Goal: Information Seeking & Learning: Learn about a topic

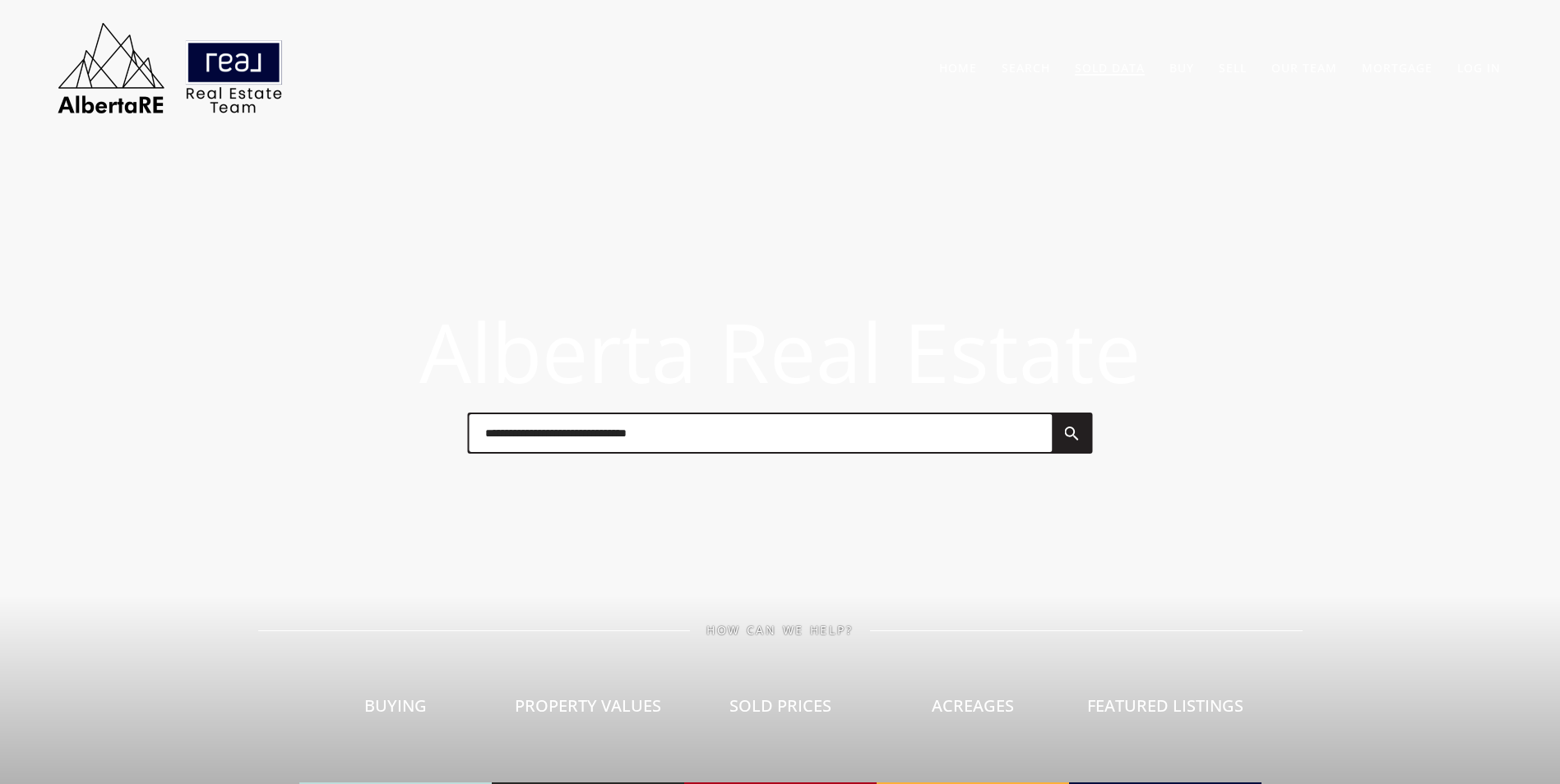
click at [1107, 70] on link "Sold Data" at bounding box center [1110, 67] width 70 height 15
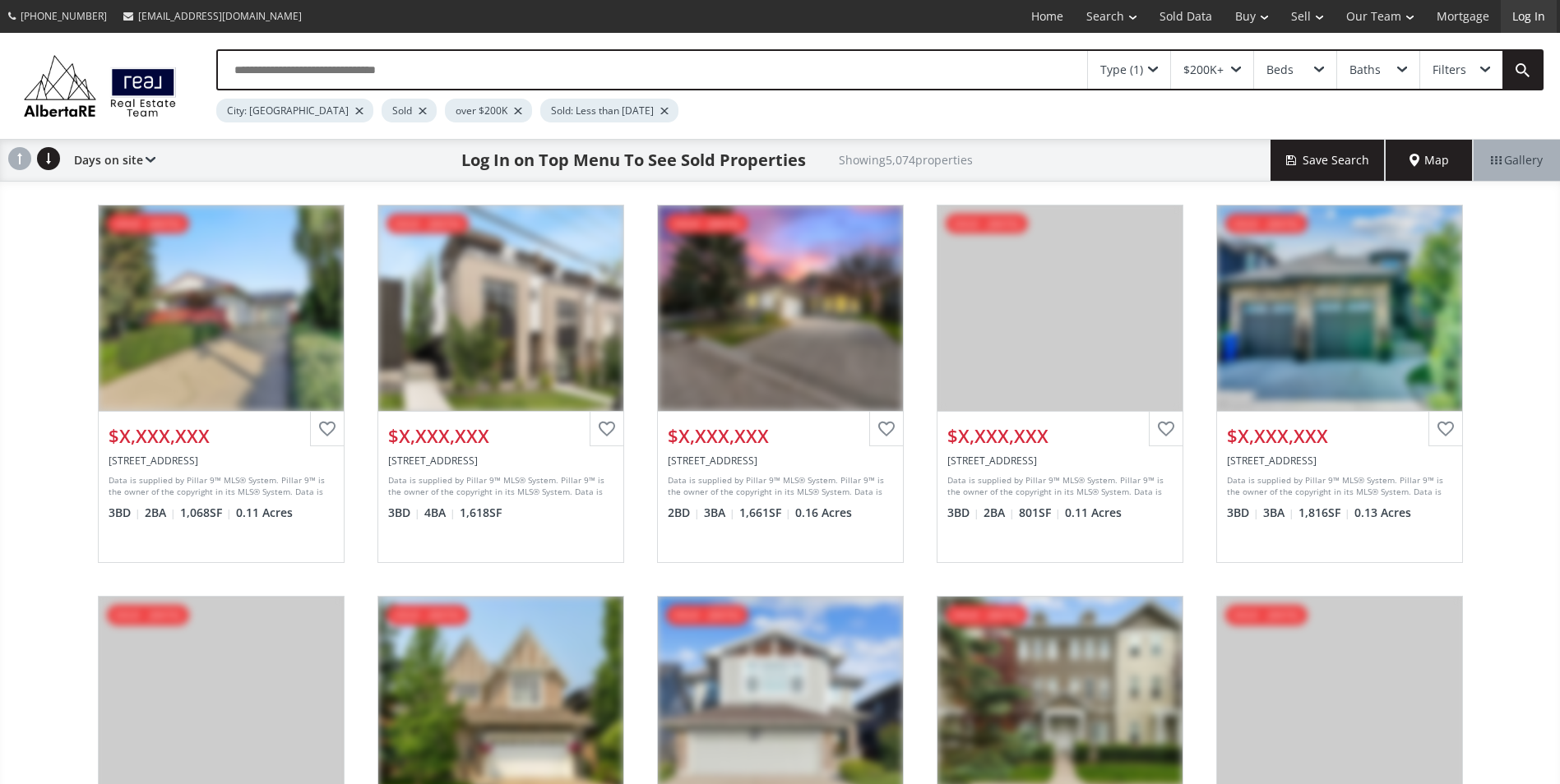
click at [1528, 19] on link "Log In" at bounding box center [1528, 16] width 56 height 33
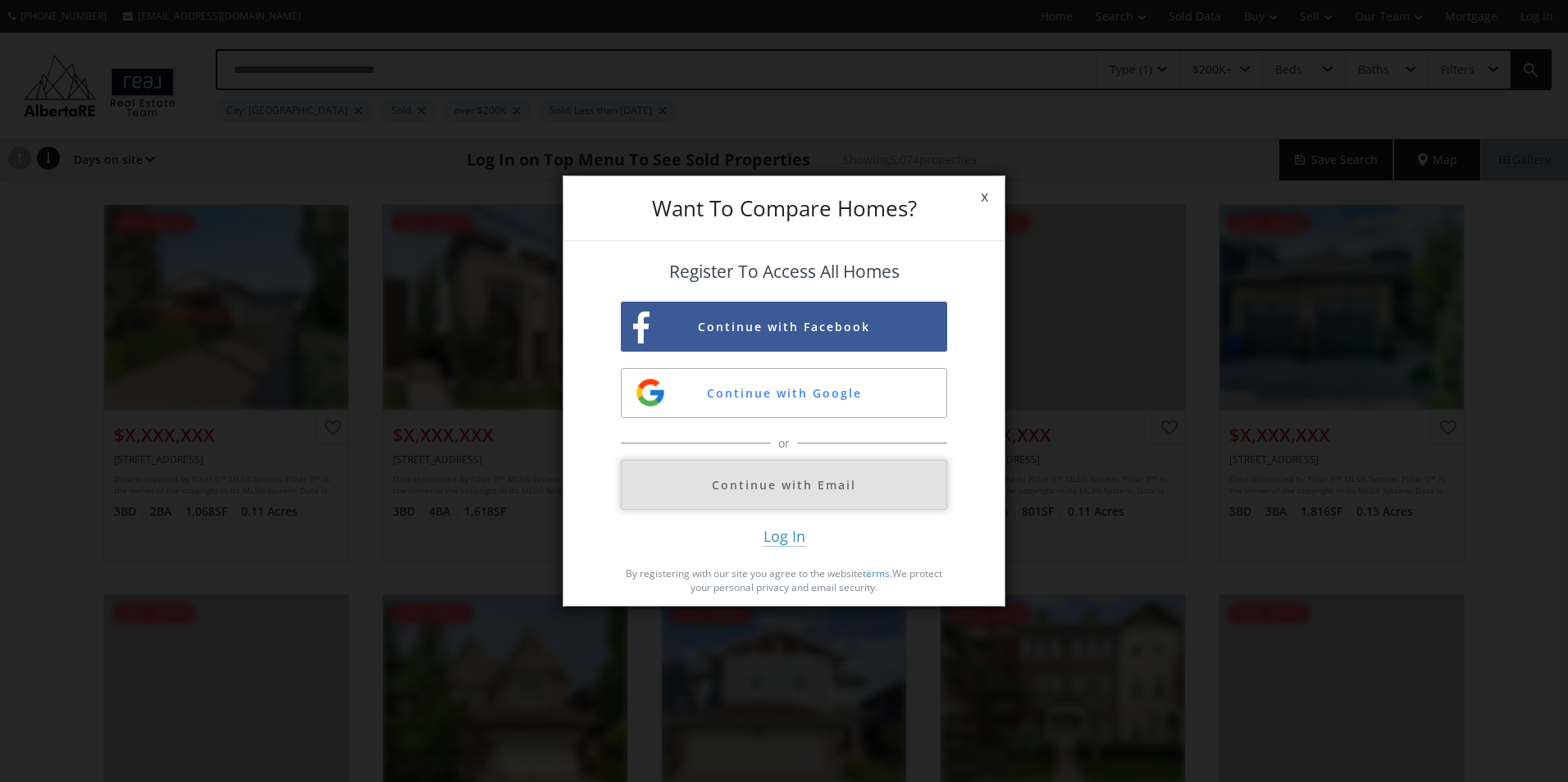
click at [747, 489] on button "Continue with Email" at bounding box center [784, 485] width 326 height 50
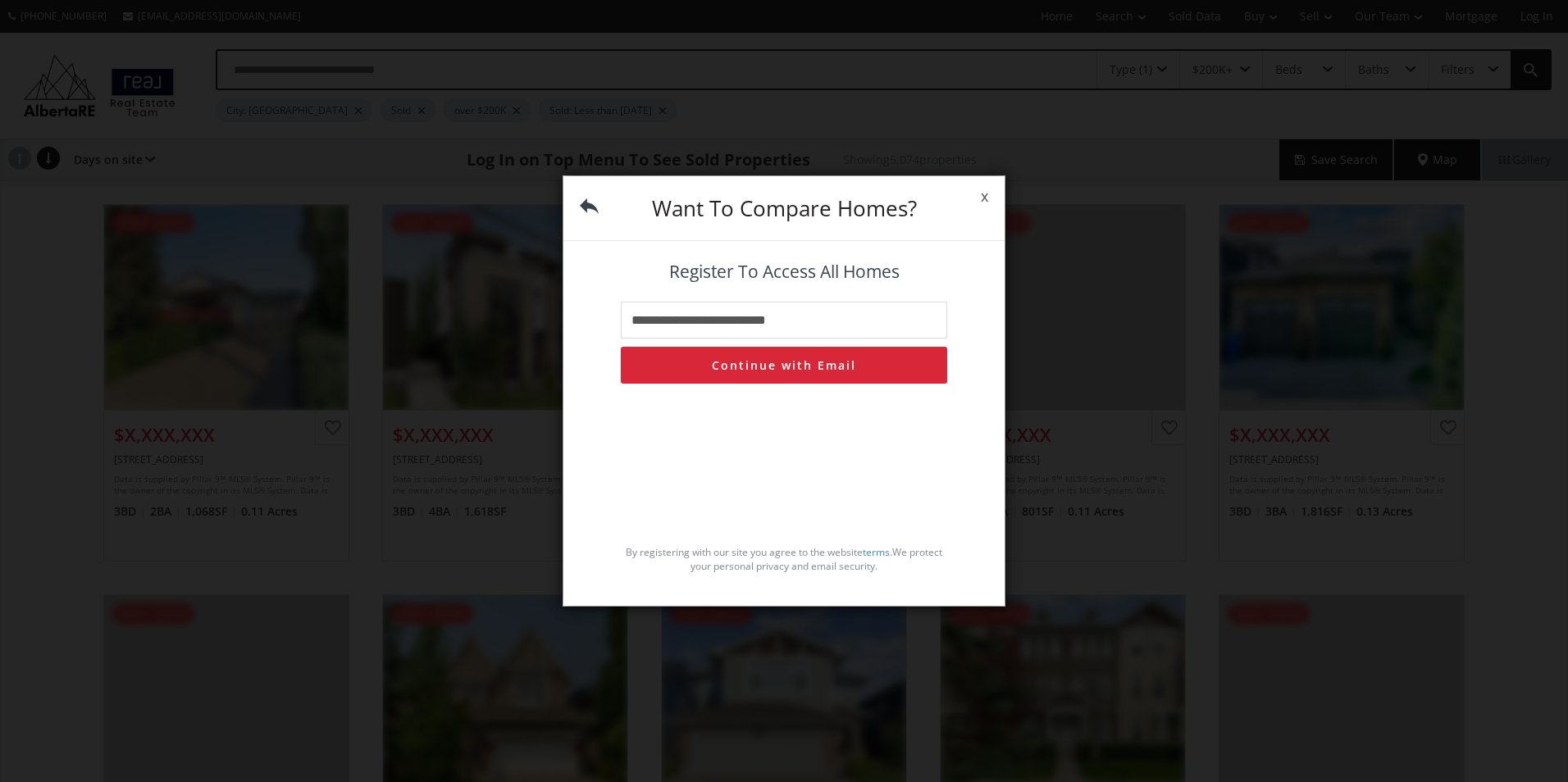
type input "**********"
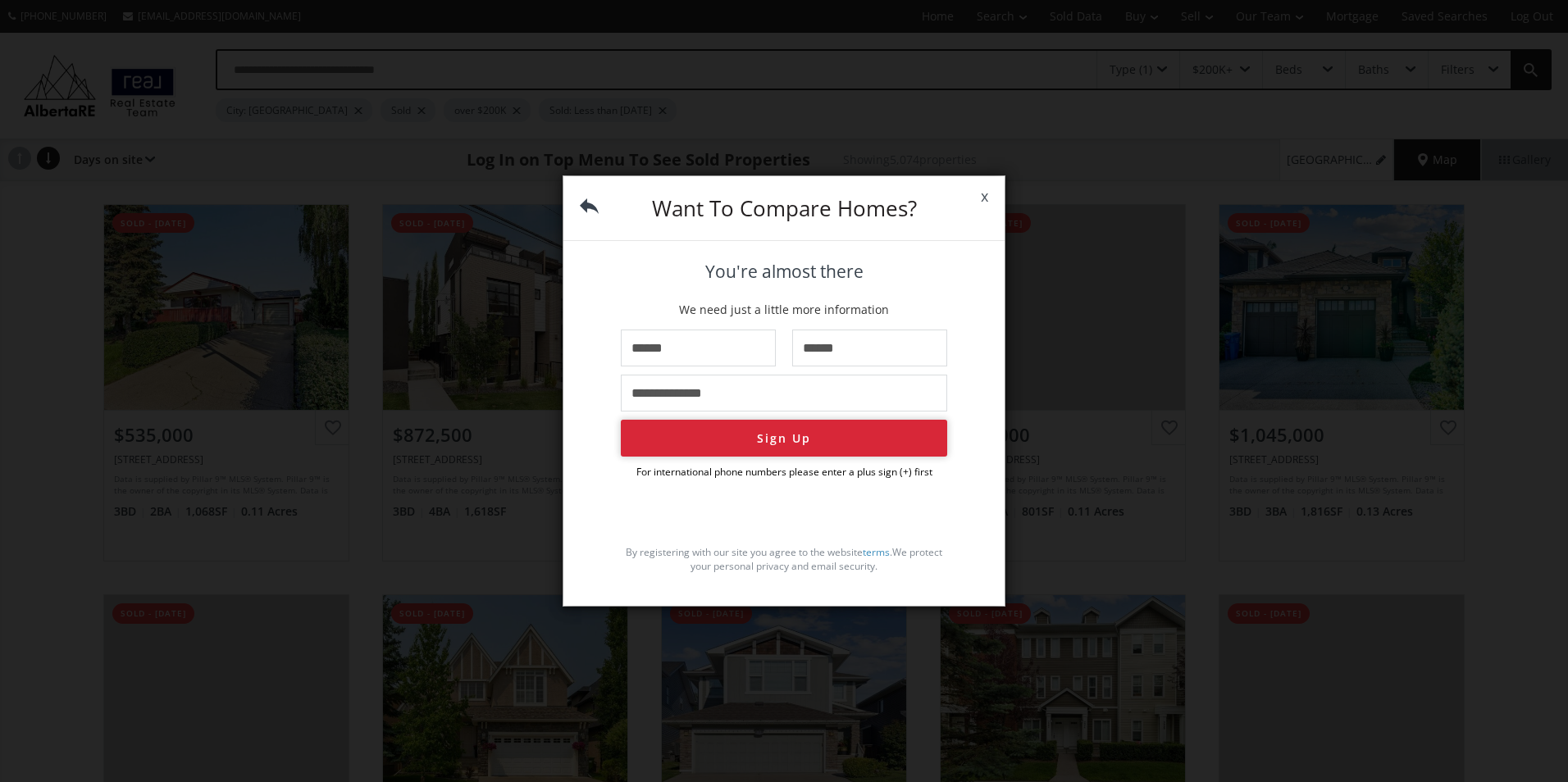
click at [770, 428] on button "Sign Up" at bounding box center [784, 438] width 326 height 37
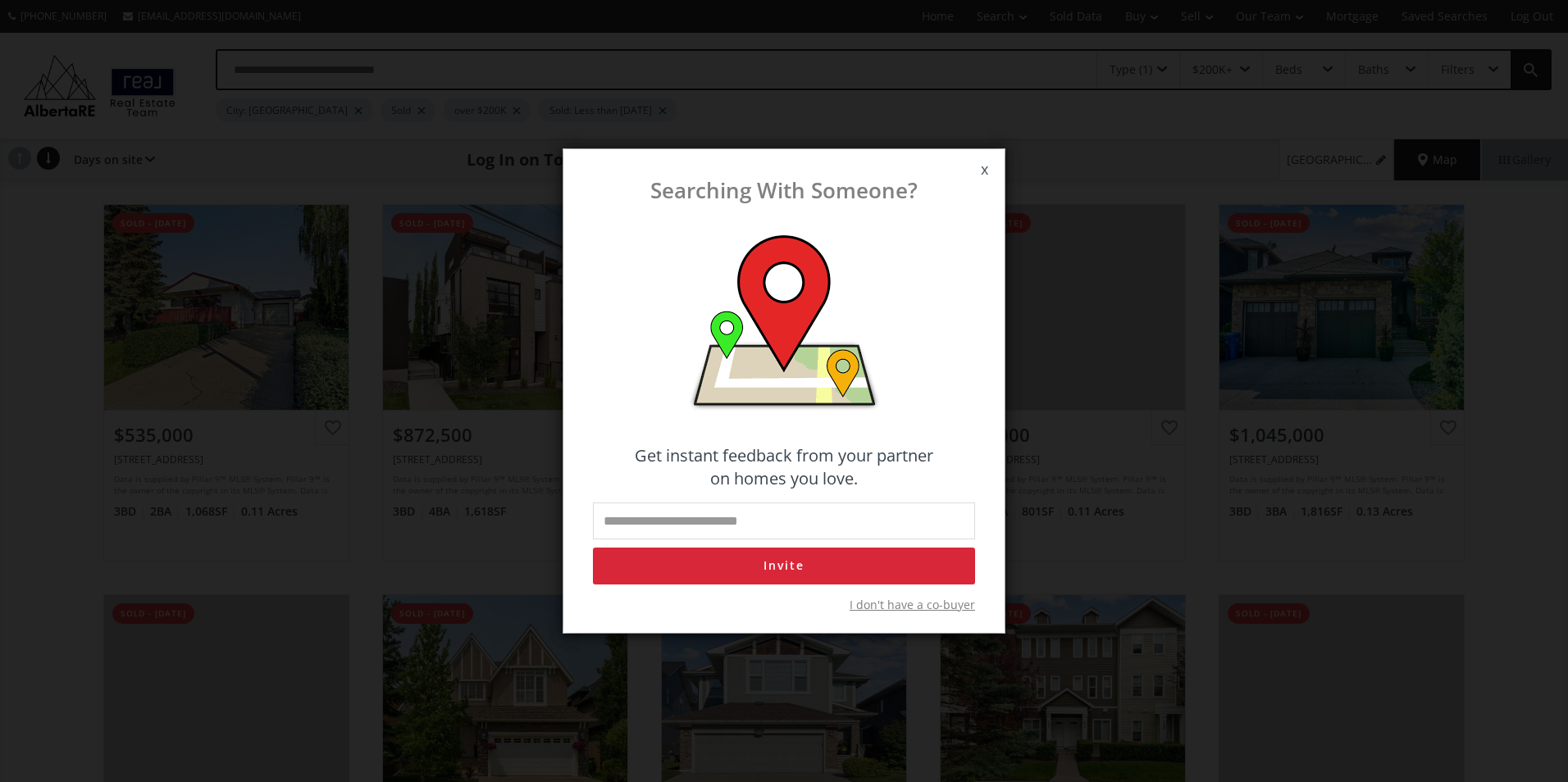
click at [884, 603] on span "I don't have a co-buyer" at bounding box center [912, 605] width 125 height 16
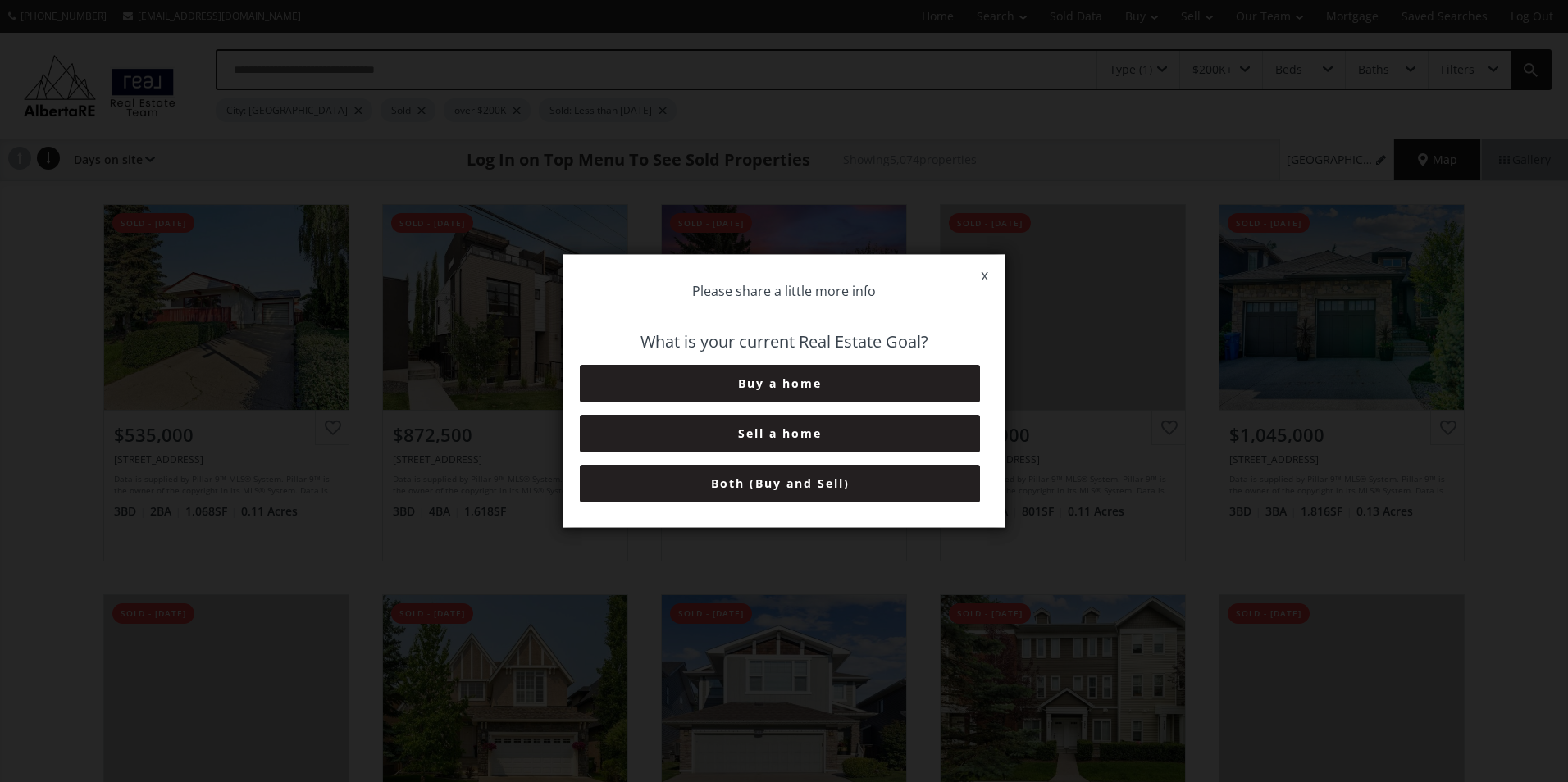
click at [797, 492] on button "Both (Buy and Sell)" at bounding box center [780, 484] width 401 height 37
click at [797, 490] on button "6+ Months" at bounding box center [780, 484] width 401 height 37
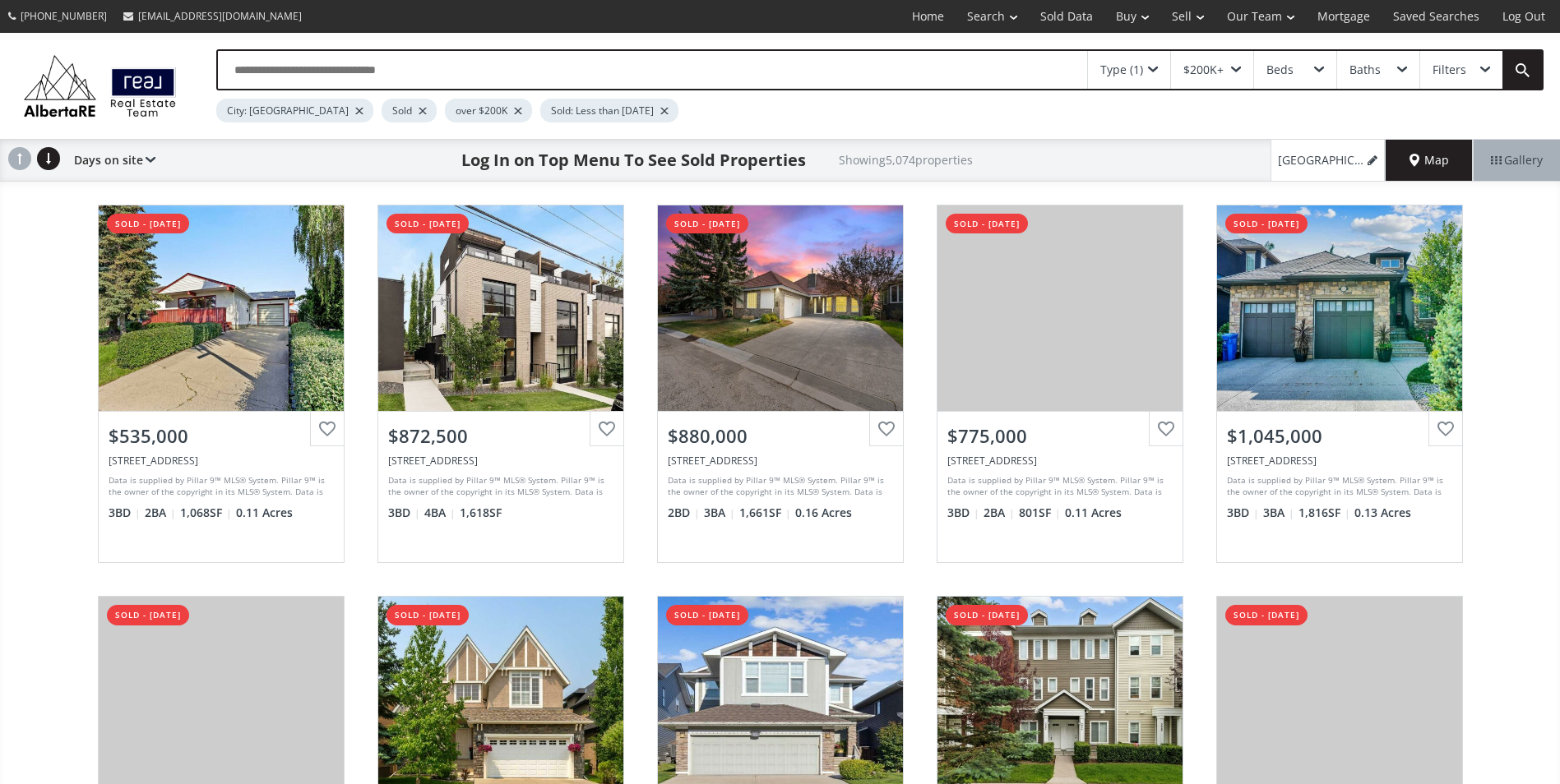
click at [1152, 74] on div "Type (1)" at bounding box center [1129, 70] width 82 height 38
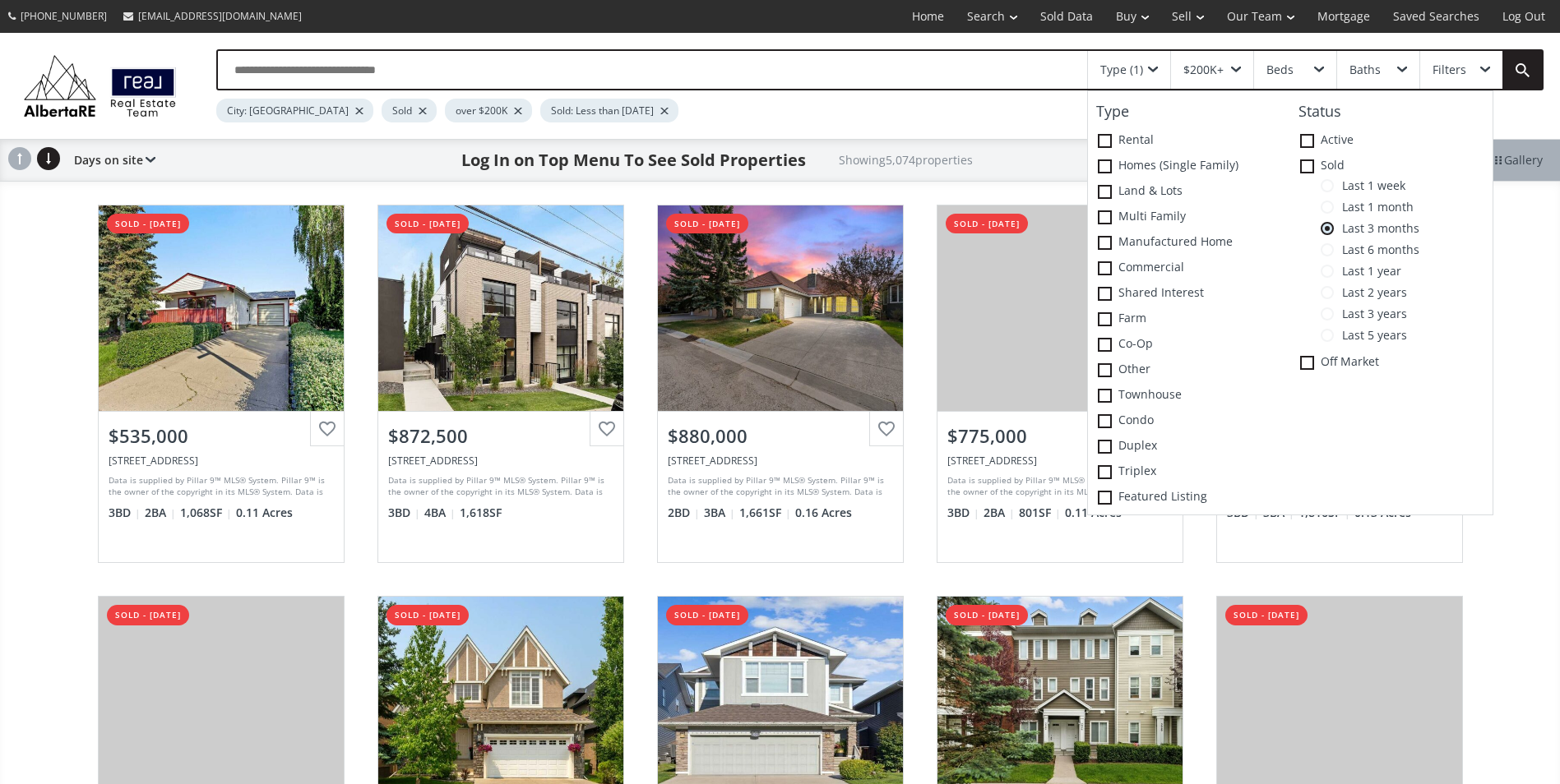
click at [1364, 186] on span "Last 1 week" at bounding box center [1369, 185] width 72 height 13
click at [1522, 284] on div "Archwood Road SE Calgary AB T2J 1C4 sold - 08/25/2025 View Photos & Details $53…" at bounding box center [780, 579] width 1560 height 783
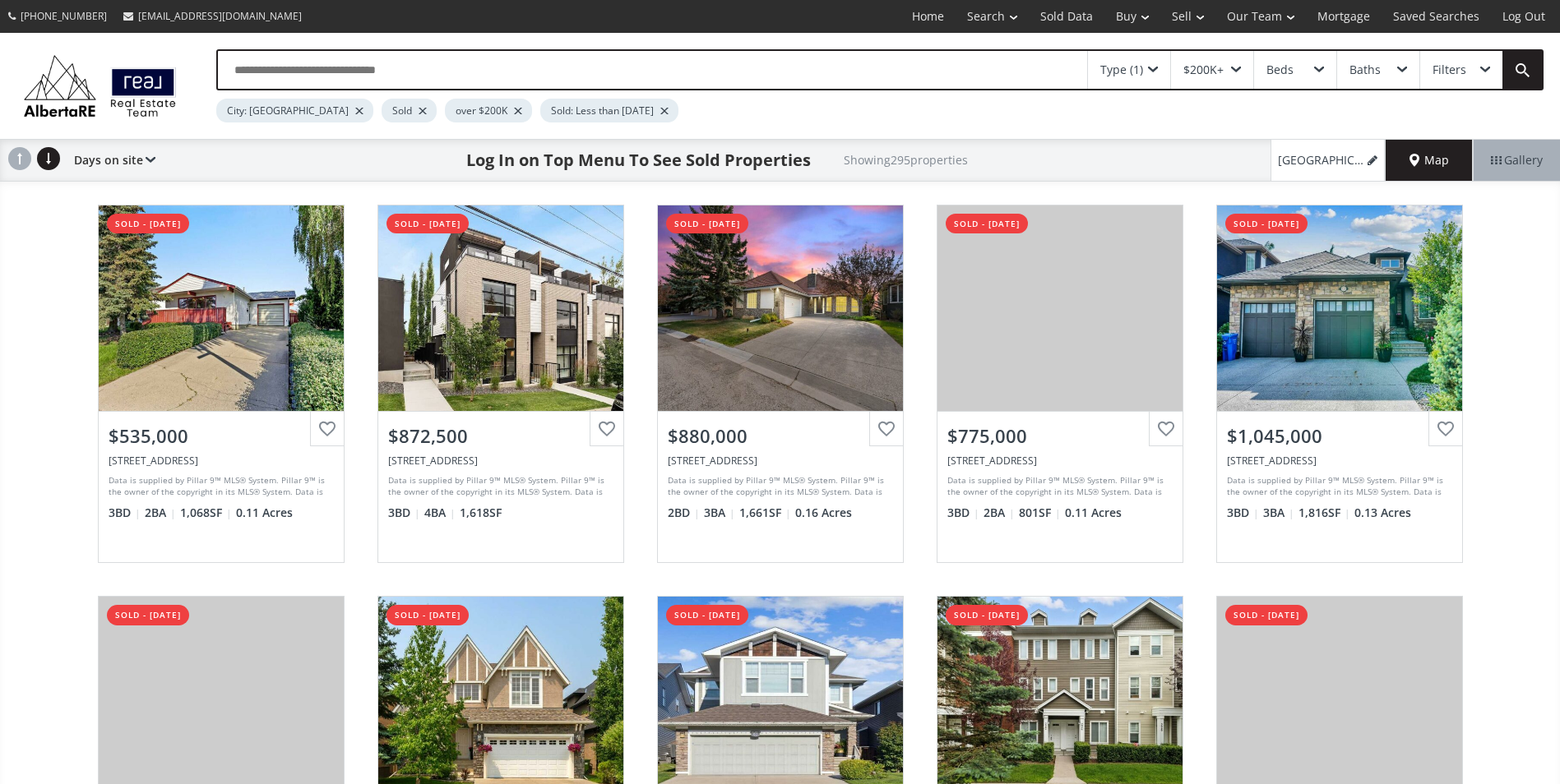
click at [1428, 146] on div "Map" at bounding box center [1429, 161] width 87 height 41
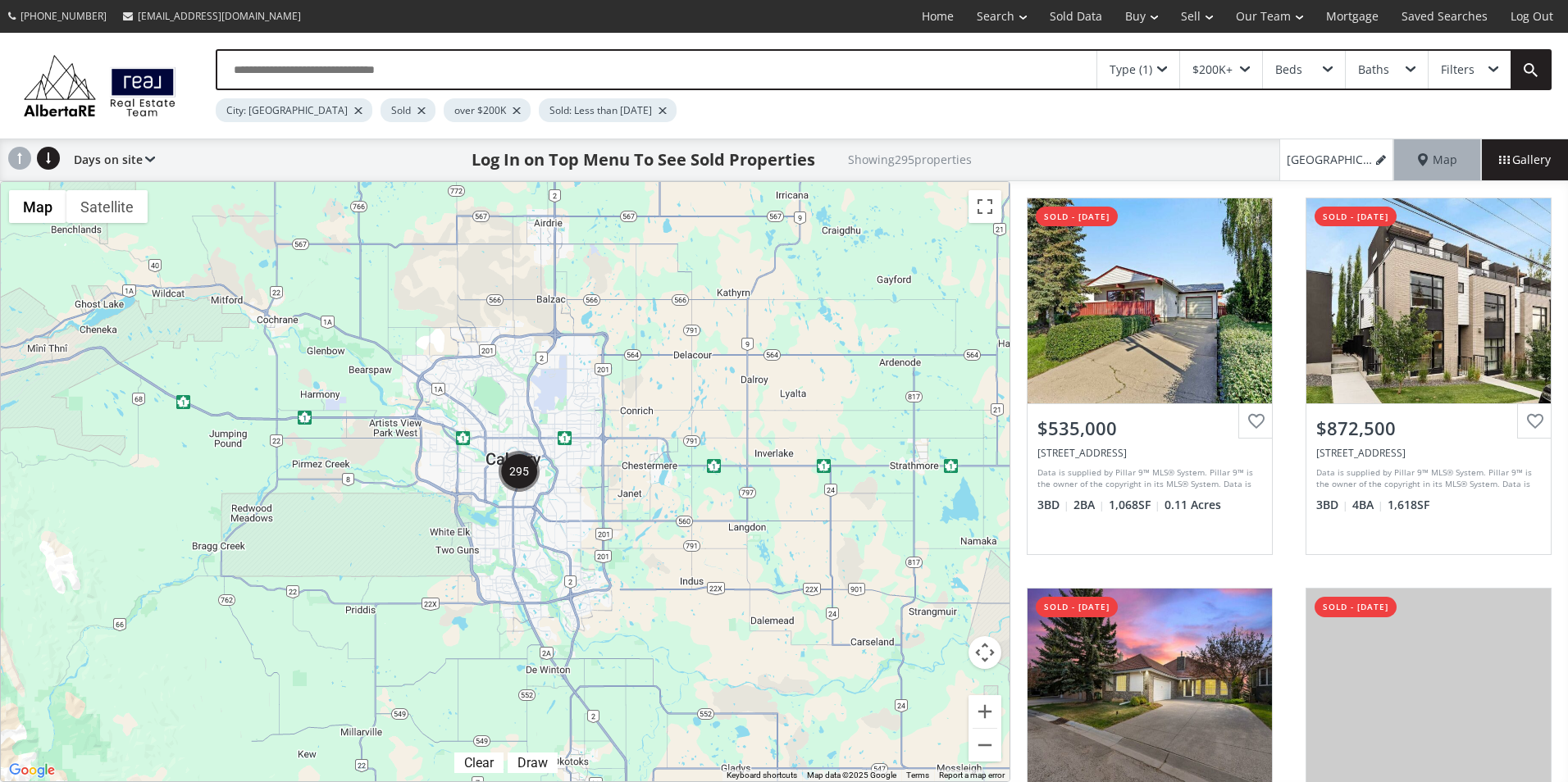
click at [522, 469] on img "295" at bounding box center [519, 471] width 41 height 41
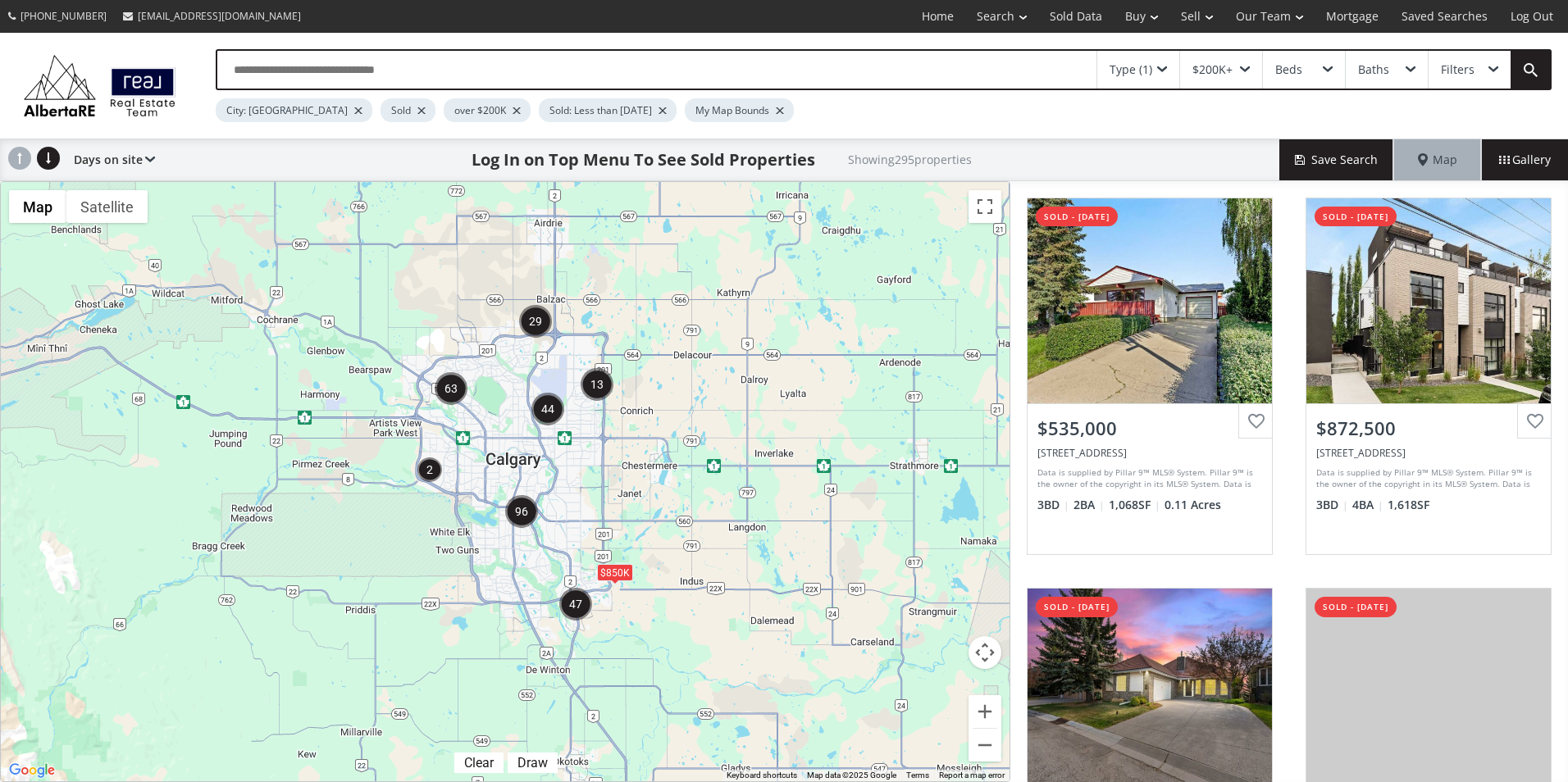
click at [582, 599] on img "47" at bounding box center [575, 604] width 33 height 33
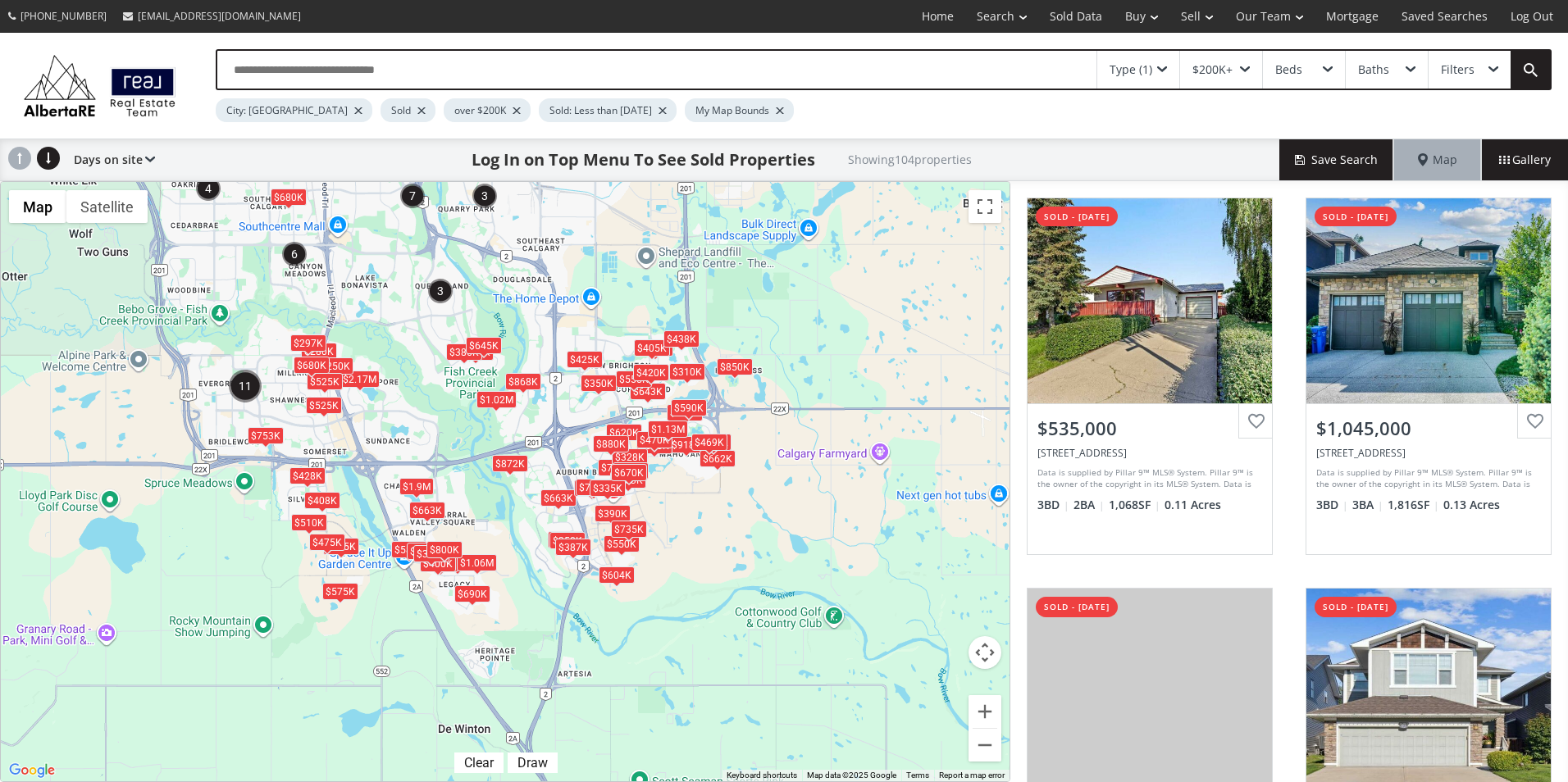
click at [736, 368] on div "$850K" at bounding box center [735, 367] width 36 height 17
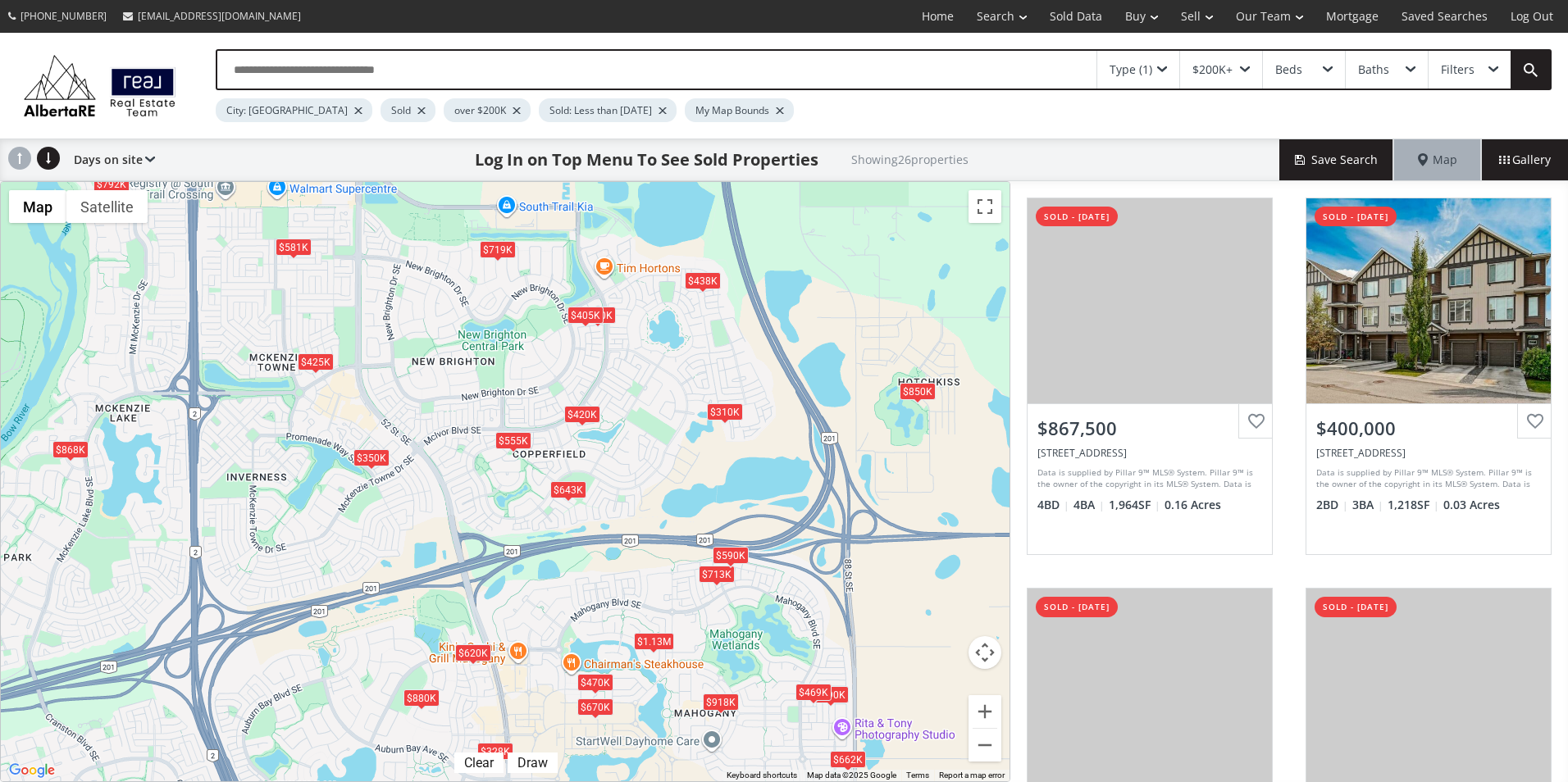
click at [291, 249] on div "$581K" at bounding box center [293, 246] width 36 height 17
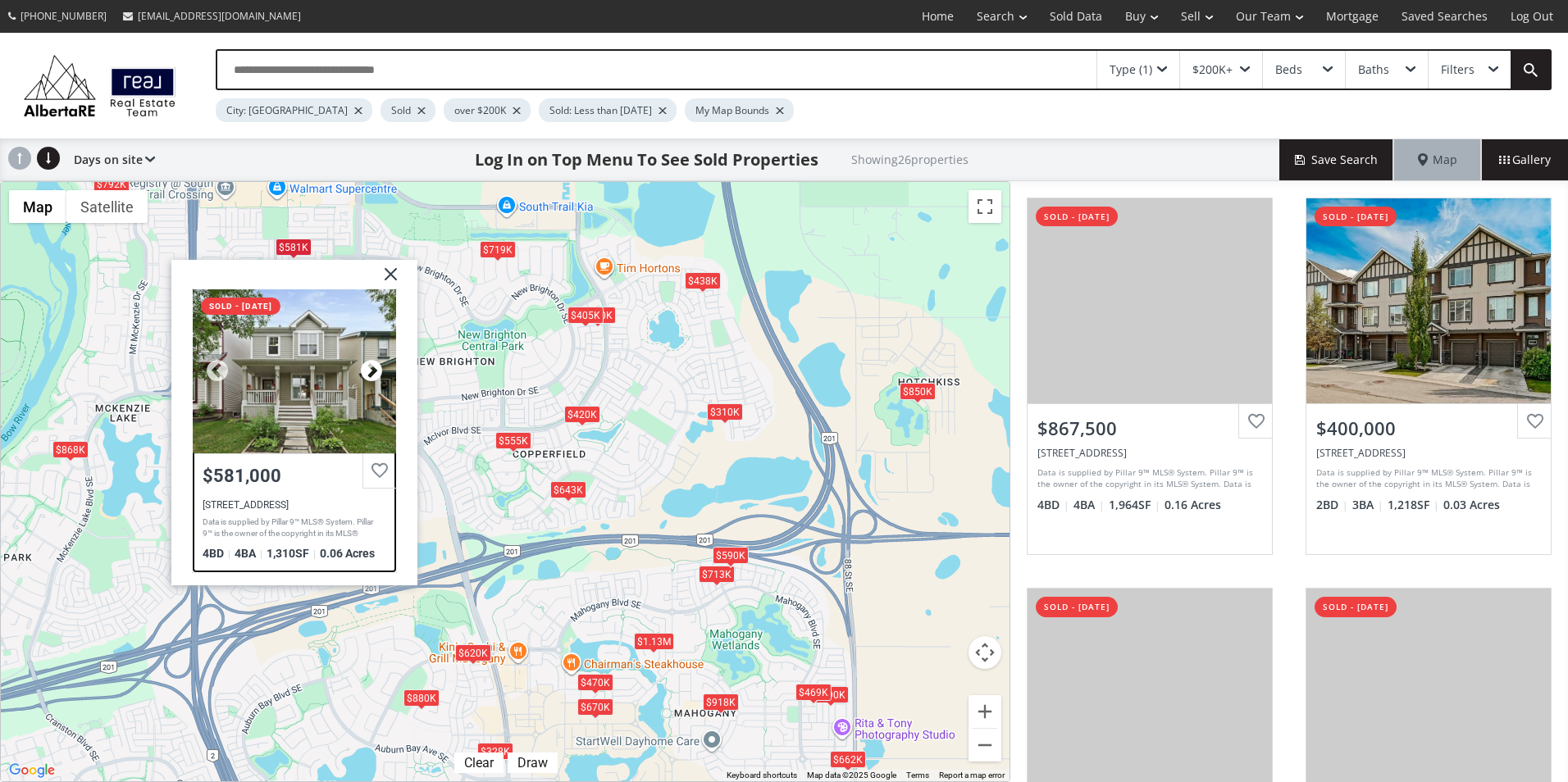
click at [372, 369] on div at bounding box center [372, 371] width 25 height 25
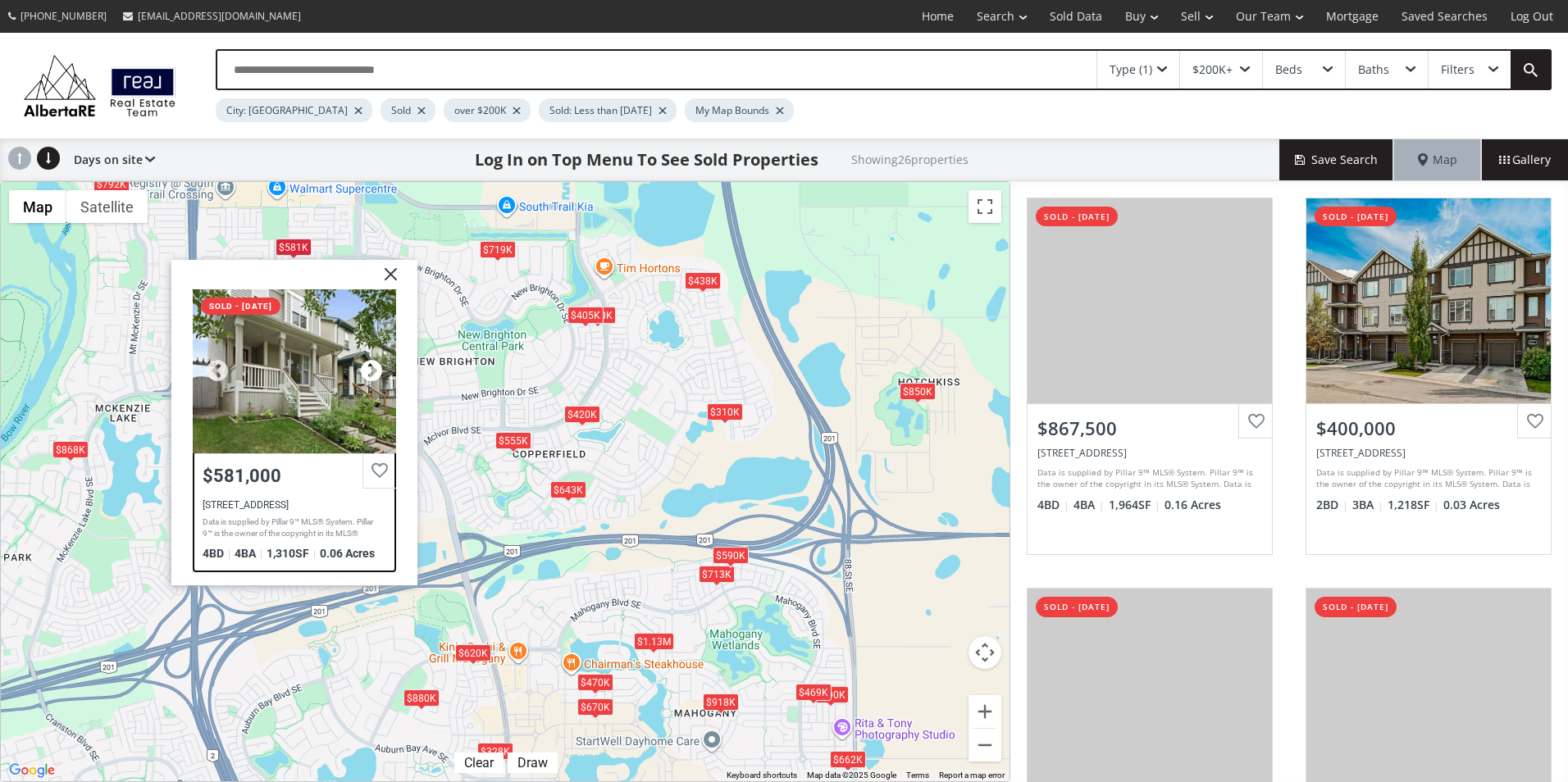
click at [372, 369] on div at bounding box center [372, 371] width 25 height 25
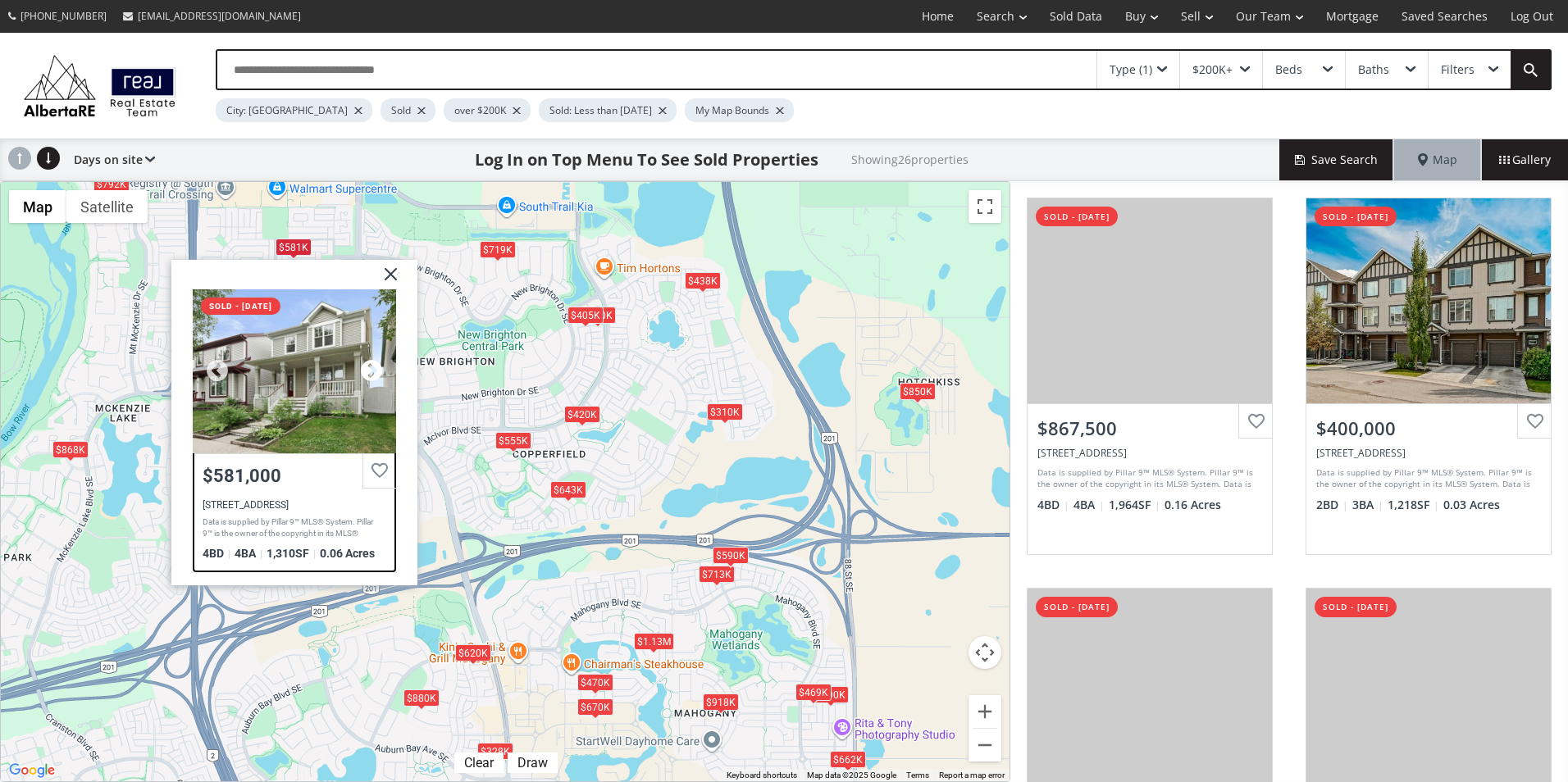
click at [372, 369] on div at bounding box center [372, 371] width 25 height 25
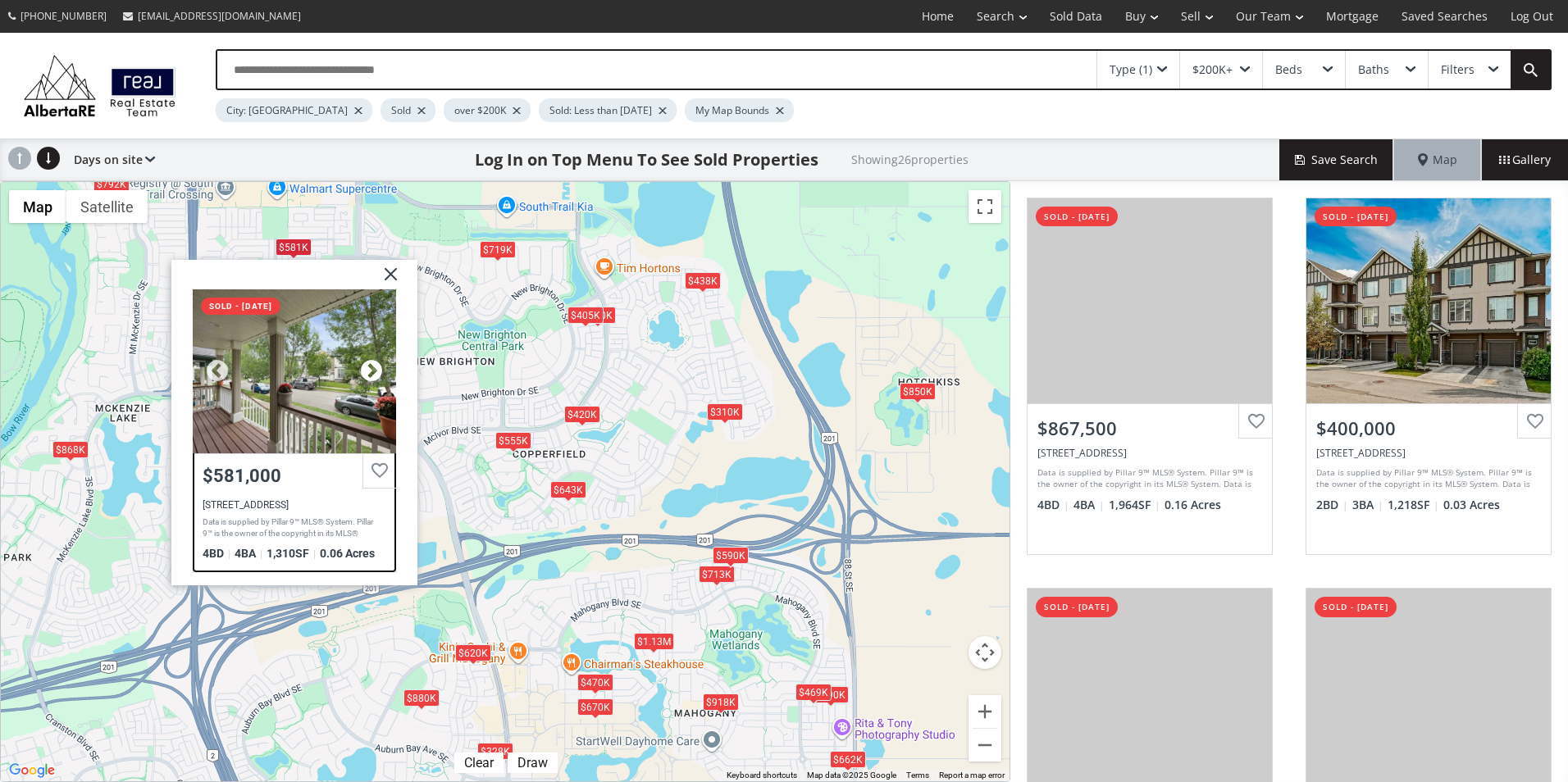
click at [372, 369] on div at bounding box center [372, 371] width 25 height 25
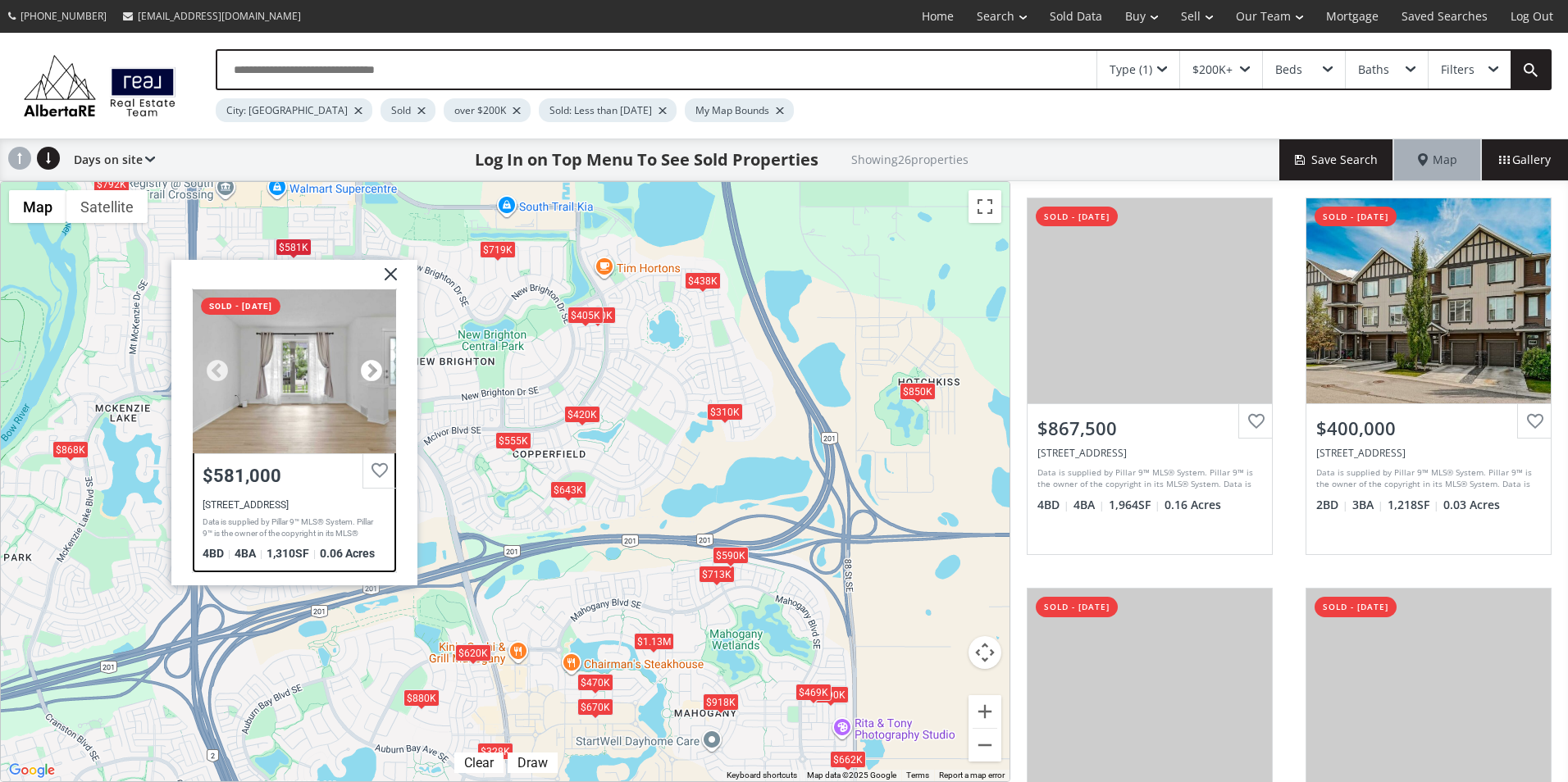
click at [372, 369] on div at bounding box center [372, 371] width 25 height 25
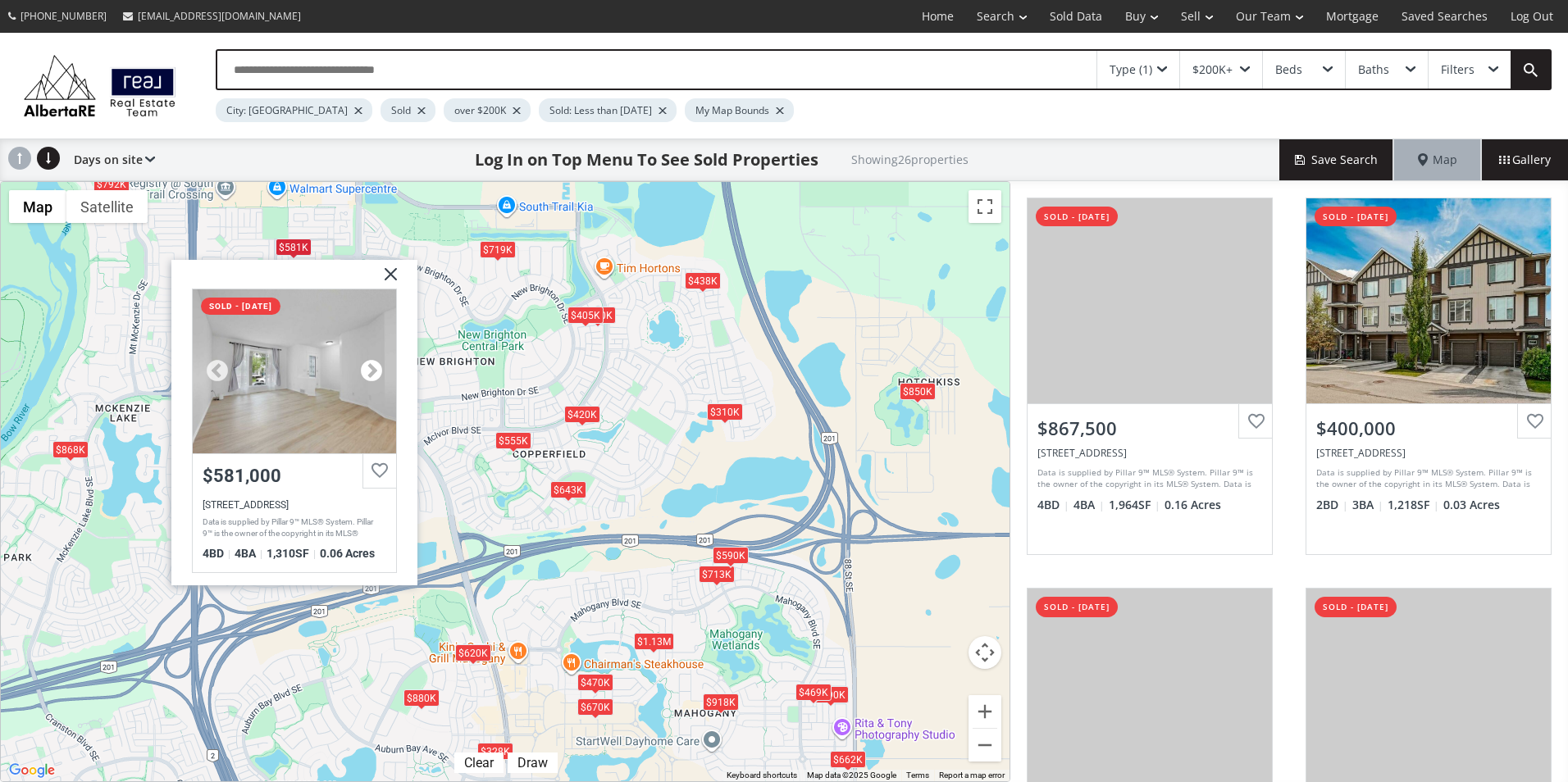
click at [372, 369] on div at bounding box center [372, 371] width 25 height 25
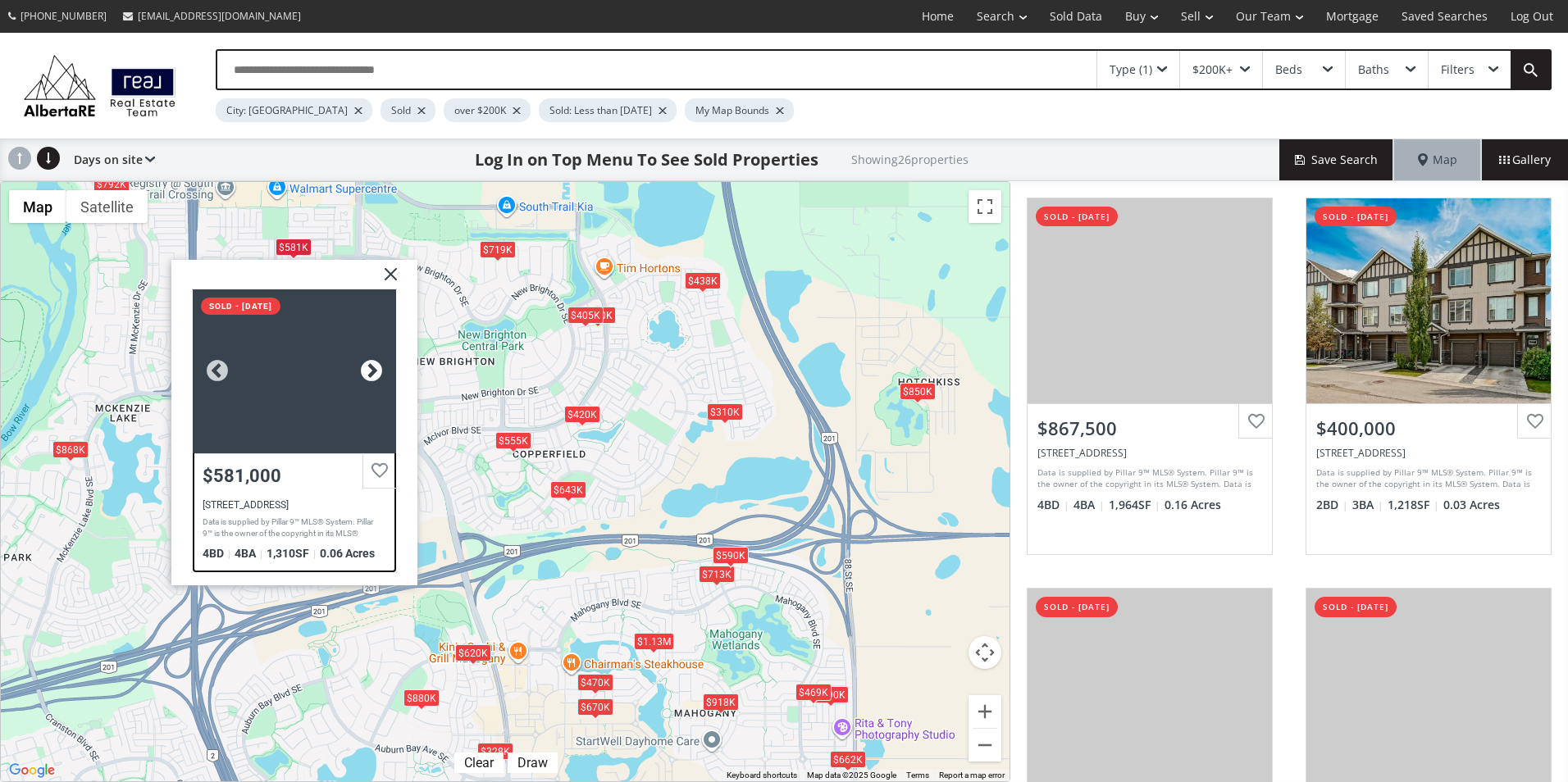
click at [372, 369] on div at bounding box center [372, 371] width 25 height 25
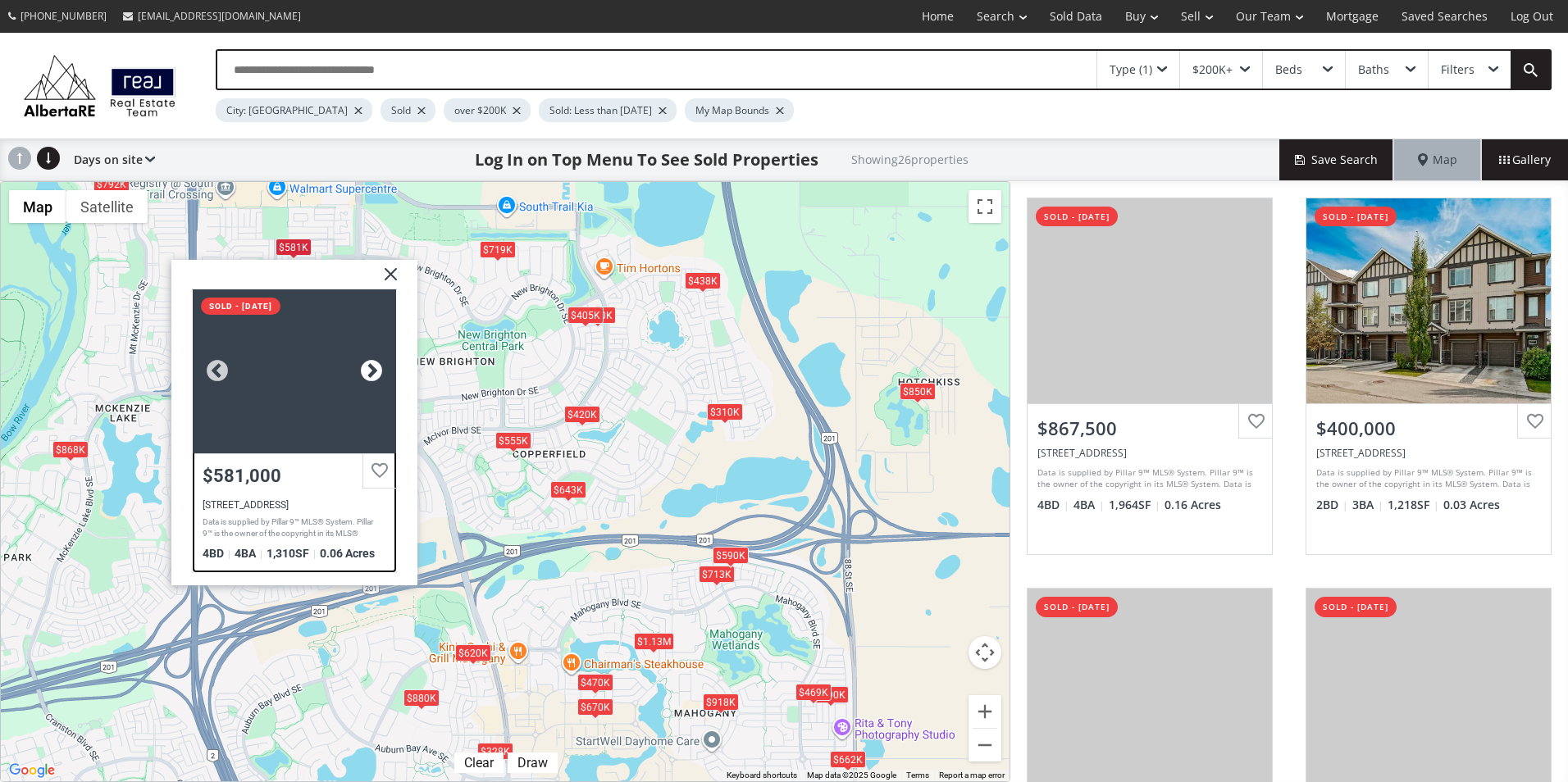
click at [372, 369] on div at bounding box center [372, 371] width 25 height 25
click at [320, 352] on div at bounding box center [294, 371] width 204 height 164
click at [389, 273] on img at bounding box center [384, 279] width 41 height 41
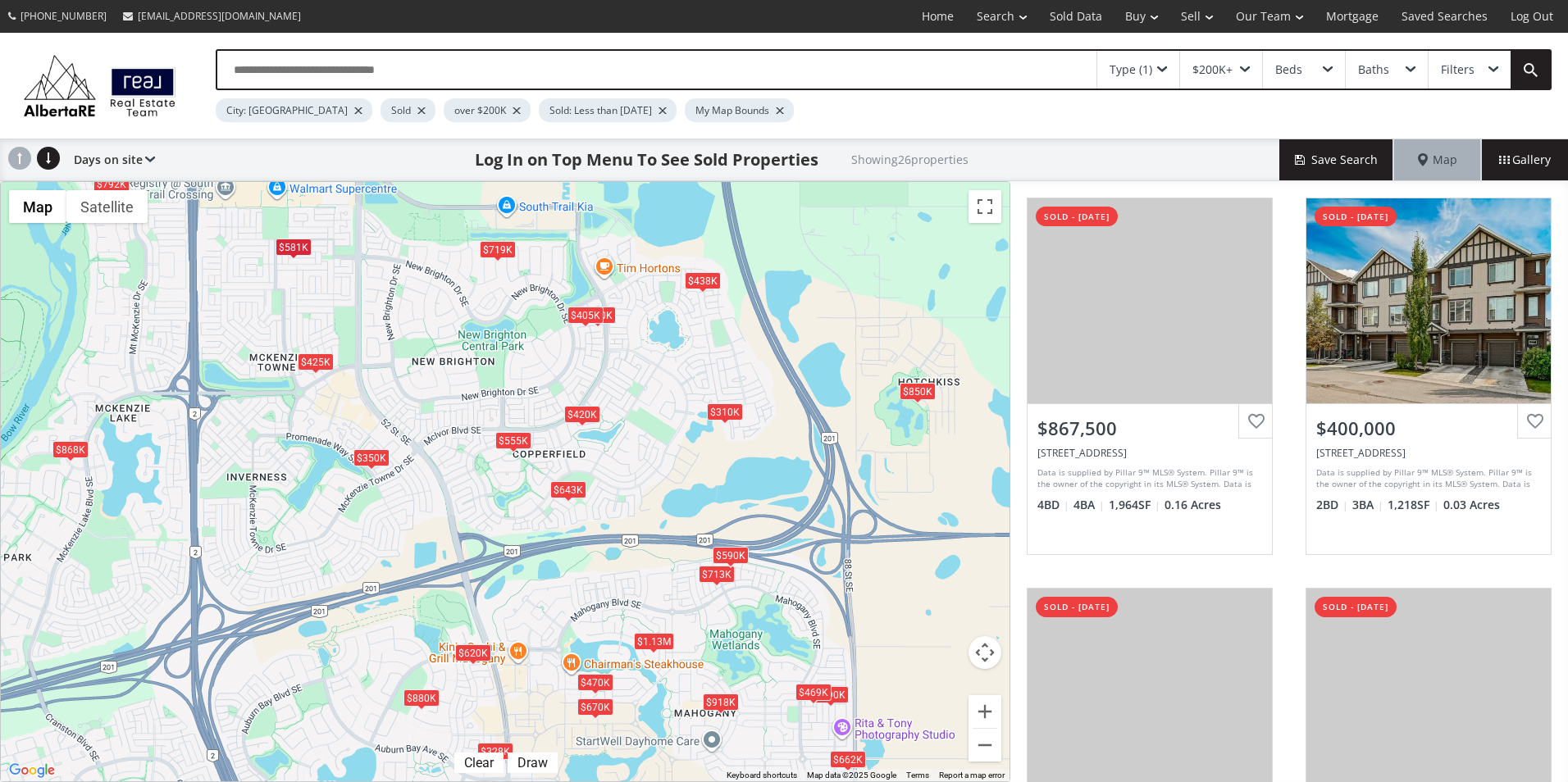
click at [317, 361] on div "$425K" at bounding box center [315, 361] width 36 height 17
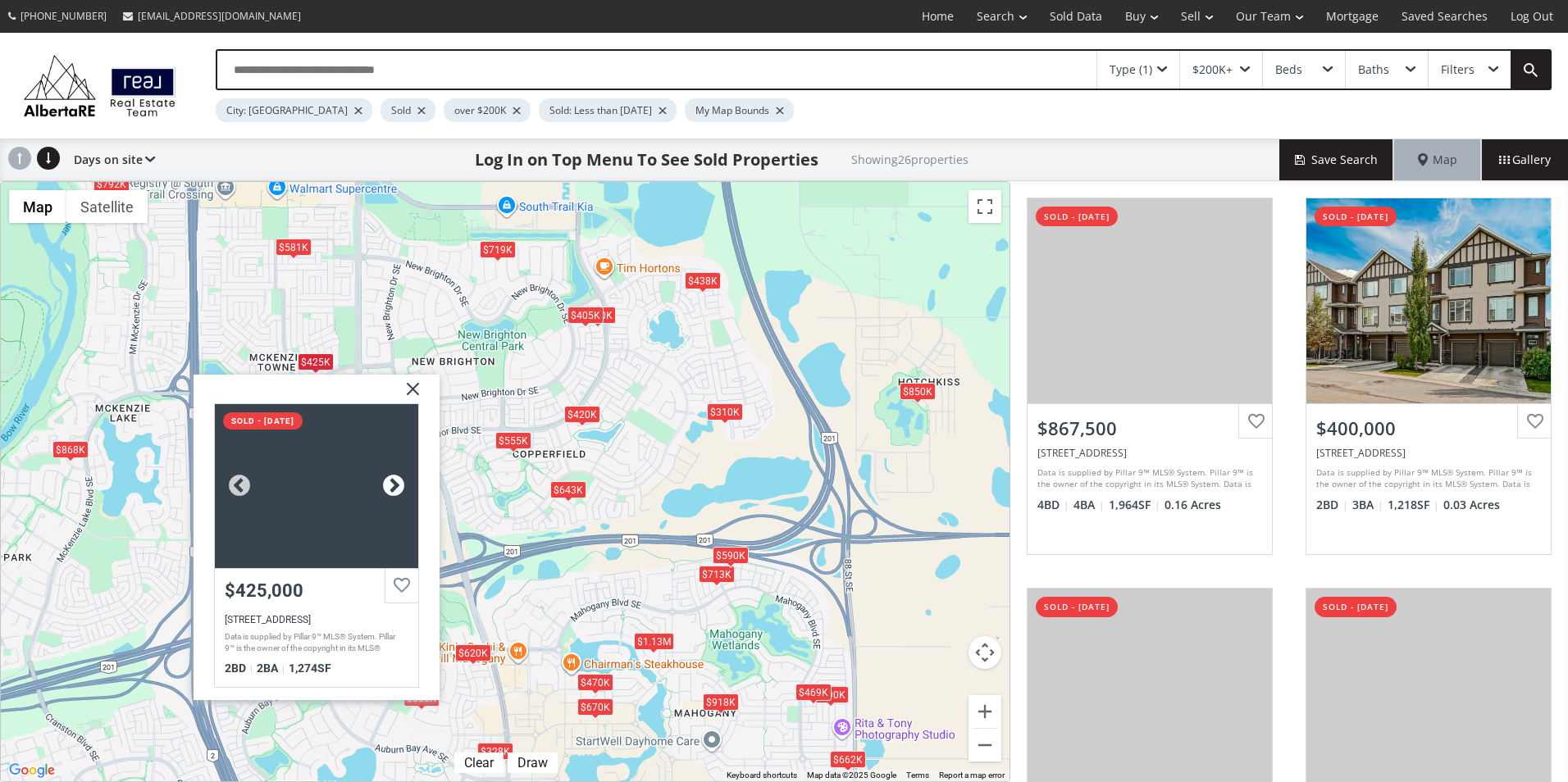
click at [396, 479] on div at bounding box center [394, 485] width 25 height 25
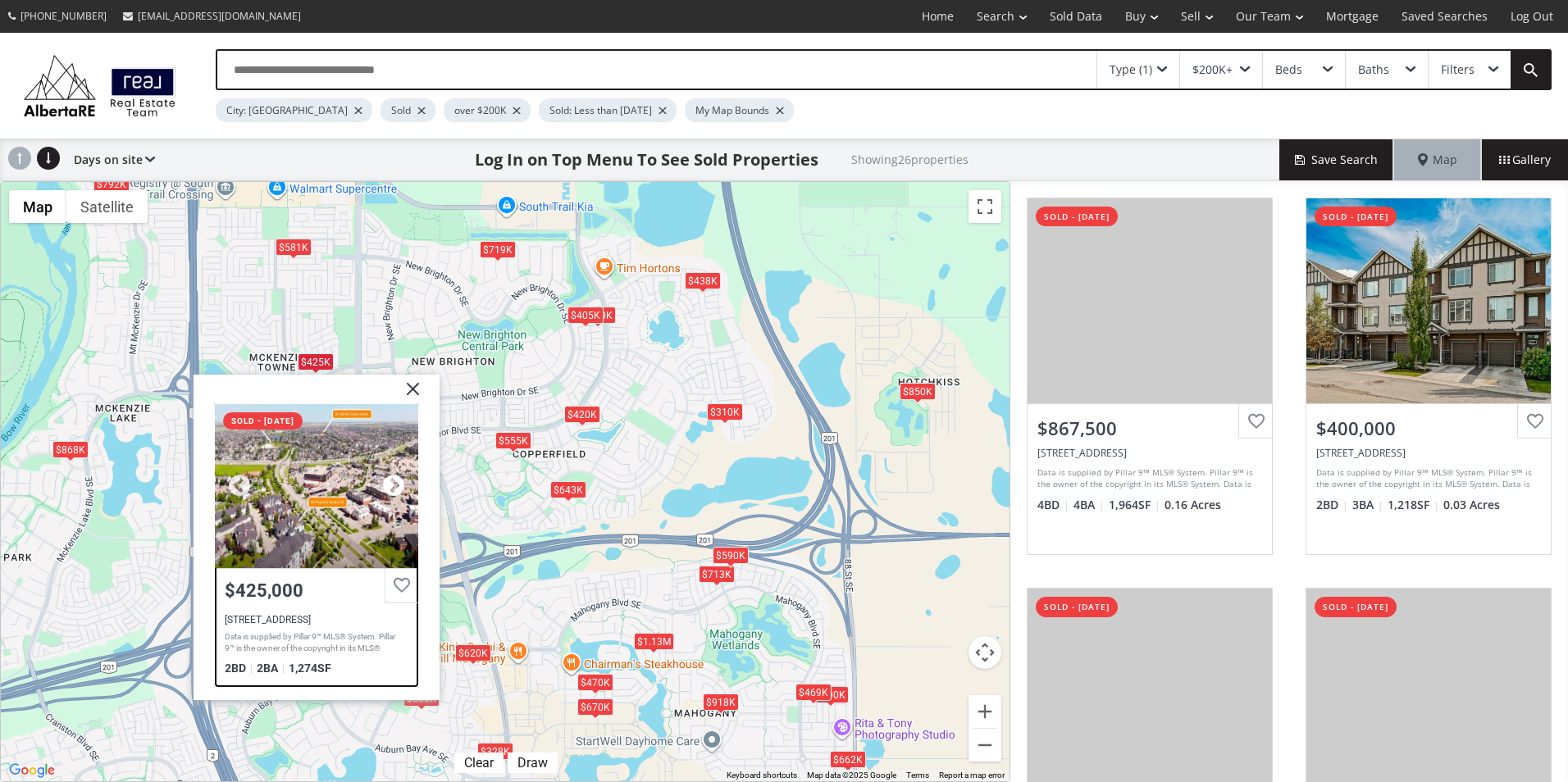
click at [396, 479] on div at bounding box center [394, 485] width 25 height 25
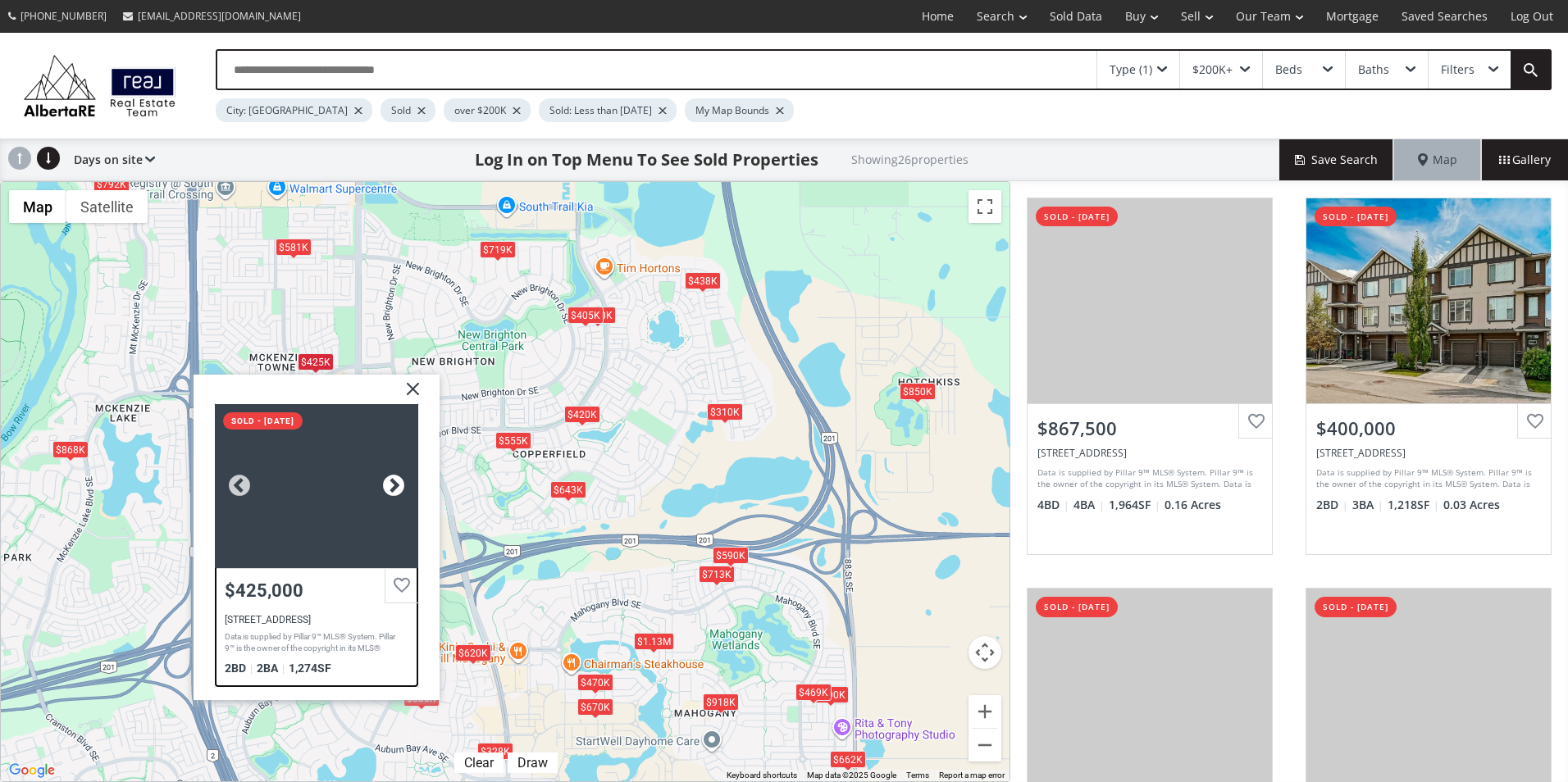
click at [396, 479] on div at bounding box center [394, 485] width 25 height 25
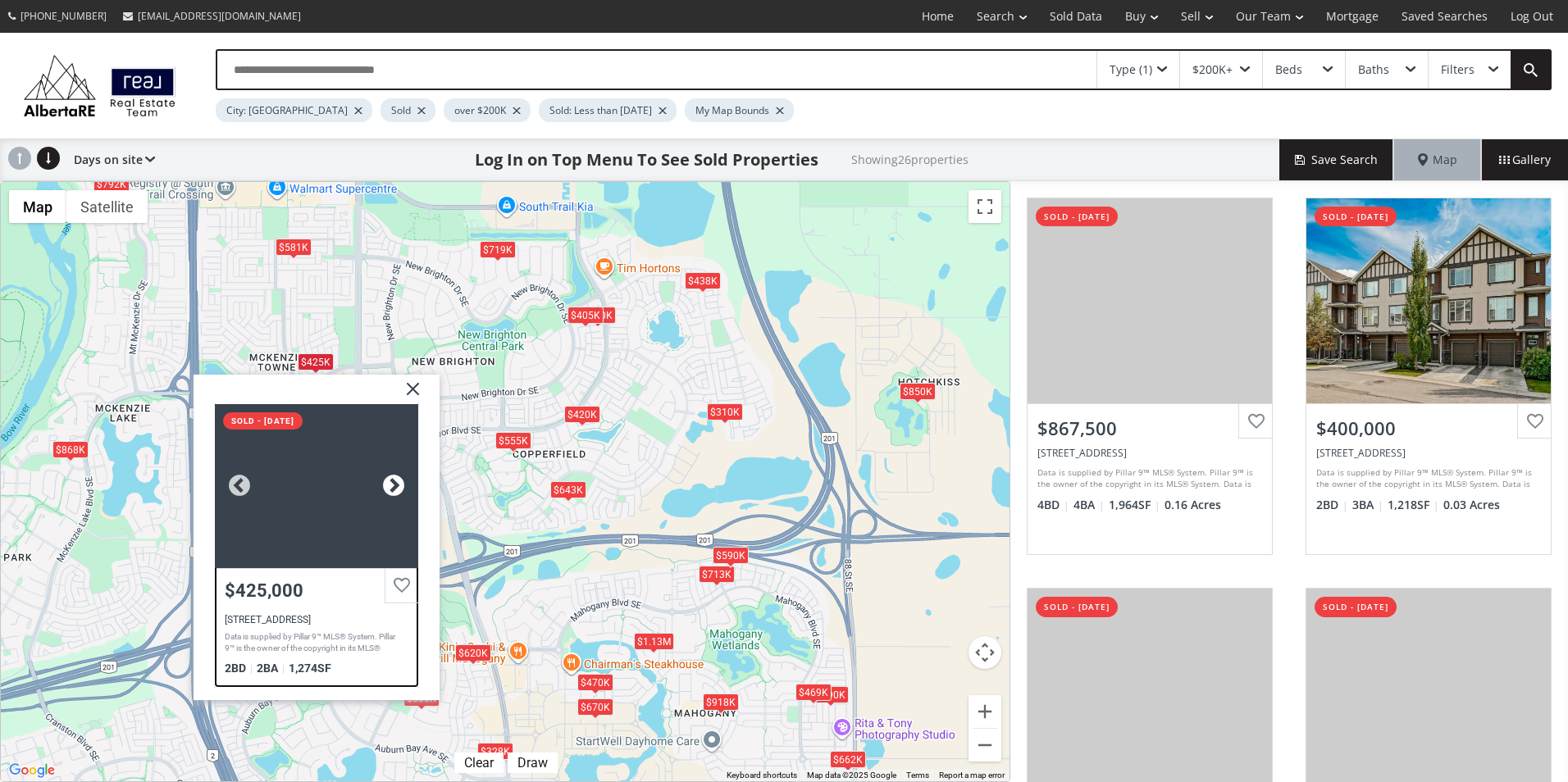
click at [396, 479] on div at bounding box center [394, 485] width 25 height 25
click at [409, 391] on img at bounding box center [406, 394] width 41 height 41
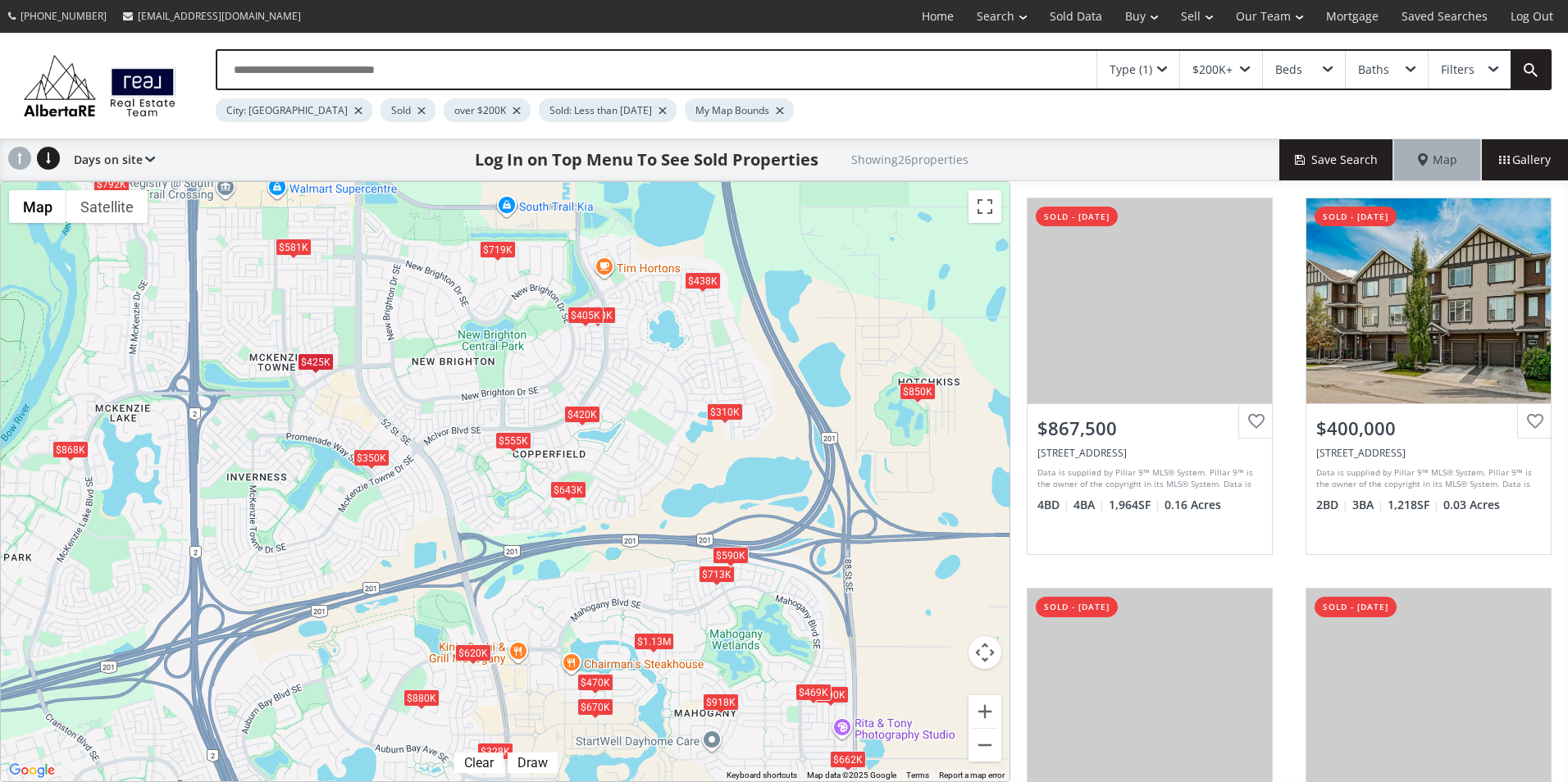
click at [366, 457] on div "$350K" at bounding box center [372, 457] width 36 height 17
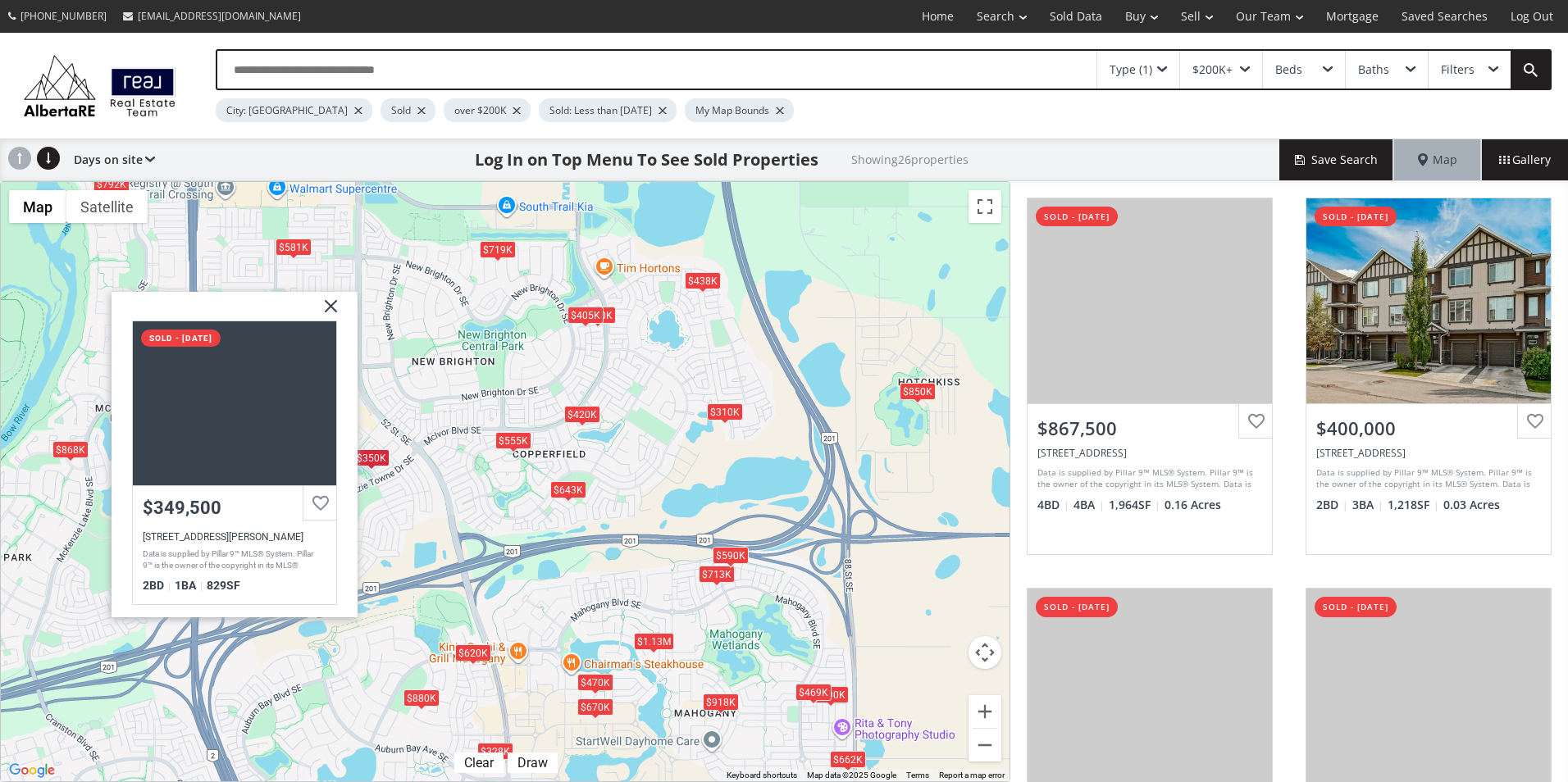
click at [326, 302] on img at bounding box center [325, 313] width 41 height 41
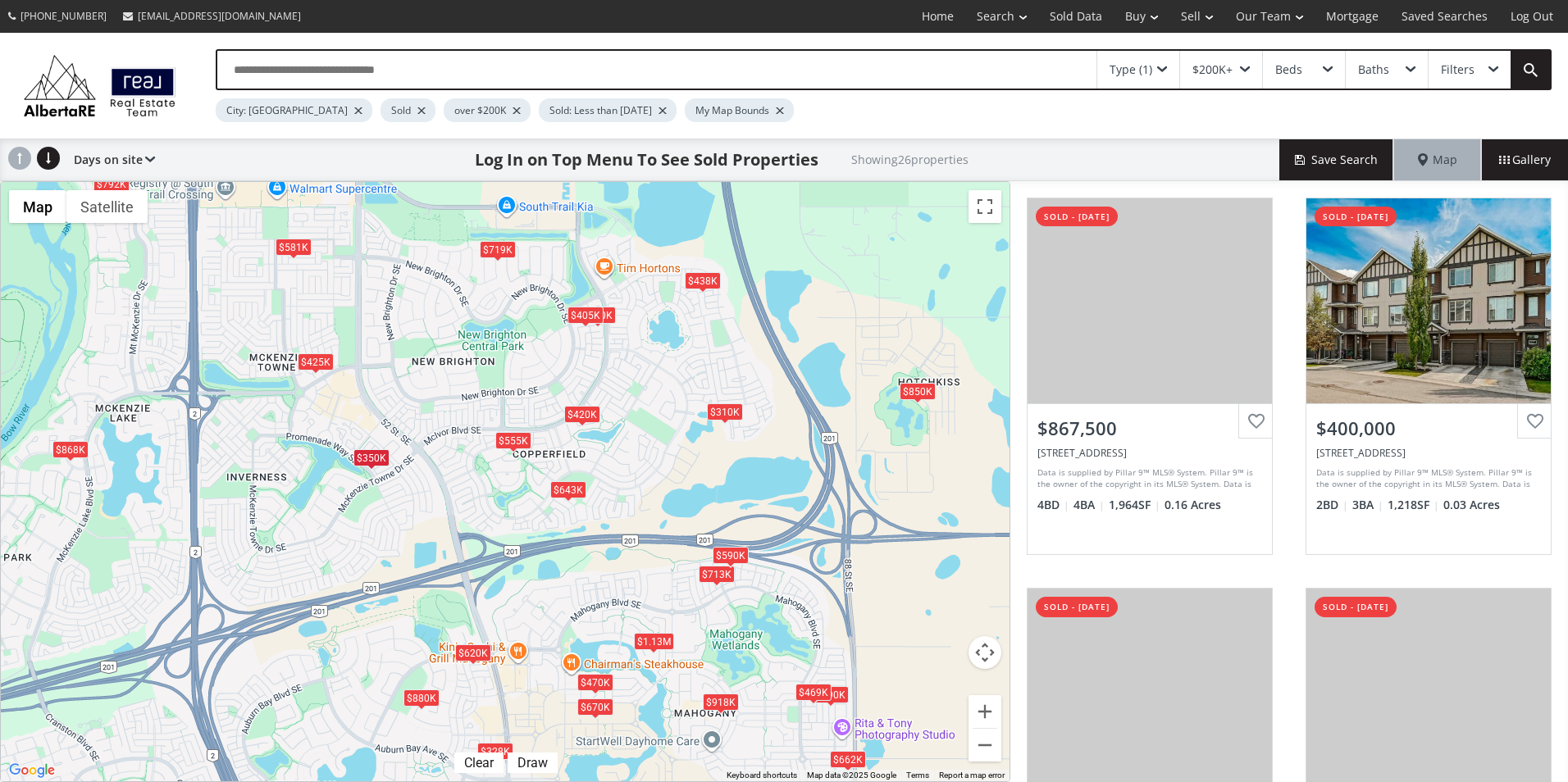
click at [493, 250] on div "$719K" at bounding box center [498, 250] width 36 height 17
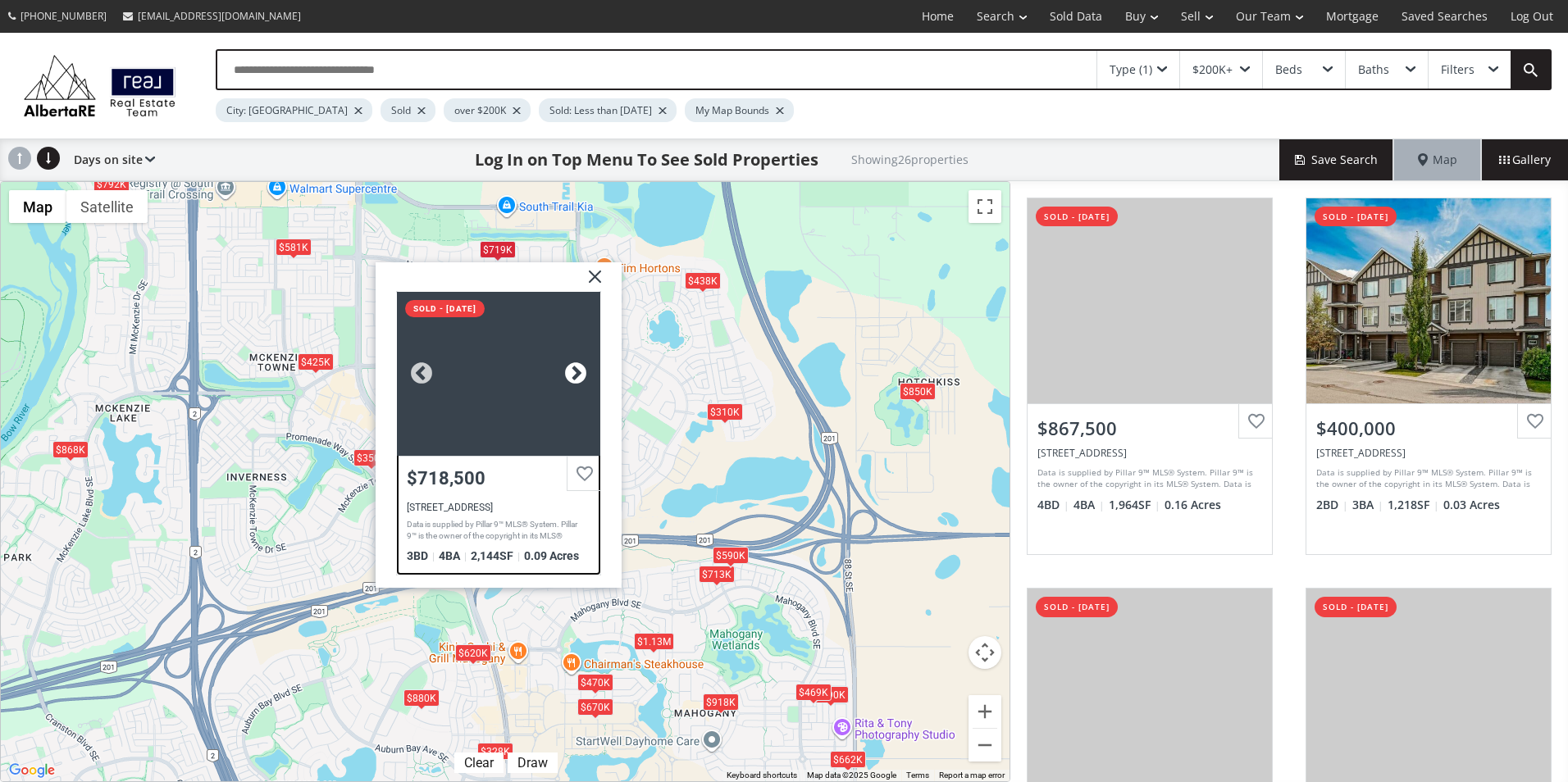
click at [577, 371] on div at bounding box center [575, 373] width 25 height 25
click at [576, 371] on div at bounding box center [575, 373] width 25 height 25
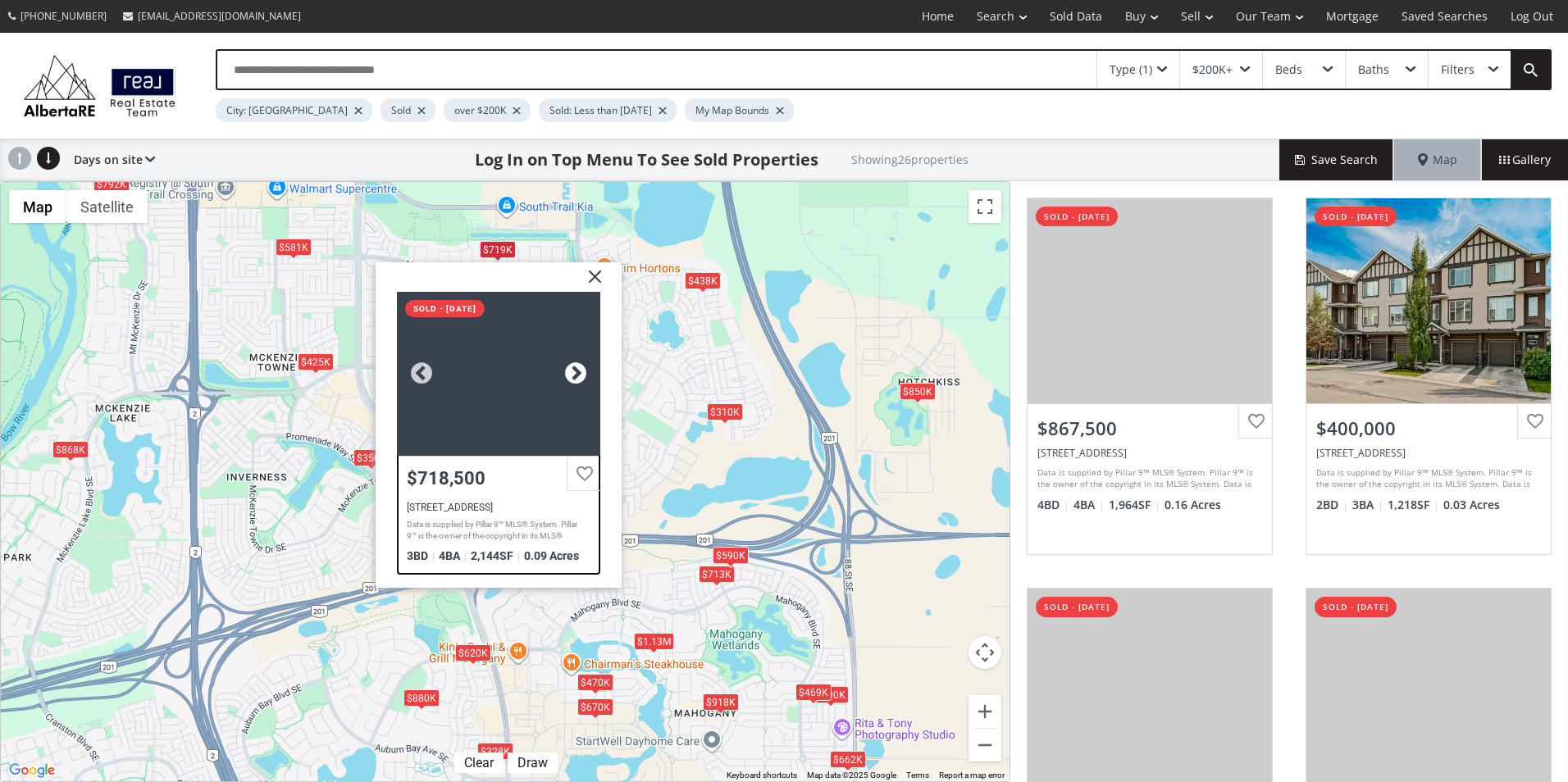
click at [576, 371] on div at bounding box center [575, 373] width 25 height 25
click at [590, 273] on img at bounding box center [589, 283] width 41 height 41
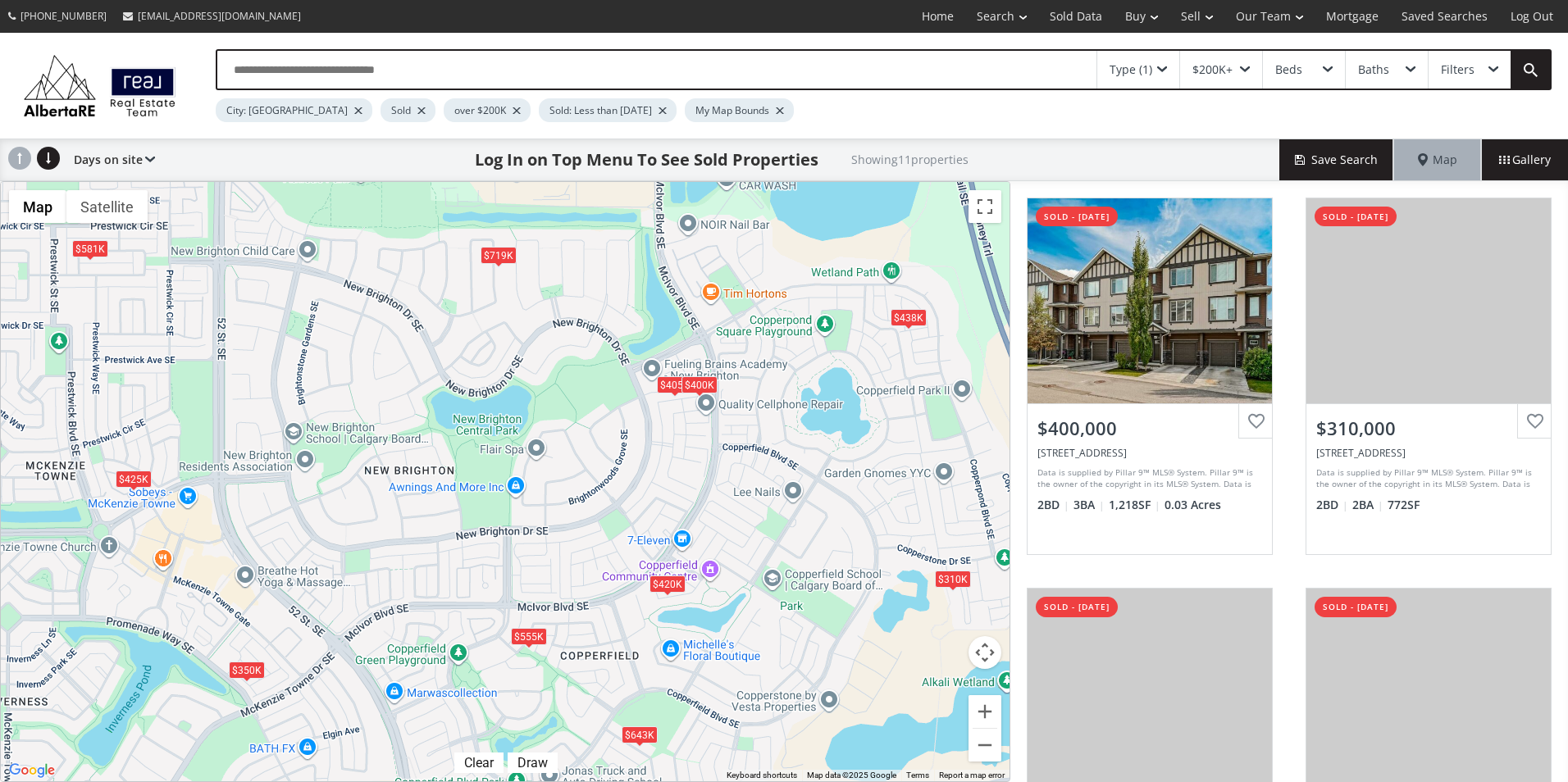
click at [707, 386] on div "$400K" at bounding box center [700, 385] width 36 height 17
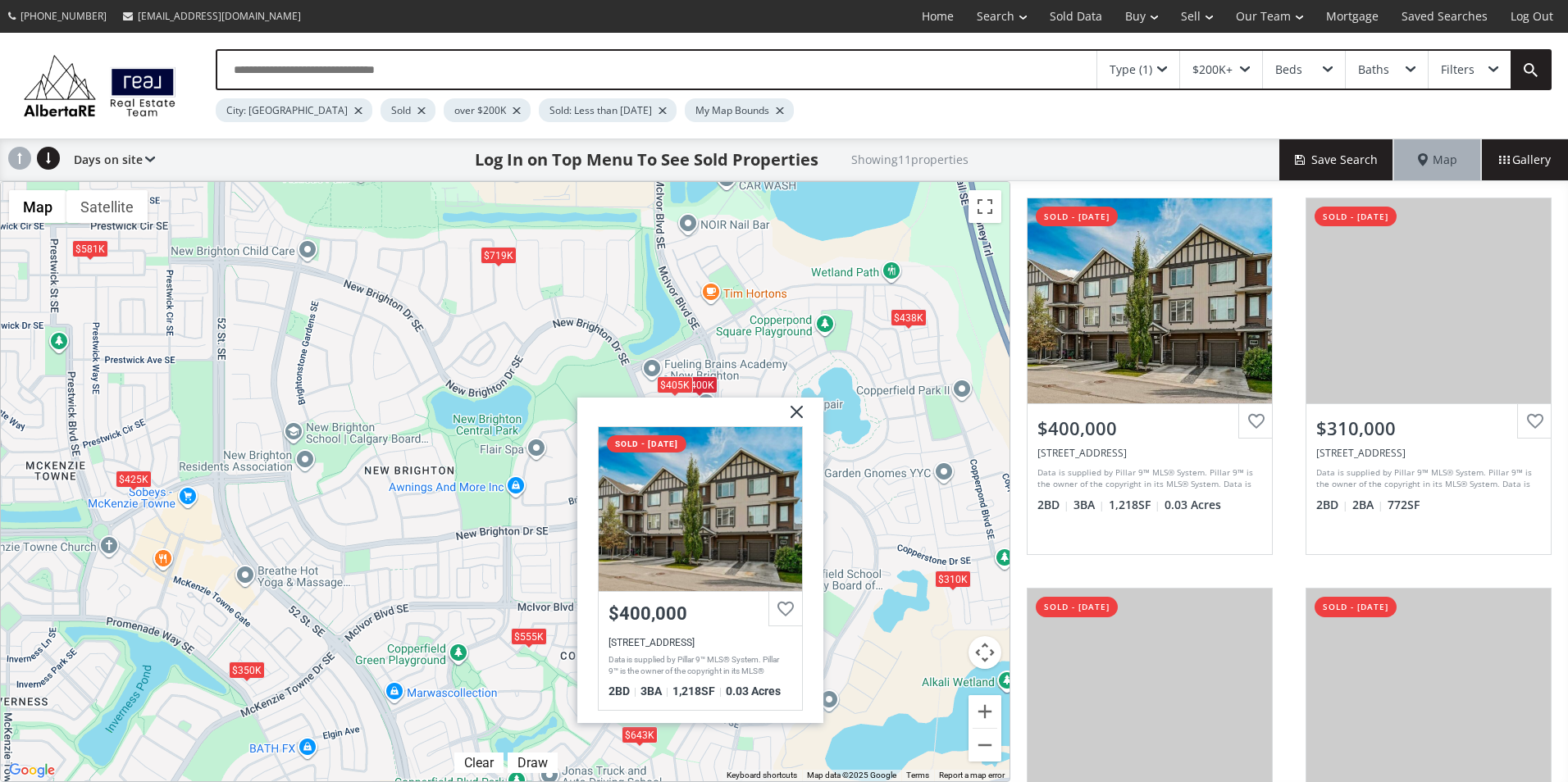
click at [667, 383] on div "$405K" at bounding box center [675, 385] width 36 height 17
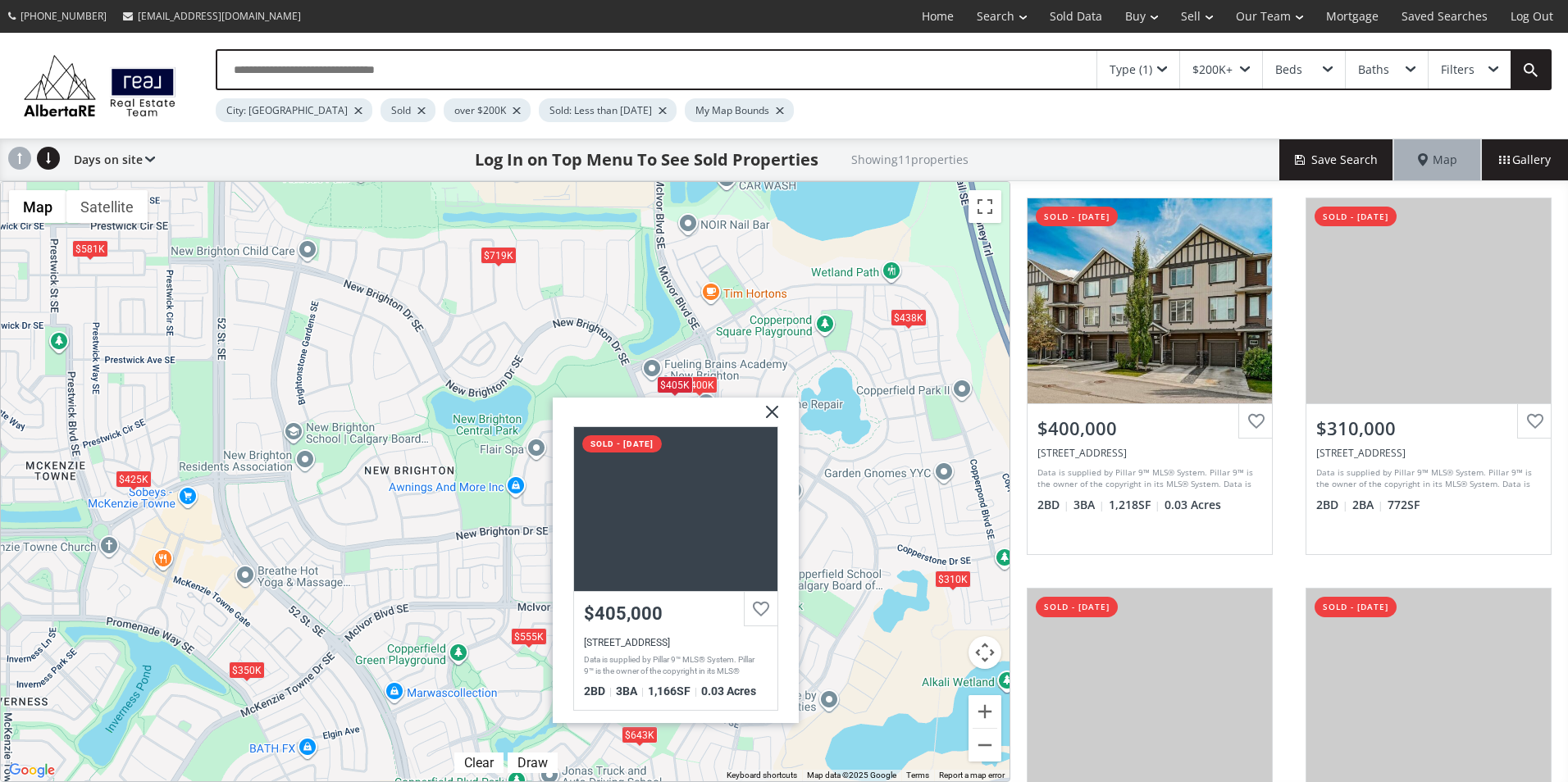
click at [507, 397] on div "To navigate, press the arrow keys. $400K $310K $643K $555K $420K $405K $719K $3…" at bounding box center [505, 482] width 1009 height 600
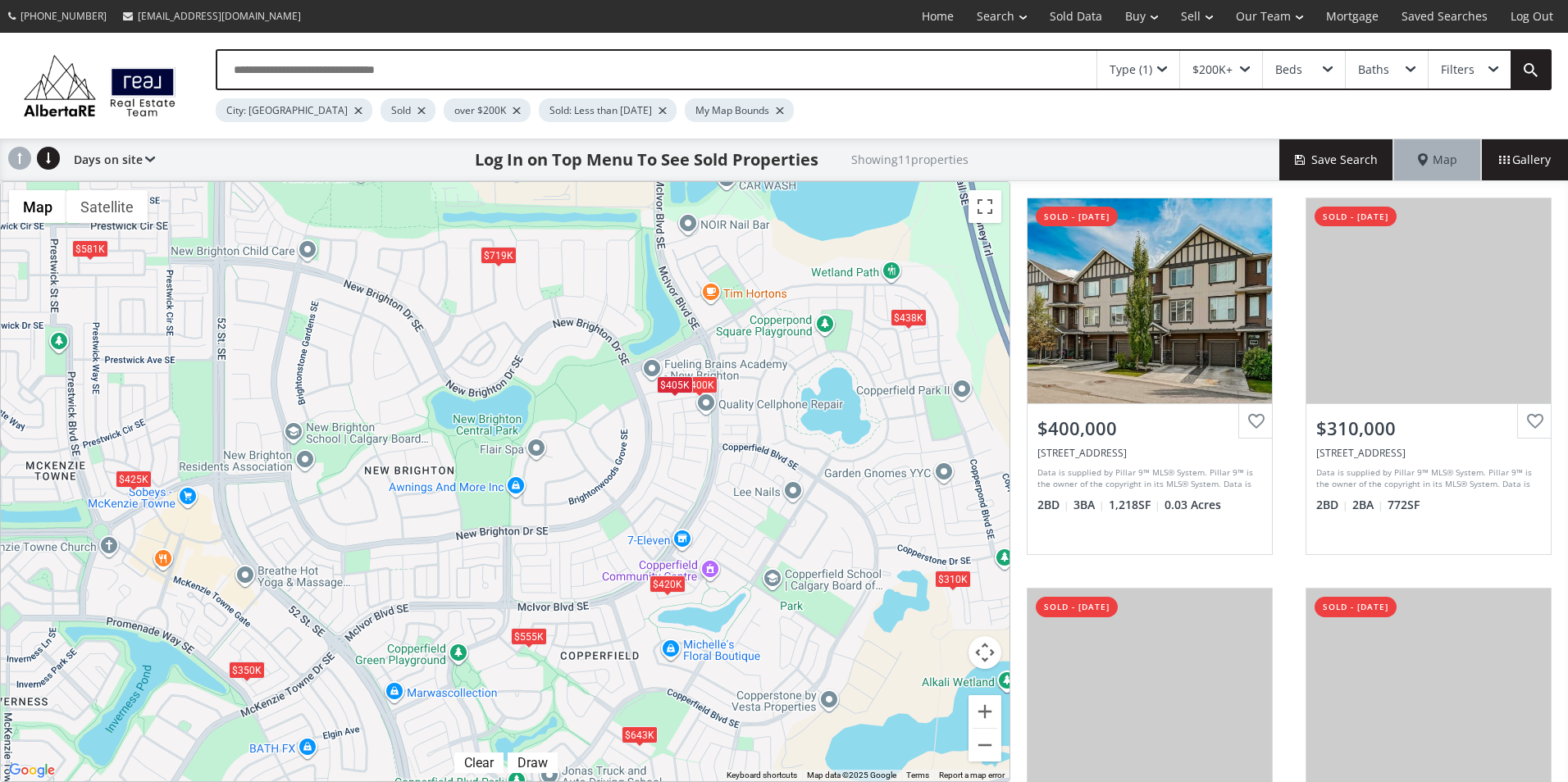
click at [522, 634] on div "$555K" at bounding box center [529, 636] width 36 height 17
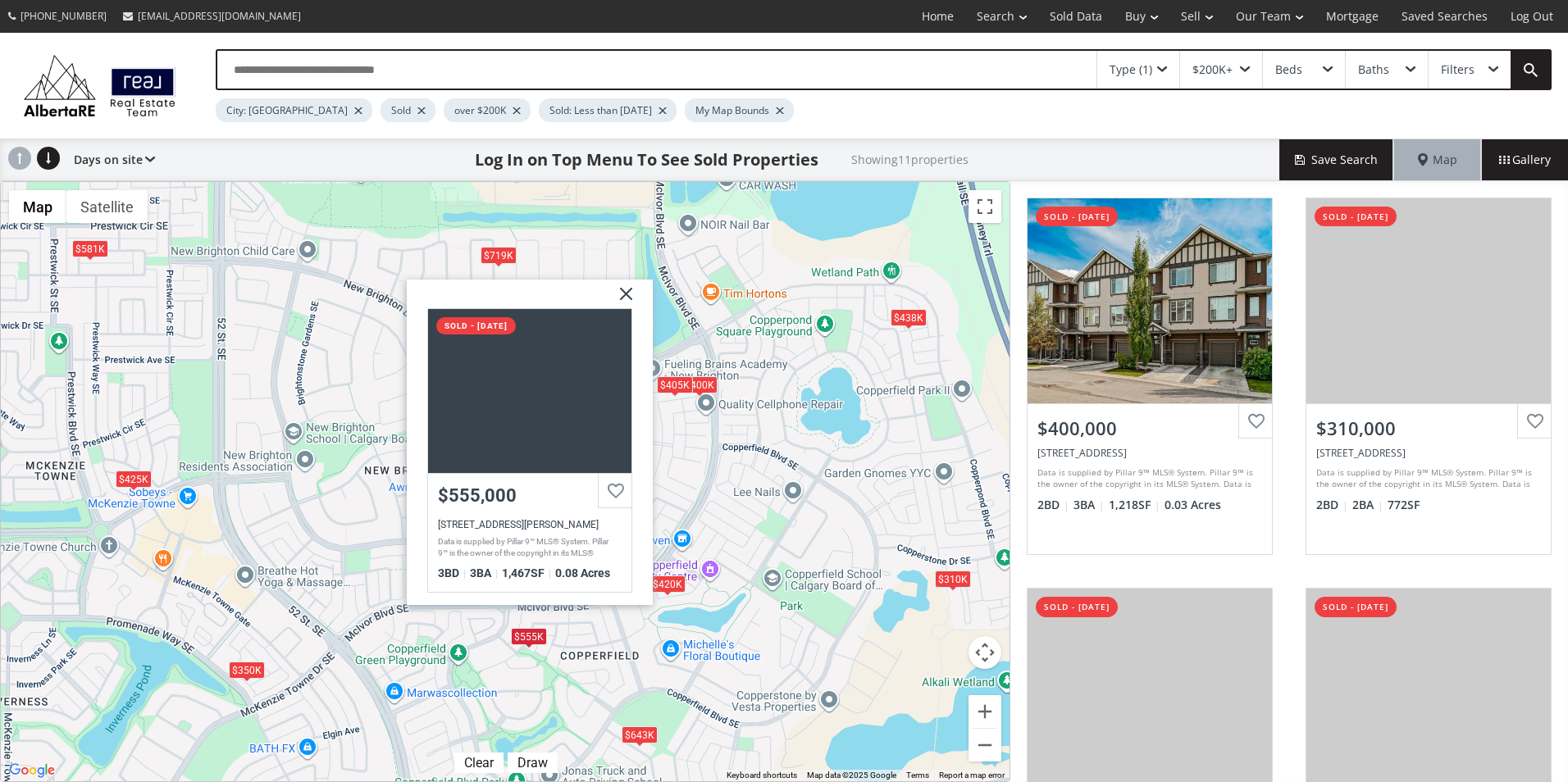
click at [559, 626] on div "To navigate, press the arrow keys. $400K $310K $643K $555K $420K $405K $719K $3…" at bounding box center [505, 482] width 1009 height 600
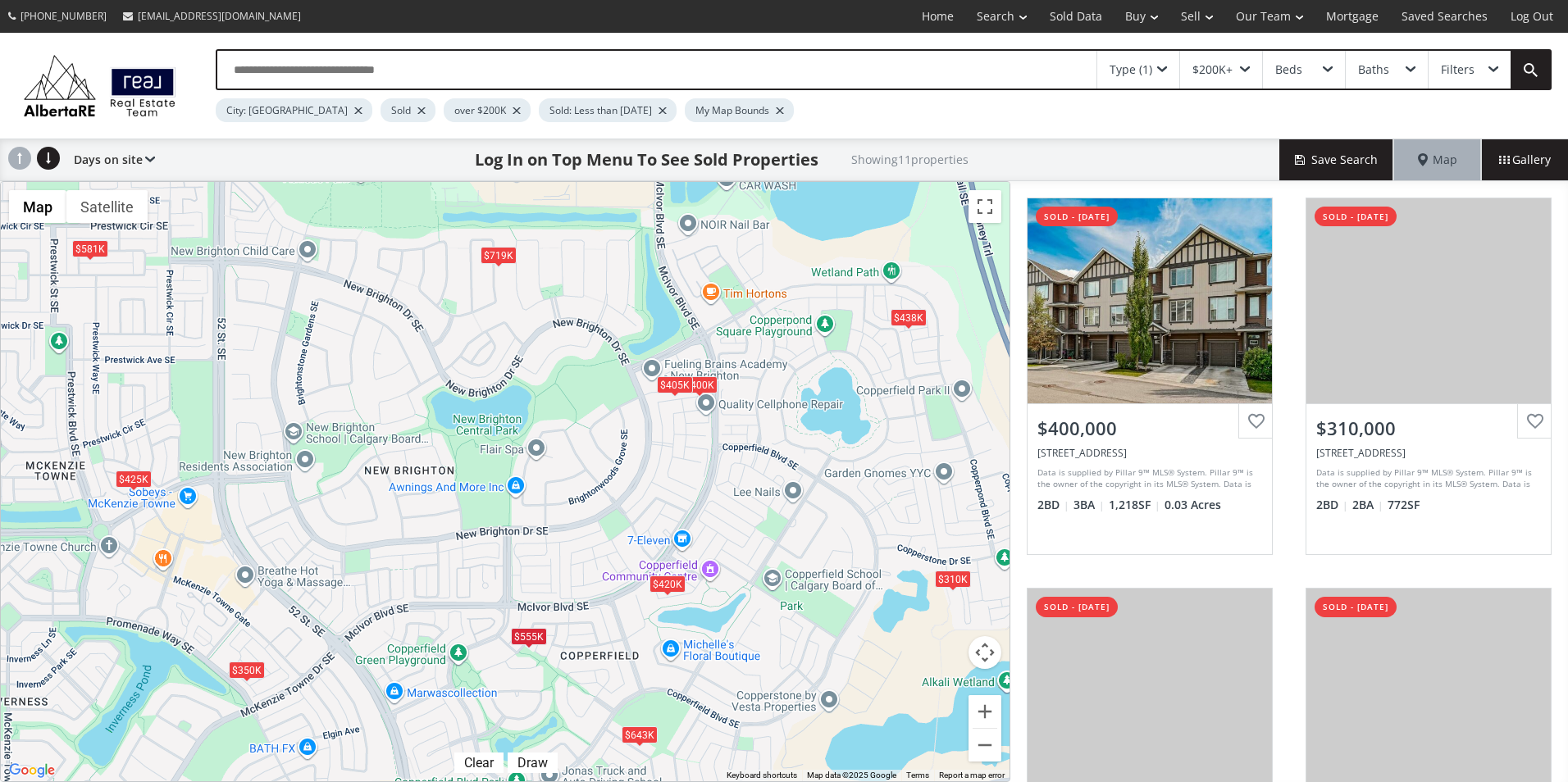
click at [666, 592] on span at bounding box center [668, 595] width 7 height 7
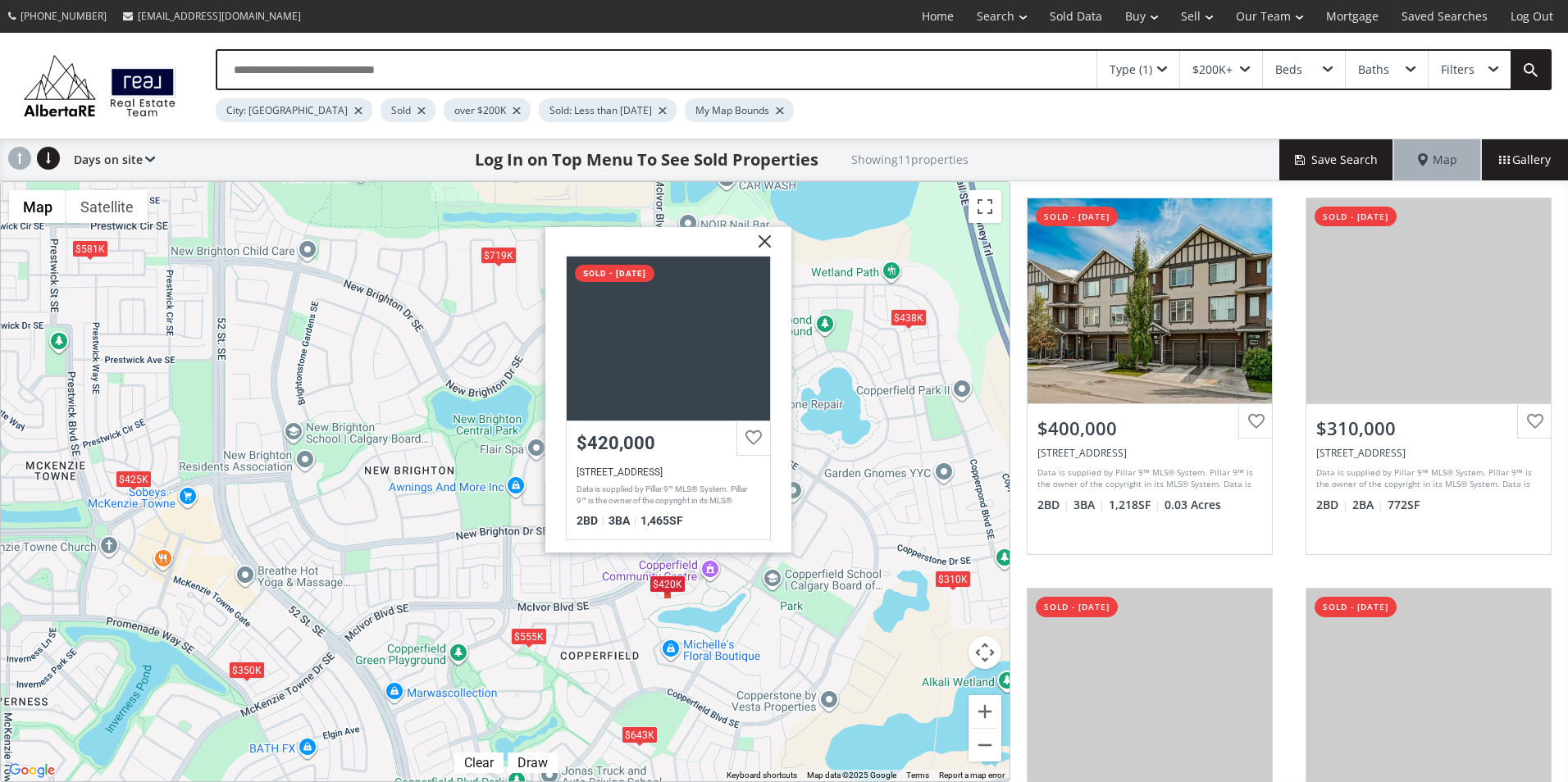
click at [622, 632] on div "To navigate, press the arrow keys. $400K $310K $643K $555K $420K $405K $719K $3…" at bounding box center [505, 482] width 1009 height 600
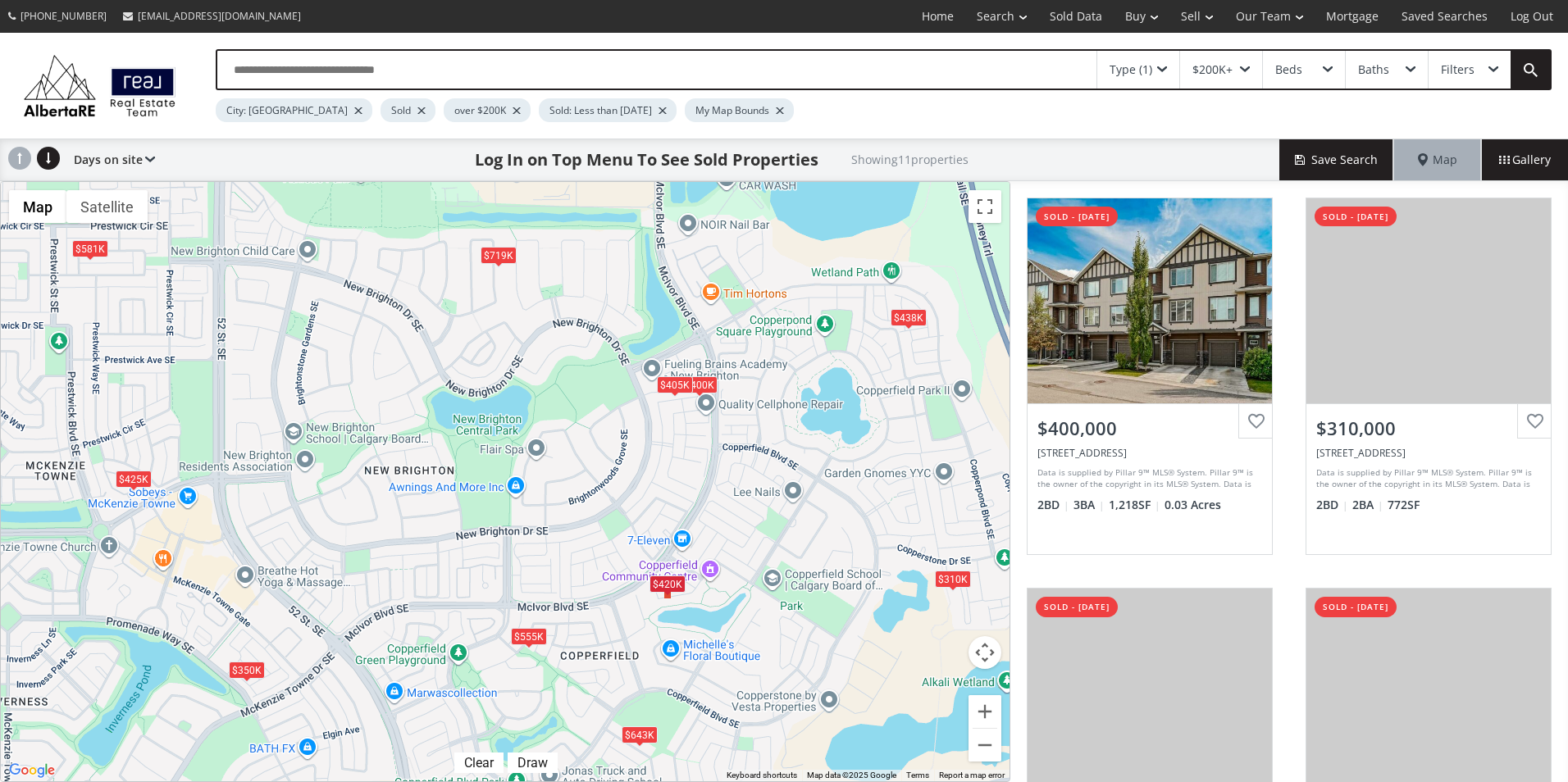
click at [635, 732] on div "$643K" at bounding box center [640, 735] width 36 height 17
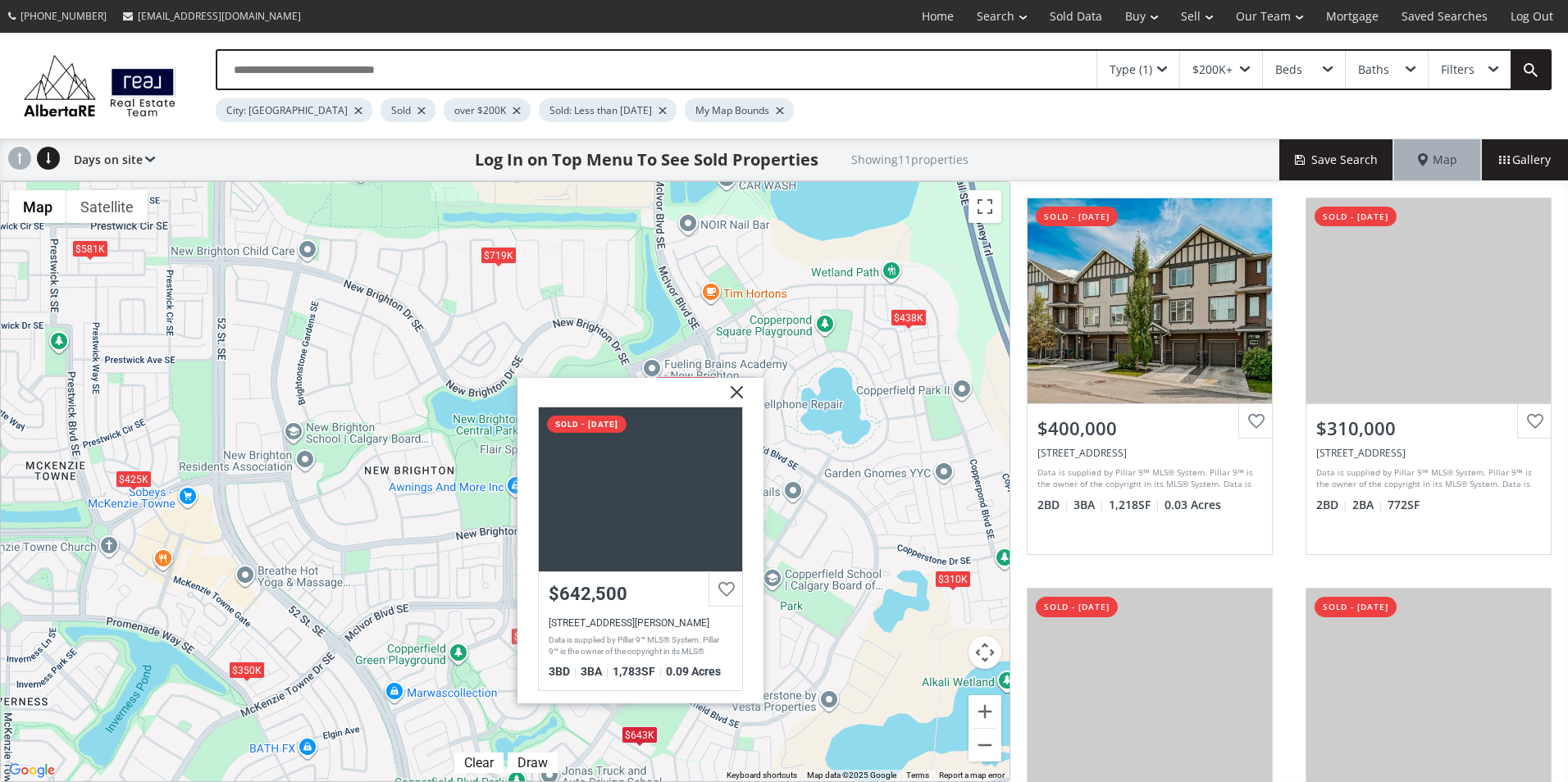
click at [827, 688] on div "To navigate, press the arrow keys. $400K $310K $643K $555K $420K $405K $719K $3…" at bounding box center [505, 482] width 1009 height 600
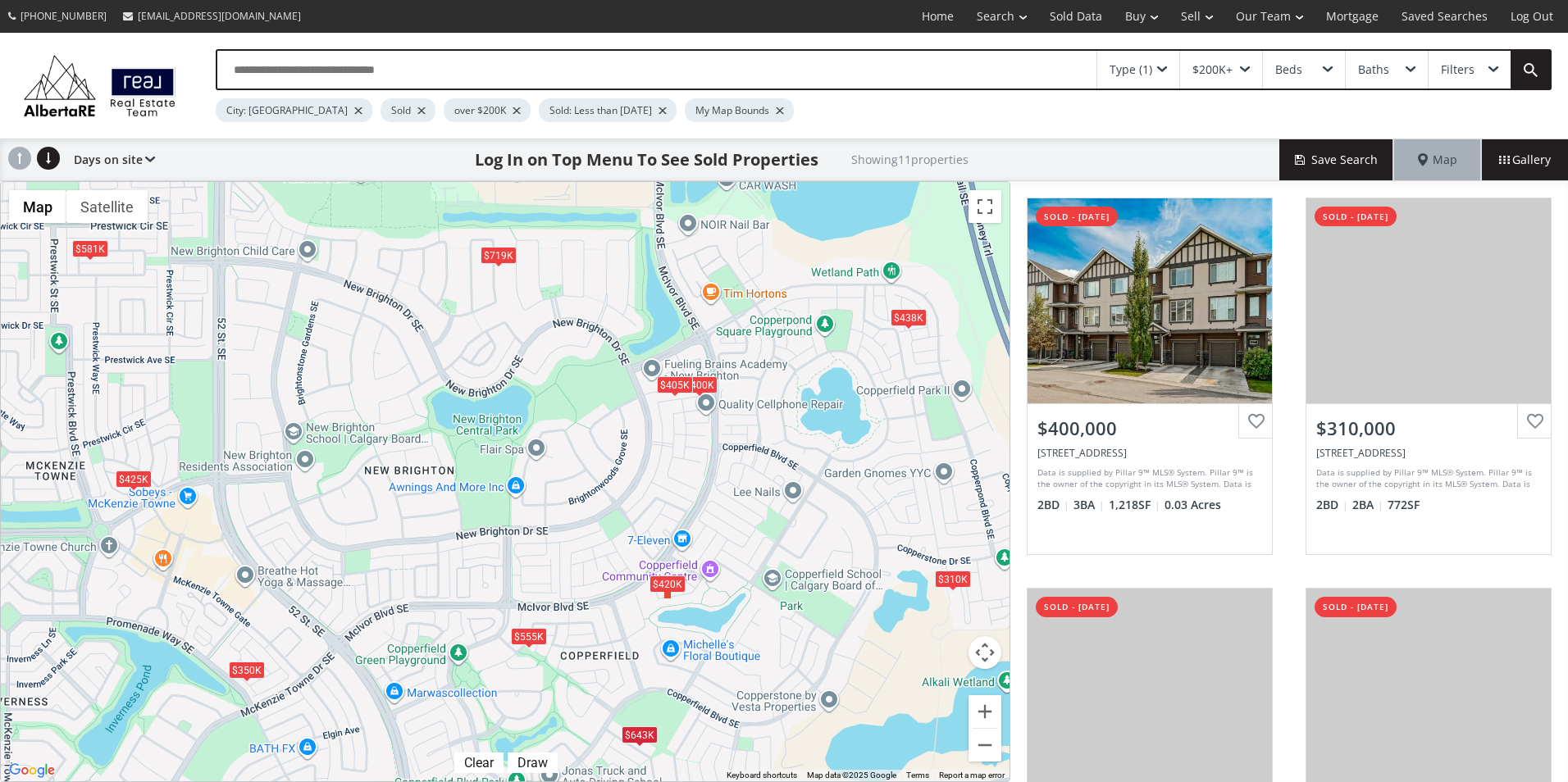
click at [909, 318] on div "$438K" at bounding box center [908, 317] width 36 height 17
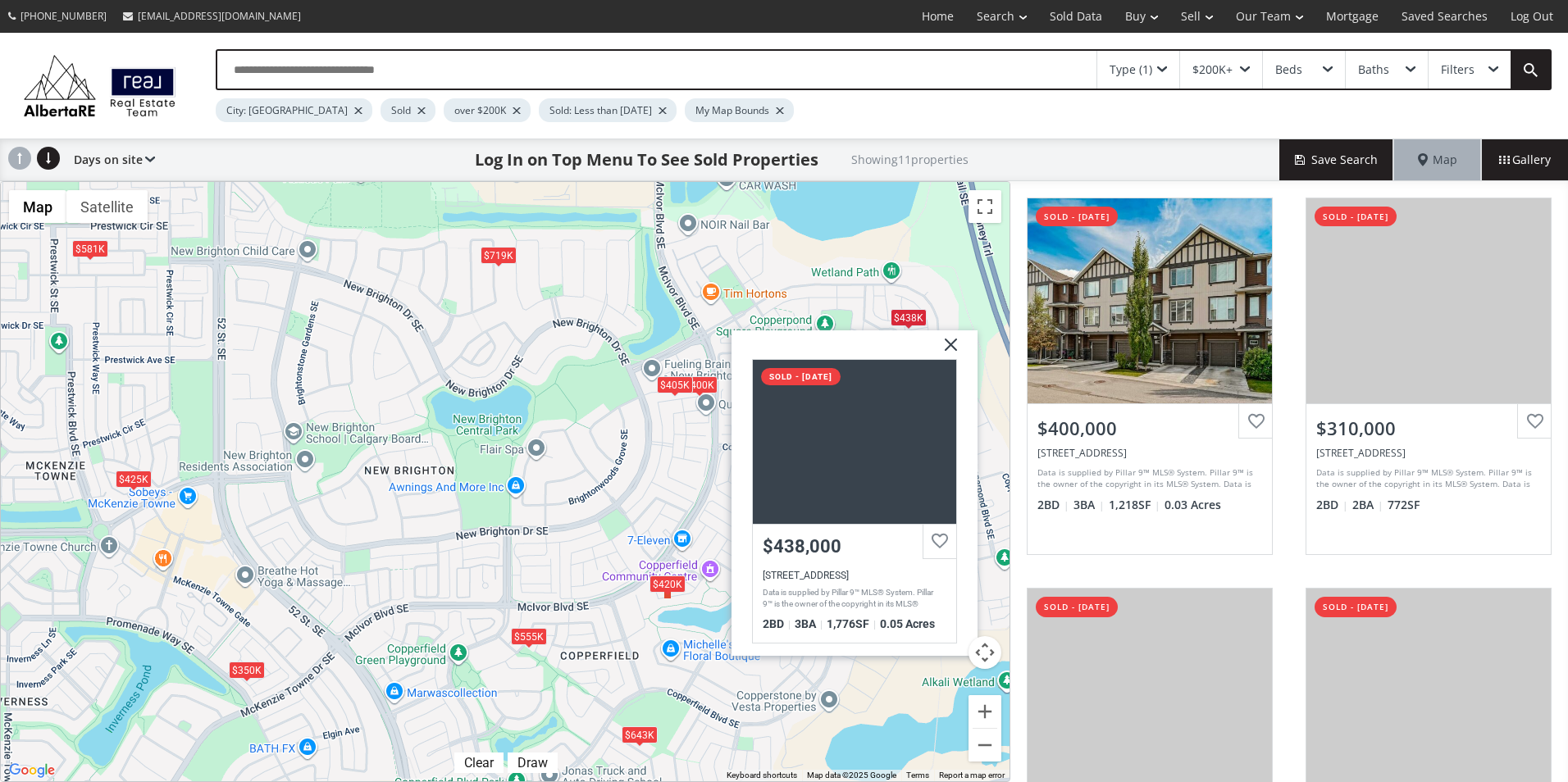
click at [675, 474] on div "To navigate, press the arrow keys. $400K $310K $643K $555K $420K $405K $719K $3…" at bounding box center [505, 482] width 1009 height 600
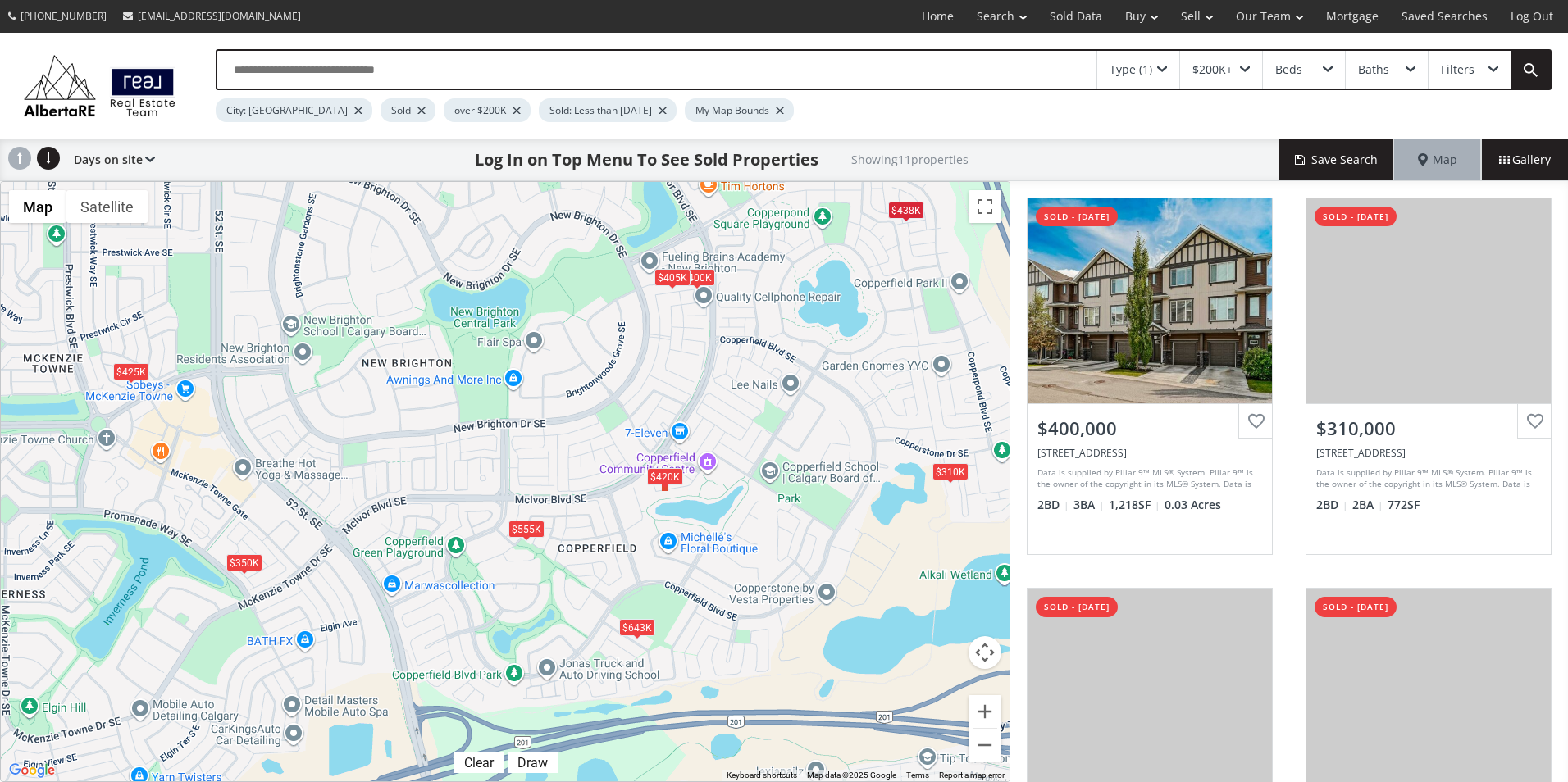
drag, startPoint x: 614, startPoint y: 501, endPoint x: 611, endPoint y: 382, distance: 119.0
click at [611, 382] on div "To navigate, press the arrow keys. $400K $310K $643K $555K $420K $405K $719K $3…" at bounding box center [505, 482] width 1009 height 600
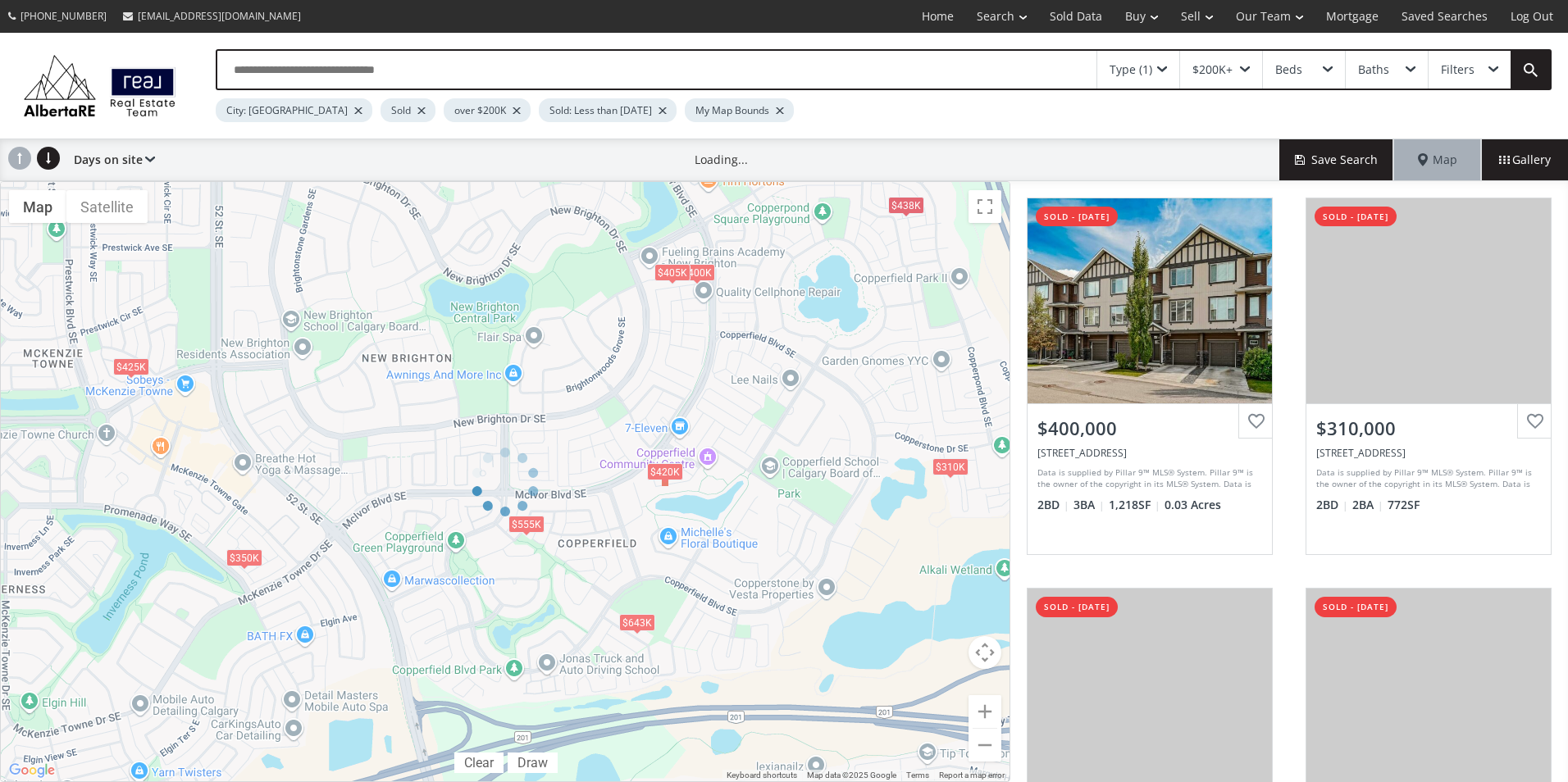
drag, startPoint x: 611, startPoint y: 382, endPoint x: 614, endPoint y: 415, distance: 33.1
click at [614, 415] on div "← Move left → Move right ↑ Move up ↓ Move down + Zoom in - Zoom out Home Jump l…" at bounding box center [505, 482] width 1011 height 601
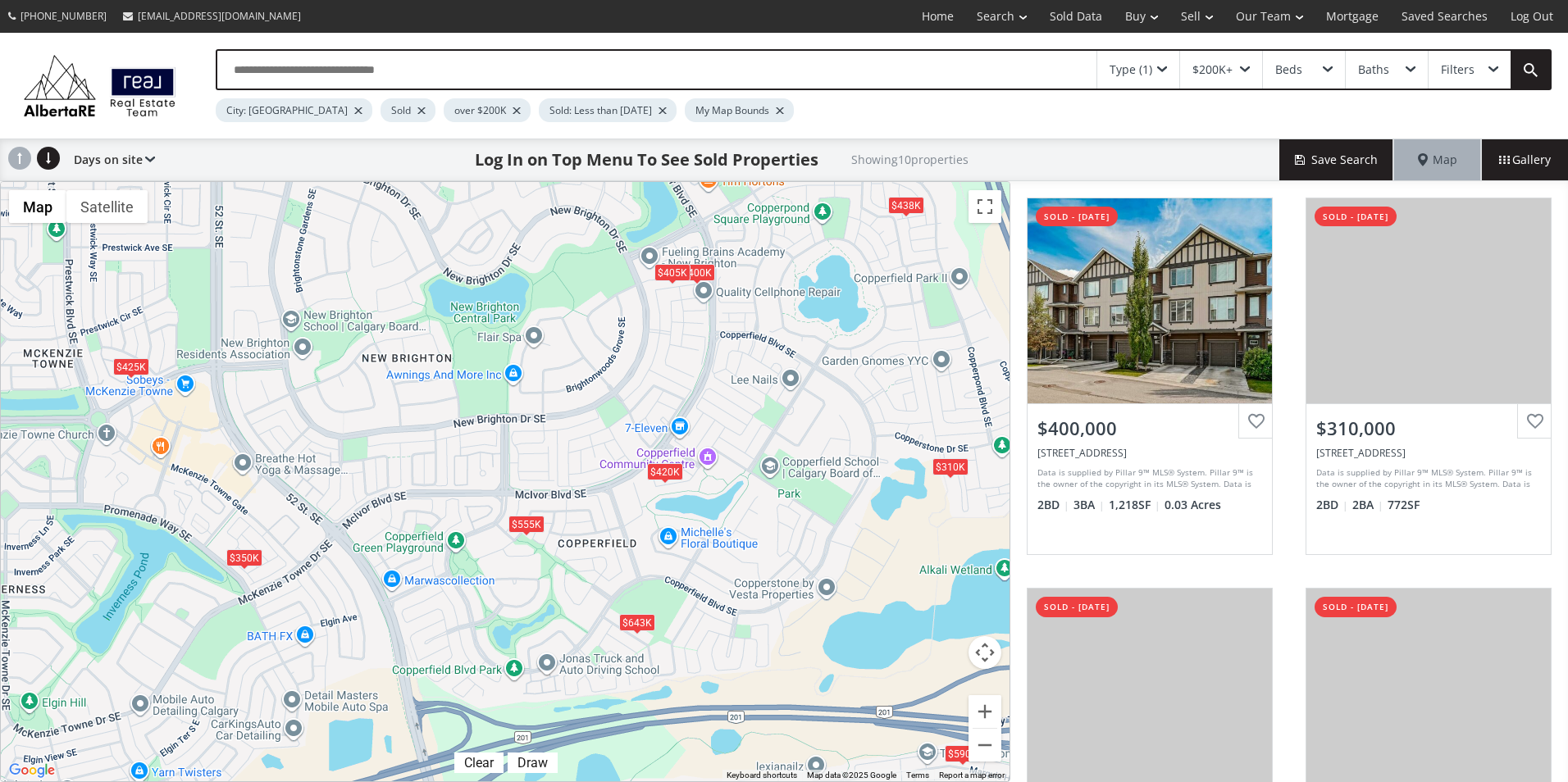
drag, startPoint x: 626, startPoint y: 382, endPoint x: 629, endPoint y: 423, distance: 41.1
click at [629, 423] on div "To navigate, press the arrow keys. $400K $310K $643K $555K $420K $590K $405K $3…" at bounding box center [505, 482] width 1009 height 600
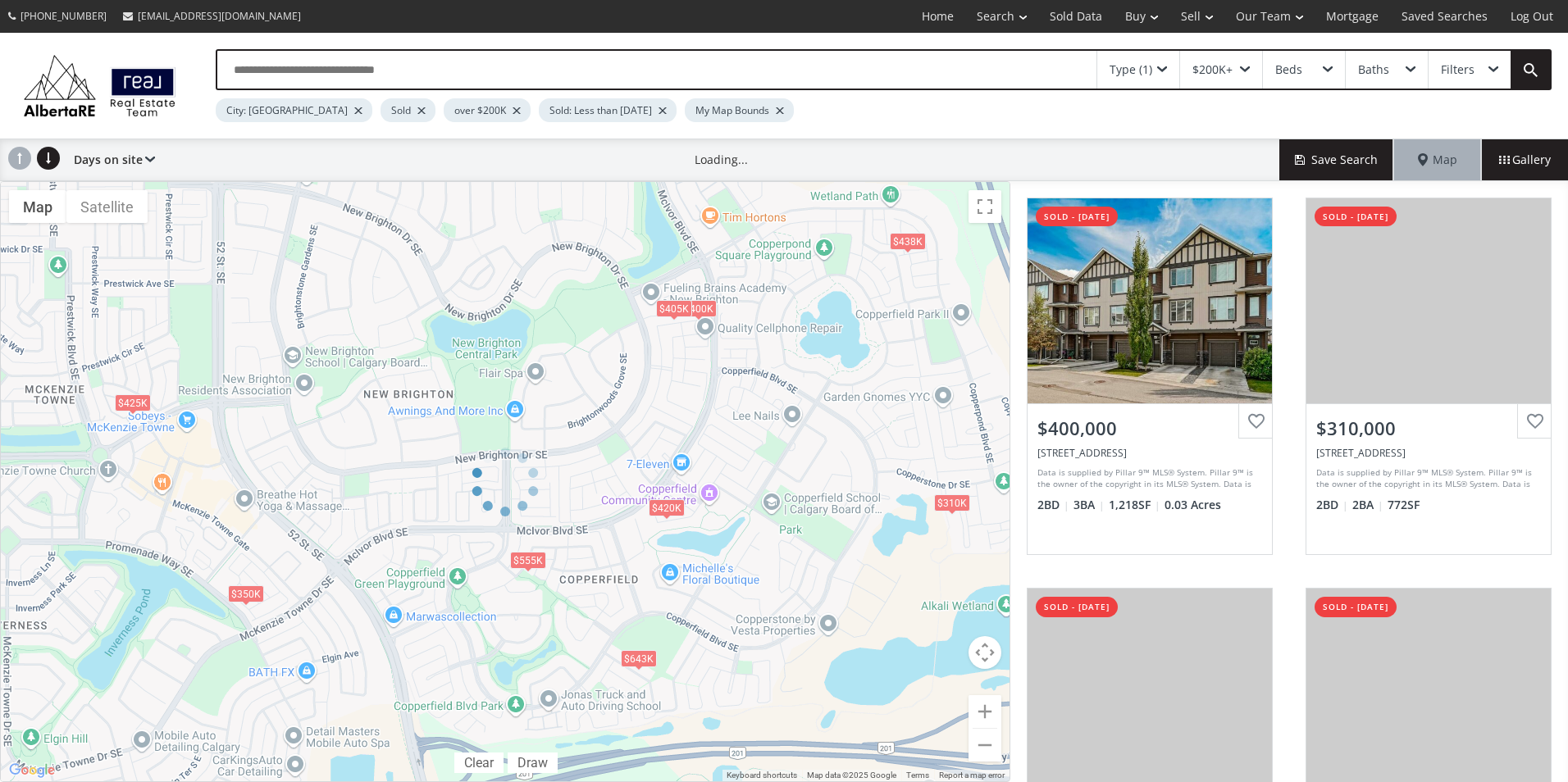
click at [1148, 70] on div "Type (1)" at bounding box center [1131, 69] width 43 height 11
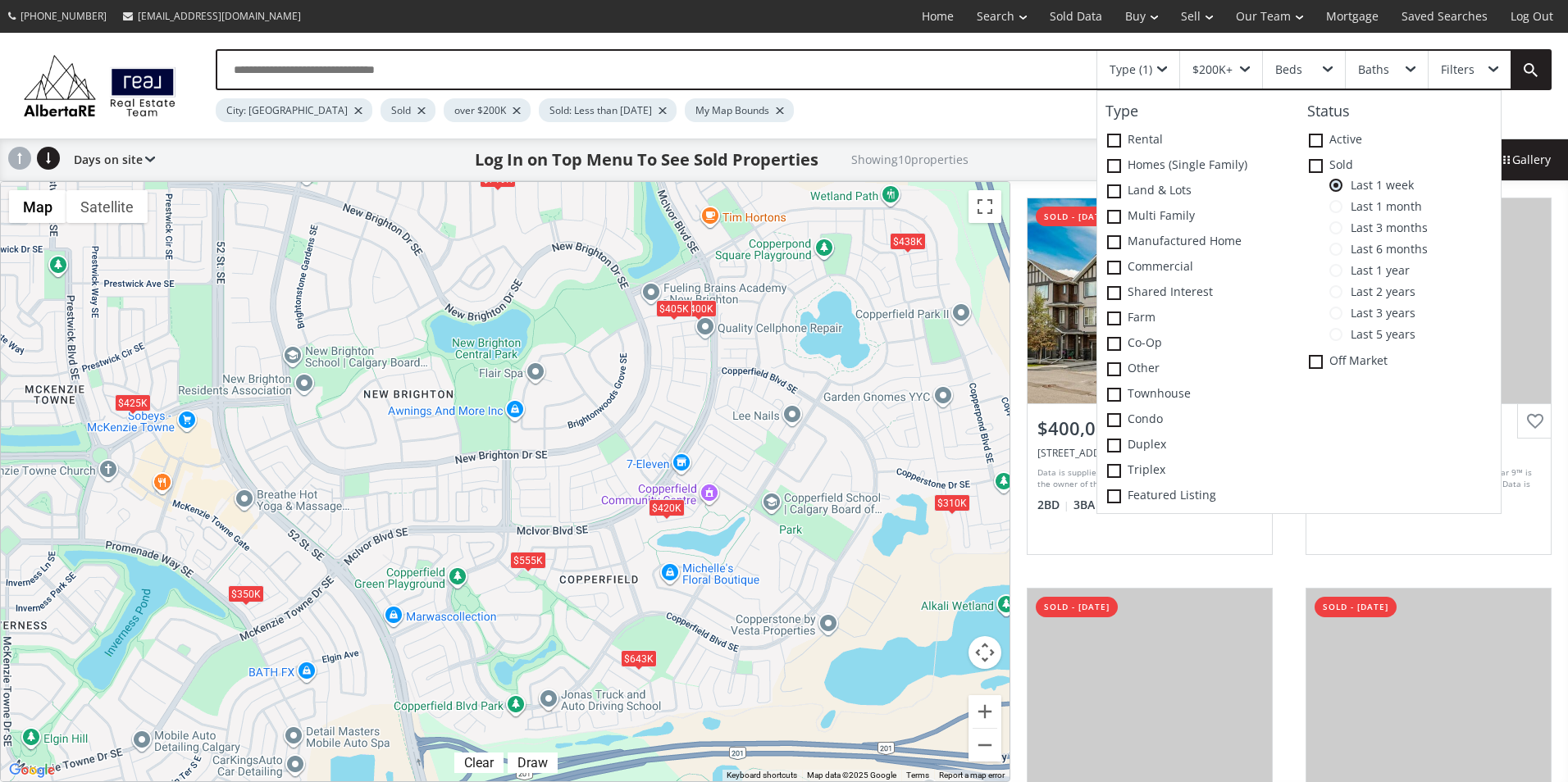
click at [1374, 207] on span "Last 1 month" at bounding box center [1382, 206] width 79 height 13
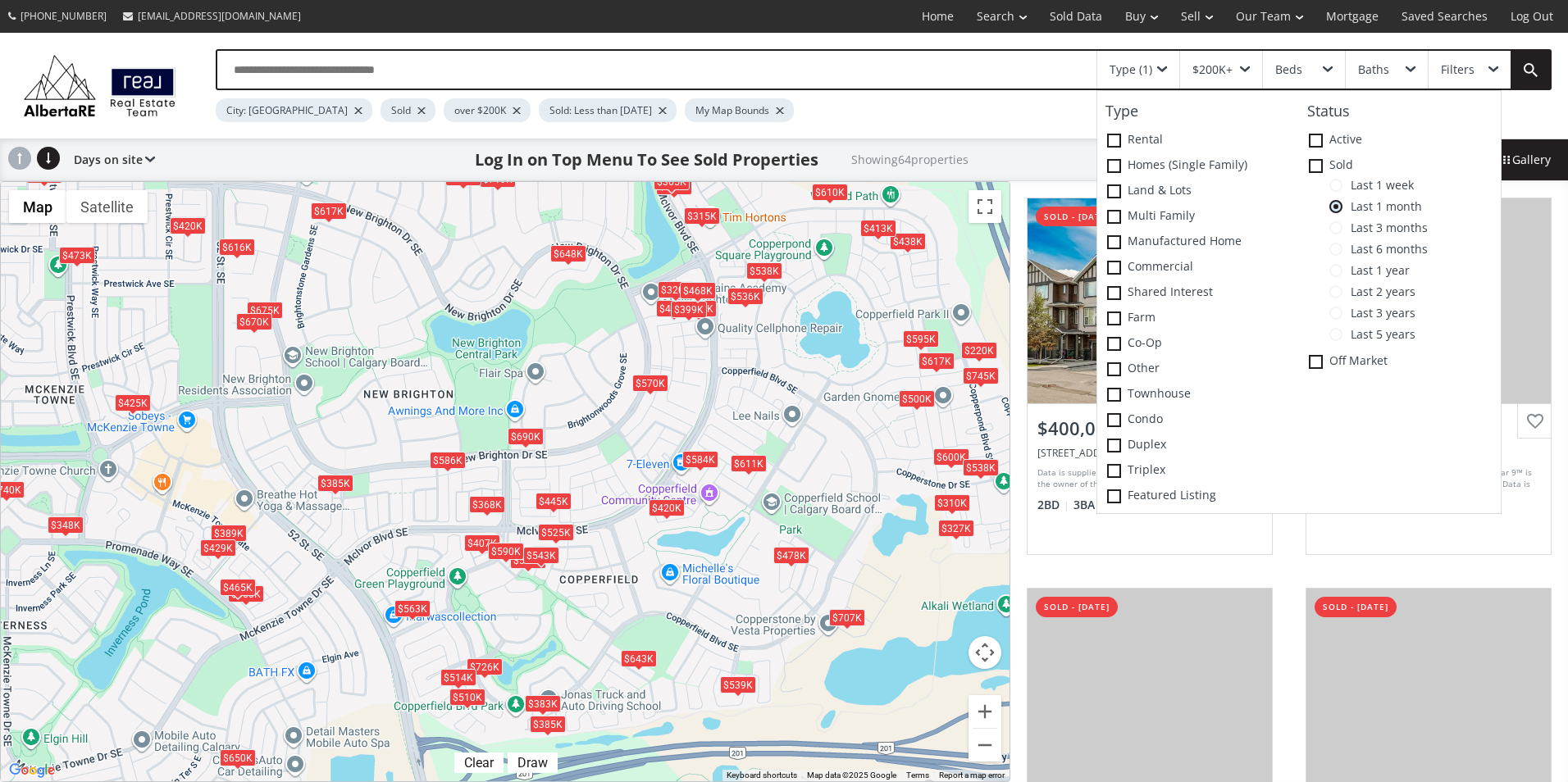
click at [724, 411] on div "To navigate, press the arrow keys. $400K $310K $643K $555K $420K $420K $220K $4…" at bounding box center [505, 482] width 1009 height 600
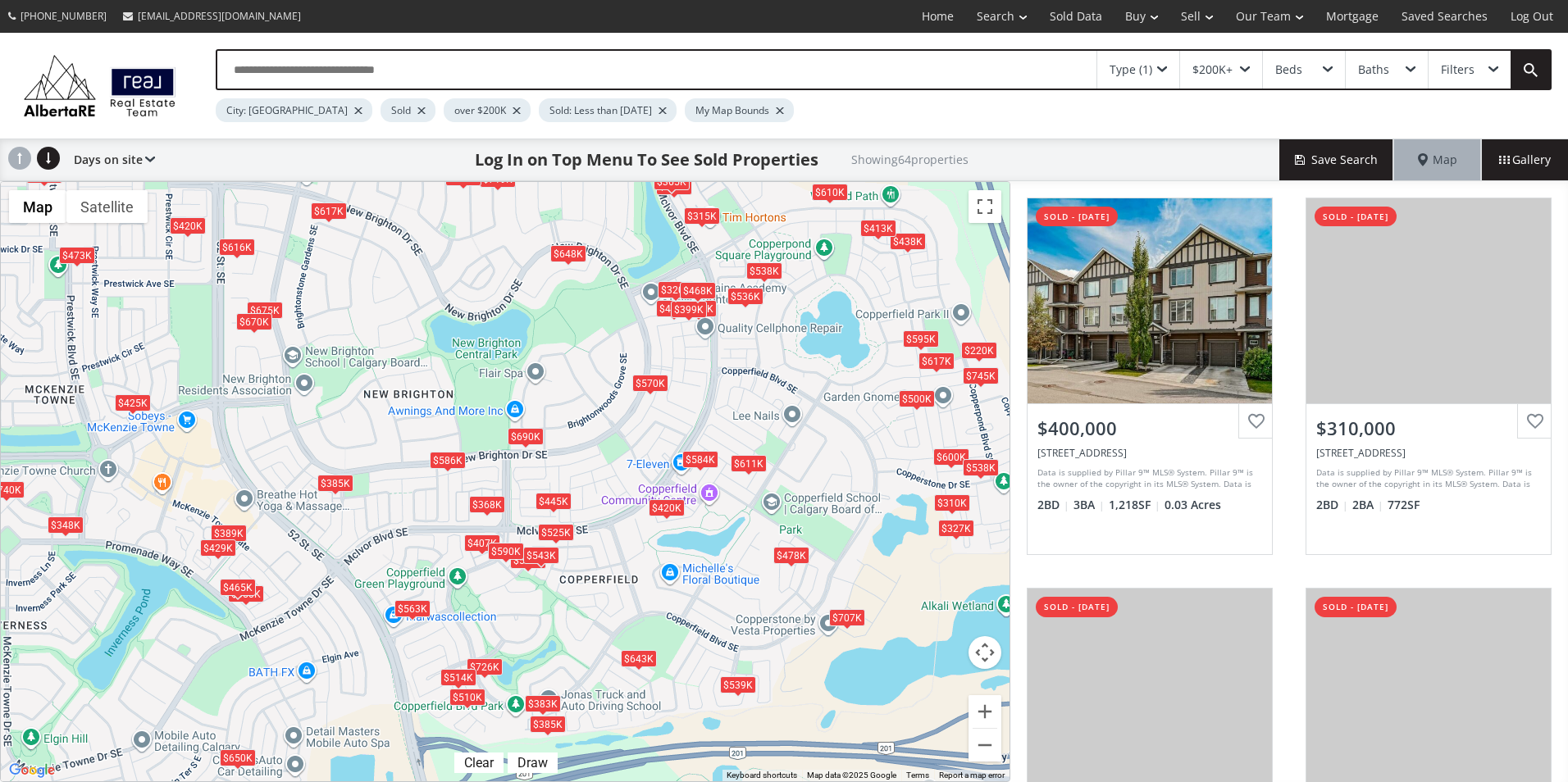
click at [663, 388] on div "$570K" at bounding box center [650, 383] width 36 height 17
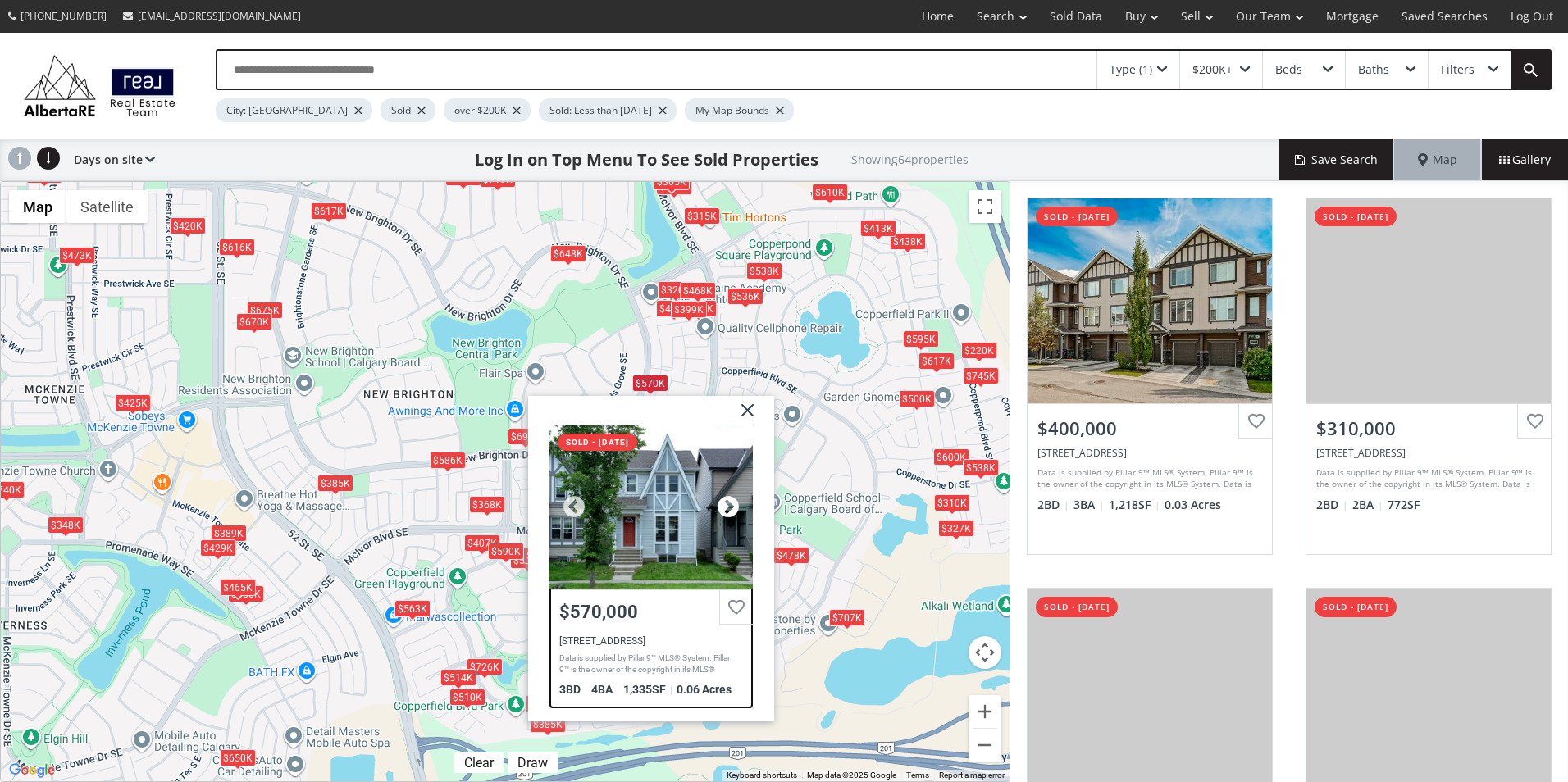
click at [728, 497] on div at bounding box center [728, 507] width 25 height 25
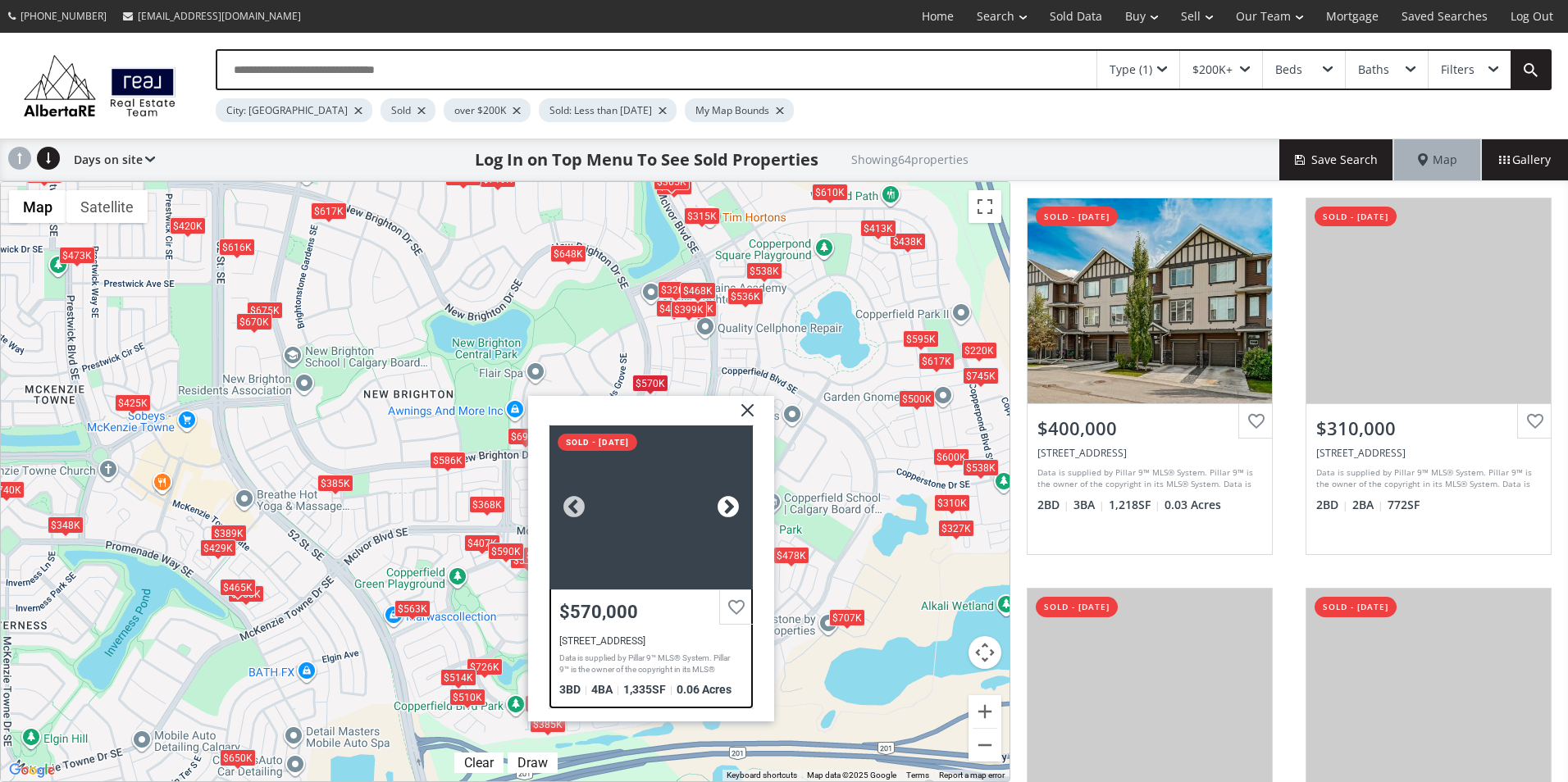
click at [728, 501] on div at bounding box center [728, 507] width 25 height 25
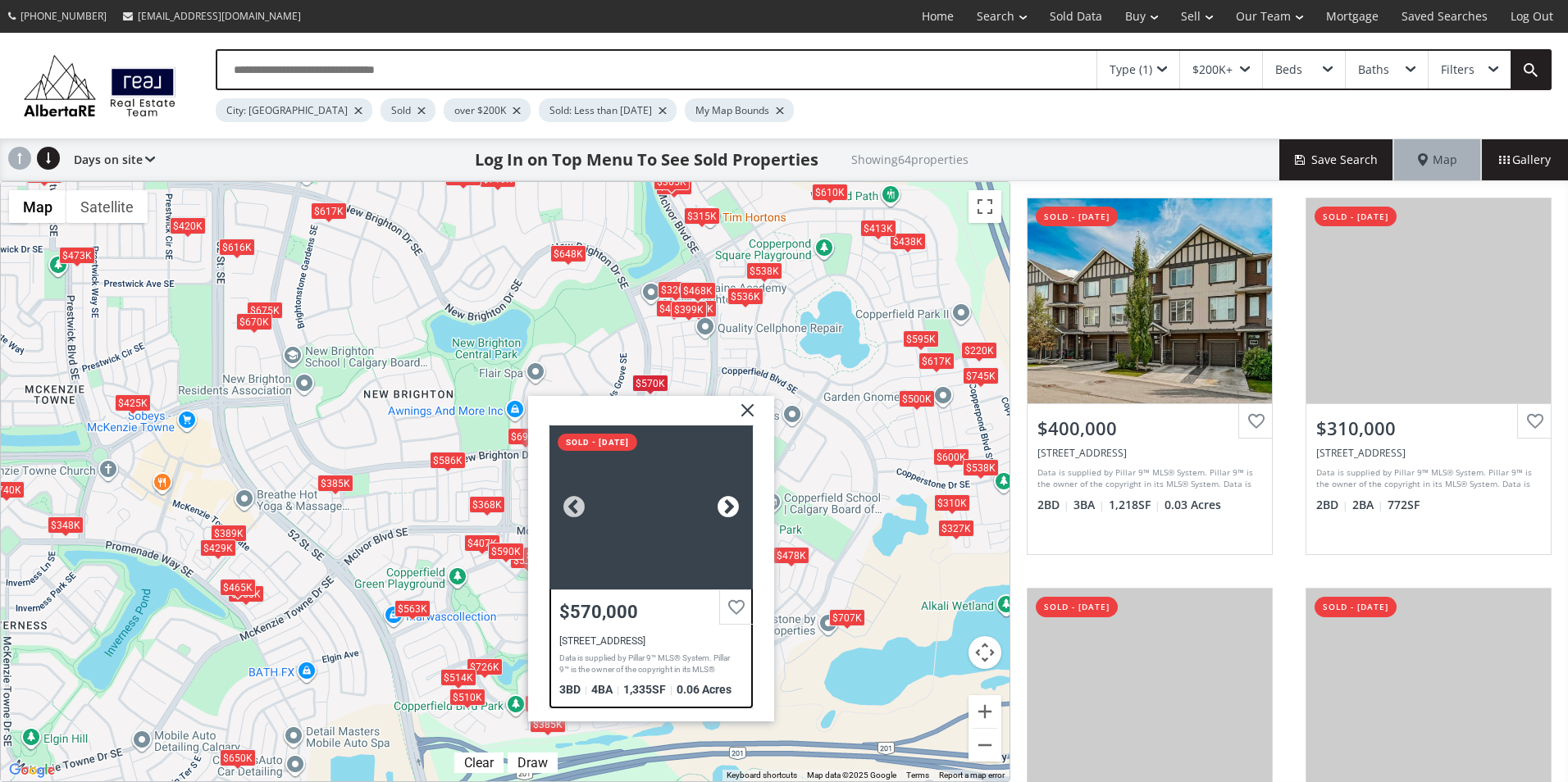
click at [728, 501] on div at bounding box center [728, 507] width 25 height 25
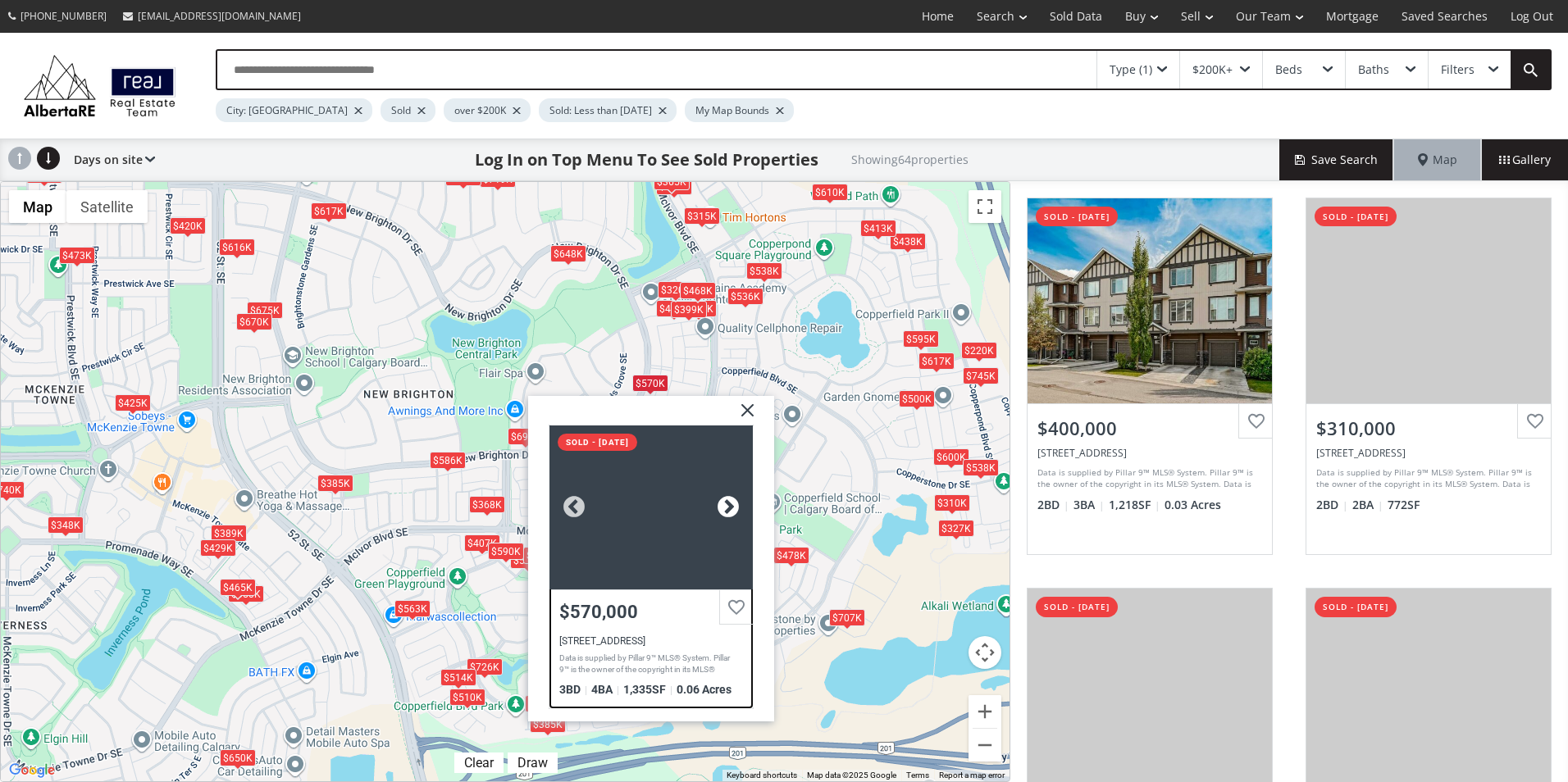
click at [728, 501] on div at bounding box center [728, 507] width 25 height 25
click at [728, 500] on div at bounding box center [728, 507] width 25 height 25
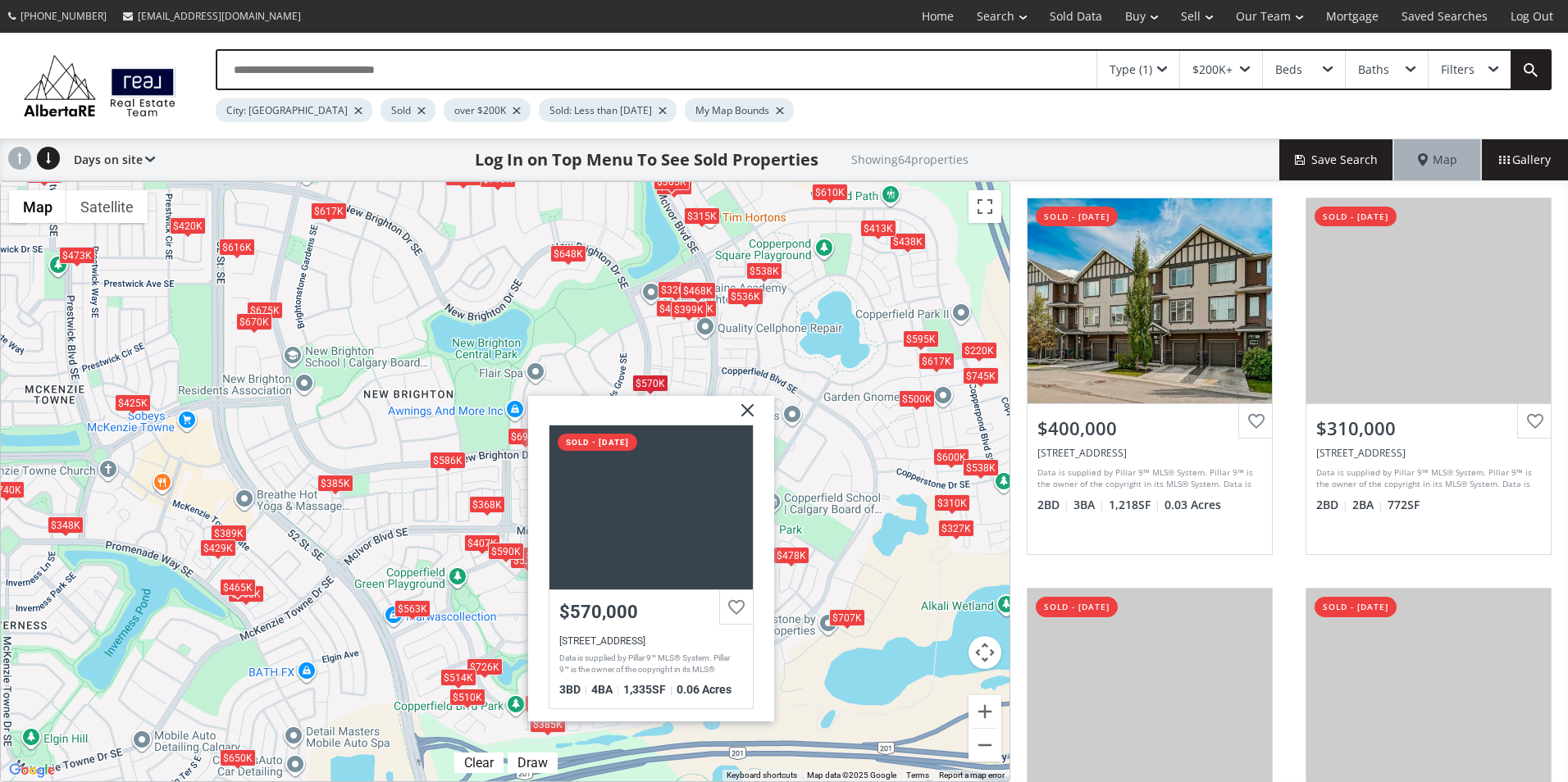
click at [751, 405] on img at bounding box center [741, 417] width 41 height 41
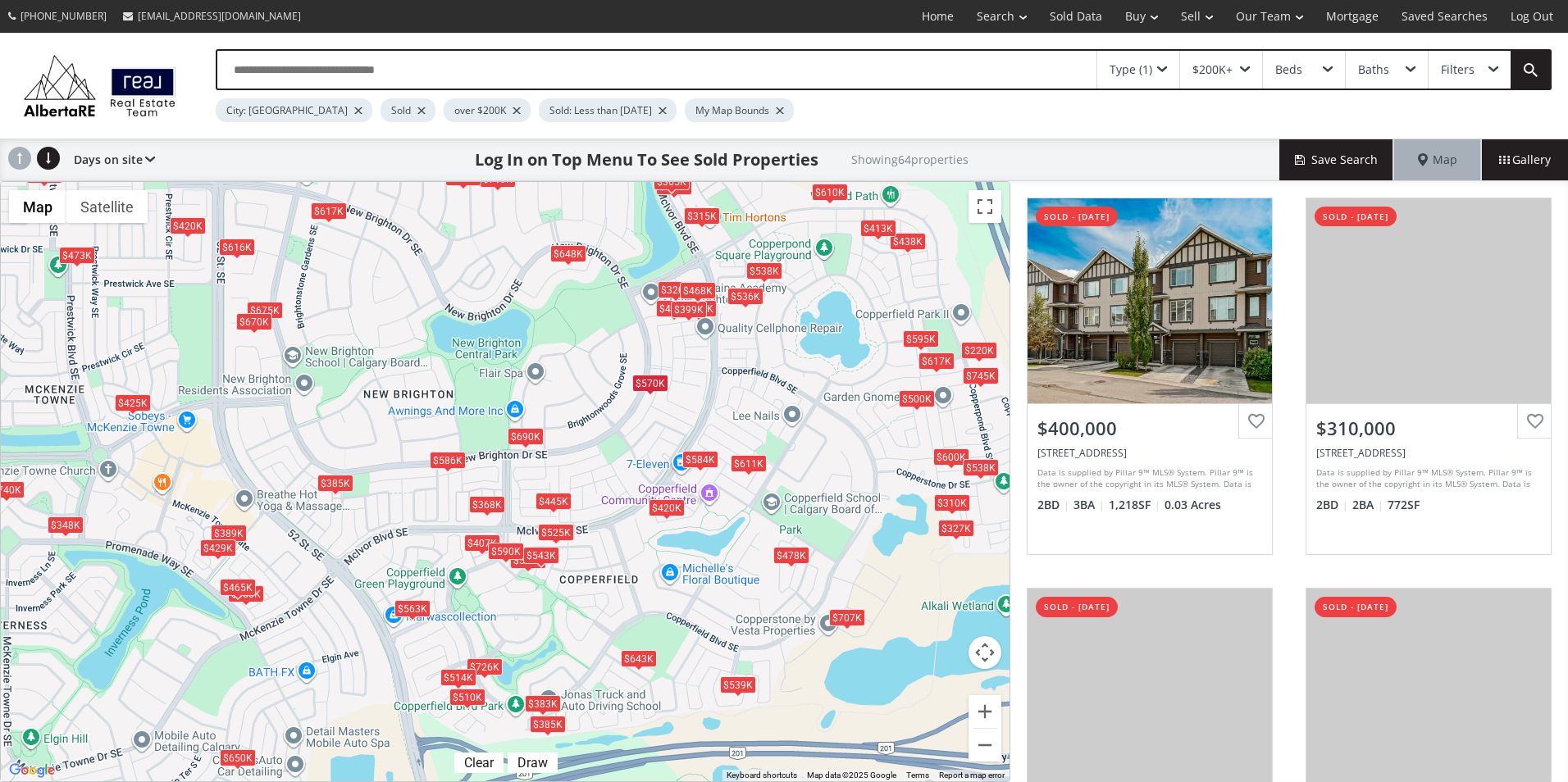
click at [447, 460] on div "$586K" at bounding box center [447, 460] width 36 height 17
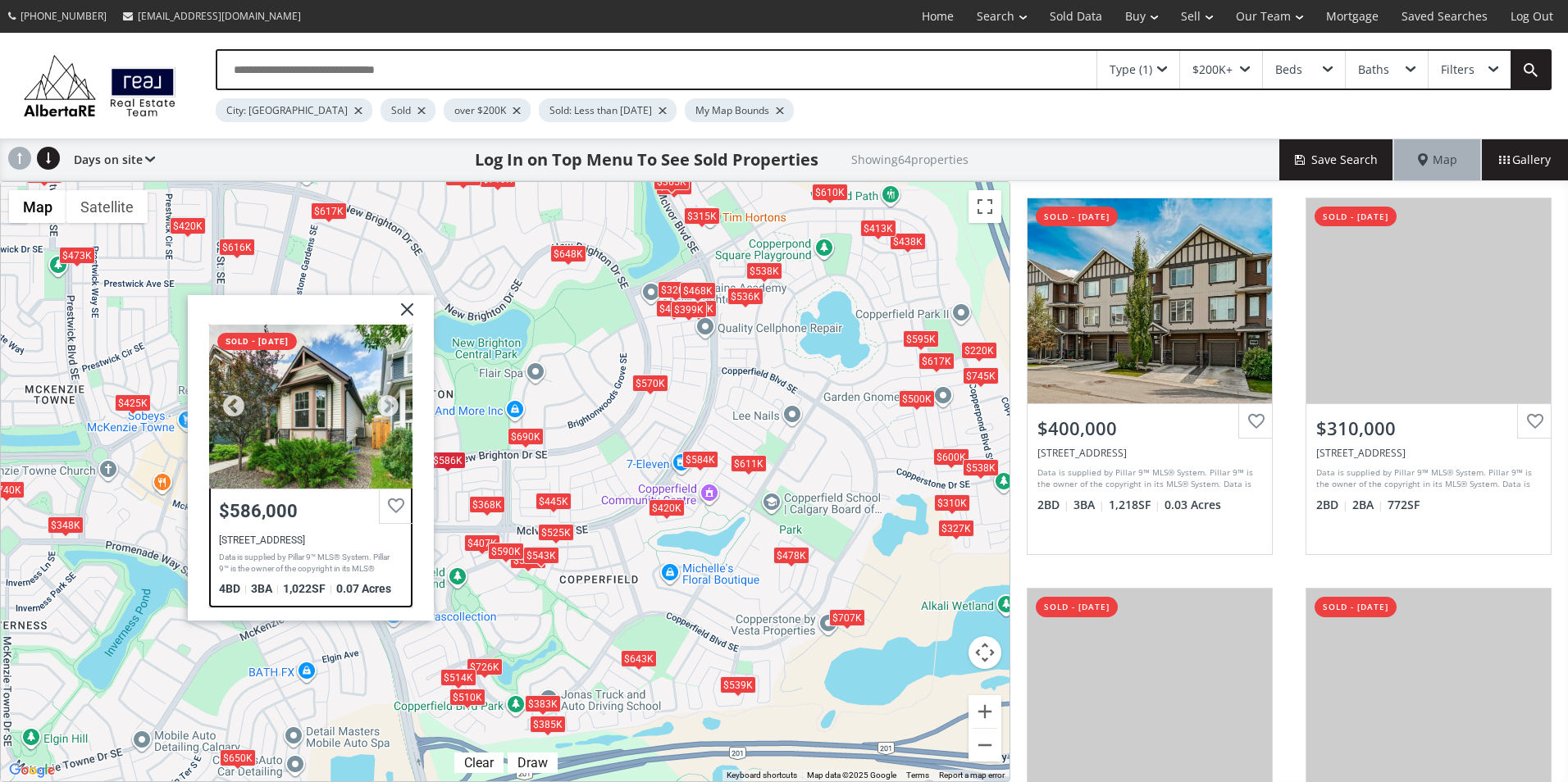
click at [362, 445] on div at bounding box center [310, 405] width 204 height 164
drag, startPoint x: 403, startPoint y: 307, endPoint x: 591, endPoint y: 369, distance: 198.0
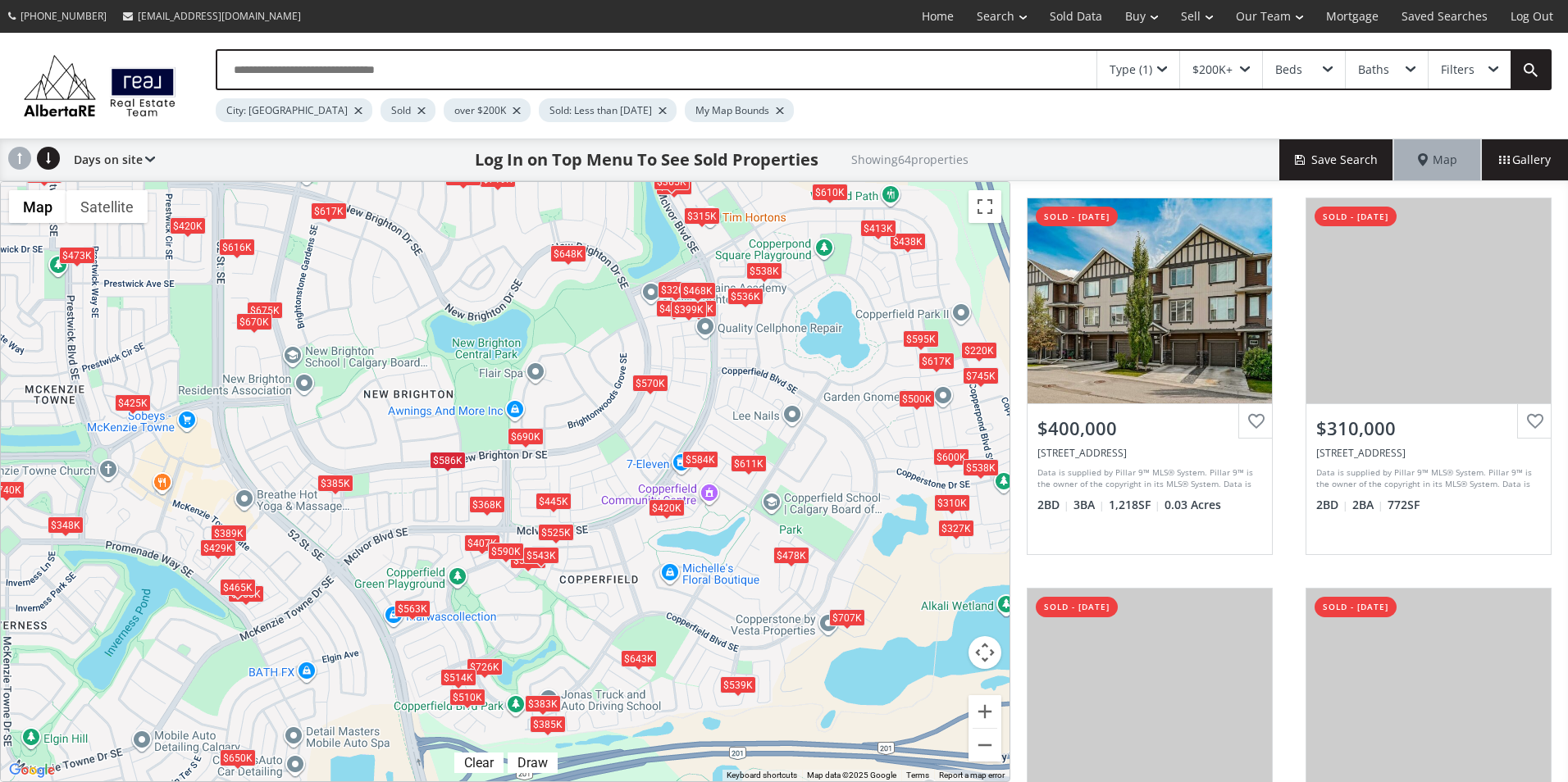
click at [646, 381] on div "$570K" at bounding box center [650, 383] width 36 height 17
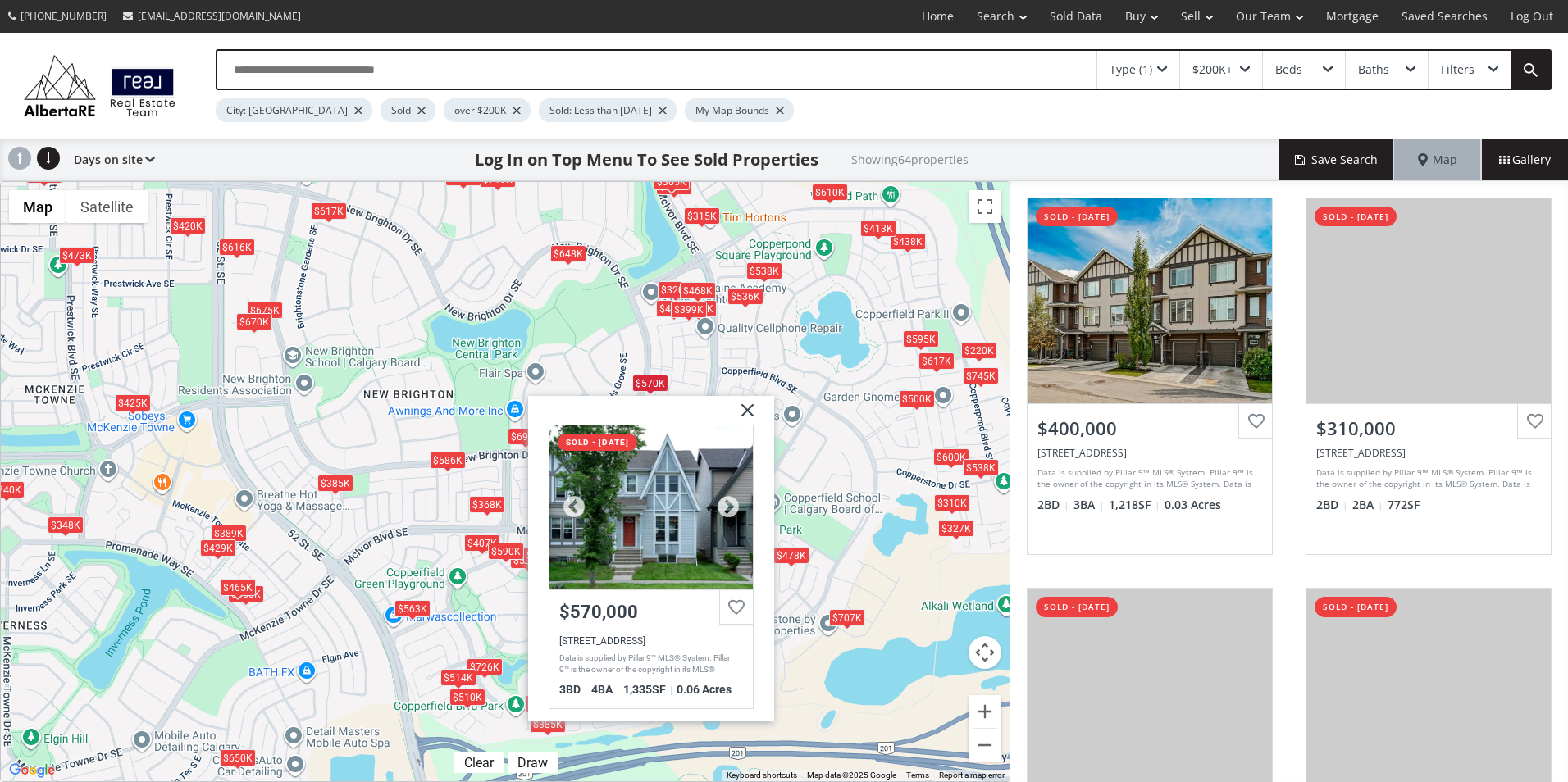
click at [633, 498] on div at bounding box center [651, 508] width 204 height 164
click at [746, 415] on img at bounding box center [741, 417] width 41 height 41
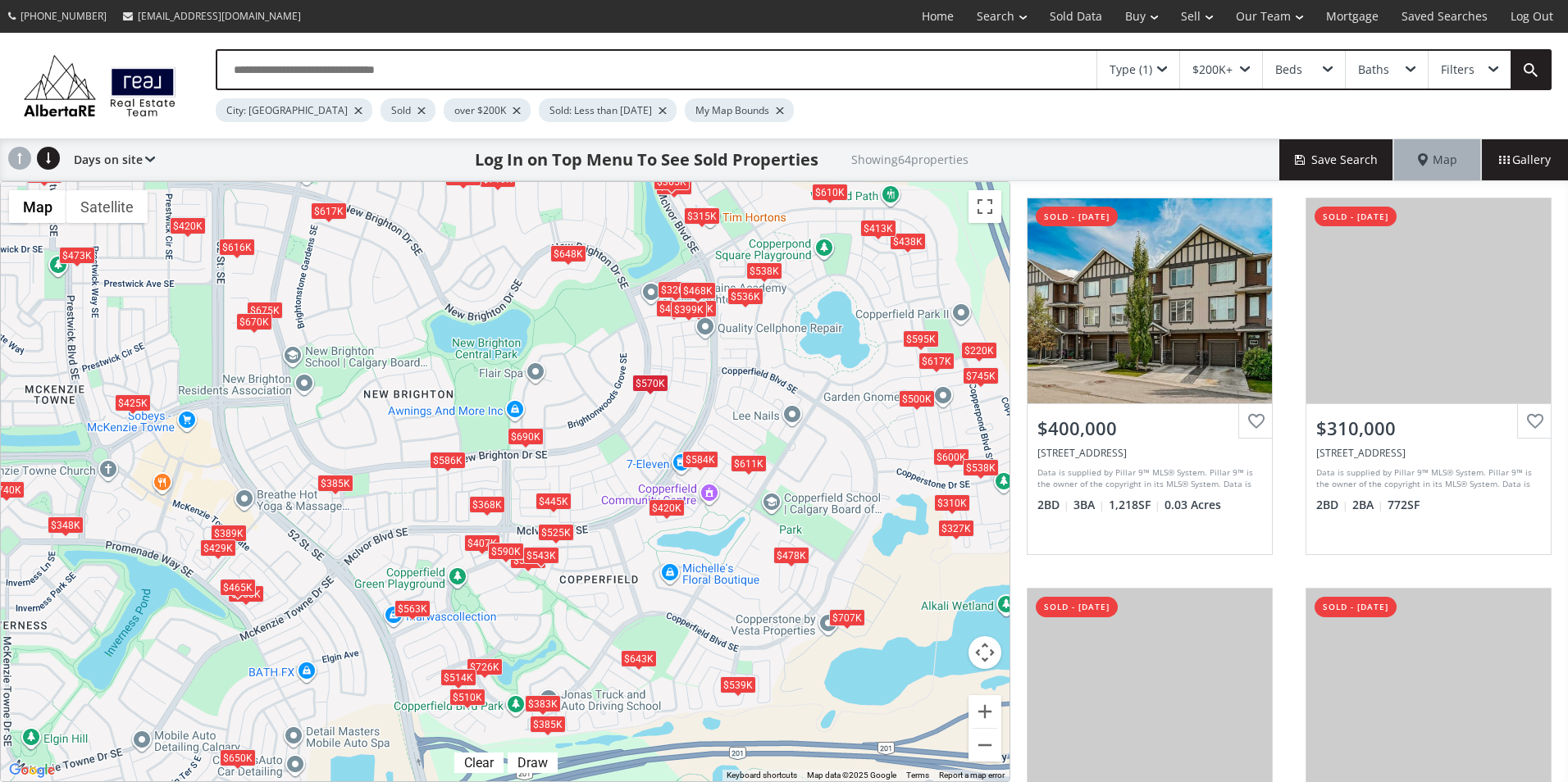
click at [654, 379] on div "$570K" at bounding box center [650, 383] width 36 height 17
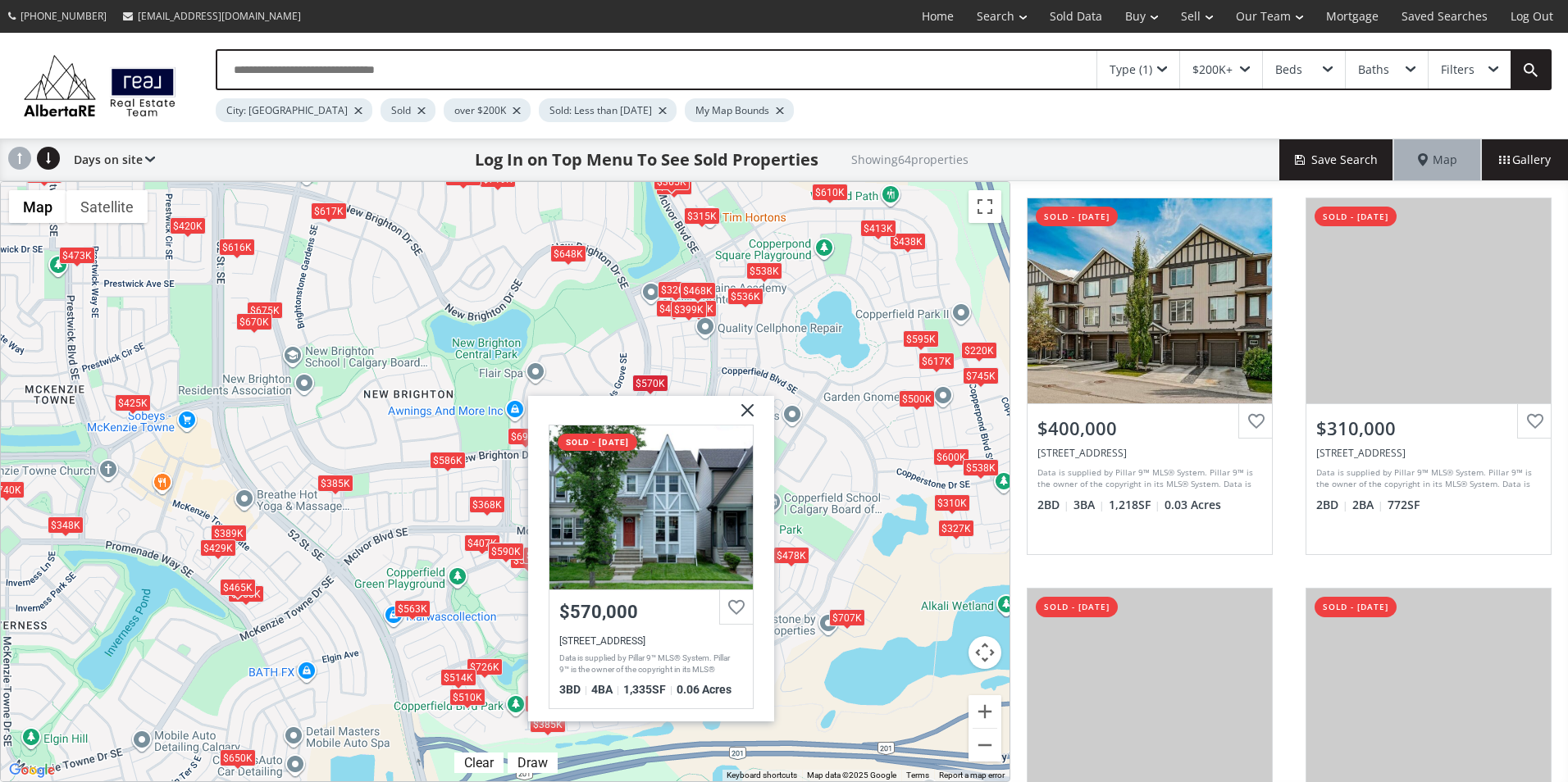
click at [746, 411] on img at bounding box center [741, 417] width 41 height 41
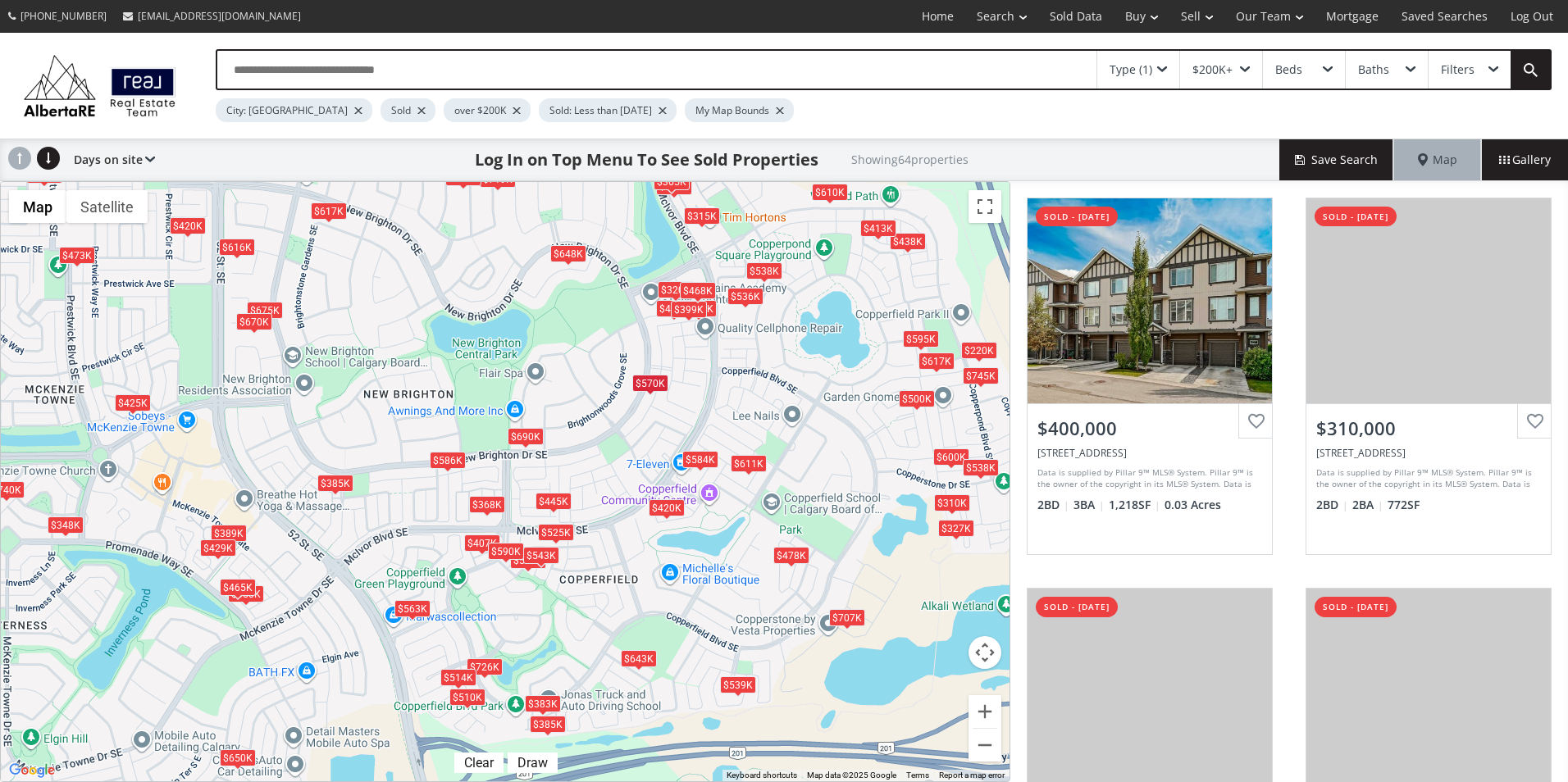
click at [461, 697] on div "$510K" at bounding box center [467, 698] width 36 height 17
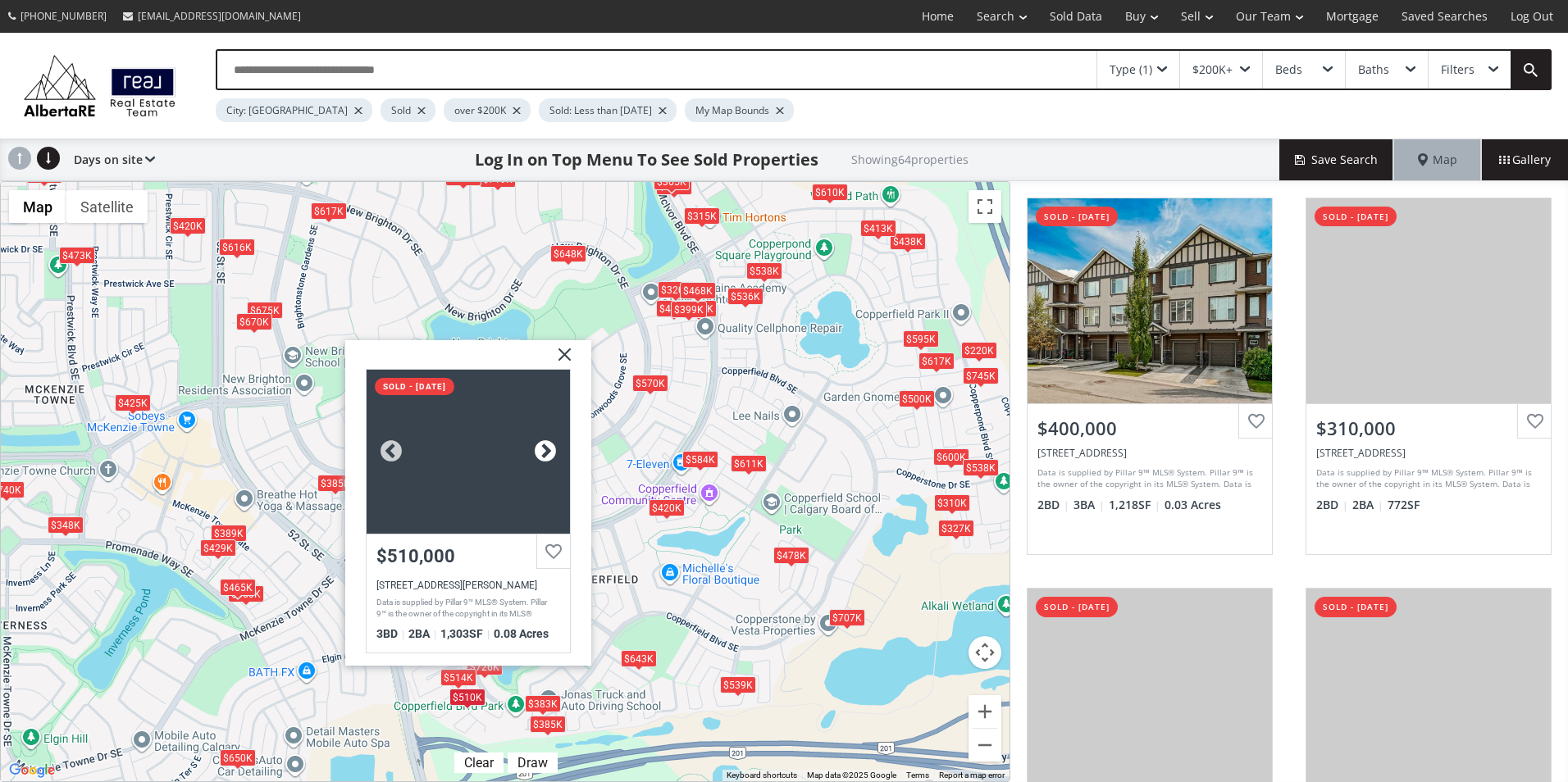
click at [541, 453] on div at bounding box center [545, 451] width 25 height 25
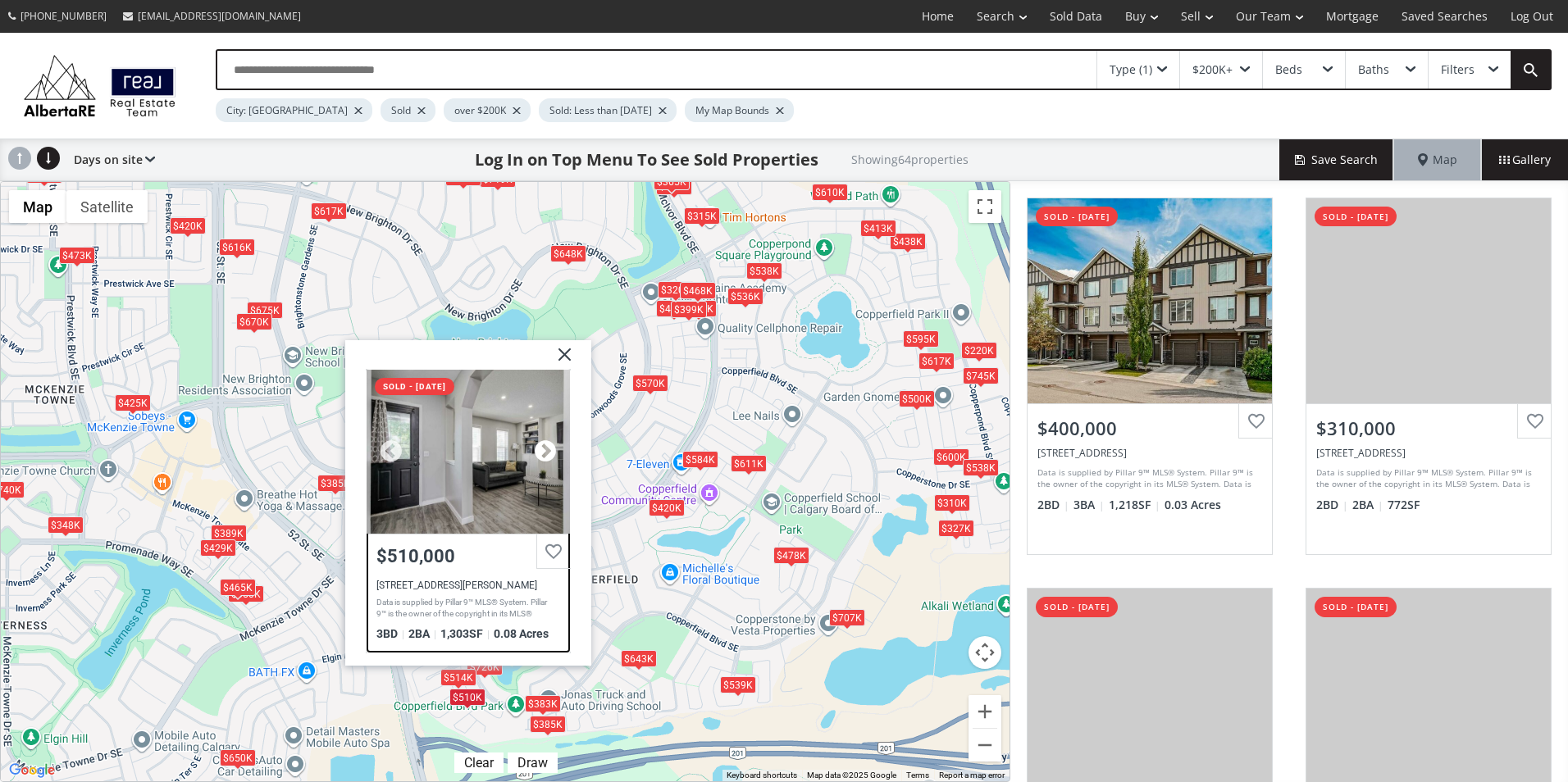
click at [541, 453] on div at bounding box center [545, 451] width 25 height 25
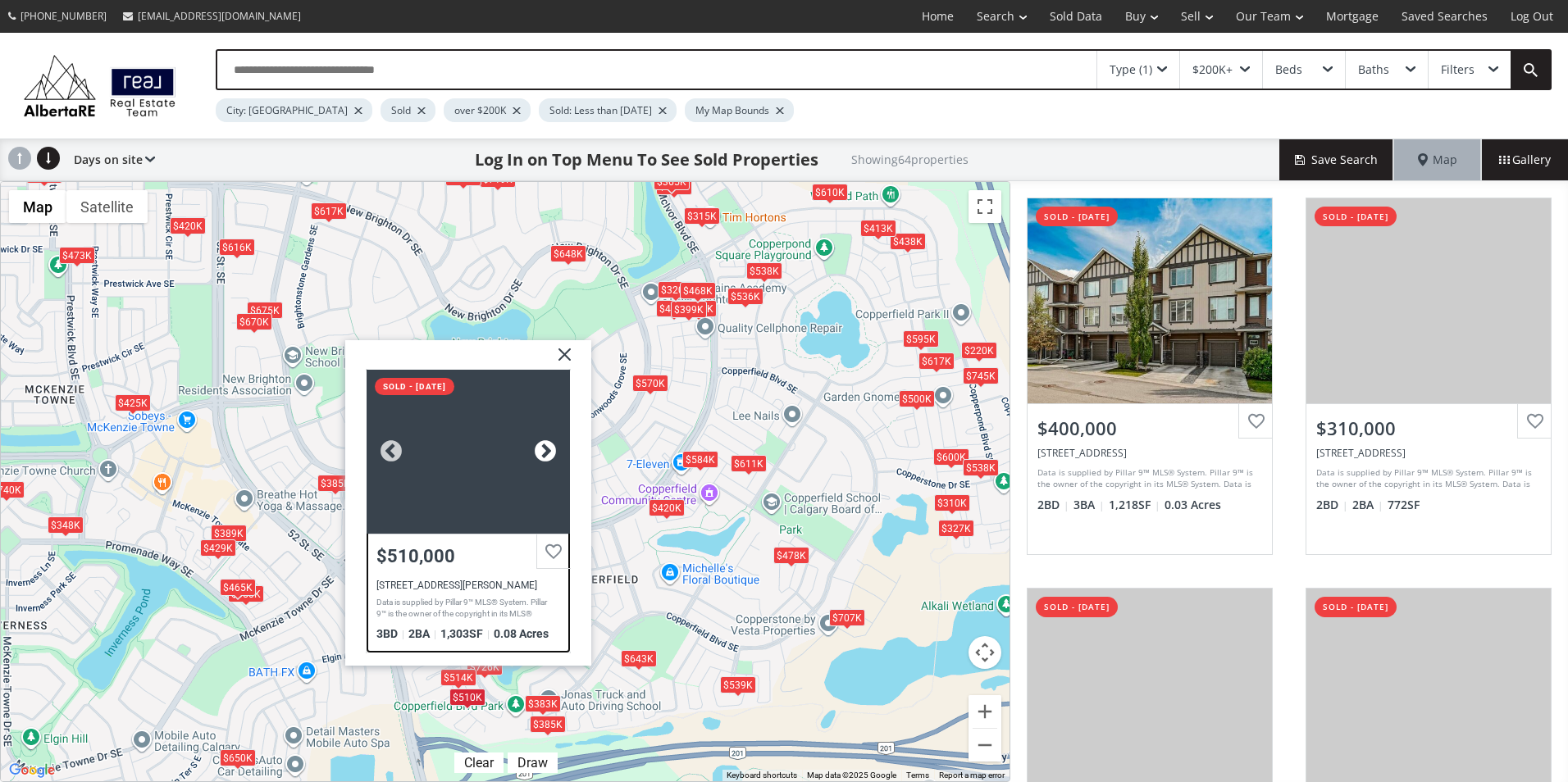
click at [541, 453] on div at bounding box center [545, 451] width 25 height 25
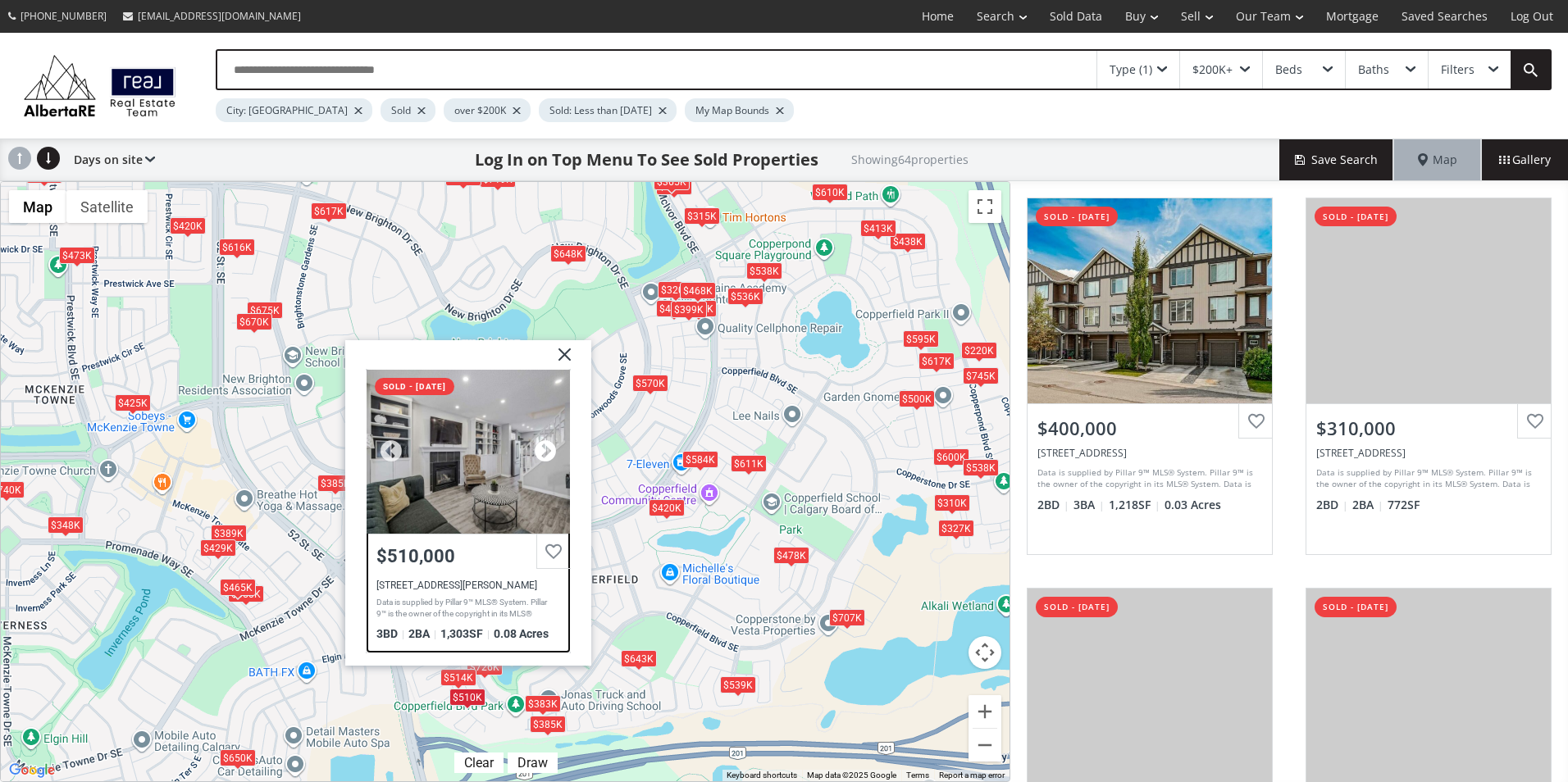
click at [541, 453] on div at bounding box center [545, 451] width 25 height 25
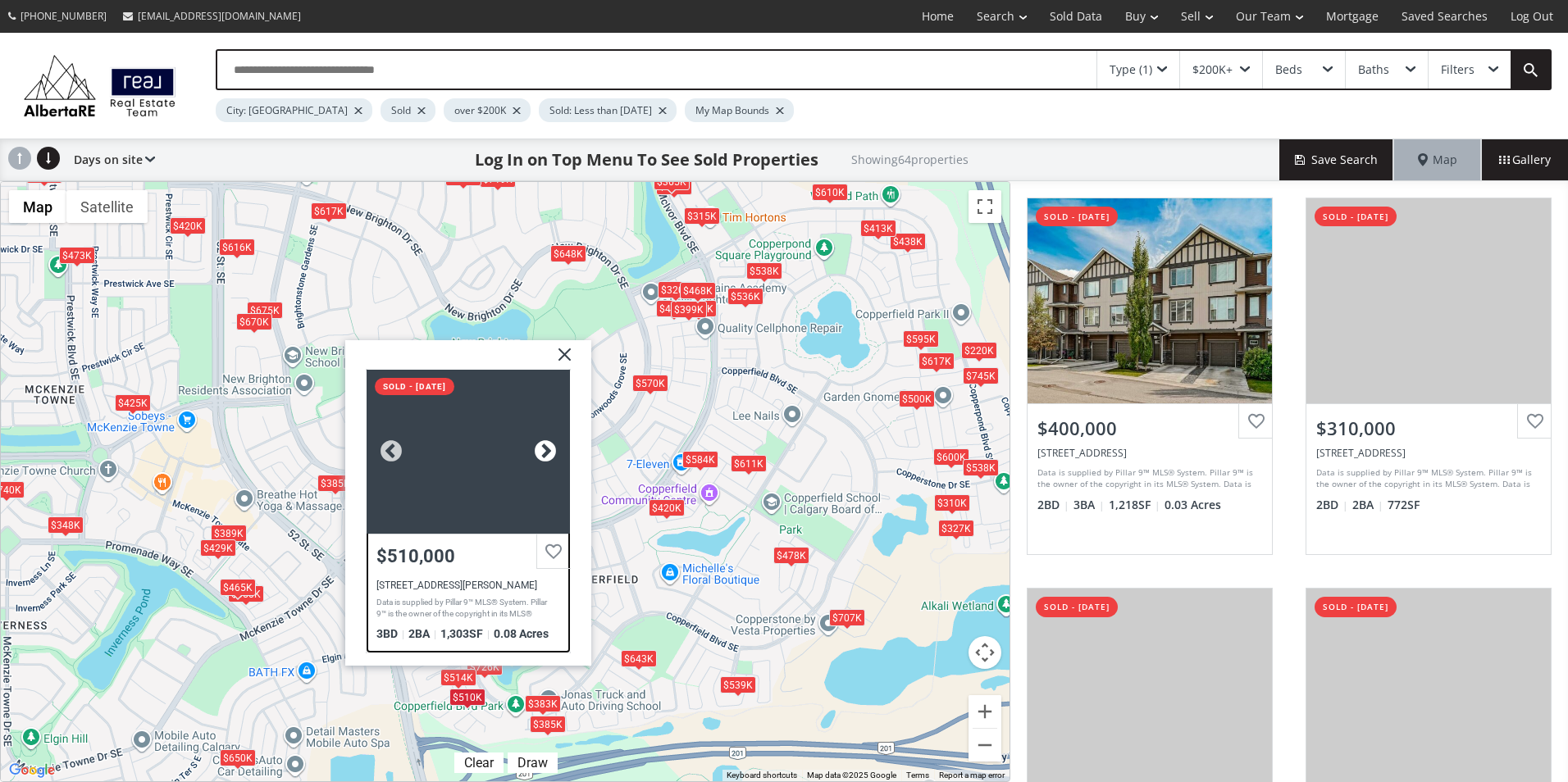
click at [541, 453] on div at bounding box center [545, 451] width 25 height 25
click at [627, 434] on div "To navigate, press the arrow keys. $400K $310K $643K $555K $420K $420K $220K $4…" at bounding box center [505, 482] width 1009 height 600
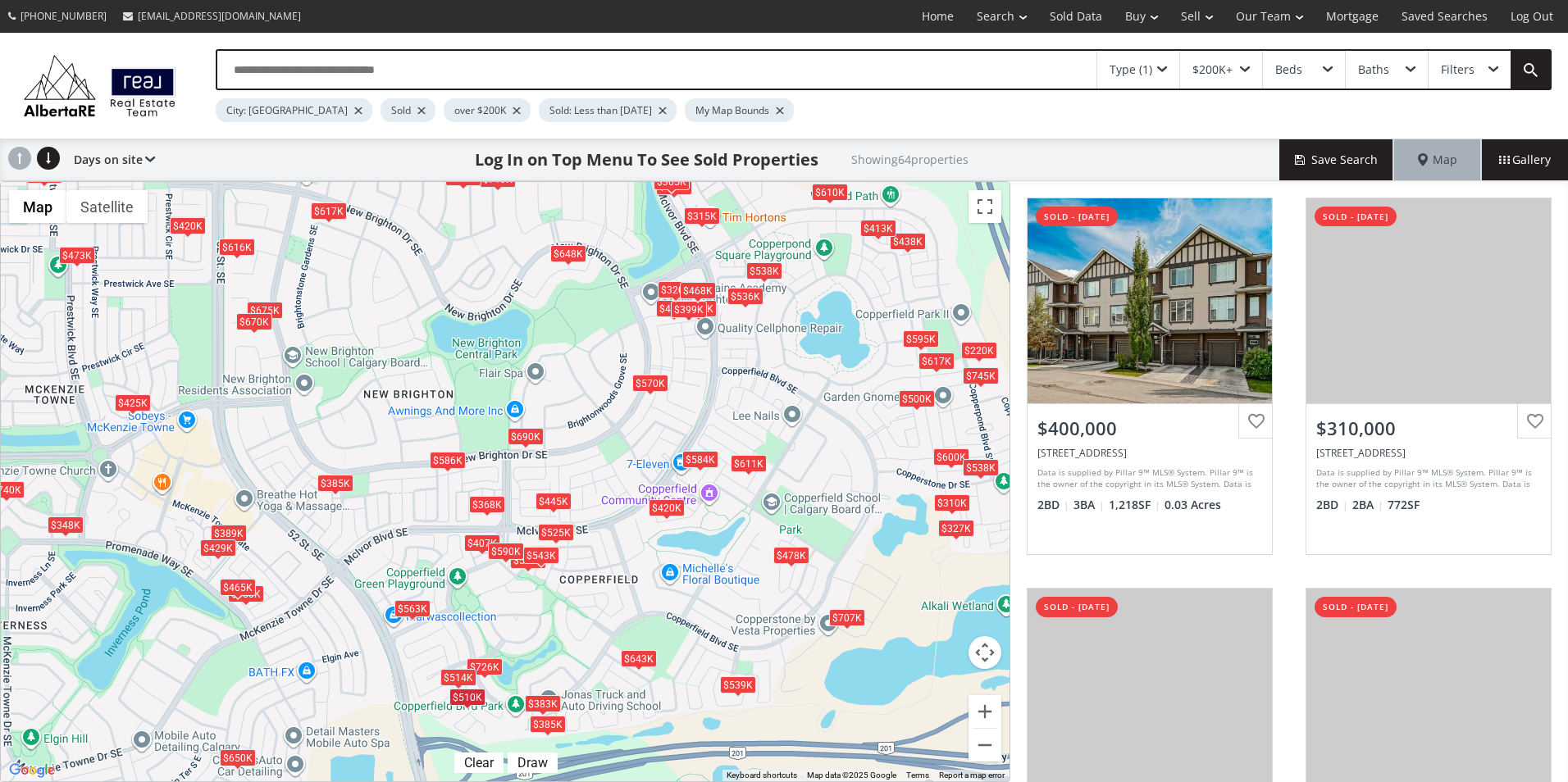
click at [839, 191] on div "$610K" at bounding box center [830, 193] width 36 height 17
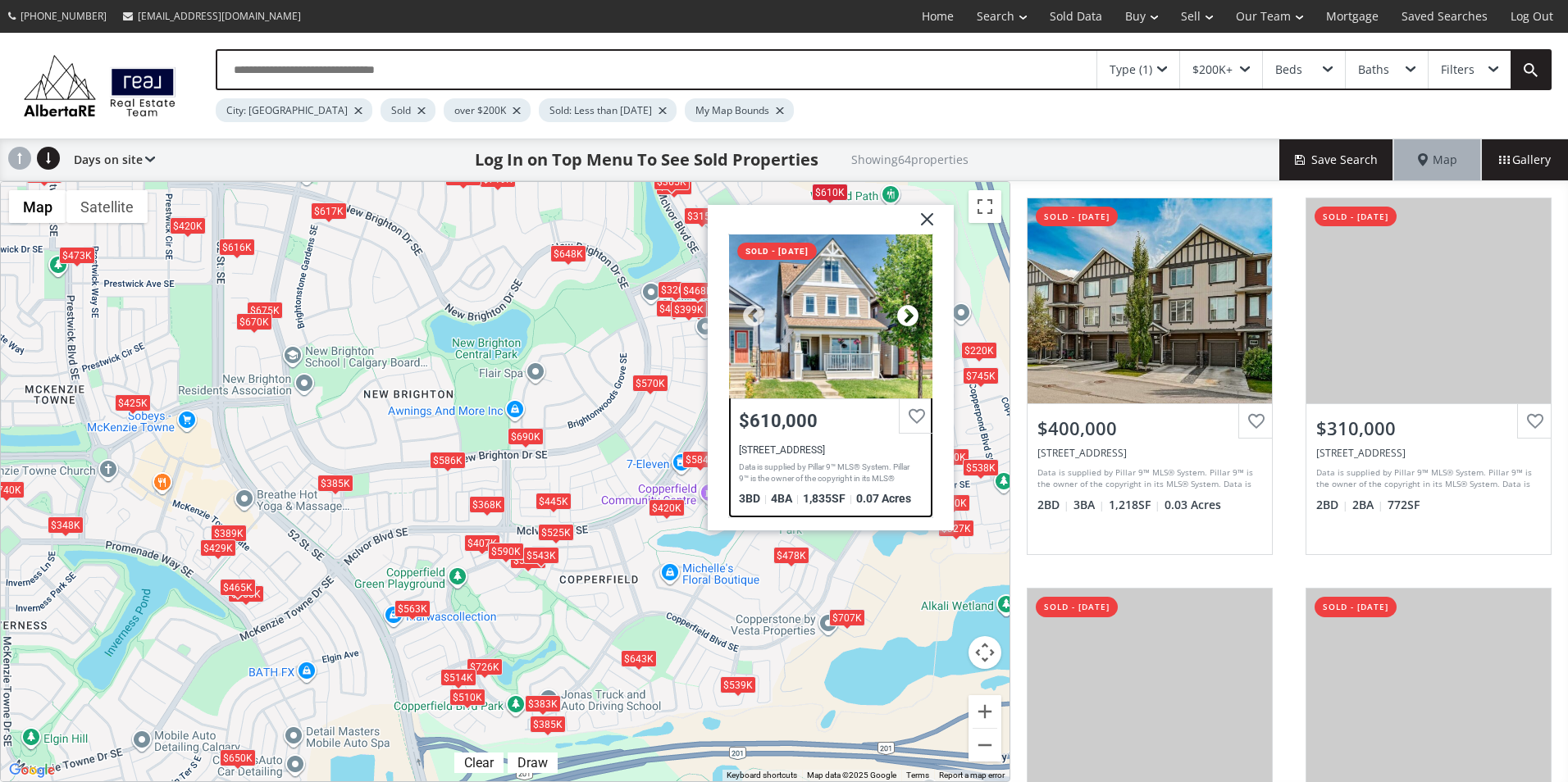
click at [910, 317] on div at bounding box center [908, 316] width 25 height 25
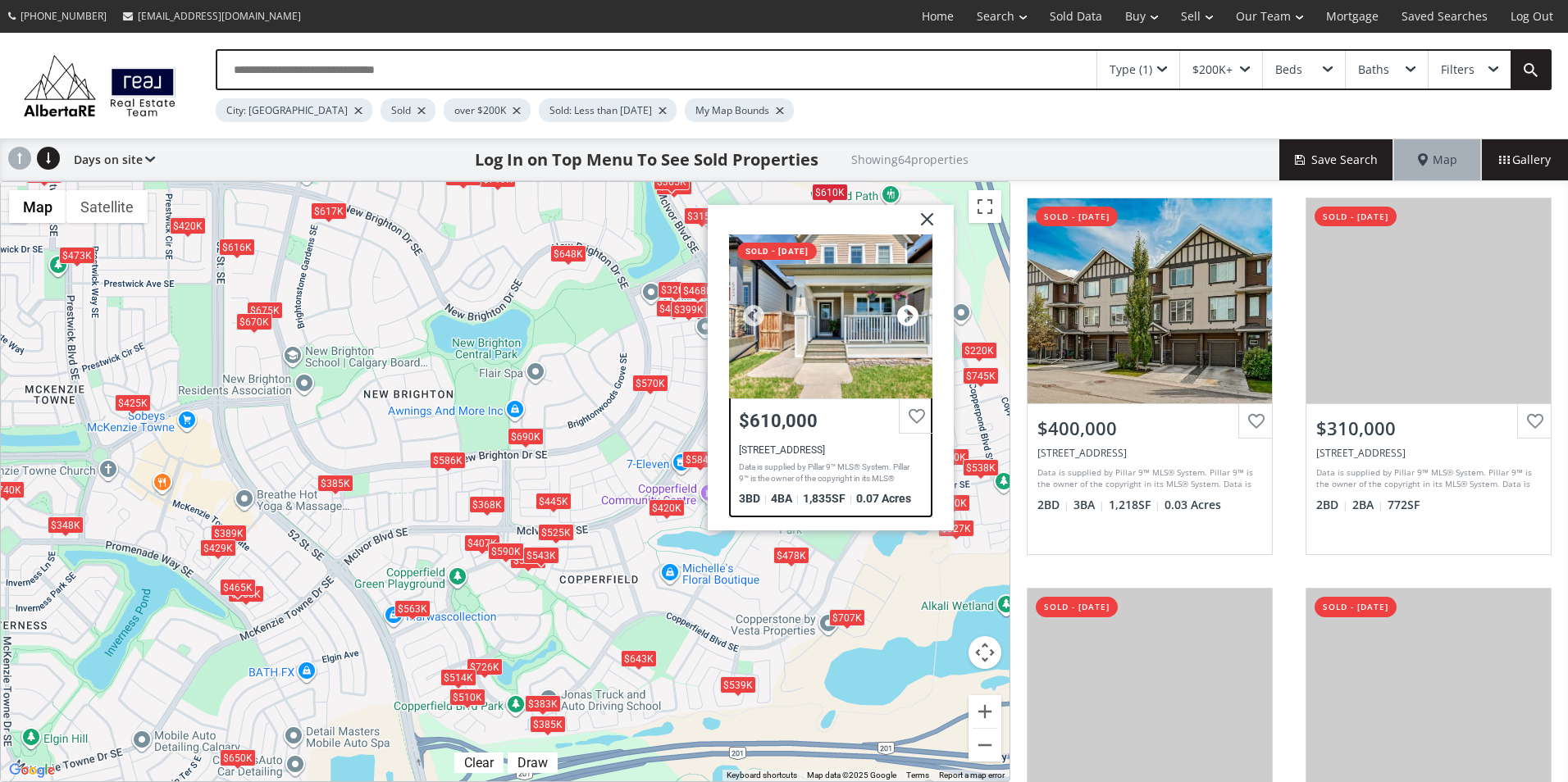
click at [910, 317] on div at bounding box center [908, 316] width 25 height 25
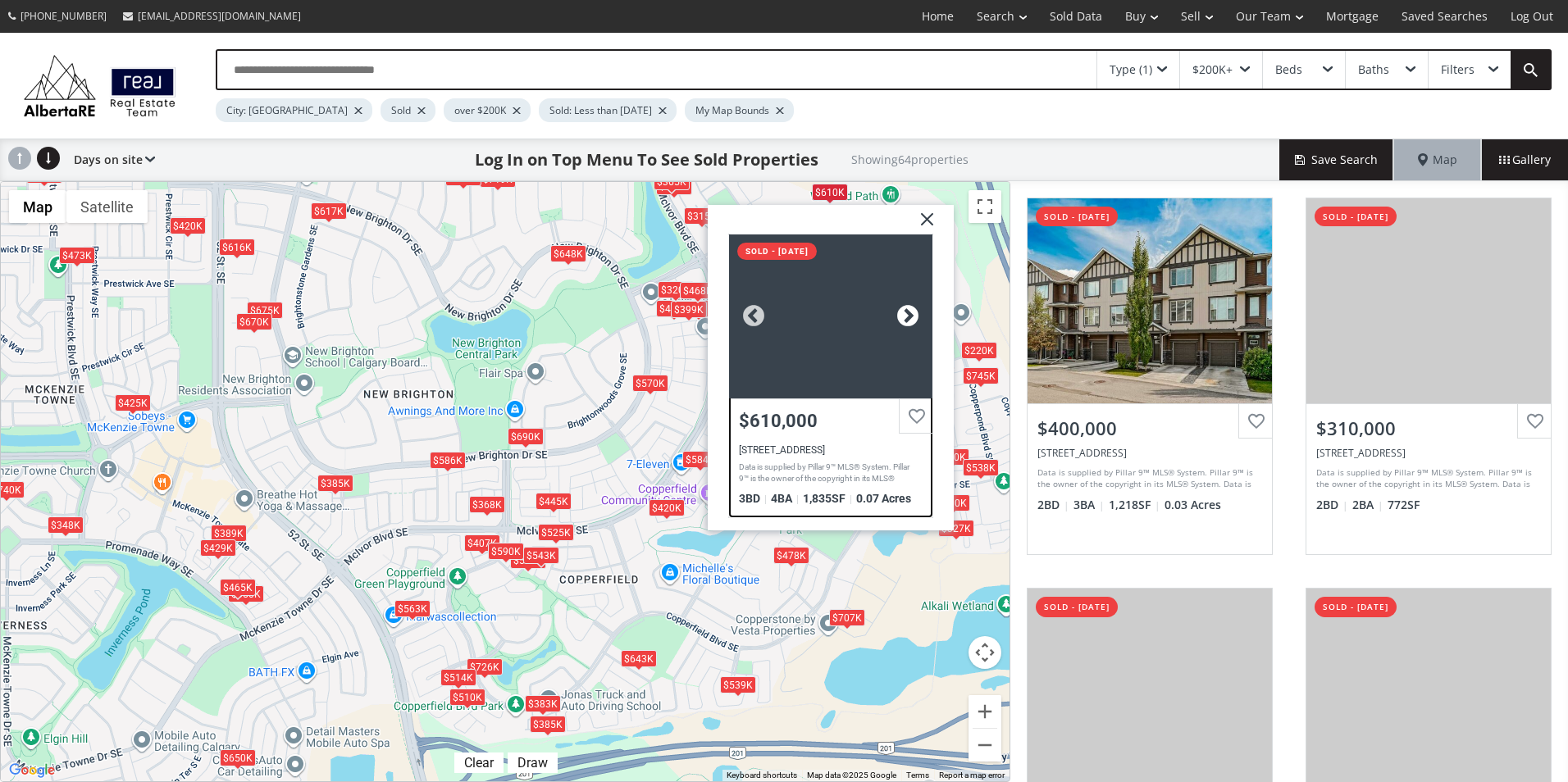
click at [910, 317] on div at bounding box center [908, 316] width 25 height 25
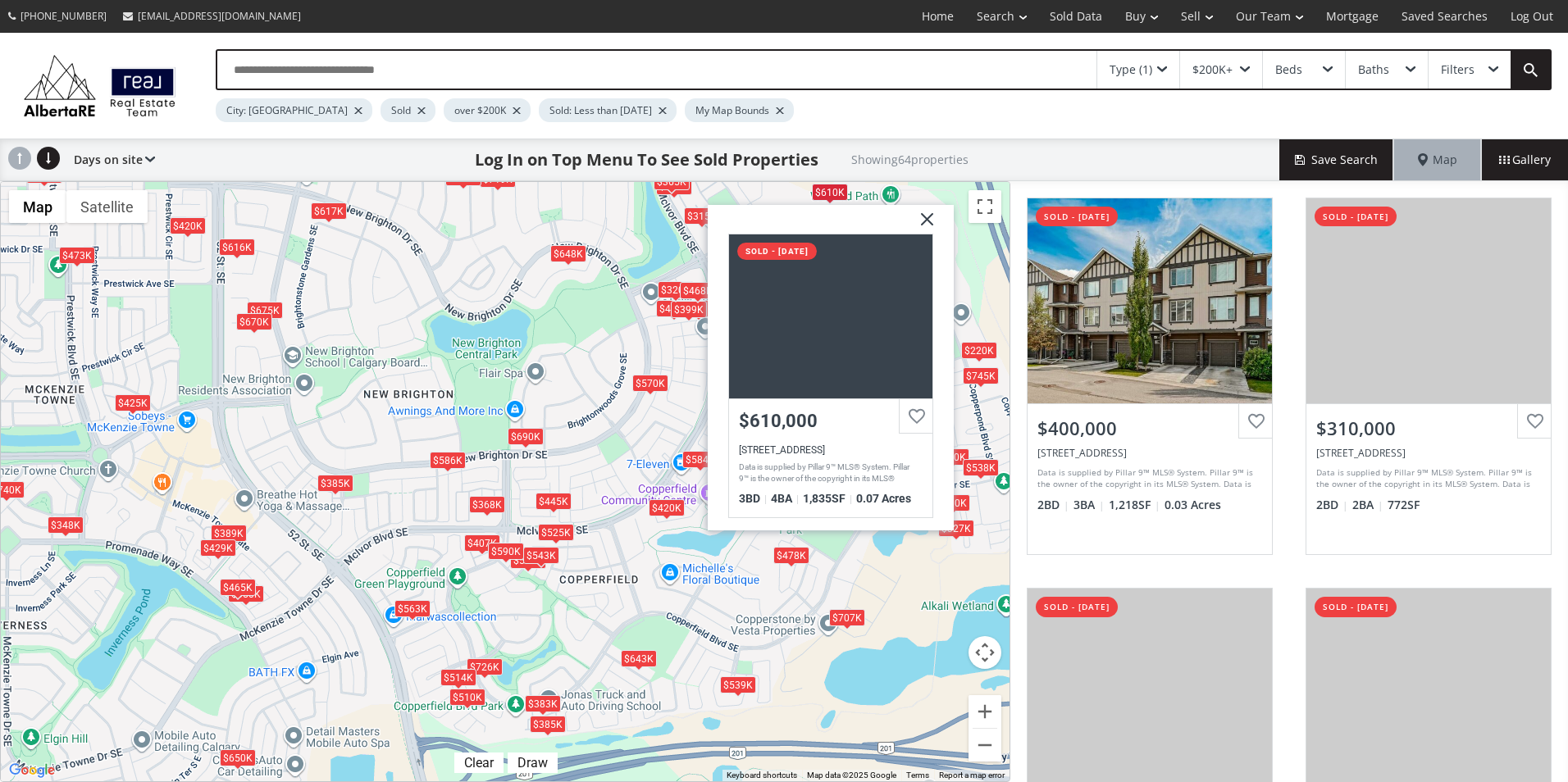
click at [928, 221] on img at bounding box center [921, 226] width 41 height 41
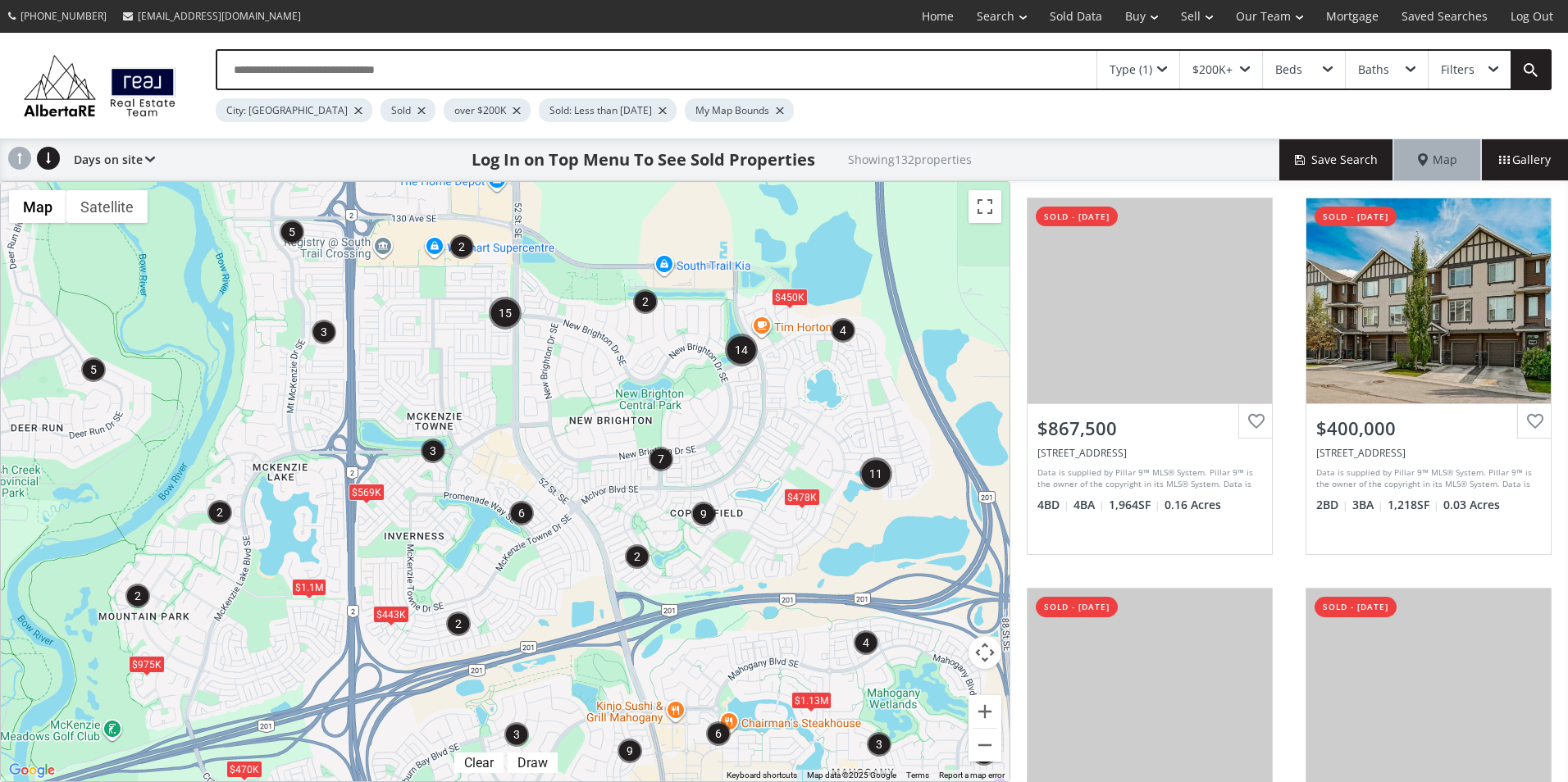
click at [1154, 67] on div "Type (1)" at bounding box center [1139, 70] width 82 height 37
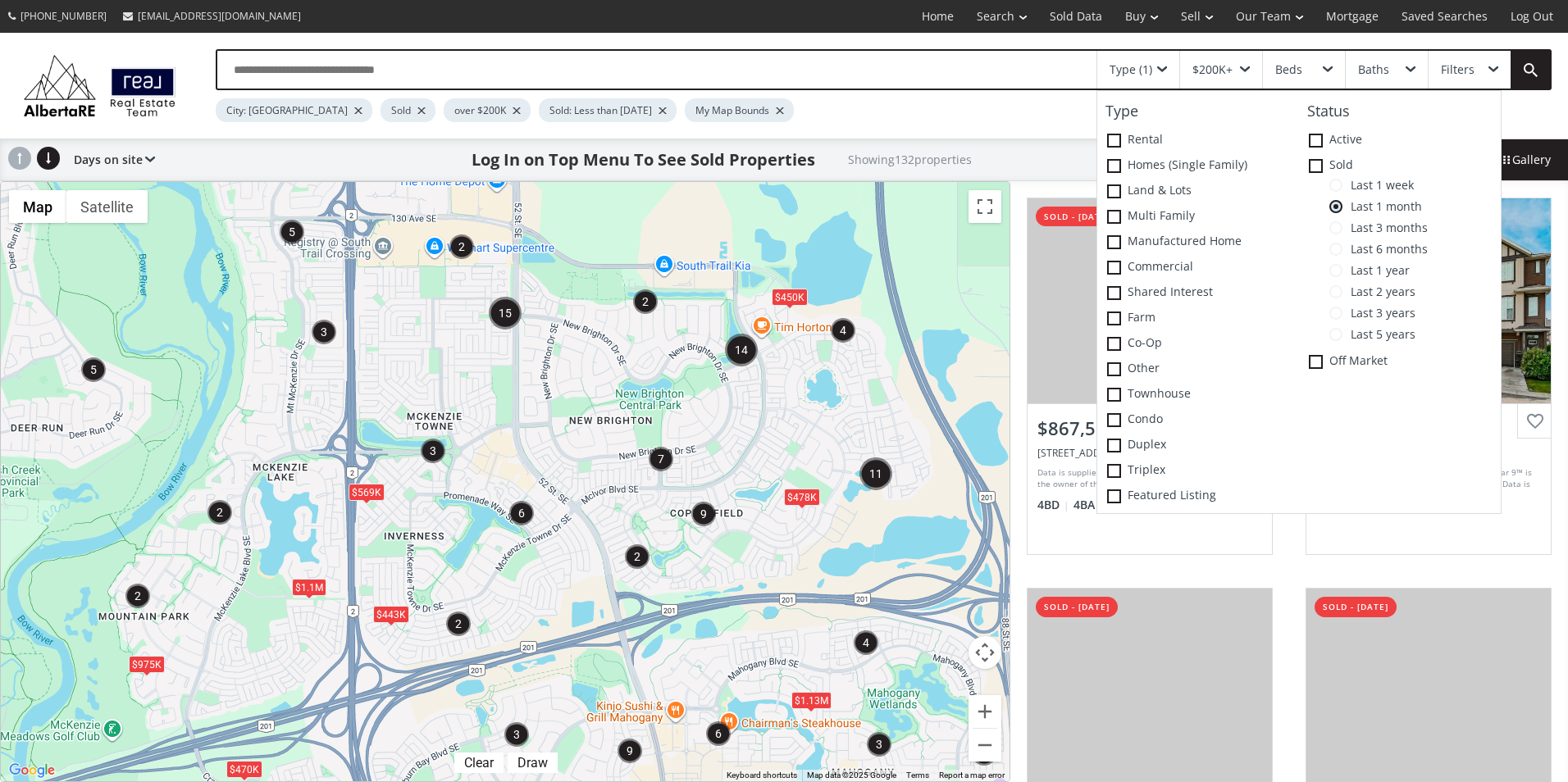
click at [1369, 185] on span "Last 1 week" at bounding box center [1379, 185] width 72 height 13
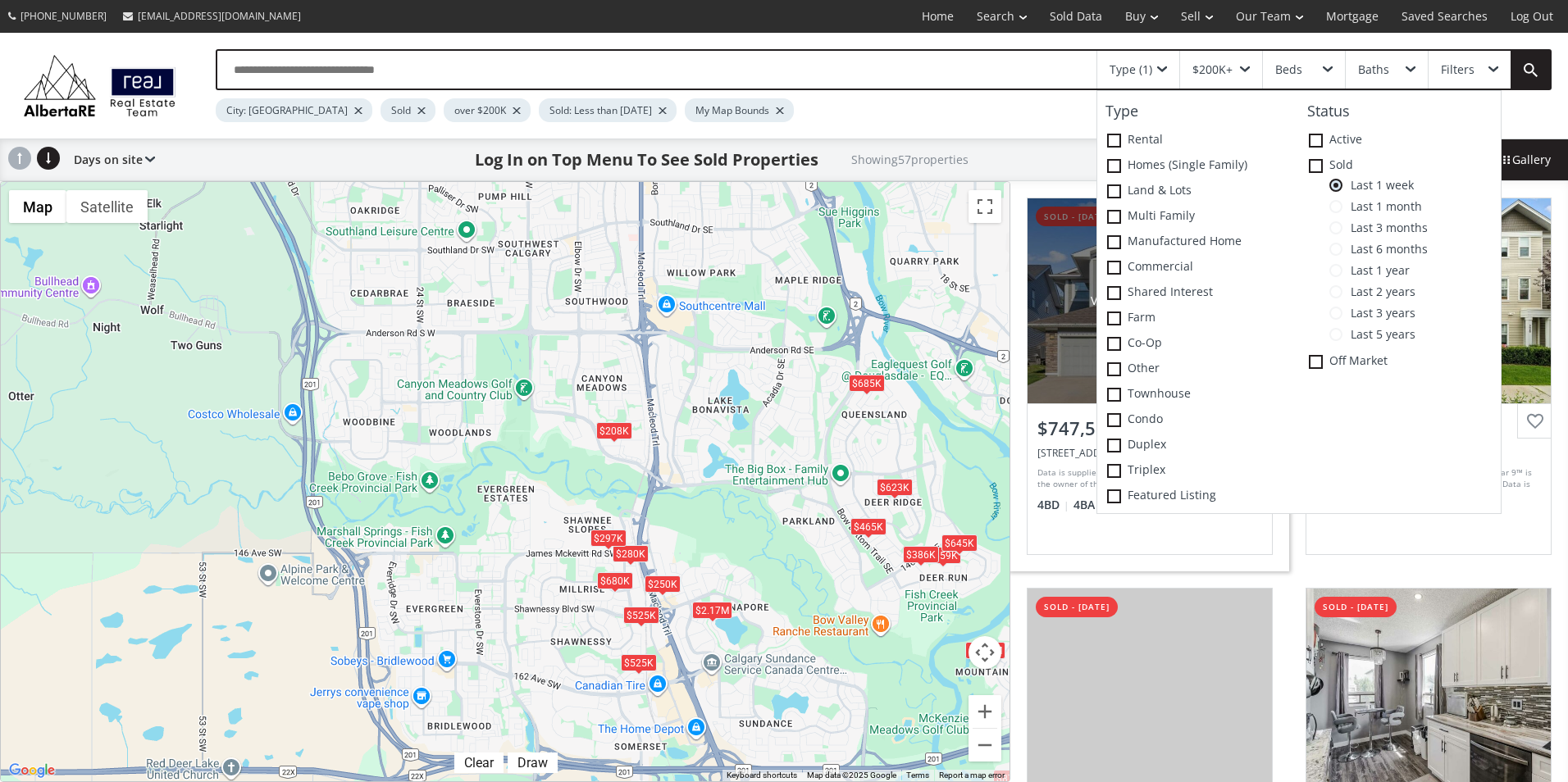
drag, startPoint x: 402, startPoint y: 393, endPoint x: 1012, endPoint y: 557, distance: 631.7
click at [1012, 557] on div "← Move left → Move right ↑ Move up ↓ Move down + Zoom in - Zoom out Home Jump l…" at bounding box center [784, 482] width 1568 height 601
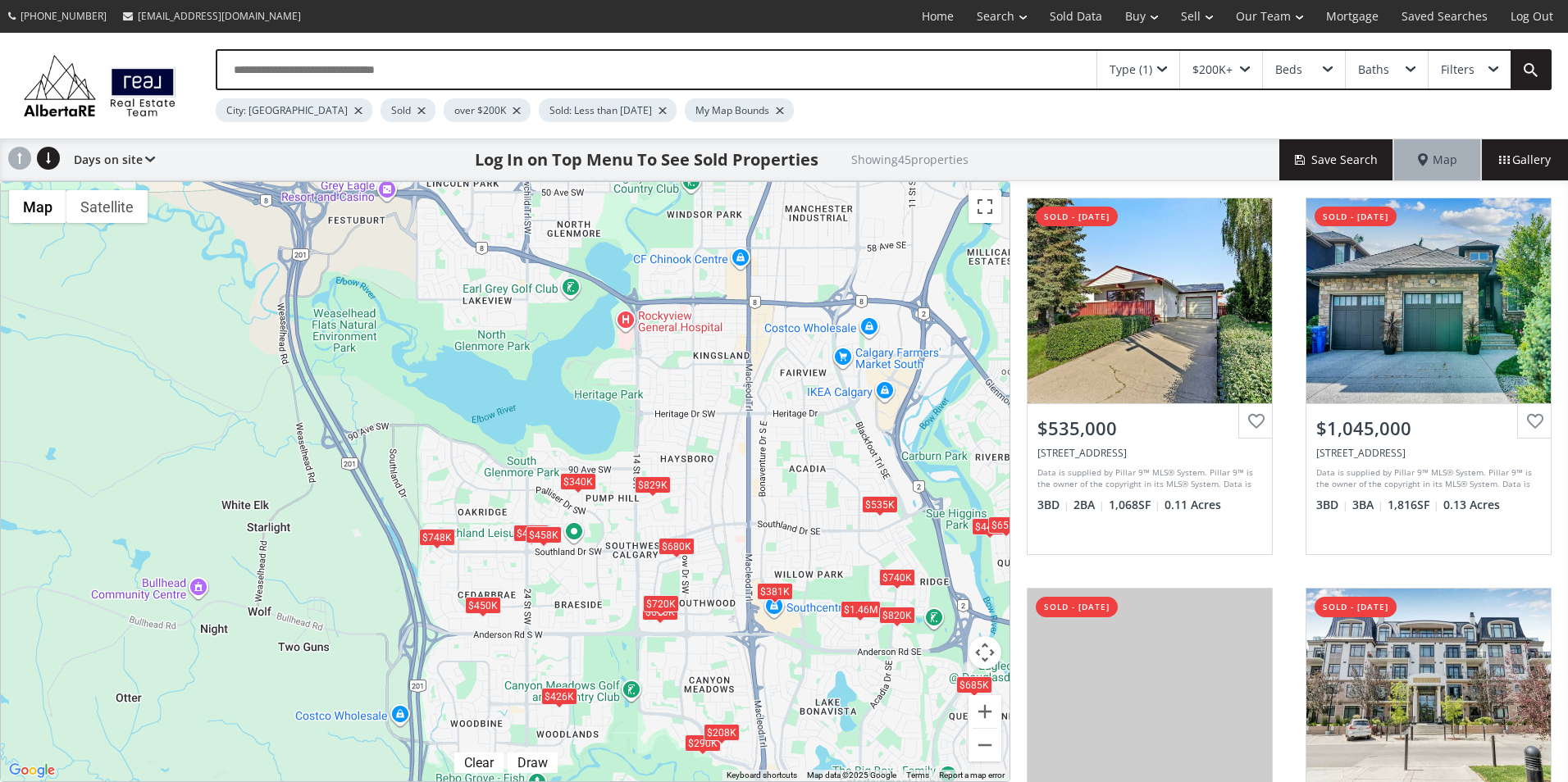
drag, startPoint x: 600, startPoint y: 256, endPoint x: 711, endPoint y: 573, distance: 335.9
click at [711, 573] on div "To navigate, press the arrow keys. $535K $1.05M $290K $442K $1.46M $628K $465K …" at bounding box center [505, 482] width 1009 height 600
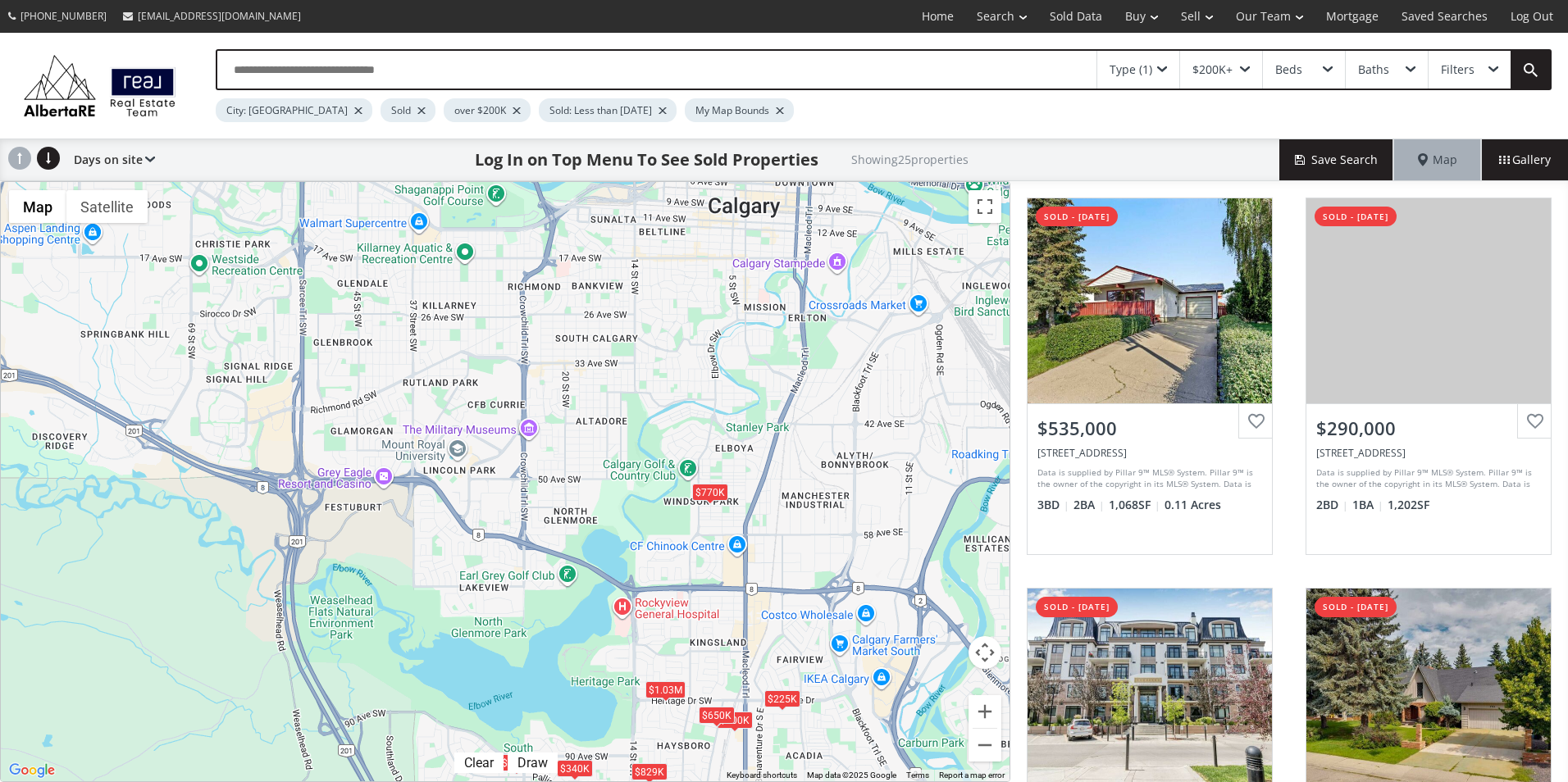
drag, startPoint x: 696, startPoint y: 354, endPoint x: 690, endPoint y: 637, distance: 283.1
click at [690, 637] on div "To navigate, press the arrow keys. $535K $290K $442K $1.46M $748K $820K $381K $…" at bounding box center [505, 482] width 1009 height 600
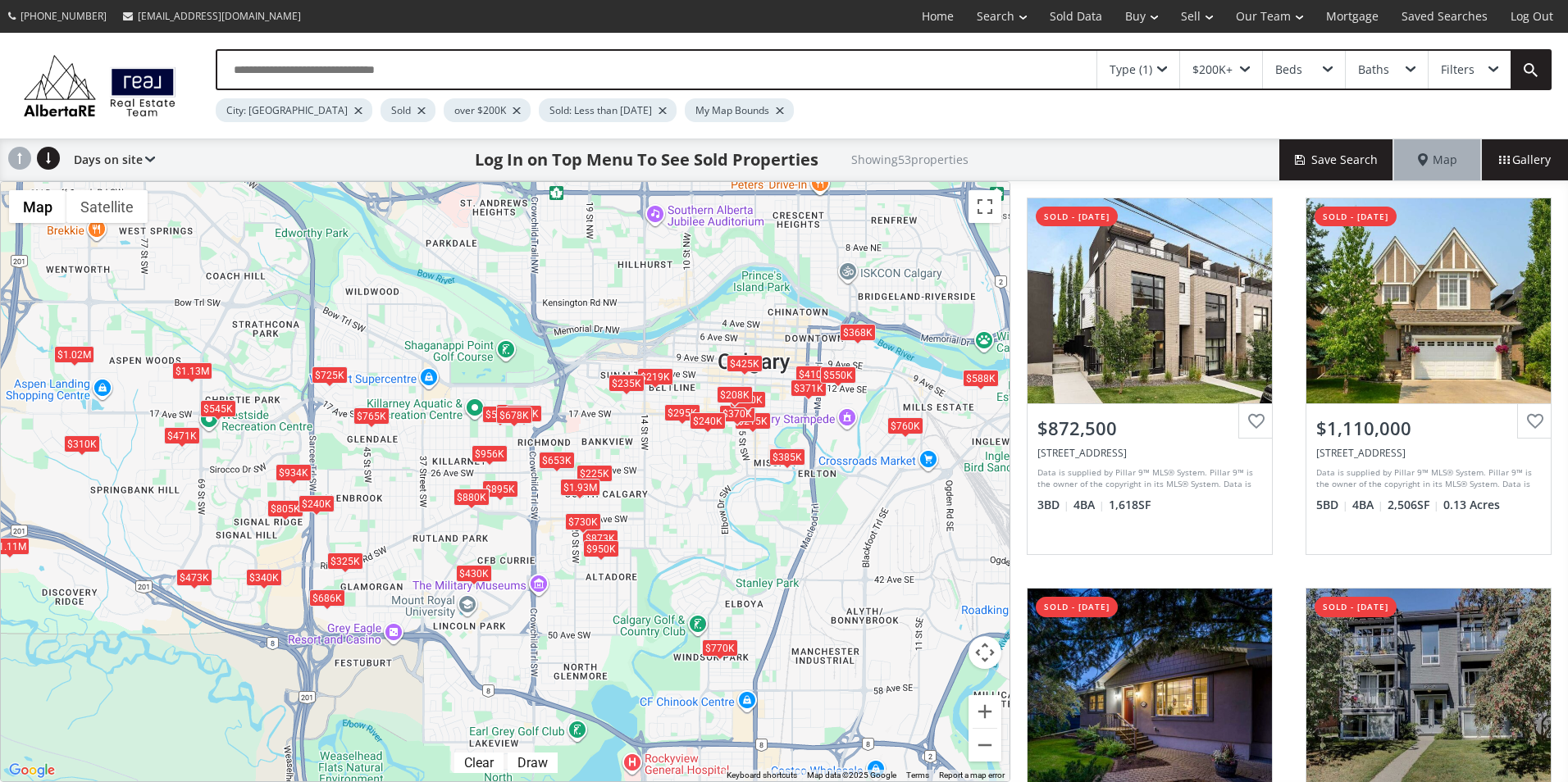
drag, startPoint x: 645, startPoint y: 355, endPoint x: 677, endPoint y: 701, distance: 347.5
click at [677, 701] on div "To navigate, press the arrow keys. $873K $1.11M $895K $225K $225K $1.93M $410K …" at bounding box center [505, 482] width 1009 height 600
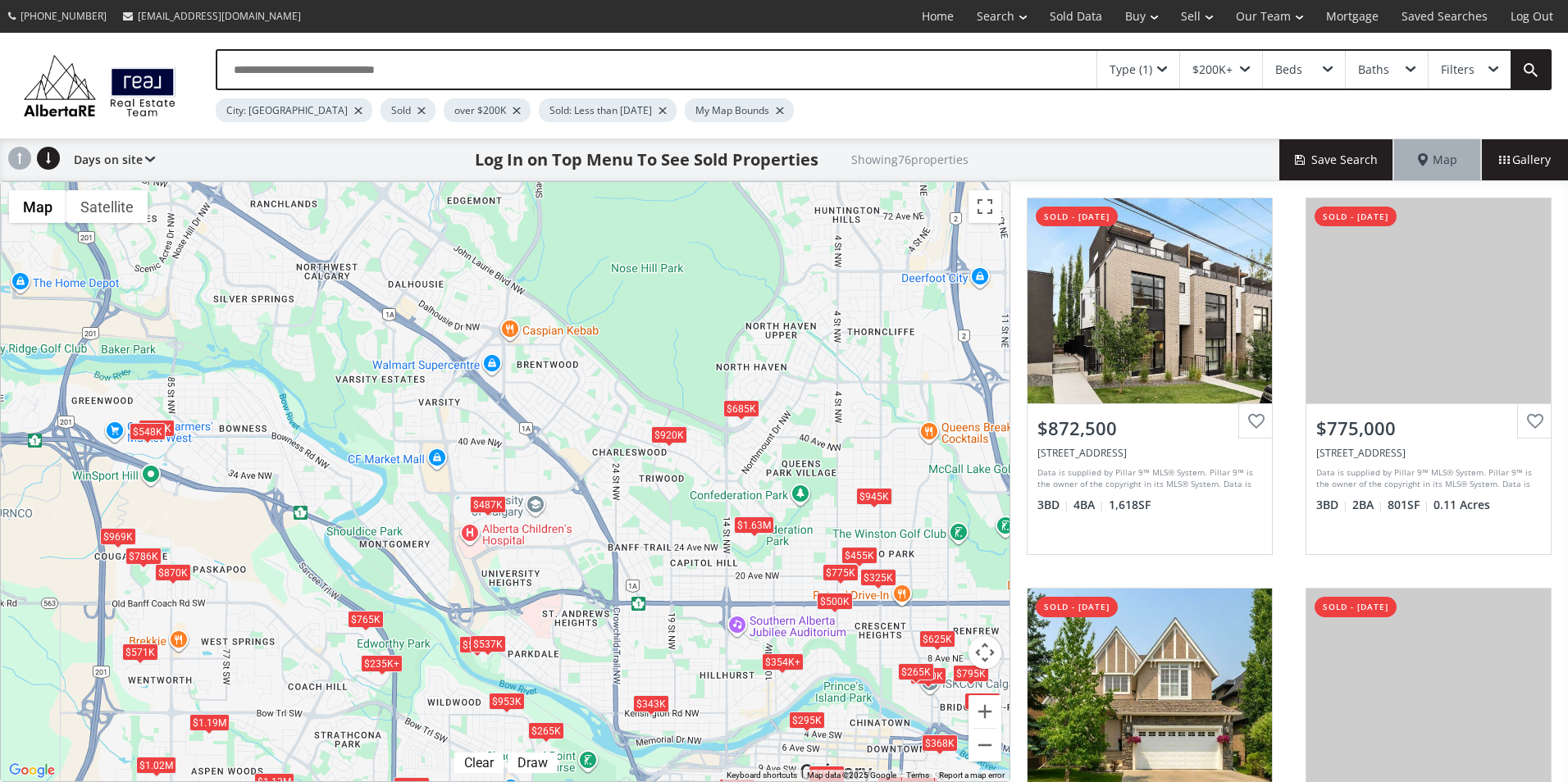
drag, startPoint x: 616, startPoint y: 385, endPoint x: 675, endPoint y: 612, distance: 234.5
click at [675, 612] on div "To navigate, press the arrow keys. $873K $775K $1.11M $1.19M $354K+ $895K $225K…" at bounding box center [505, 482] width 1009 height 600
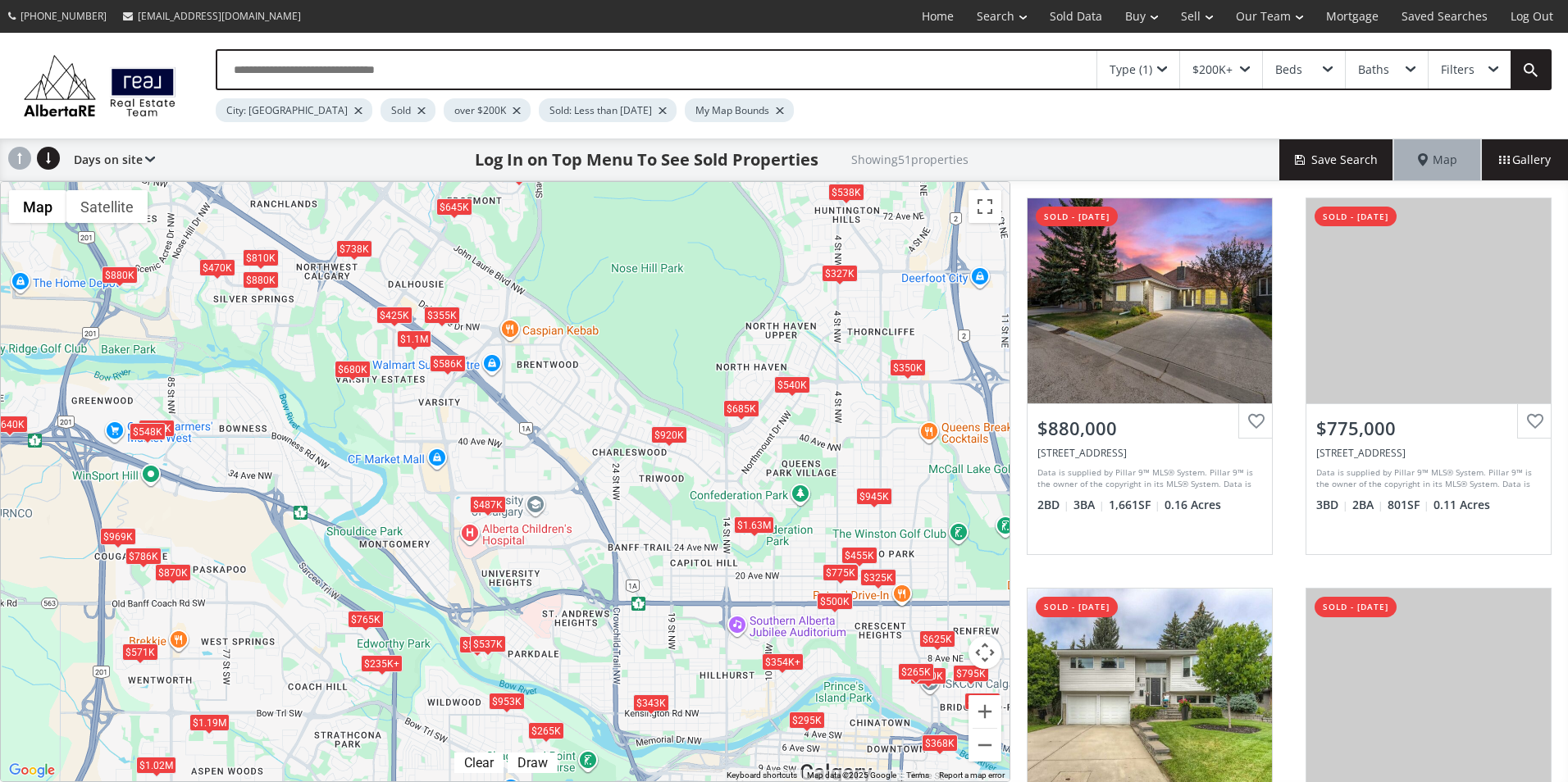
click at [482, 504] on div "$487K" at bounding box center [488, 504] width 36 height 17
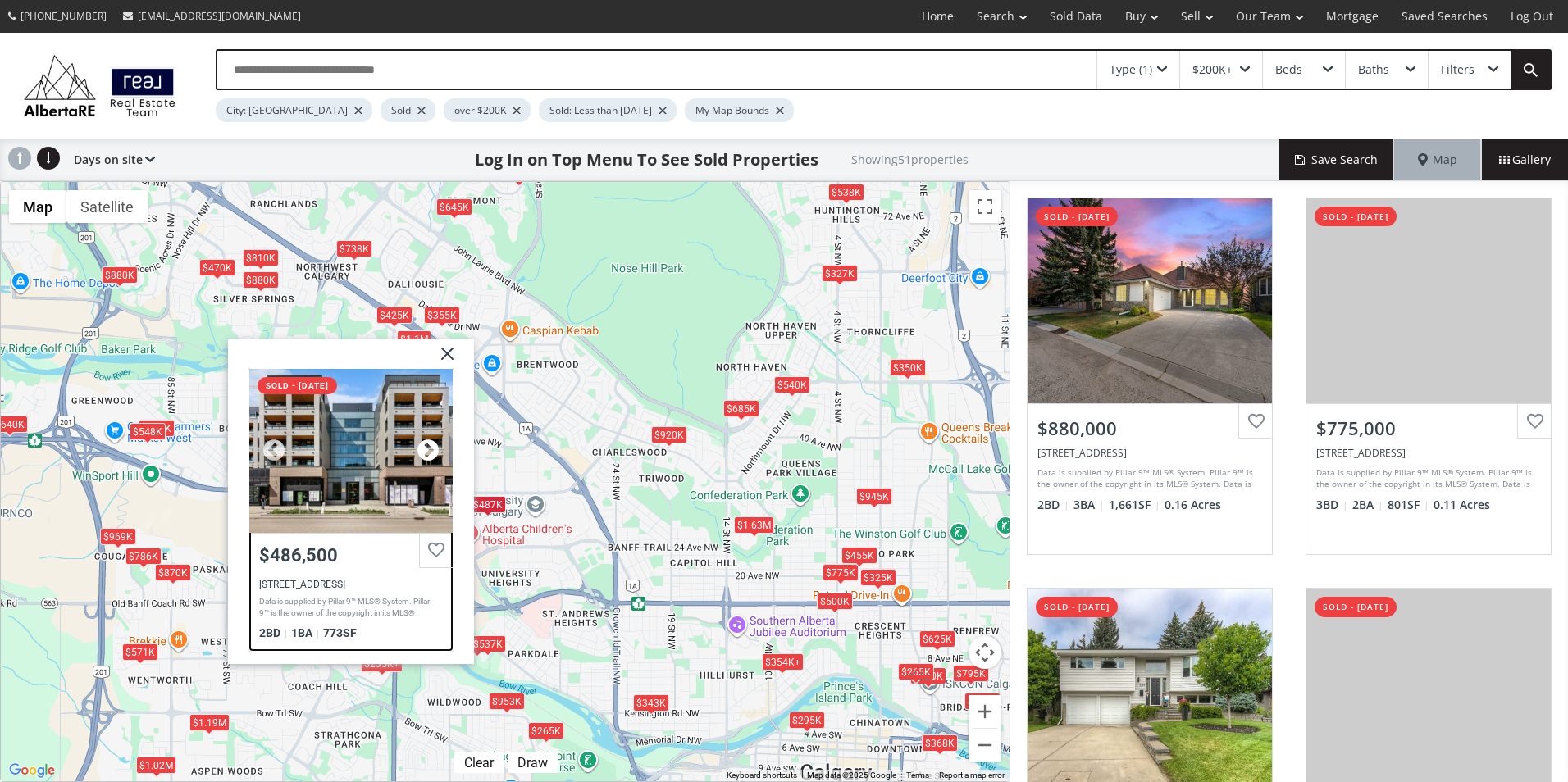
click at [427, 455] on div at bounding box center [428, 450] width 25 height 25
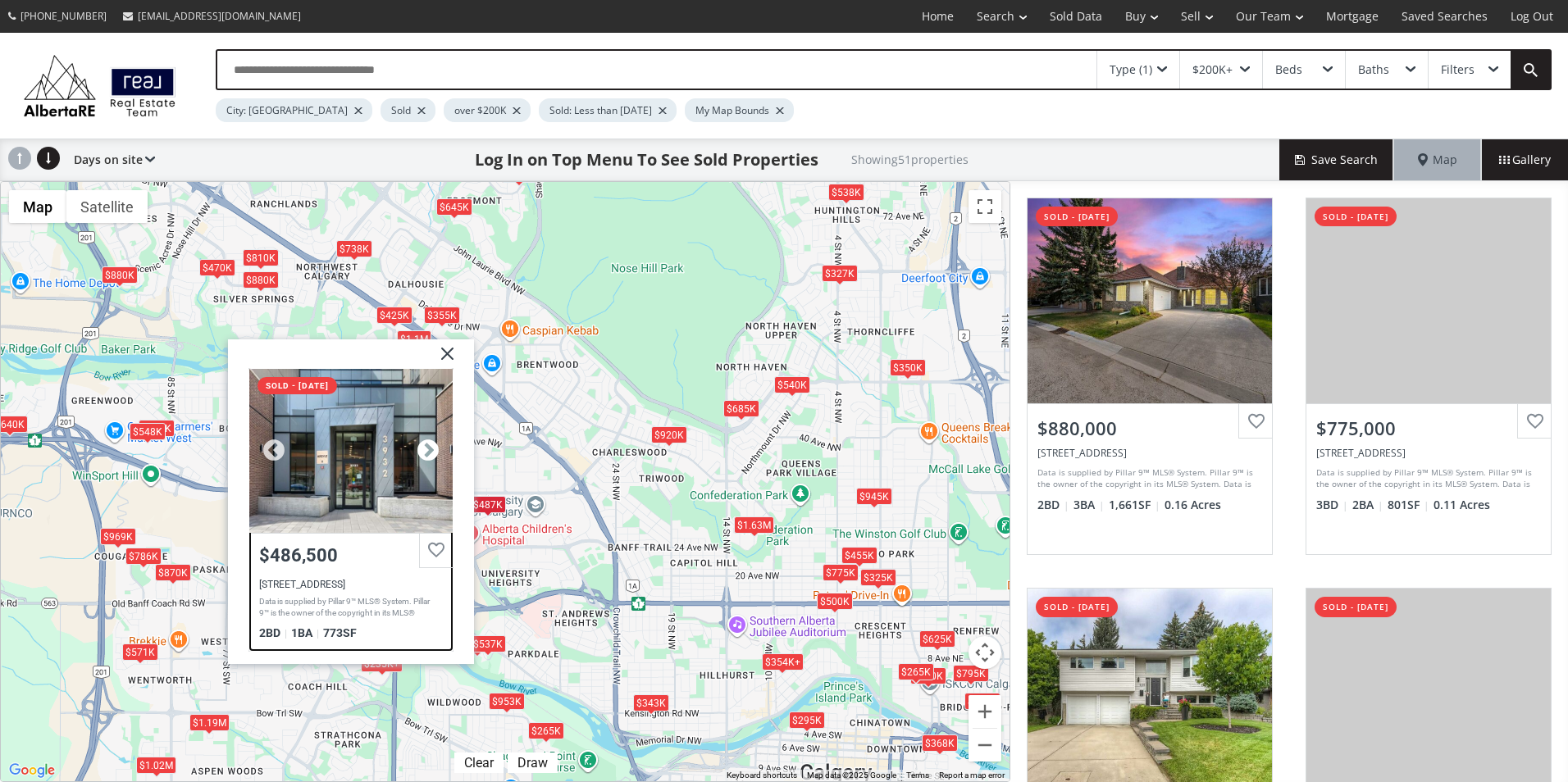
click at [427, 455] on div at bounding box center [428, 450] width 25 height 25
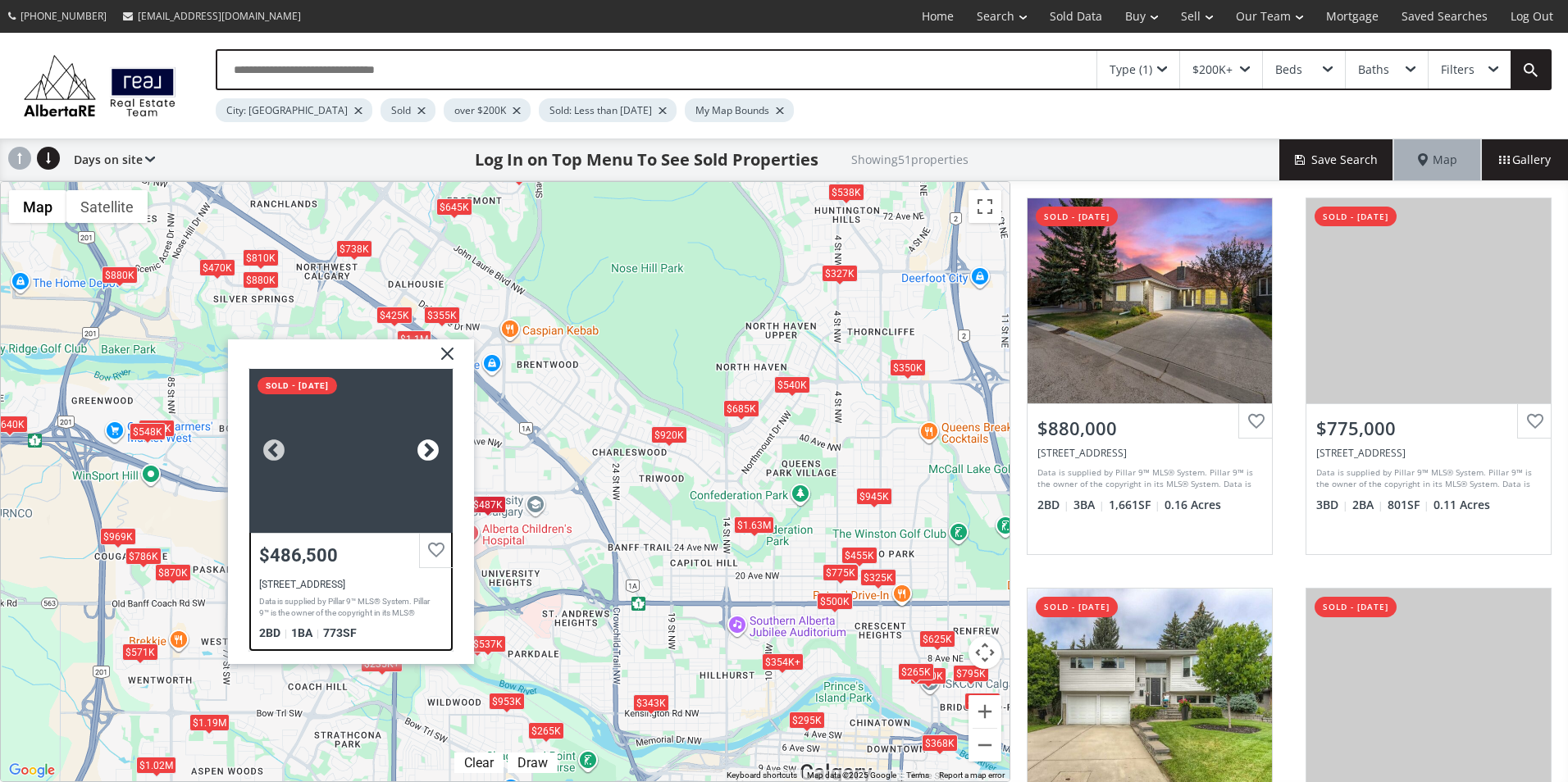
click at [427, 455] on div at bounding box center [428, 450] width 25 height 25
click at [387, 478] on div at bounding box center [351, 450] width 204 height 164
click at [277, 324] on div "To navigate, press the arrow keys. $880K $775K $1.1M $1.19M $354K+ $443K $795K …" at bounding box center [505, 482] width 1009 height 600
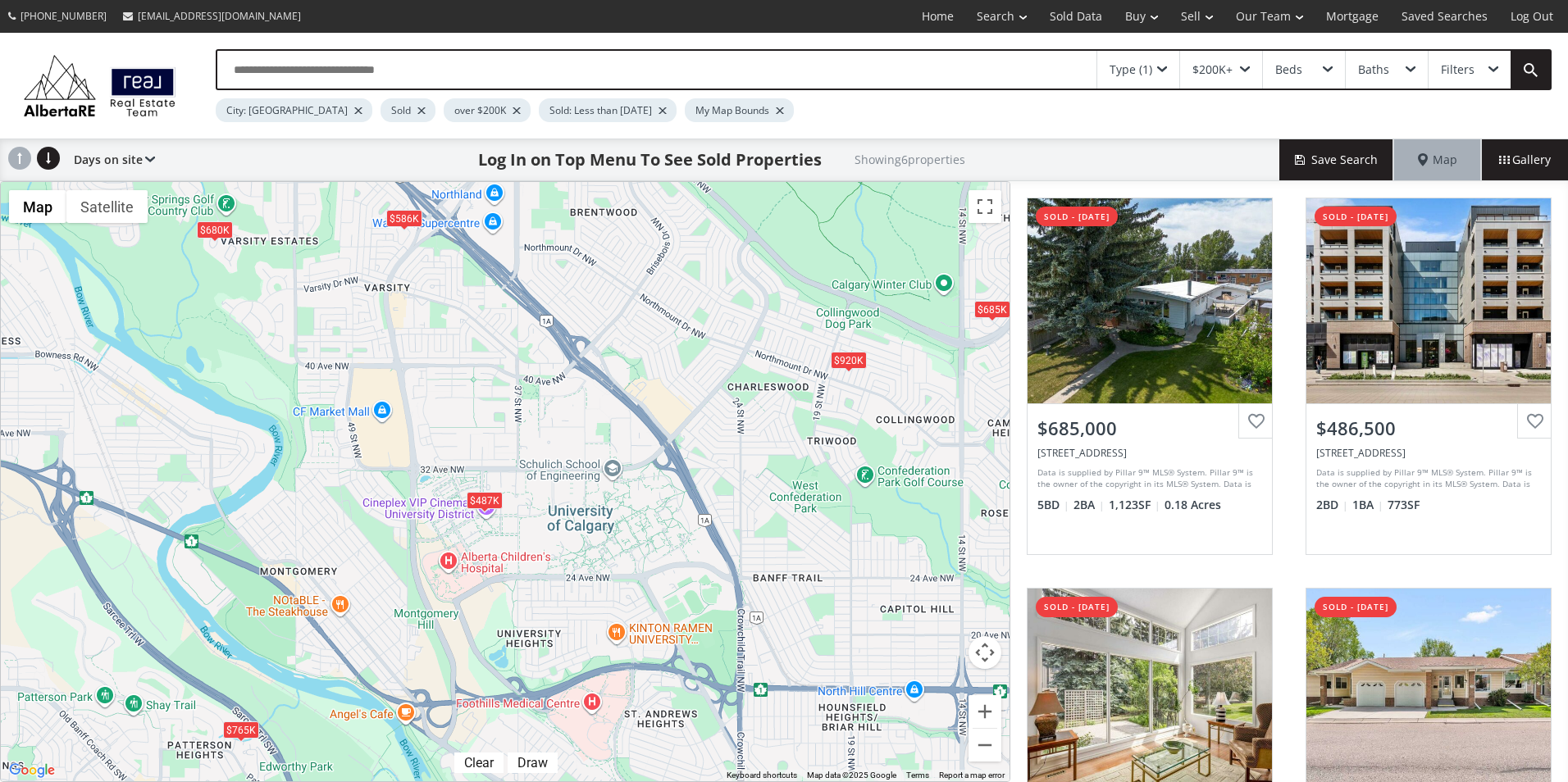
click at [1150, 72] on div "Type (1)" at bounding box center [1131, 69] width 43 height 11
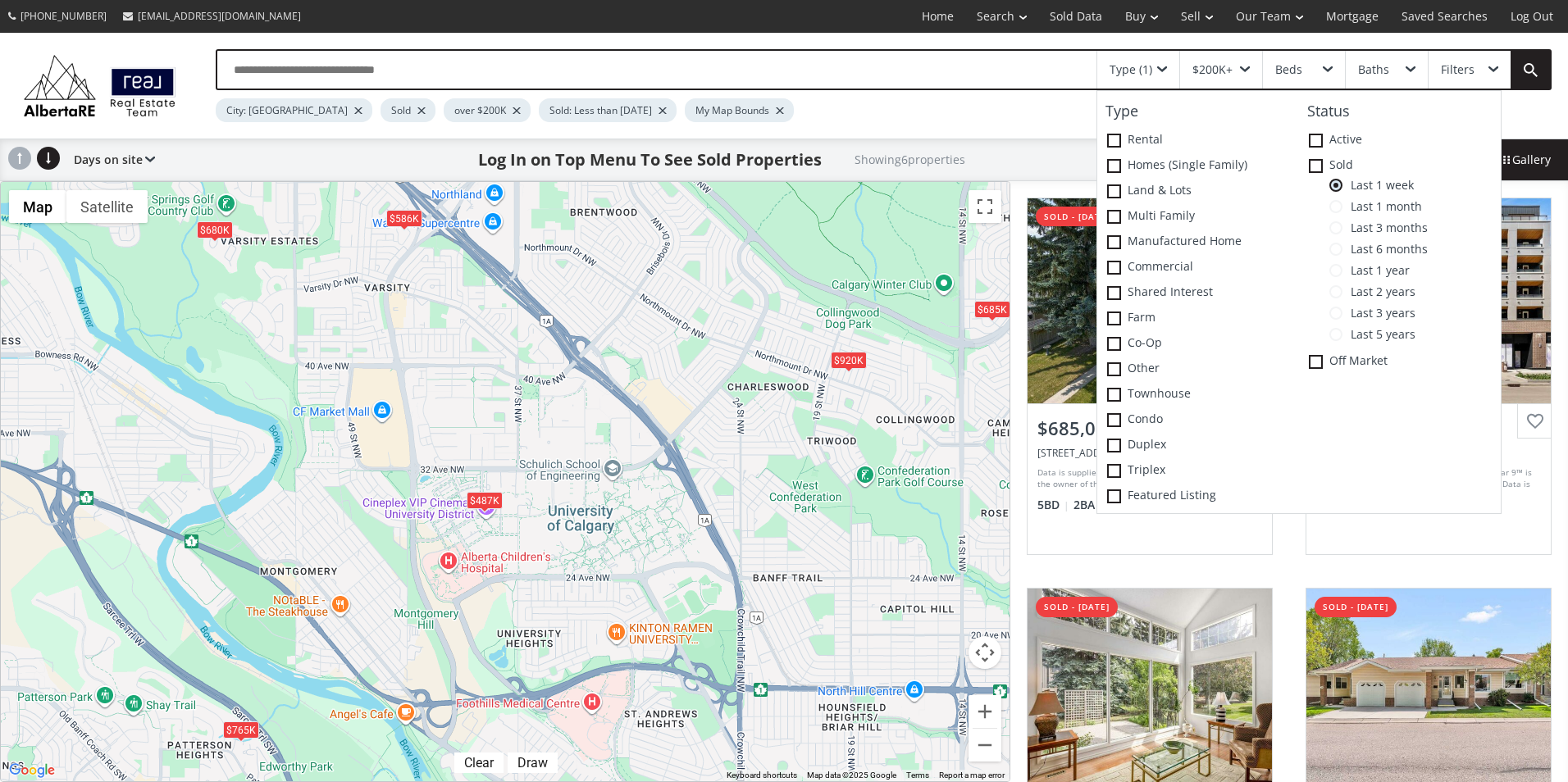
click at [1397, 206] on span "Last 1 month" at bounding box center [1382, 206] width 79 height 13
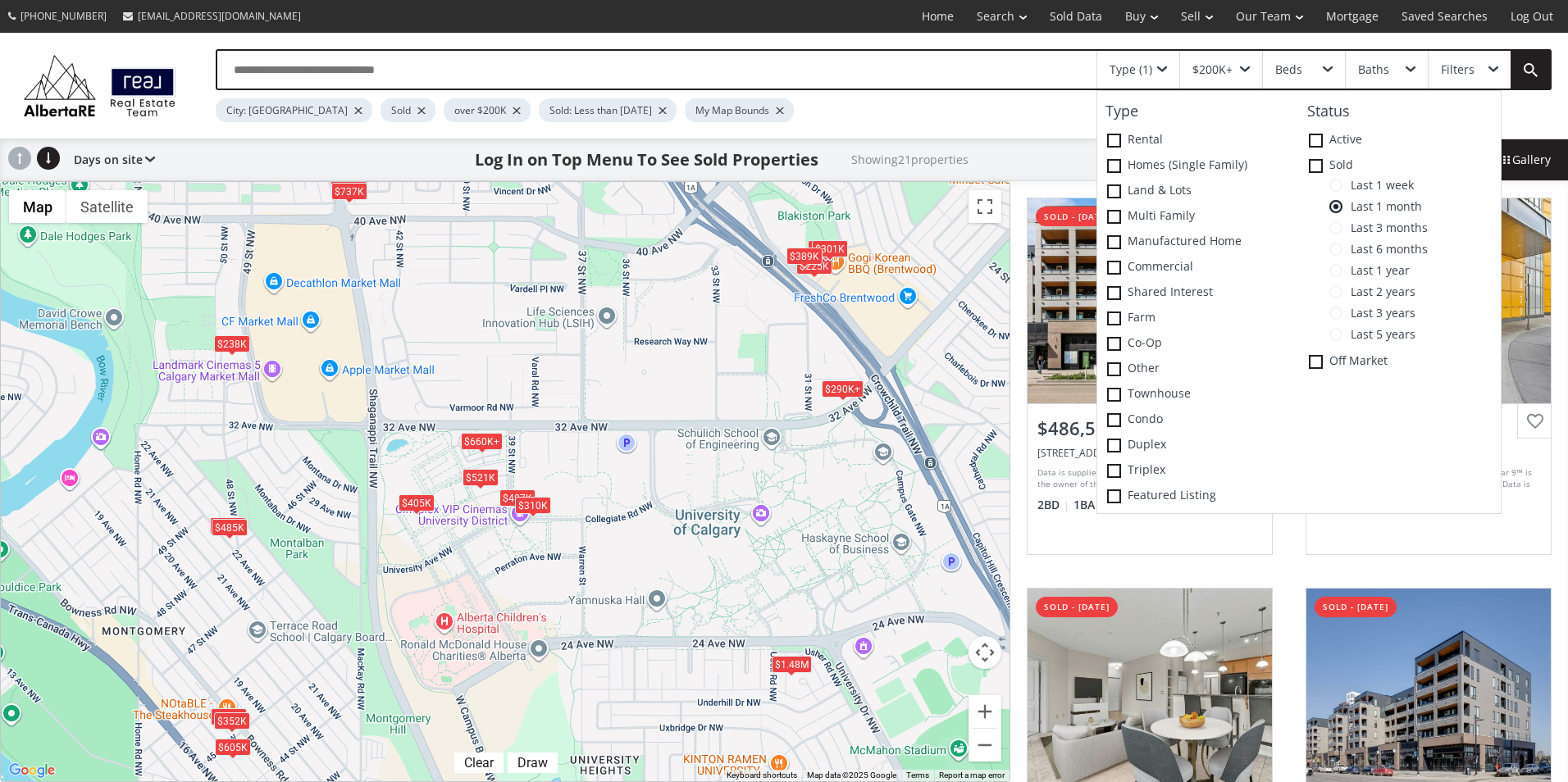
click at [488, 444] on div "$660K+" at bounding box center [481, 440] width 42 height 17
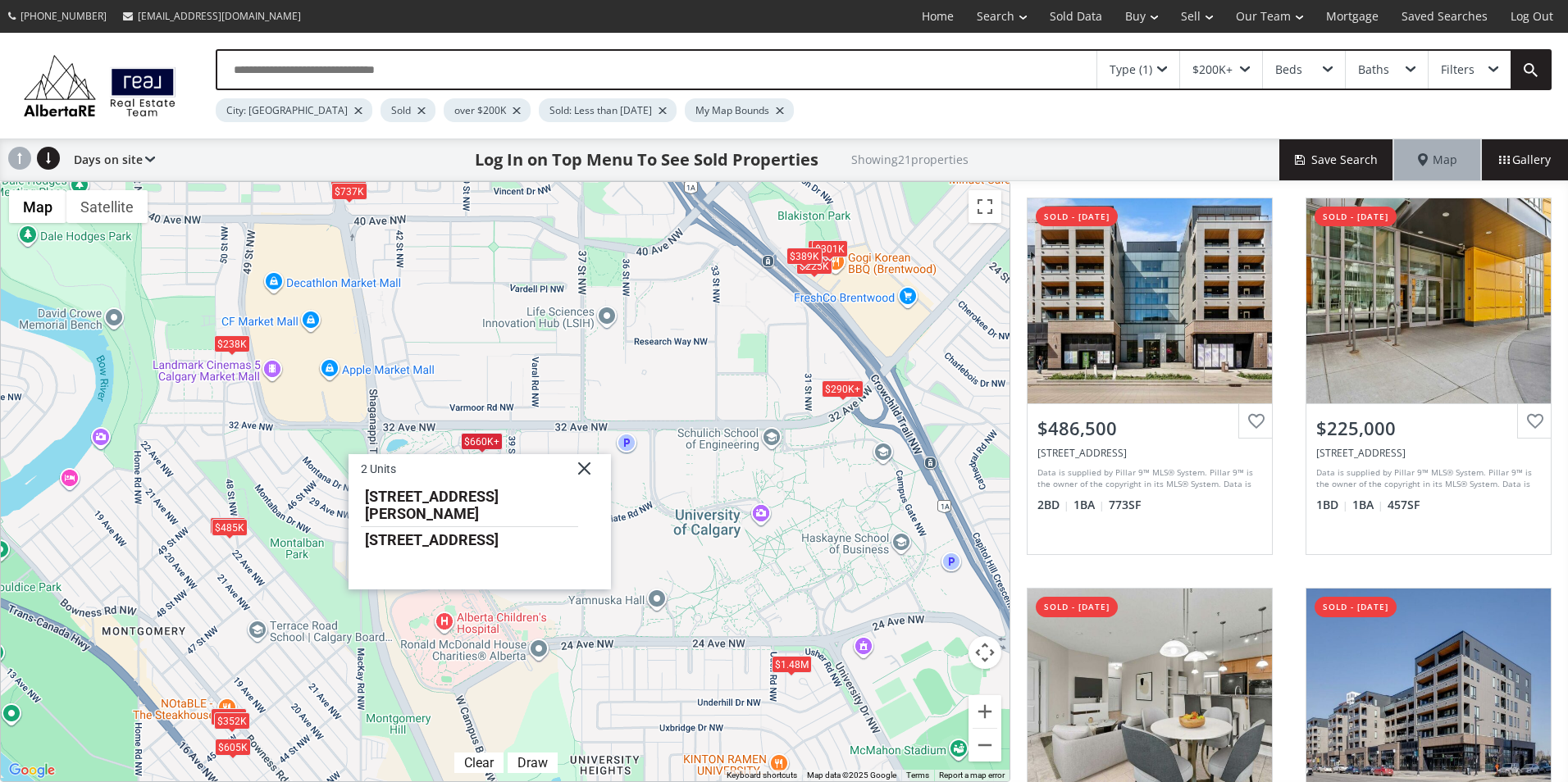
click at [539, 400] on div "To navigate, press the arrow keys. $487K $225K $290K+ $310K $302K $550K $485K $…" at bounding box center [505, 482] width 1009 height 600
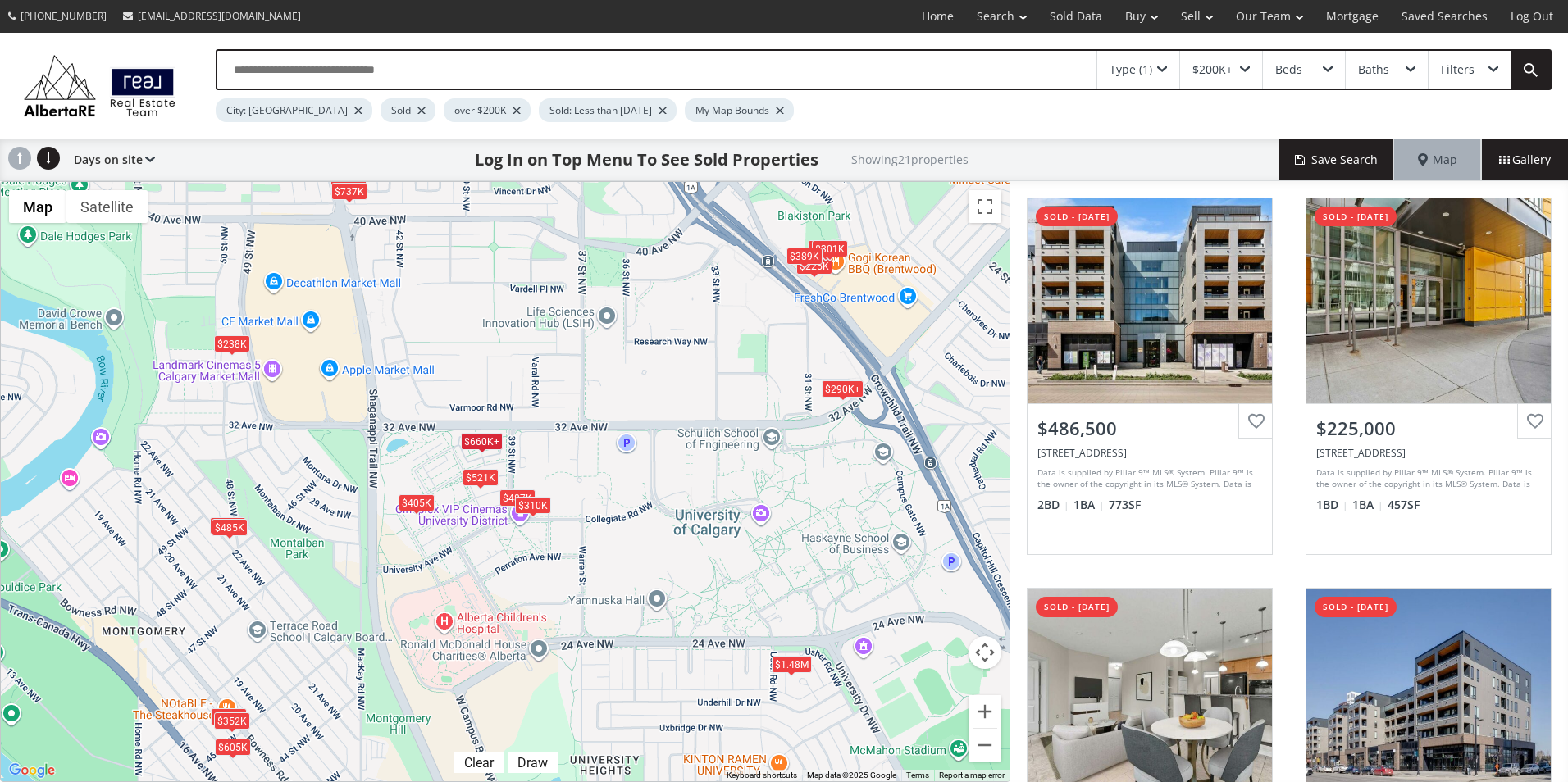
click at [401, 503] on div "$405K" at bounding box center [417, 503] width 36 height 17
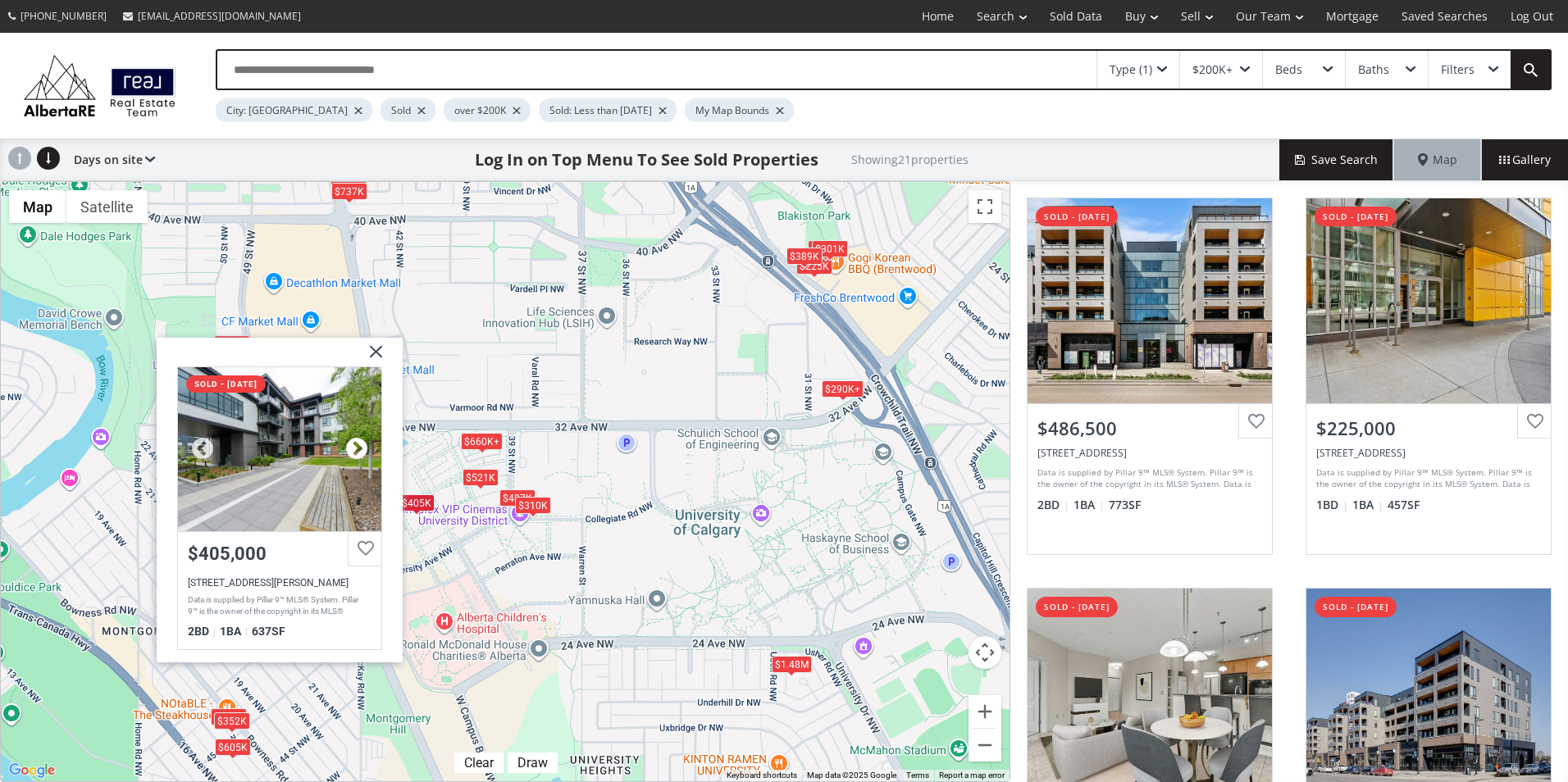
click at [357, 448] on div at bounding box center [356, 448] width 25 height 25
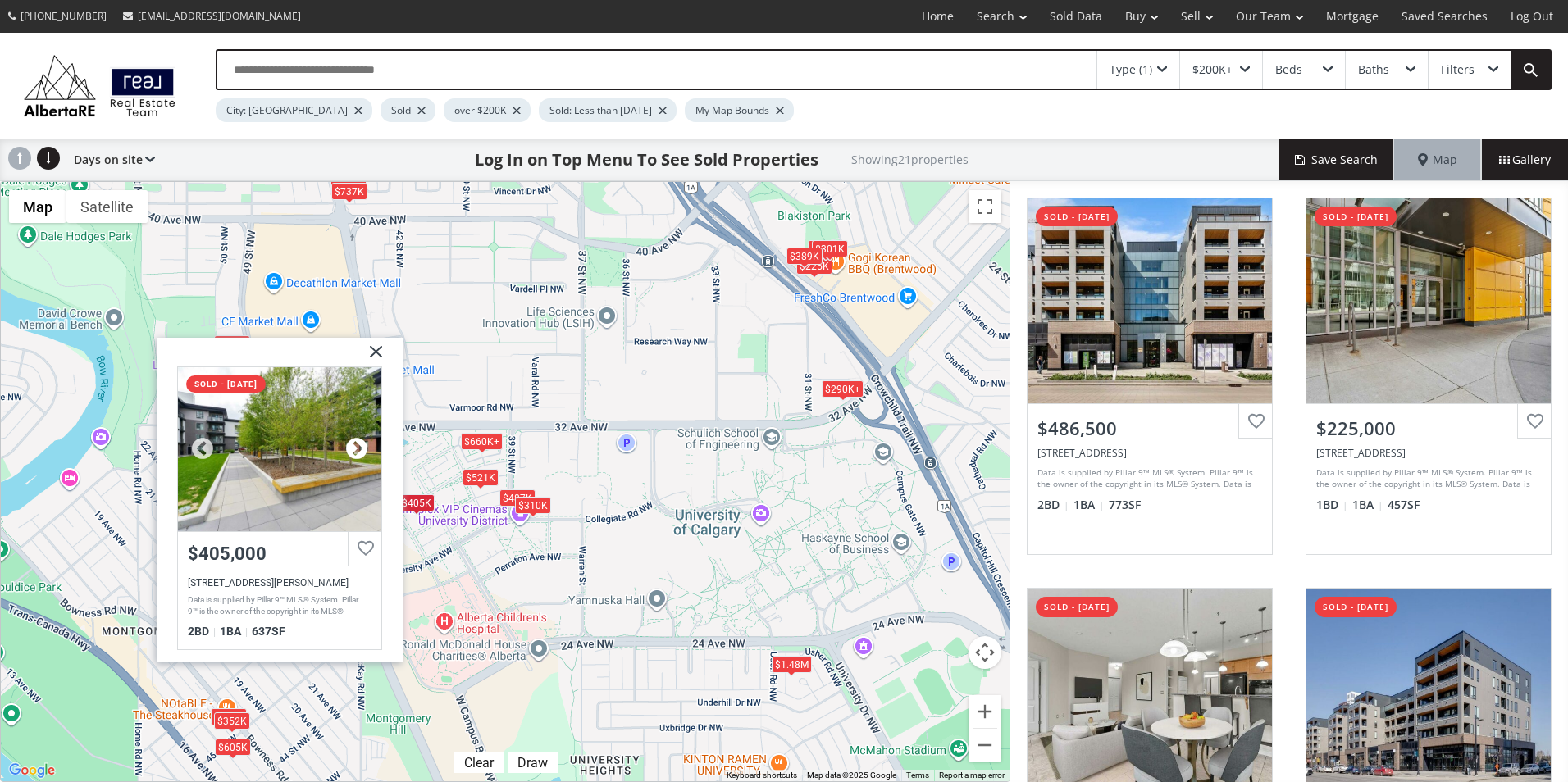
click at [357, 448] on div at bounding box center [356, 448] width 25 height 25
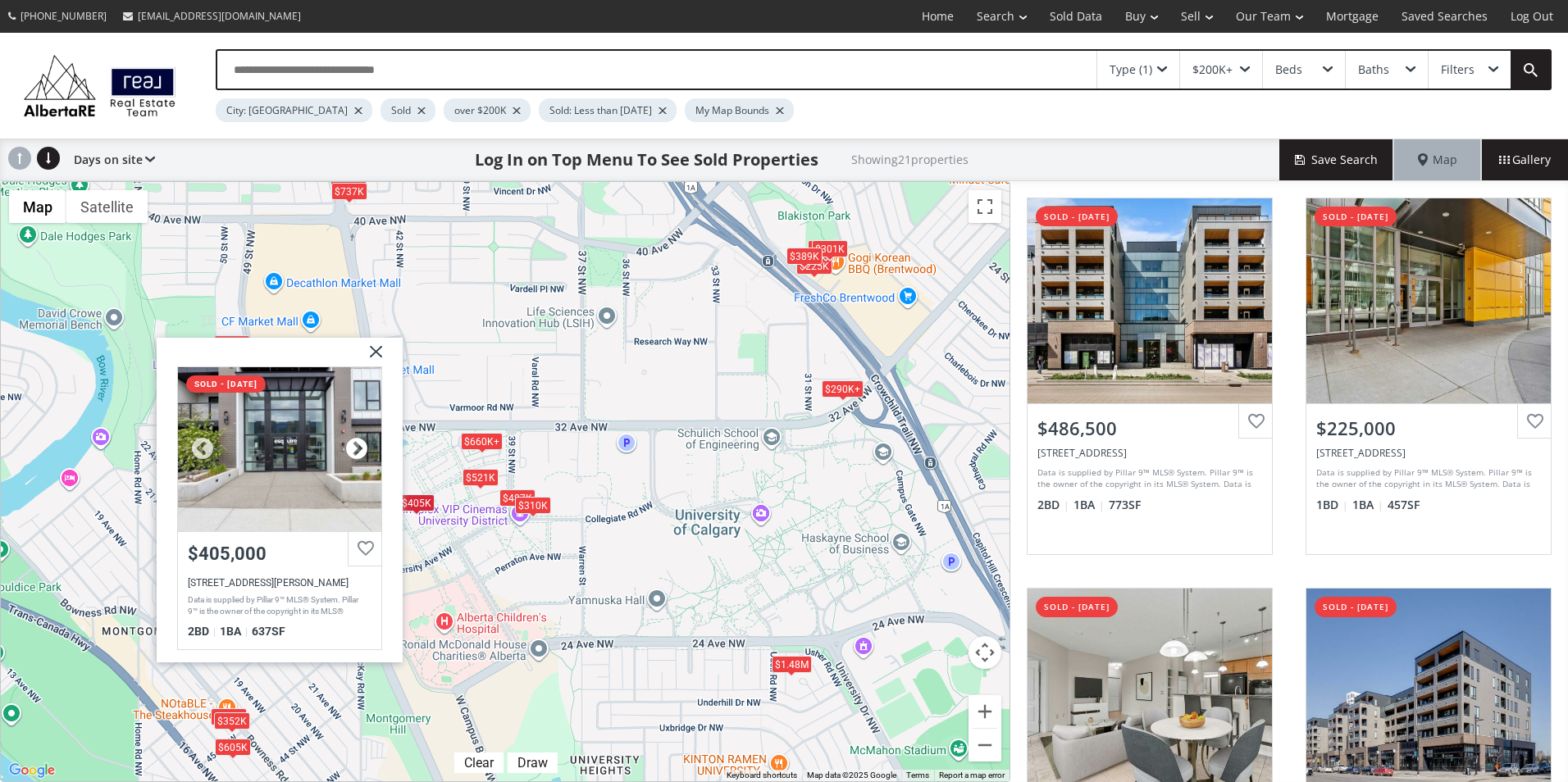
click at [357, 448] on div at bounding box center [356, 448] width 25 height 25
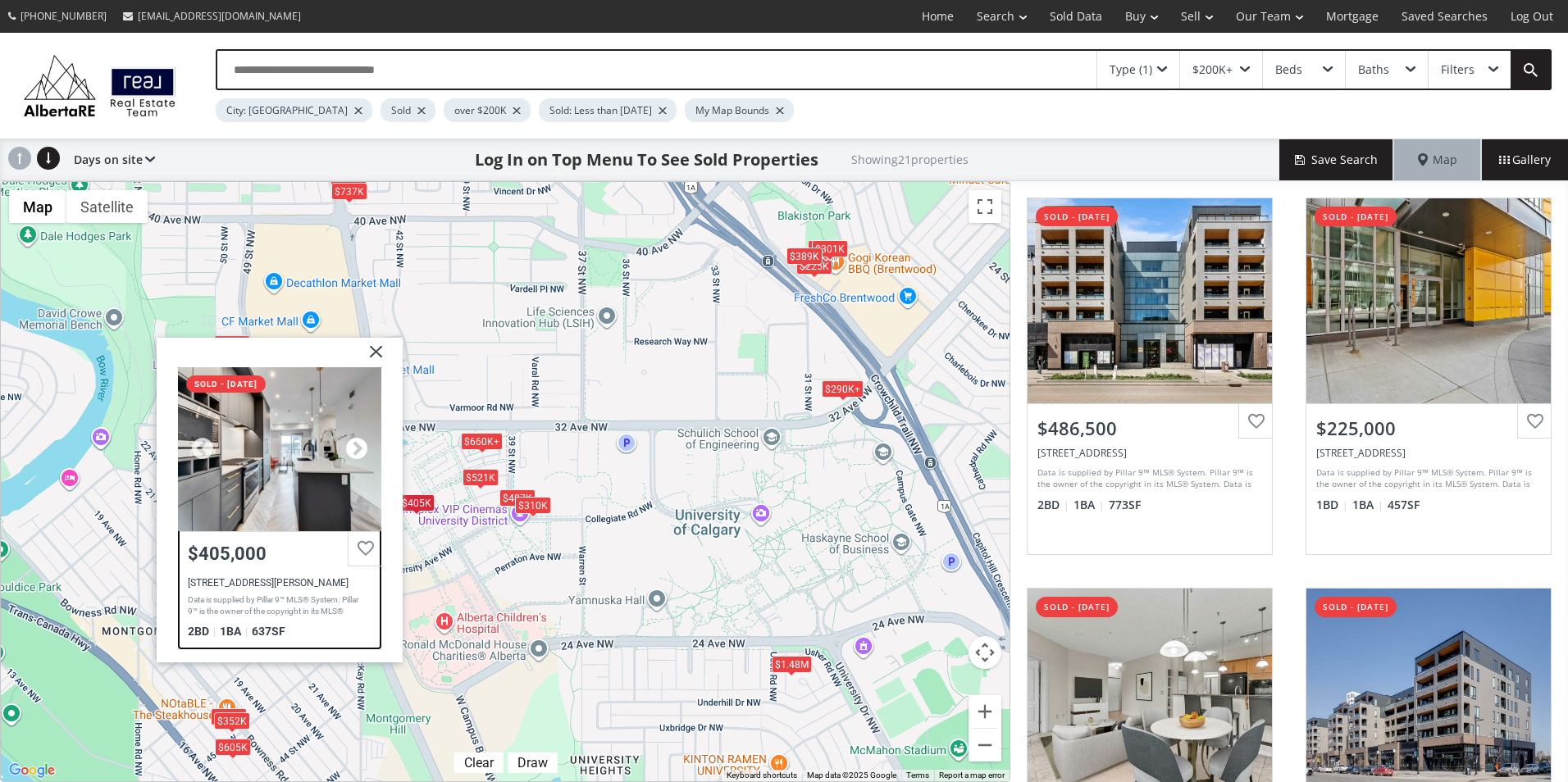
click at [357, 448] on div at bounding box center [356, 448] width 25 height 25
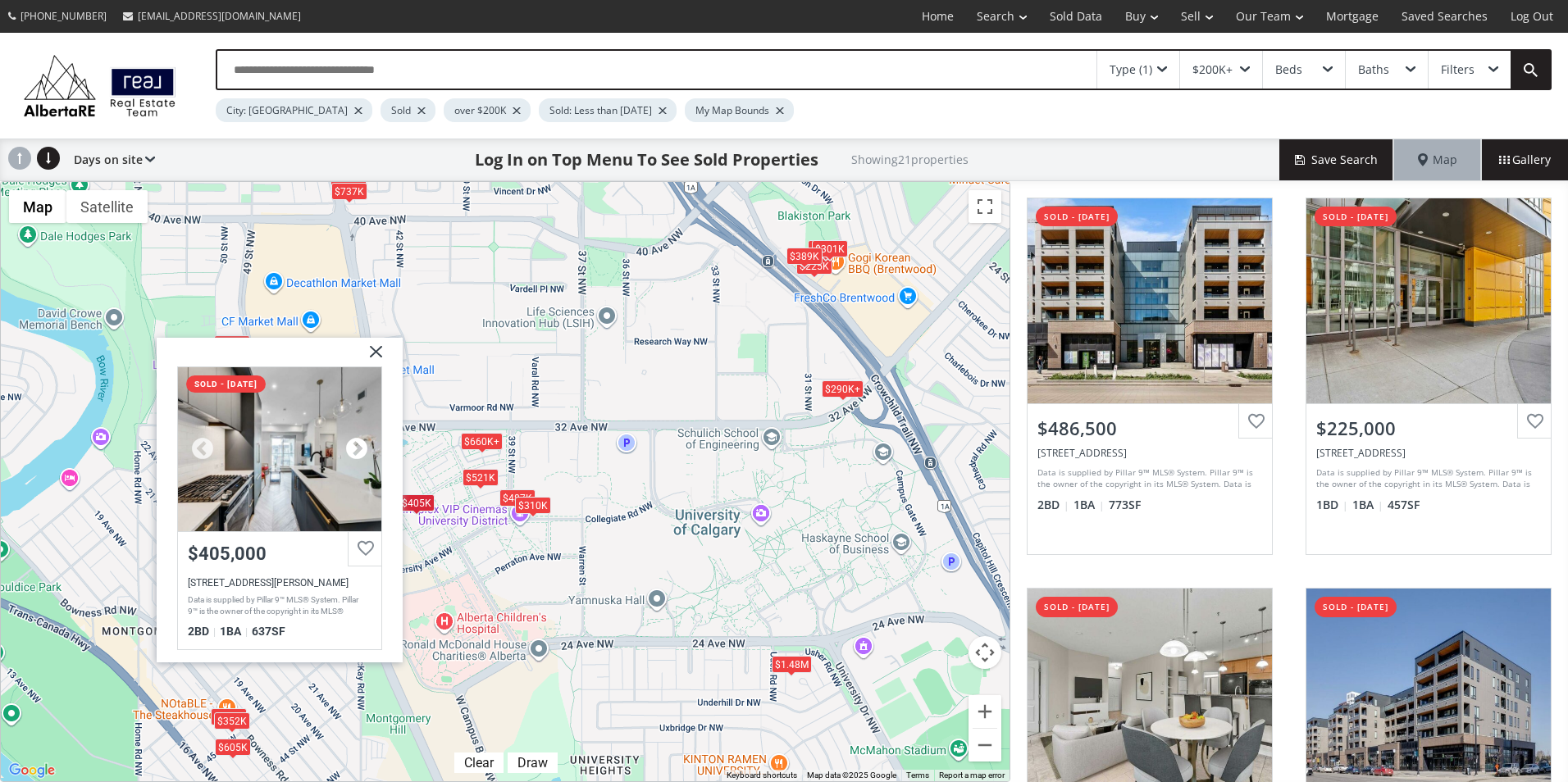
click at [357, 448] on div at bounding box center [356, 448] width 25 height 25
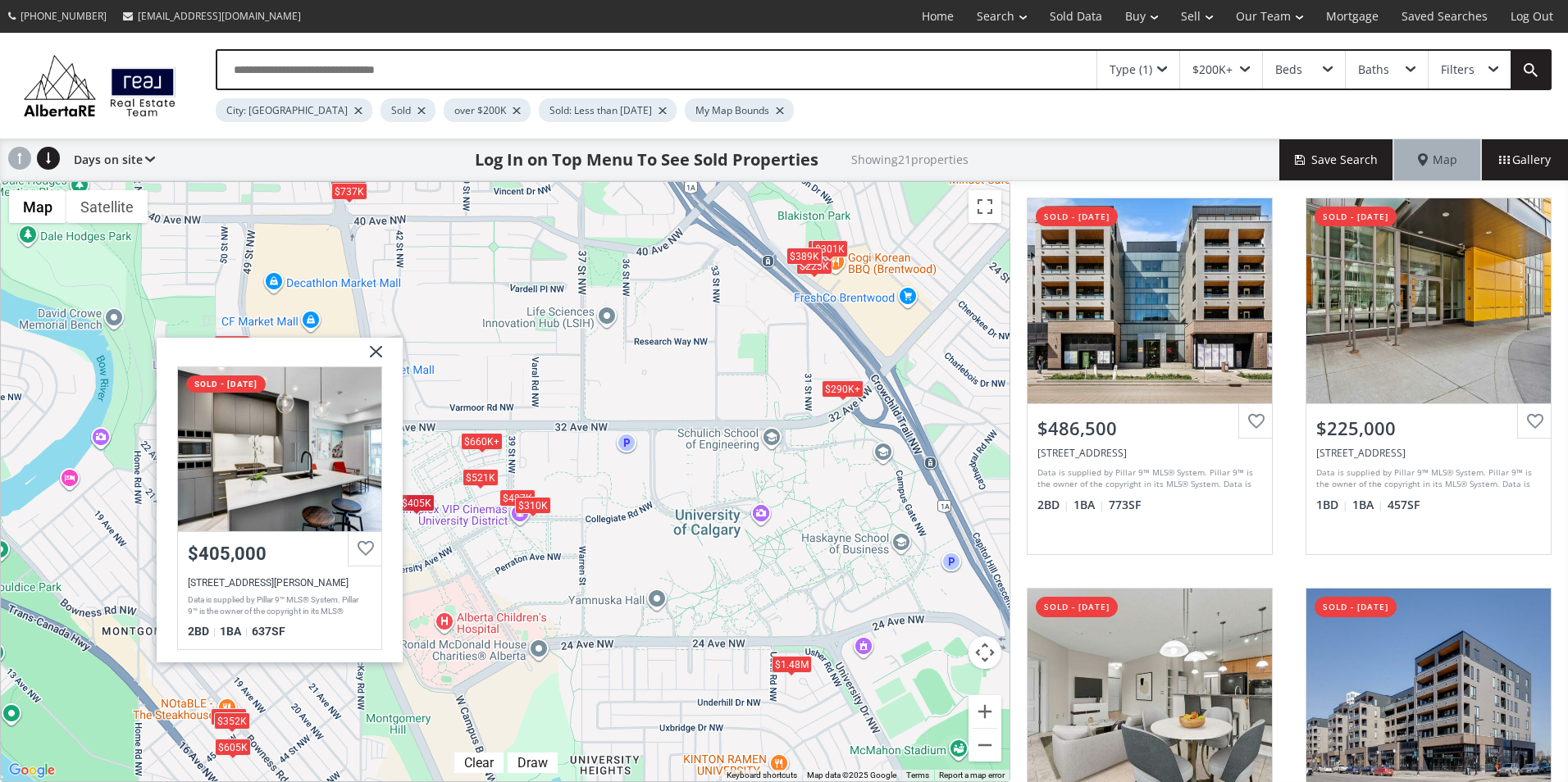
click at [382, 349] on img at bounding box center [370, 358] width 41 height 41
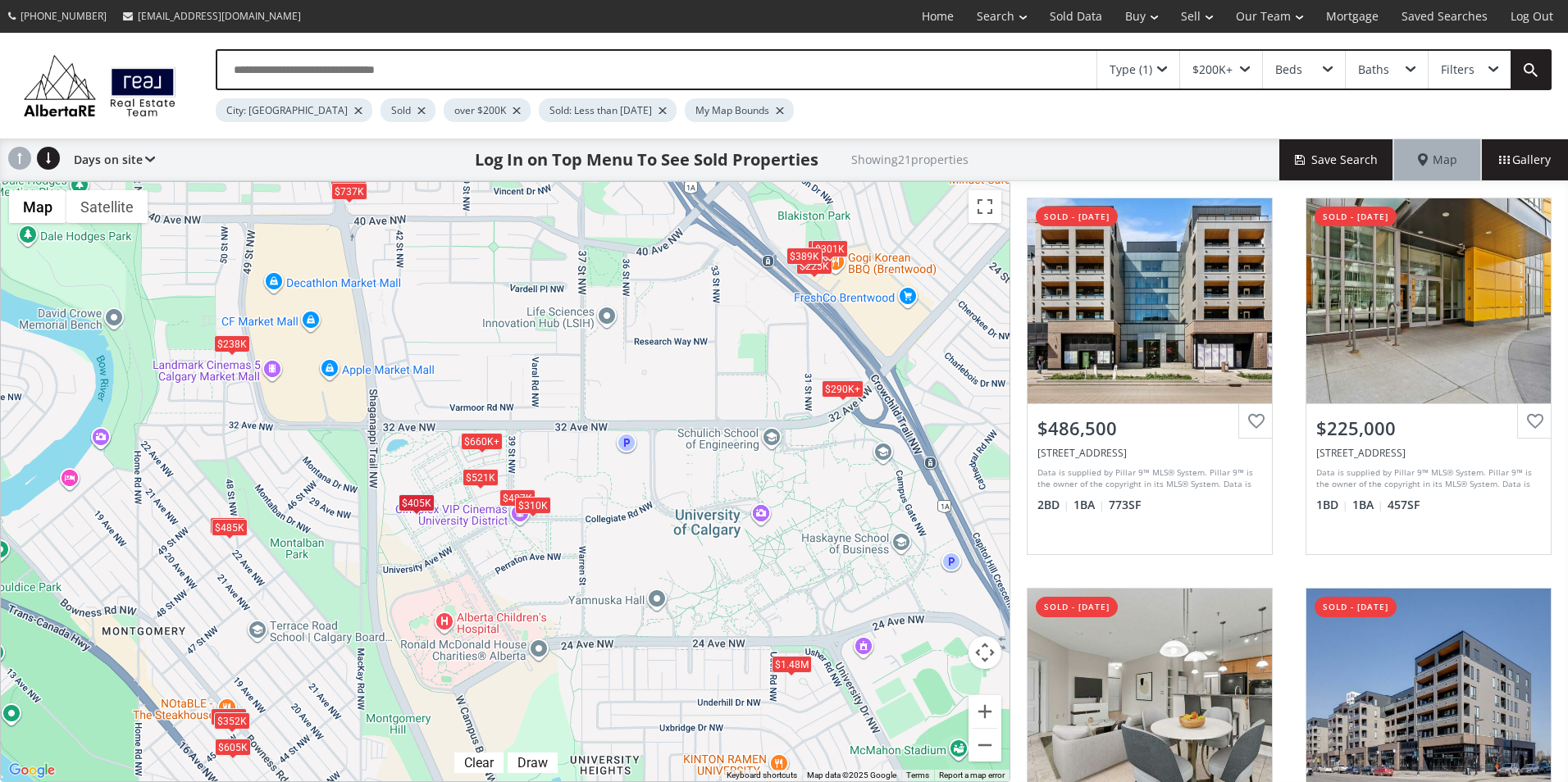
click at [673, 380] on div "To navigate, press the arrow keys. $487K $225K $290K+ $310K $302K $550K $485K $…" at bounding box center [505, 482] width 1009 height 600
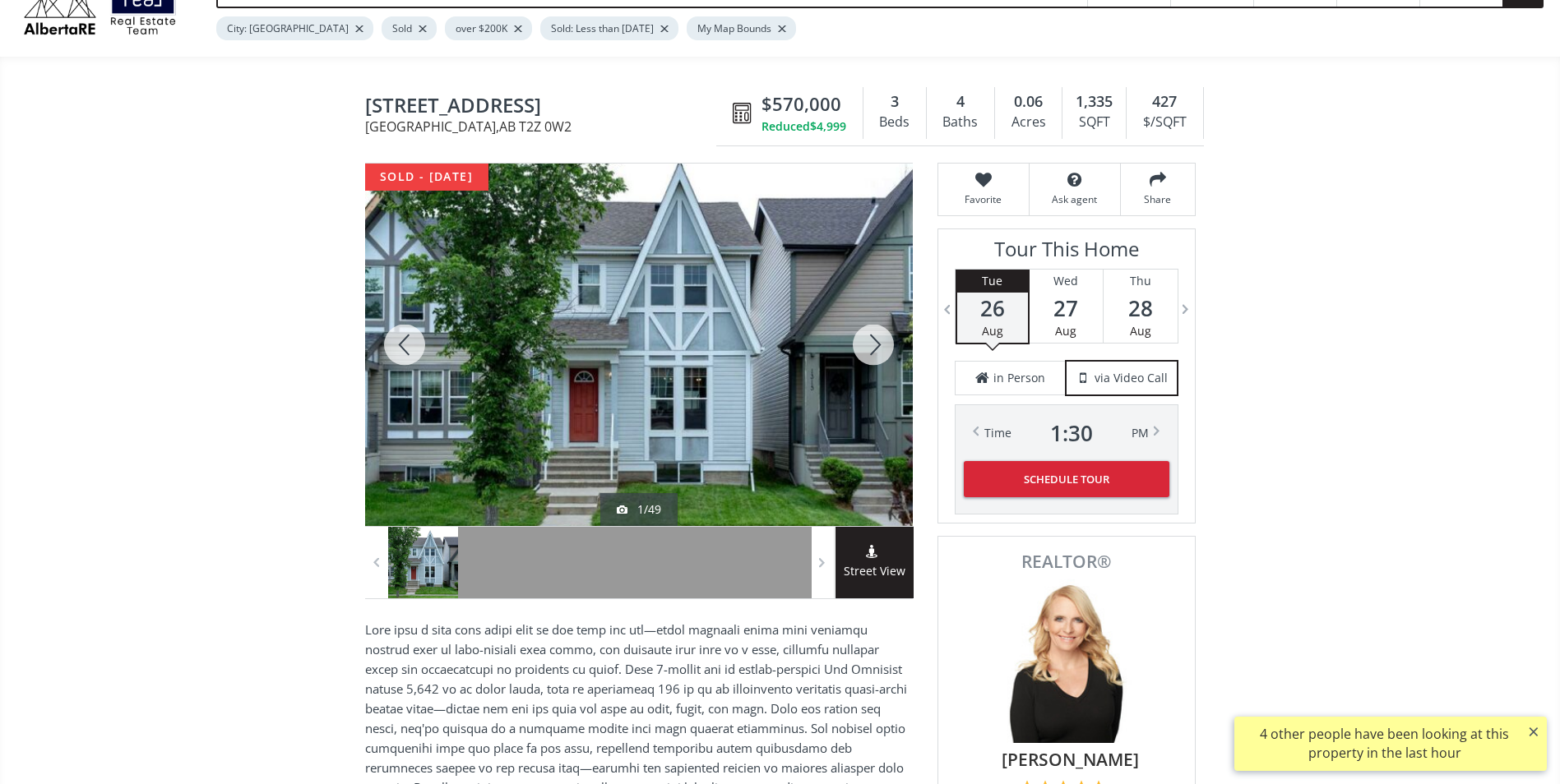
click at [875, 350] on div at bounding box center [873, 345] width 79 height 362
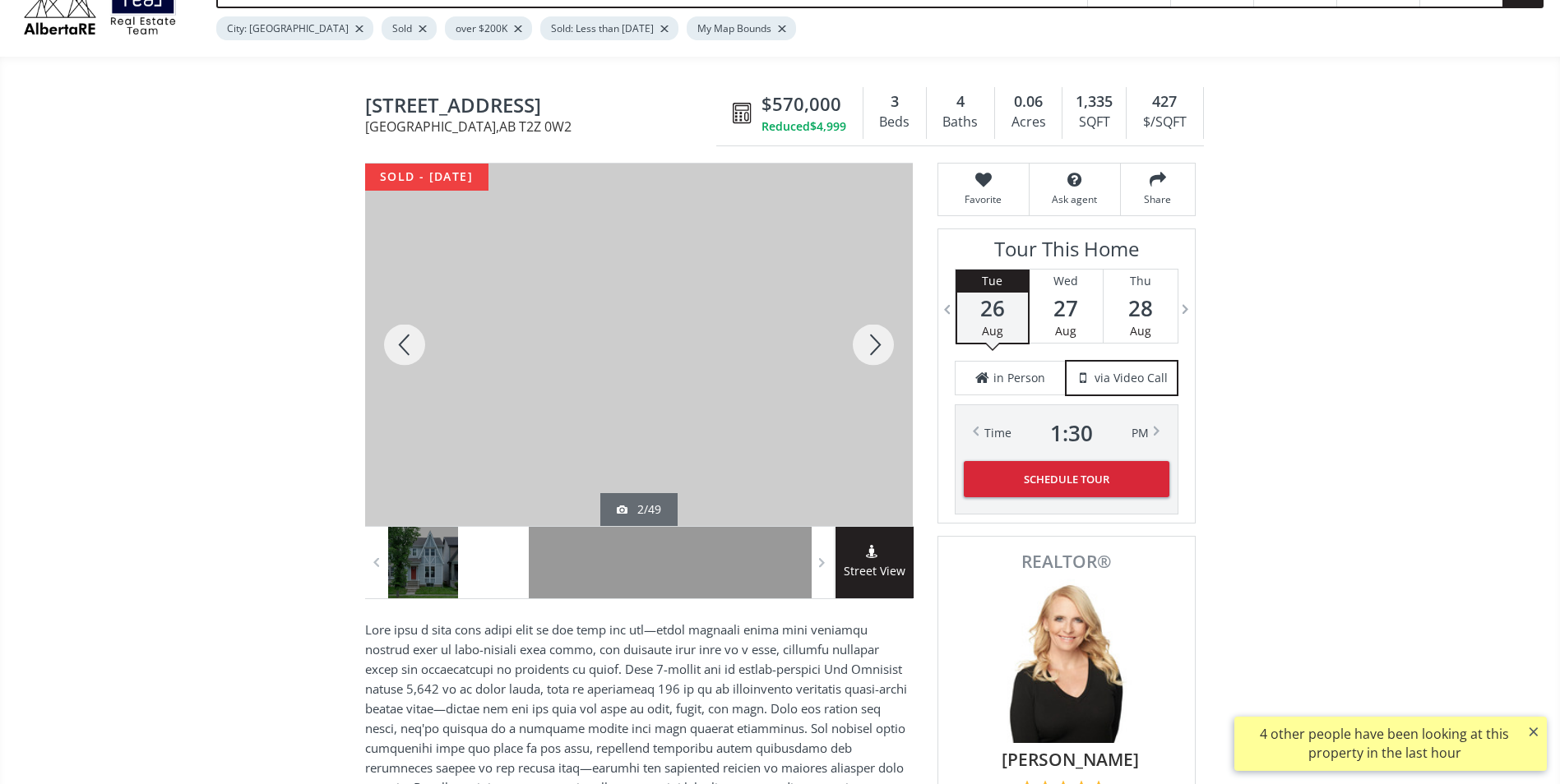
click at [875, 350] on div at bounding box center [873, 345] width 79 height 362
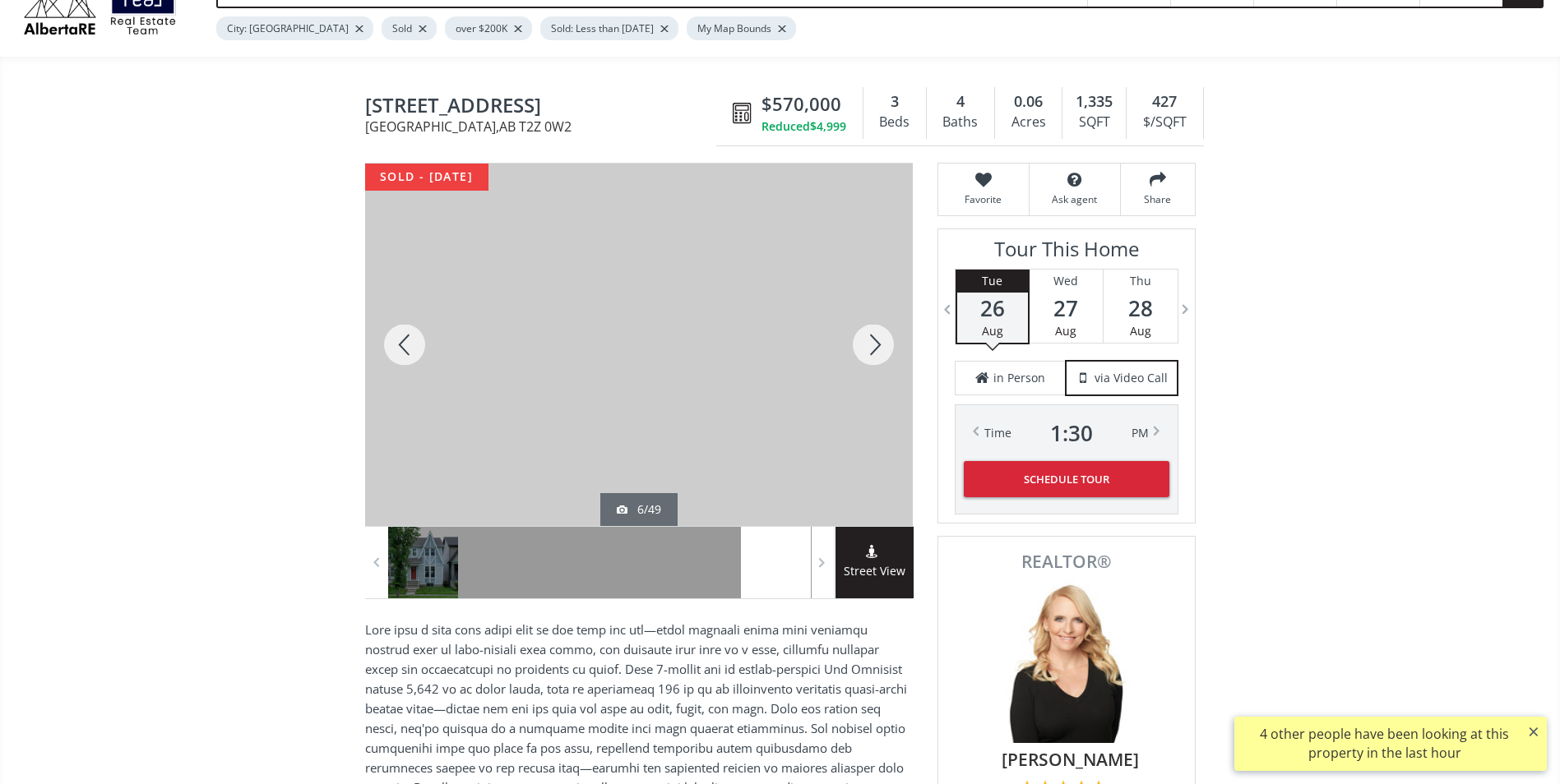
click at [875, 350] on div at bounding box center [873, 345] width 79 height 362
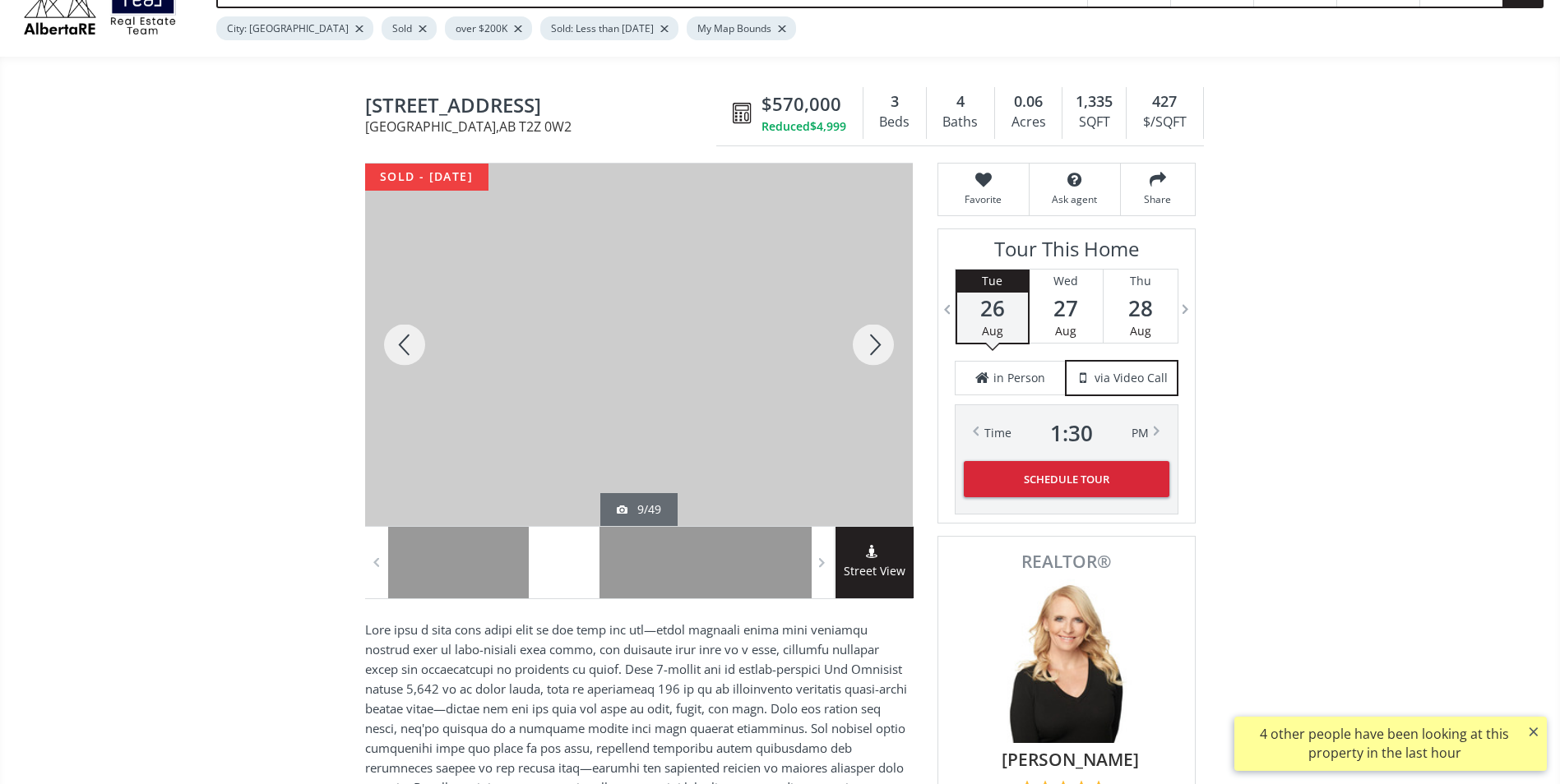
click at [875, 350] on div at bounding box center [873, 345] width 79 height 362
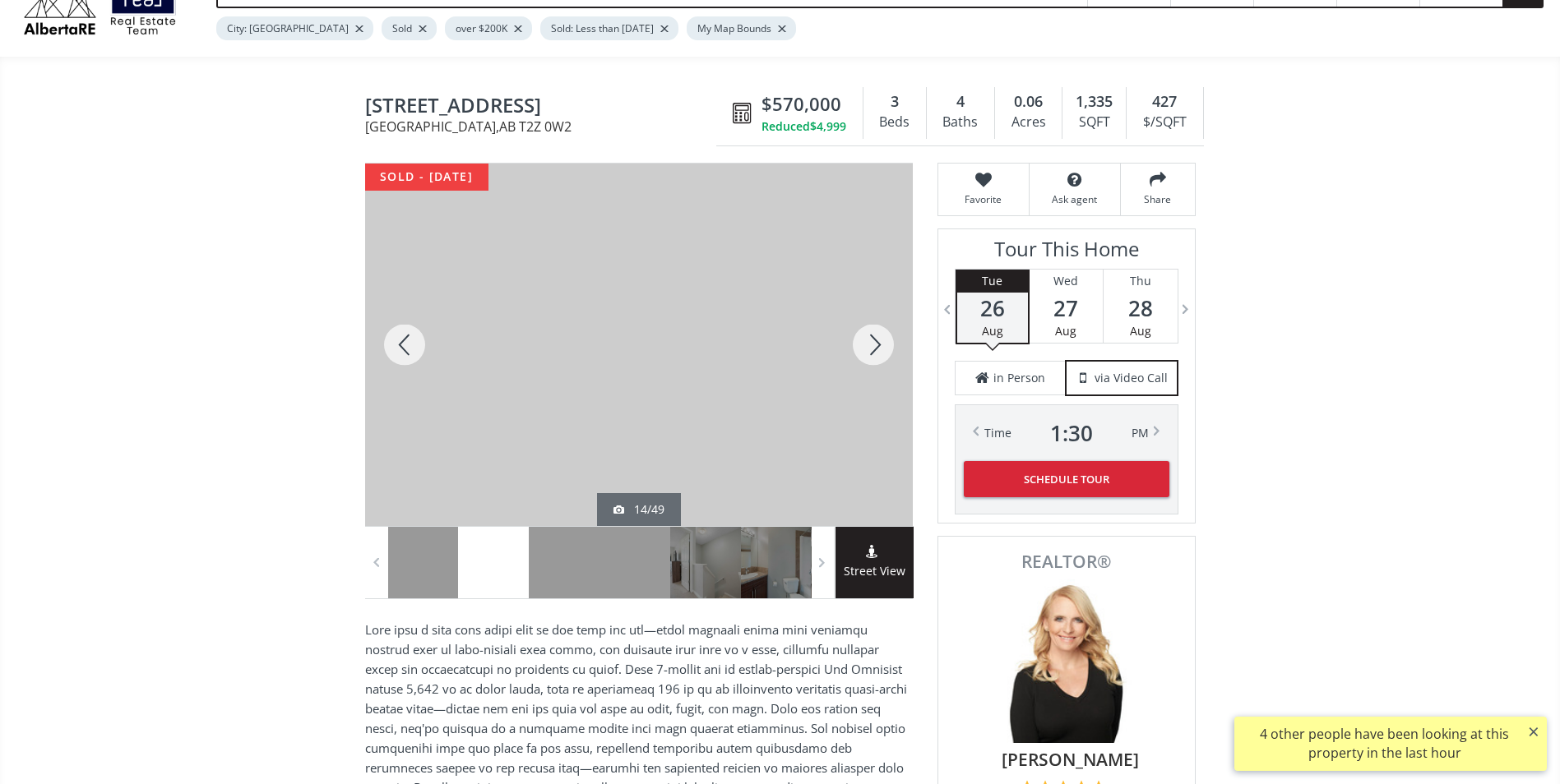
click at [875, 350] on div at bounding box center [873, 345] width 79 height 362
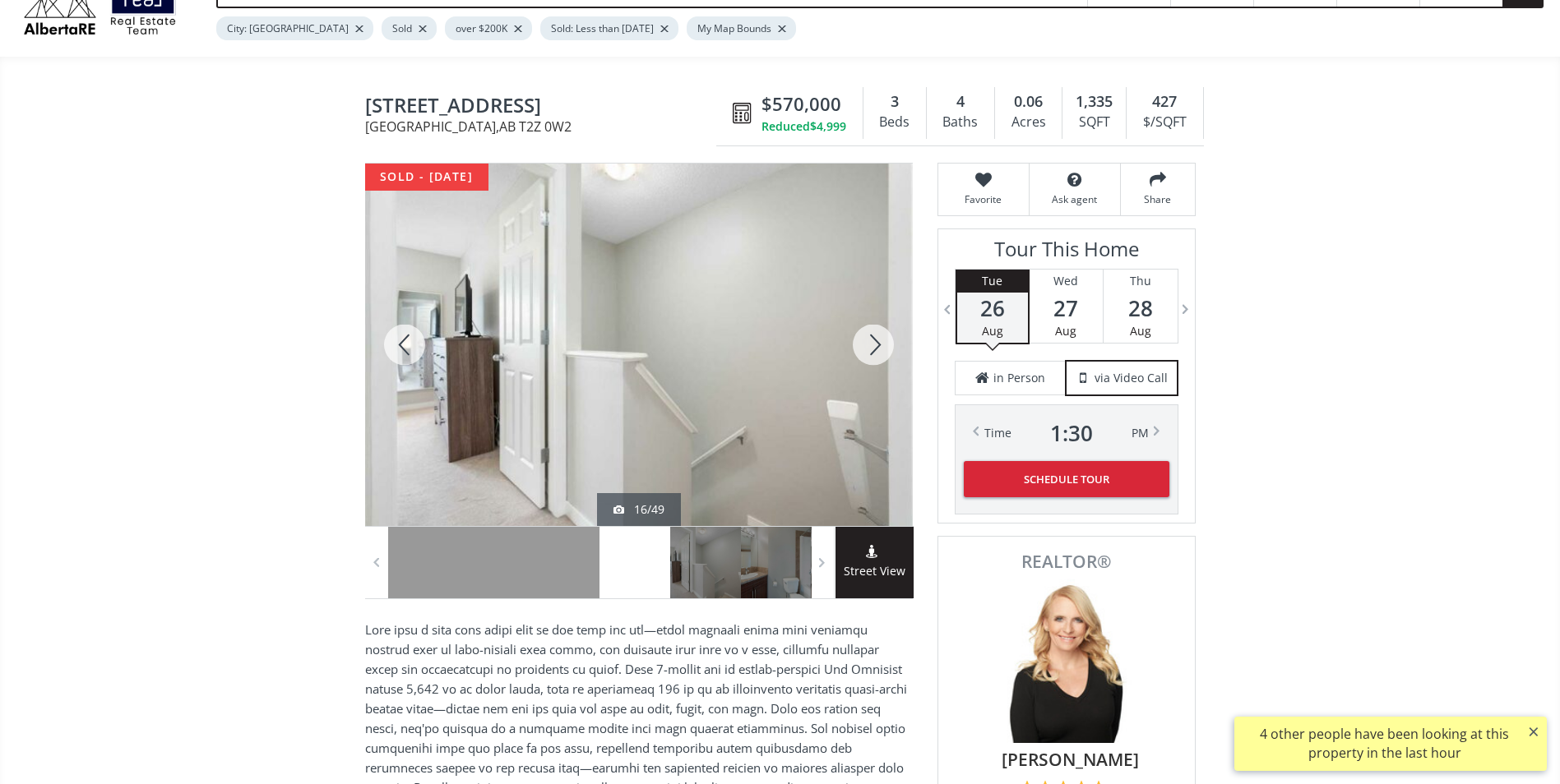
click at [875, 350] on div at bounding box center [873, 345] width 79 height 362
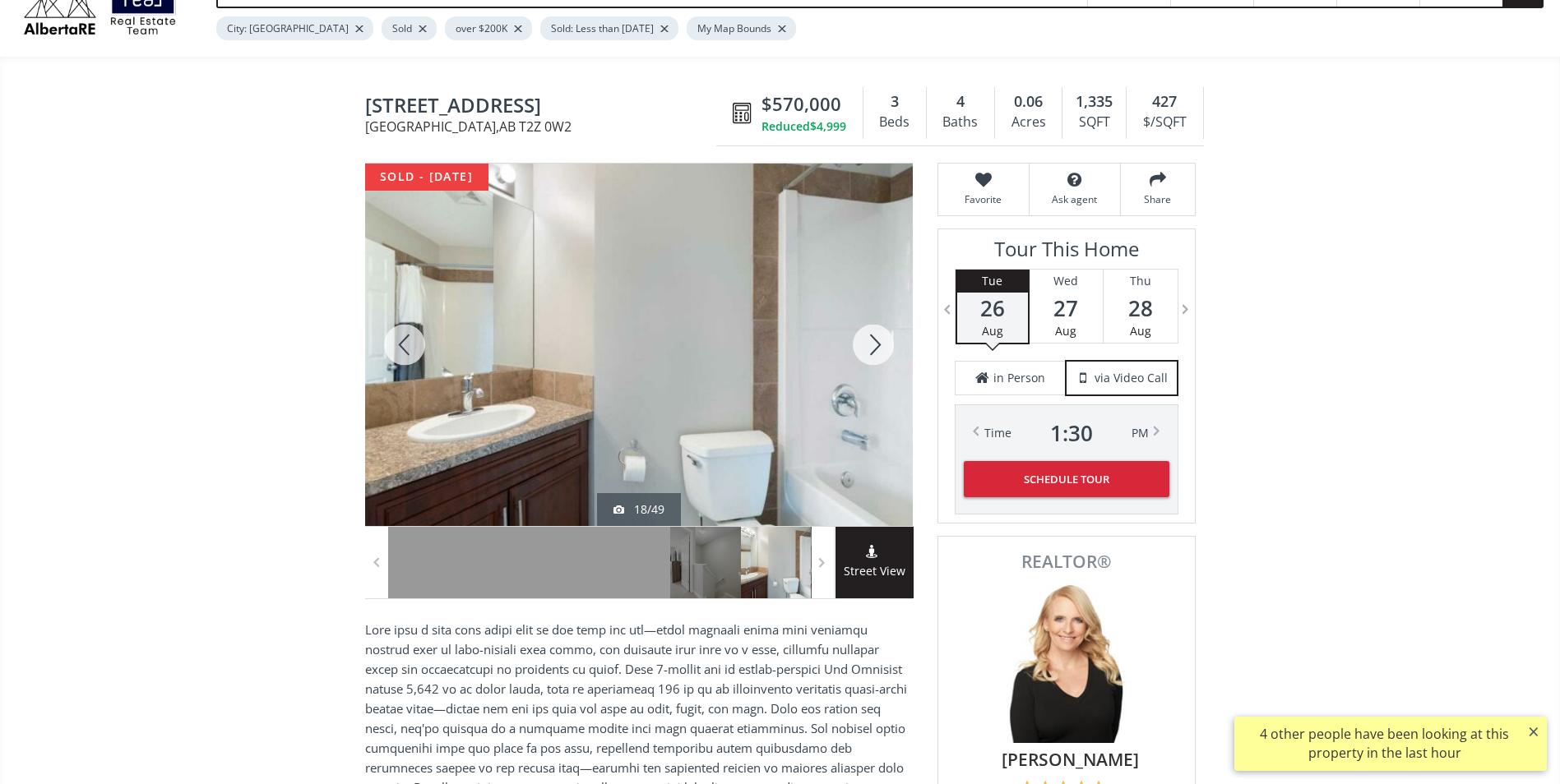
click at [875, 350] on div at bounding box center [873, 345] width 79 height 362
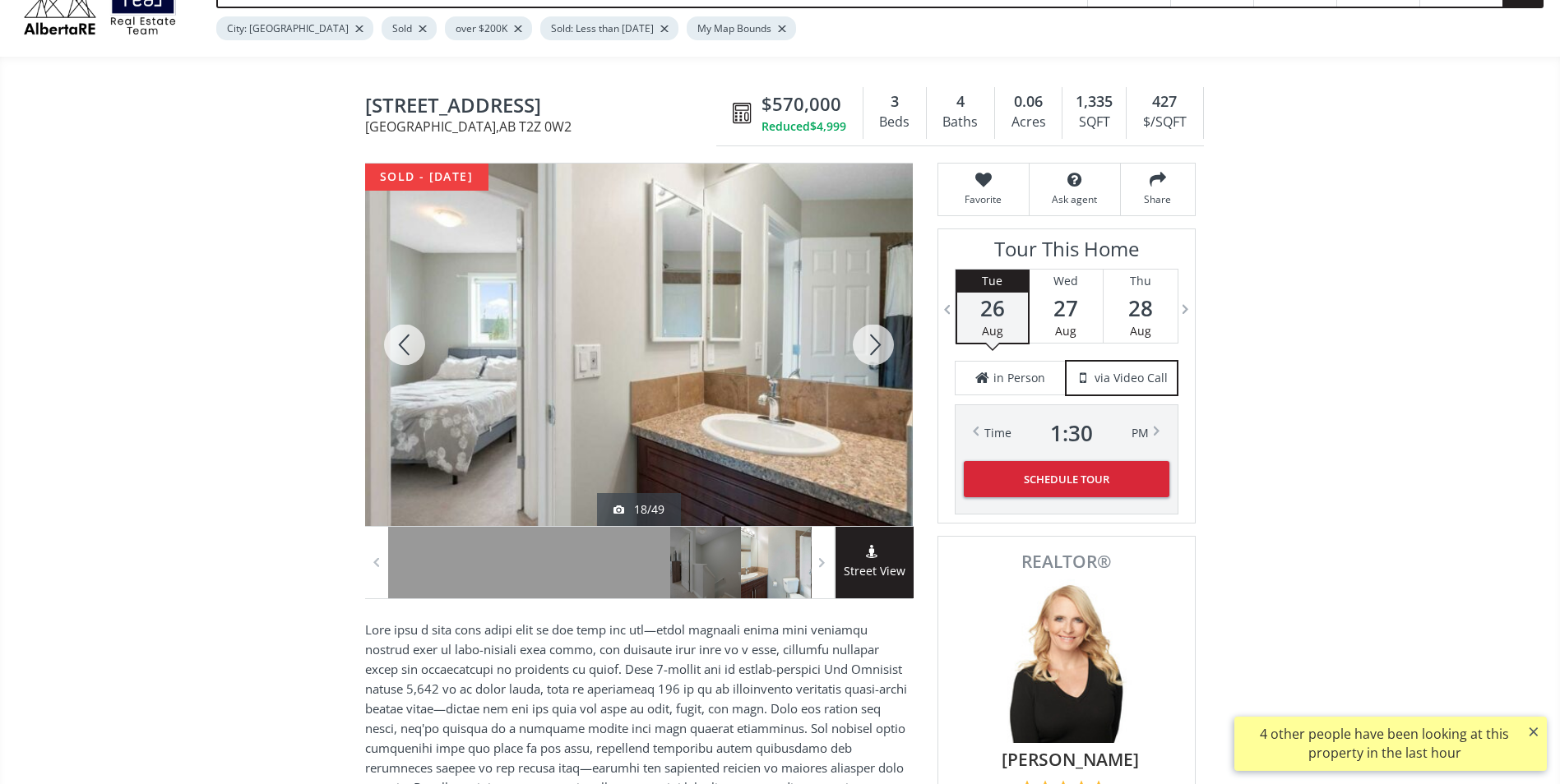
click at [875, 350] on div at bounding box center [873, 345] width 79 height 362
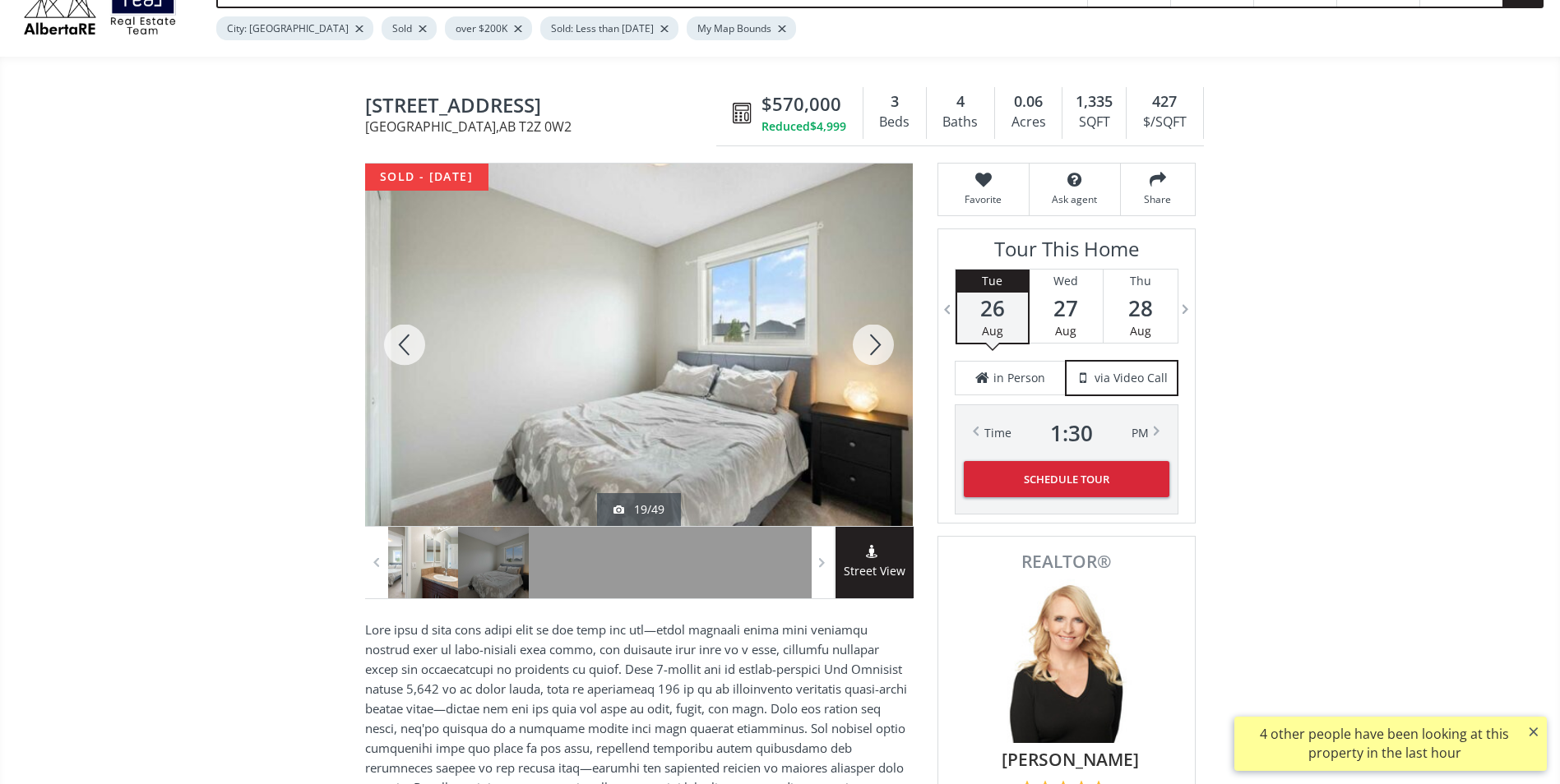
click at [875, 350] on div at bounding box center [873, 345] width 79 height 362
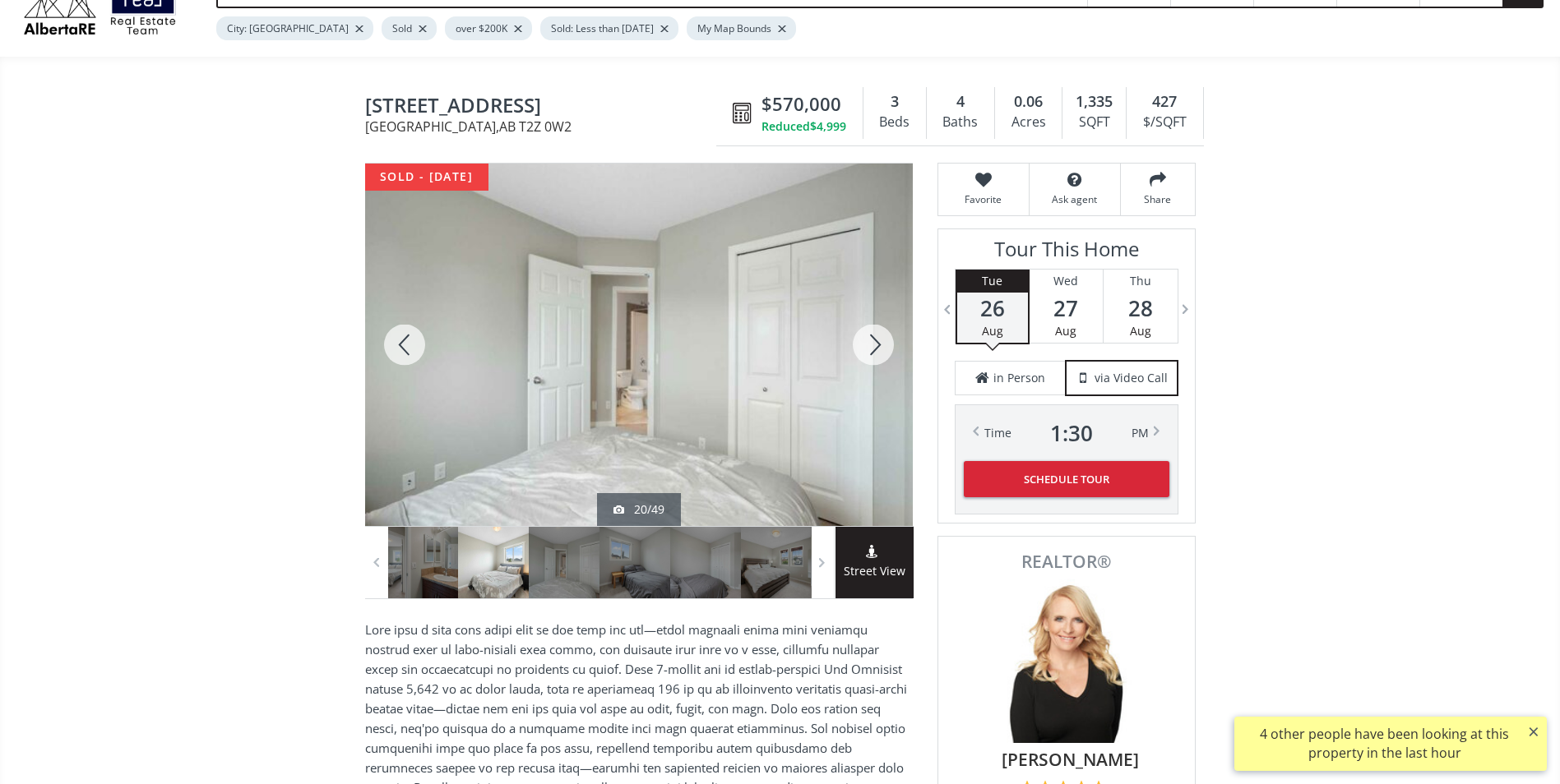
click at [875, 350] on div at bounding box center [873, 345] width 79 height 362
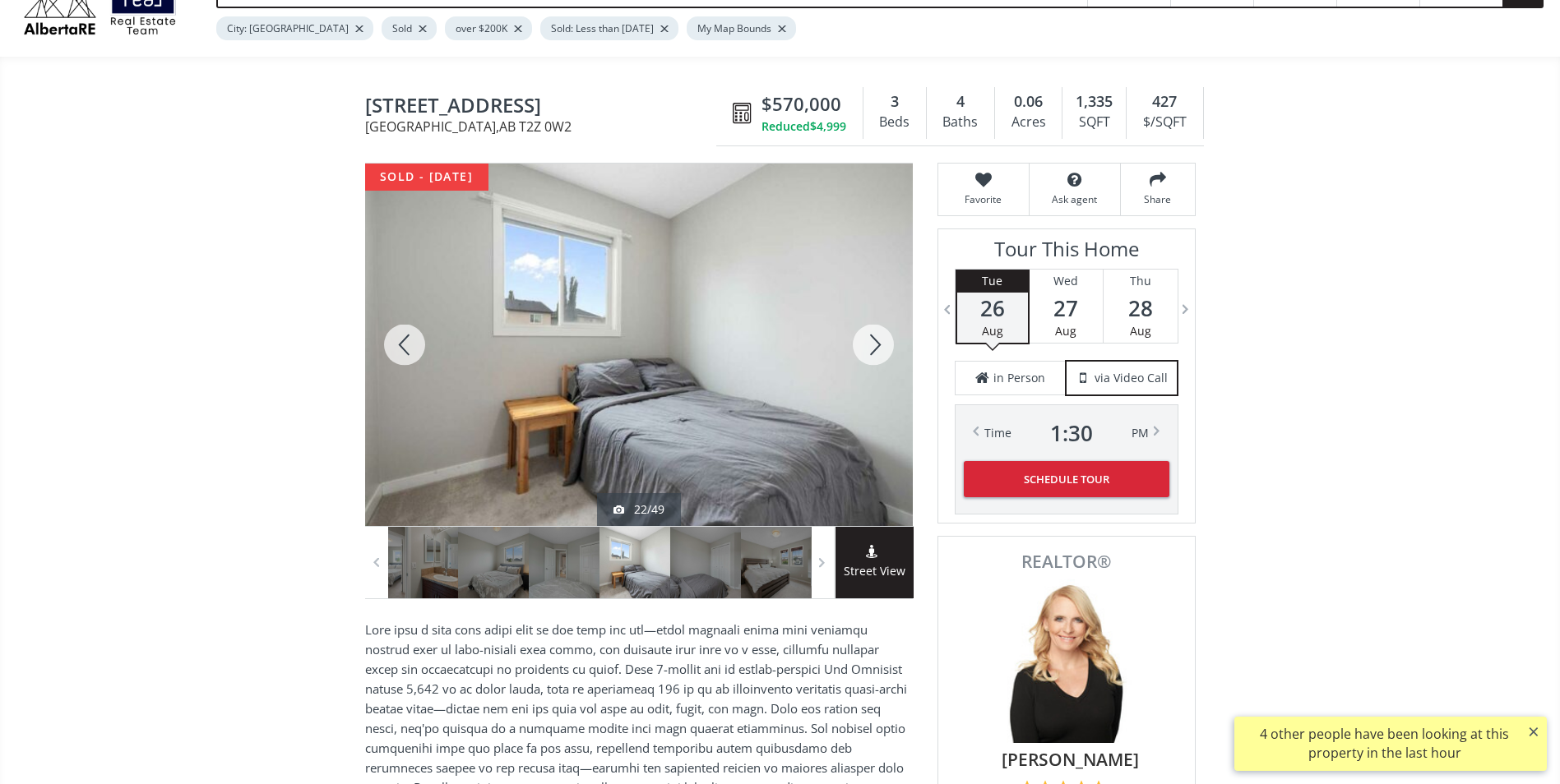
click at [875, 350] on div at bounding box center [873, 345] width 79 height 362
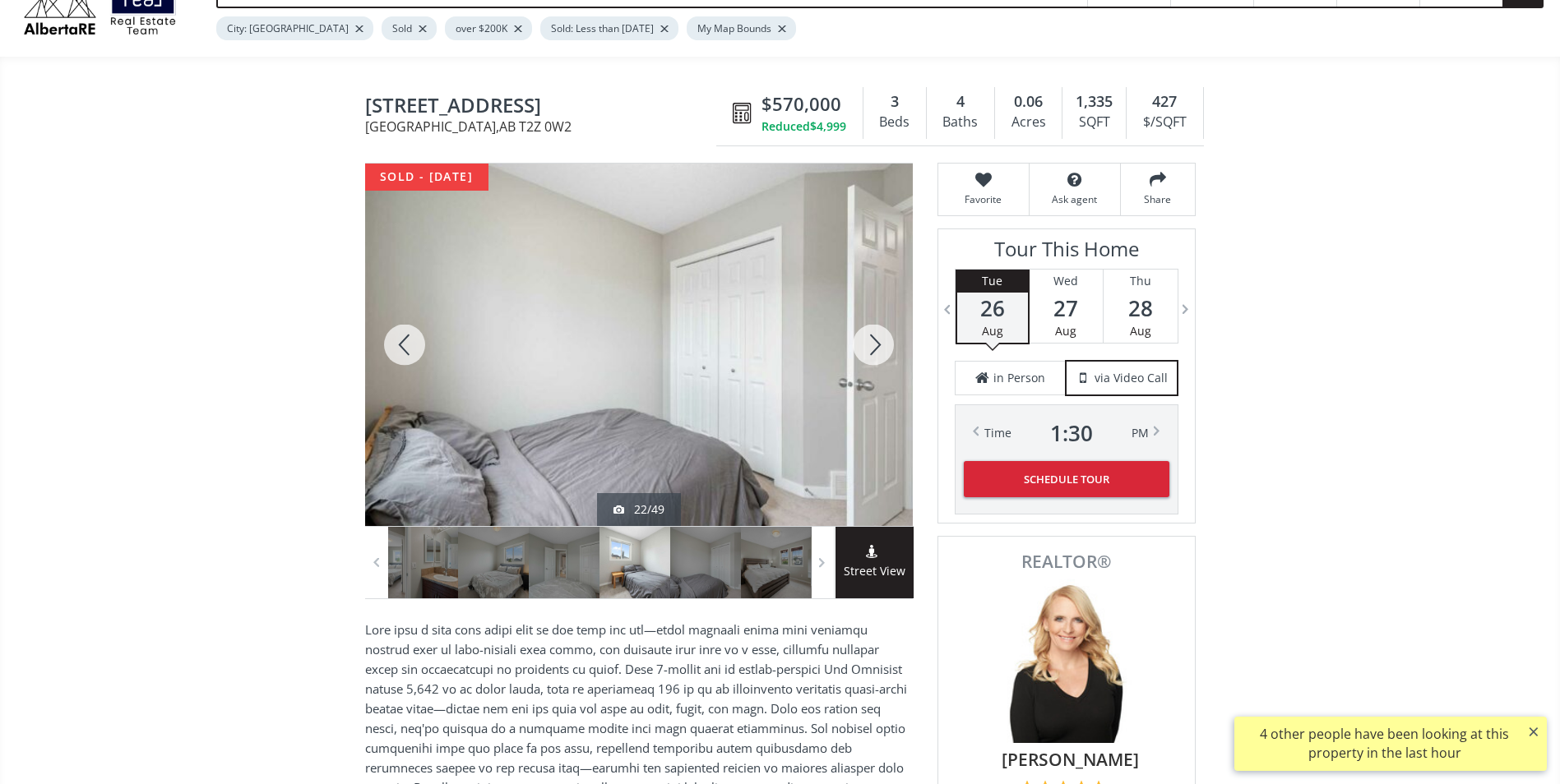
click at [875, 350] on div at bounding box center [873, 345] width 79 height 362
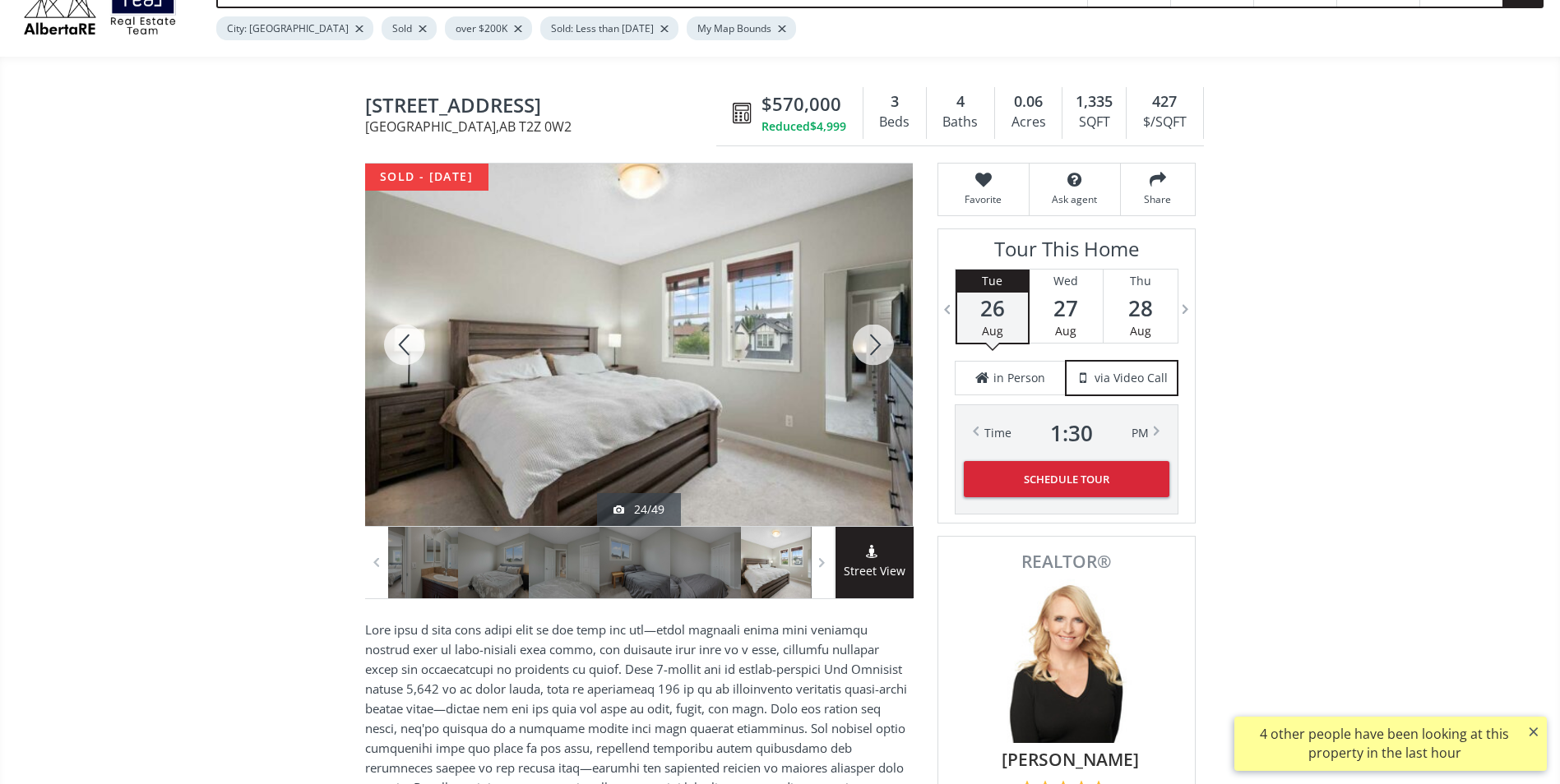
click at [875, 350] on div at bounding box center [873, 345] width 79 height 362
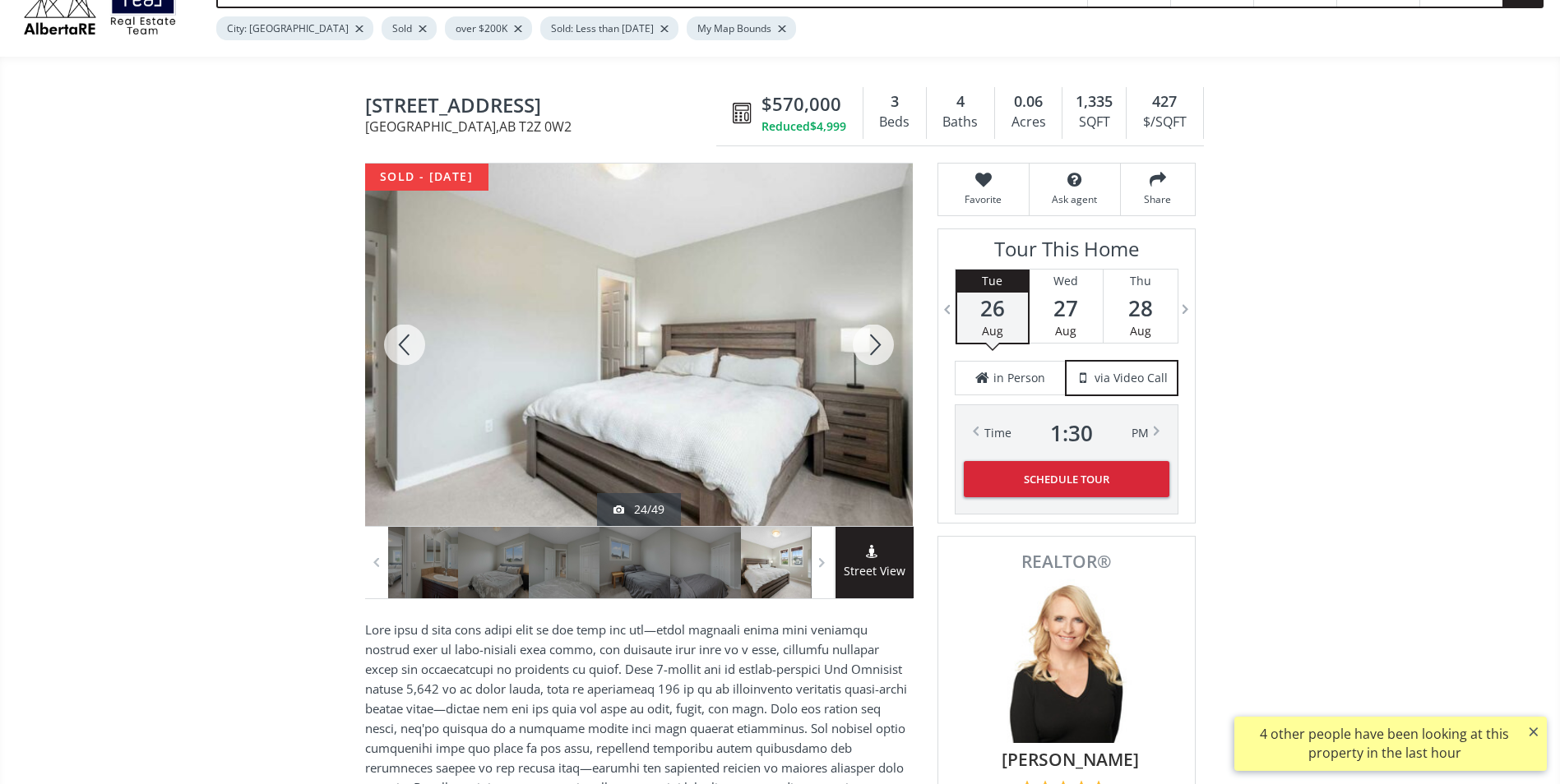
click at [875, 350] on div at bounding box center [873, 345] width 79 height 362
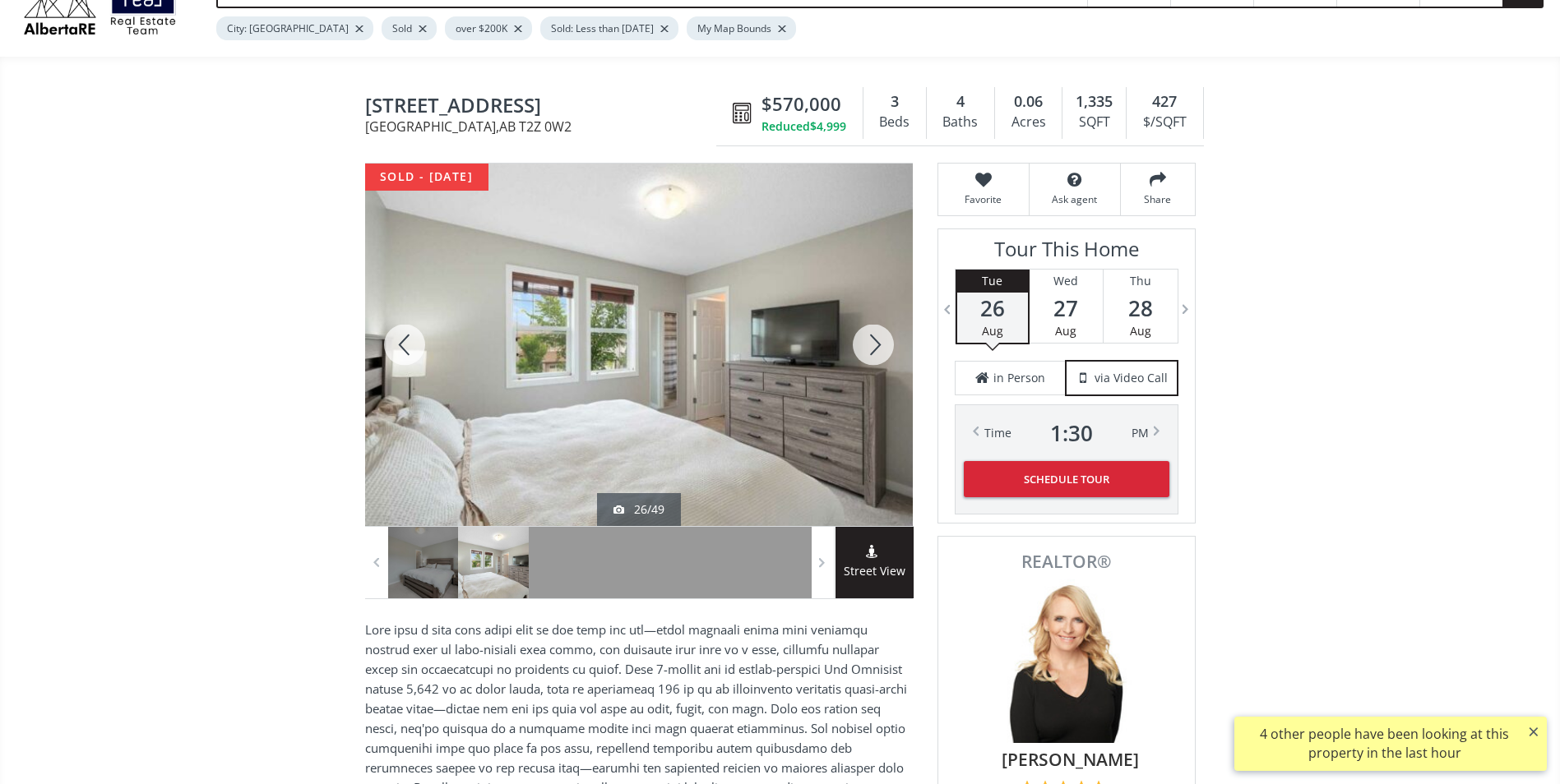
click at [875, 350] on div at bounding box center [873, 345] width 79 height 362
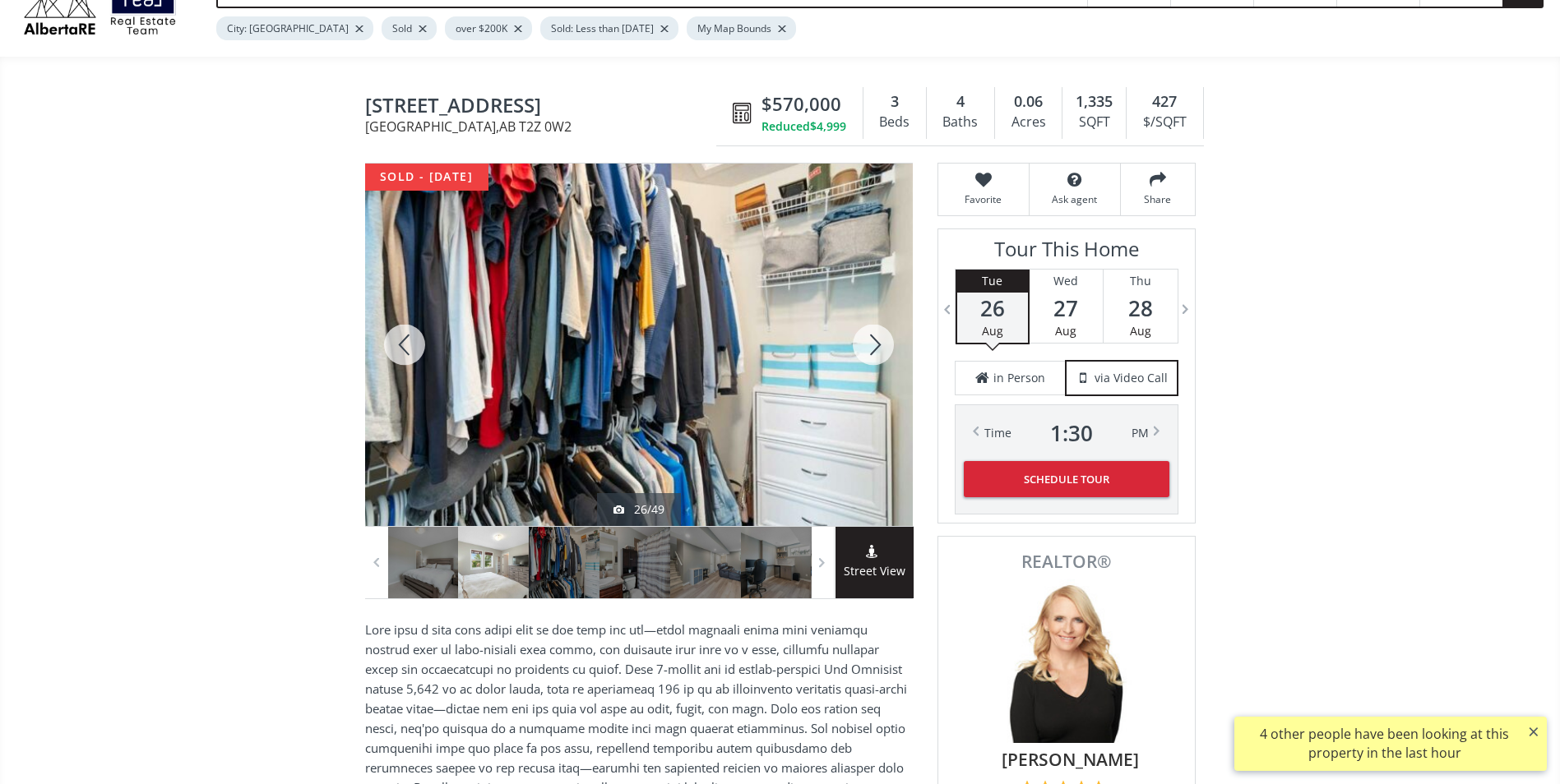
click at [875, 350] on div at bounding box center [873, 345] width 79 height 362
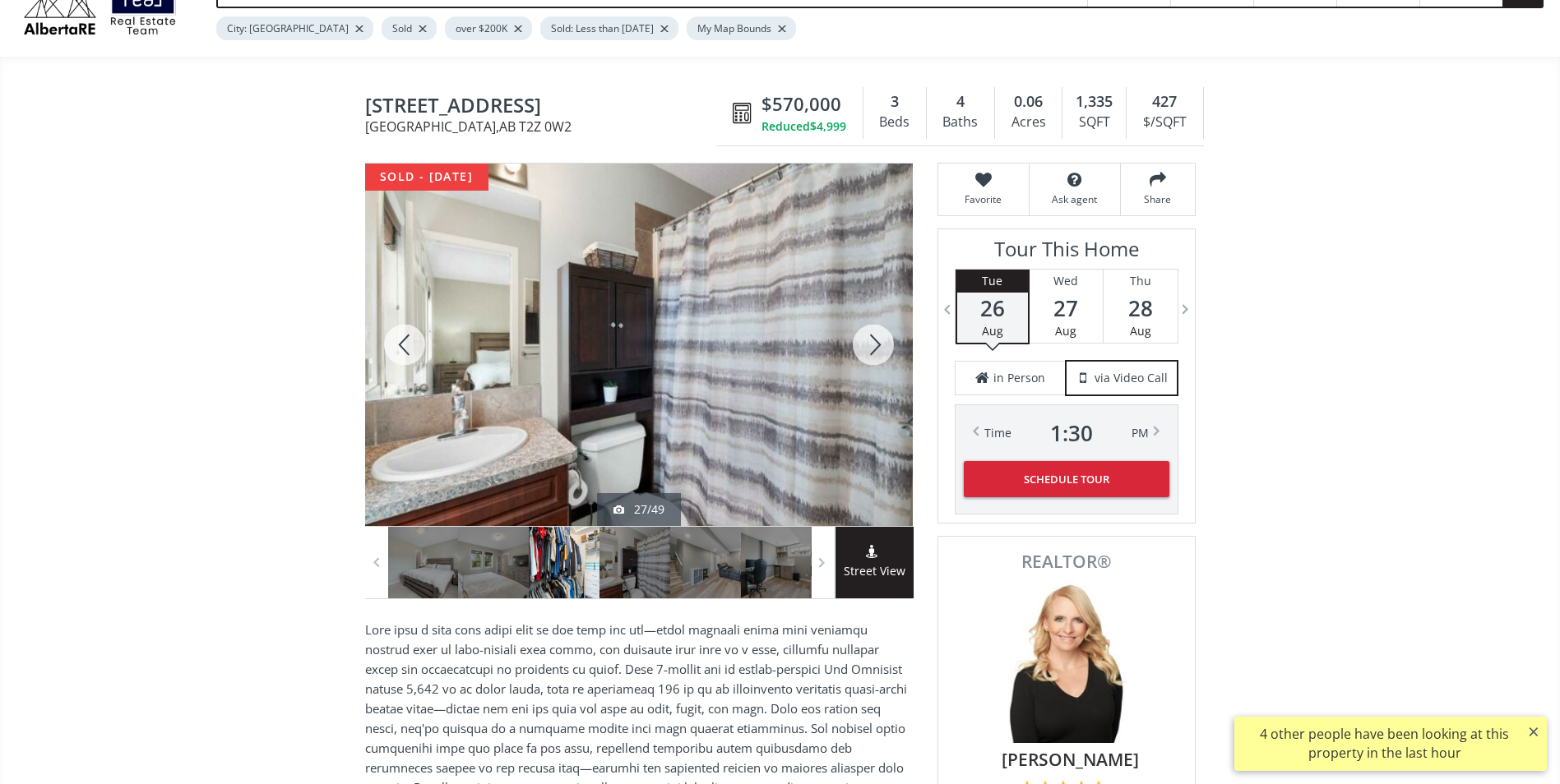
click at [875, 350] on div at bounding box center [873, 345] width 79 height 362
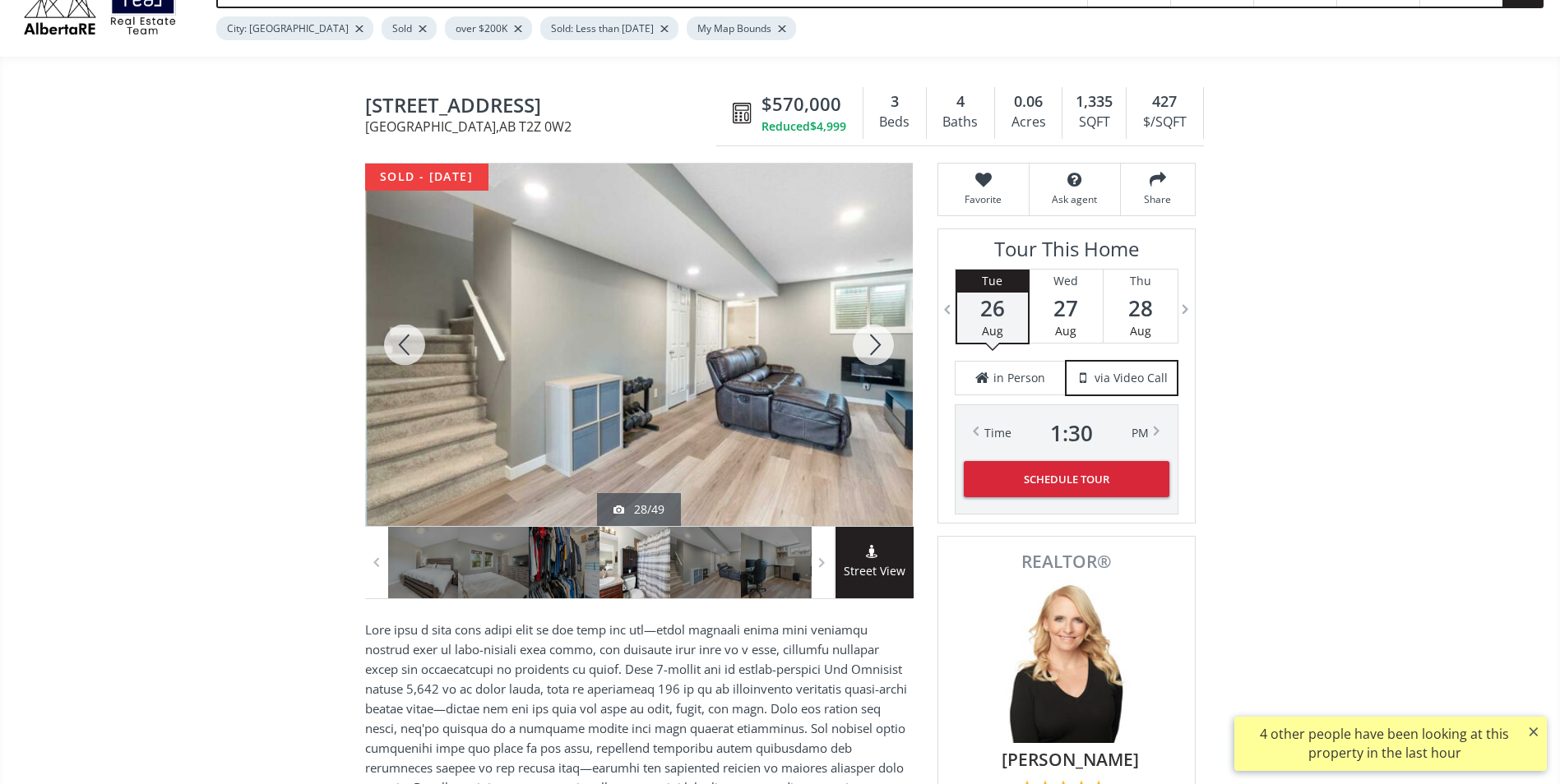
click at [875, 350] on div at bounding box center [873, 345] width 79 height 362
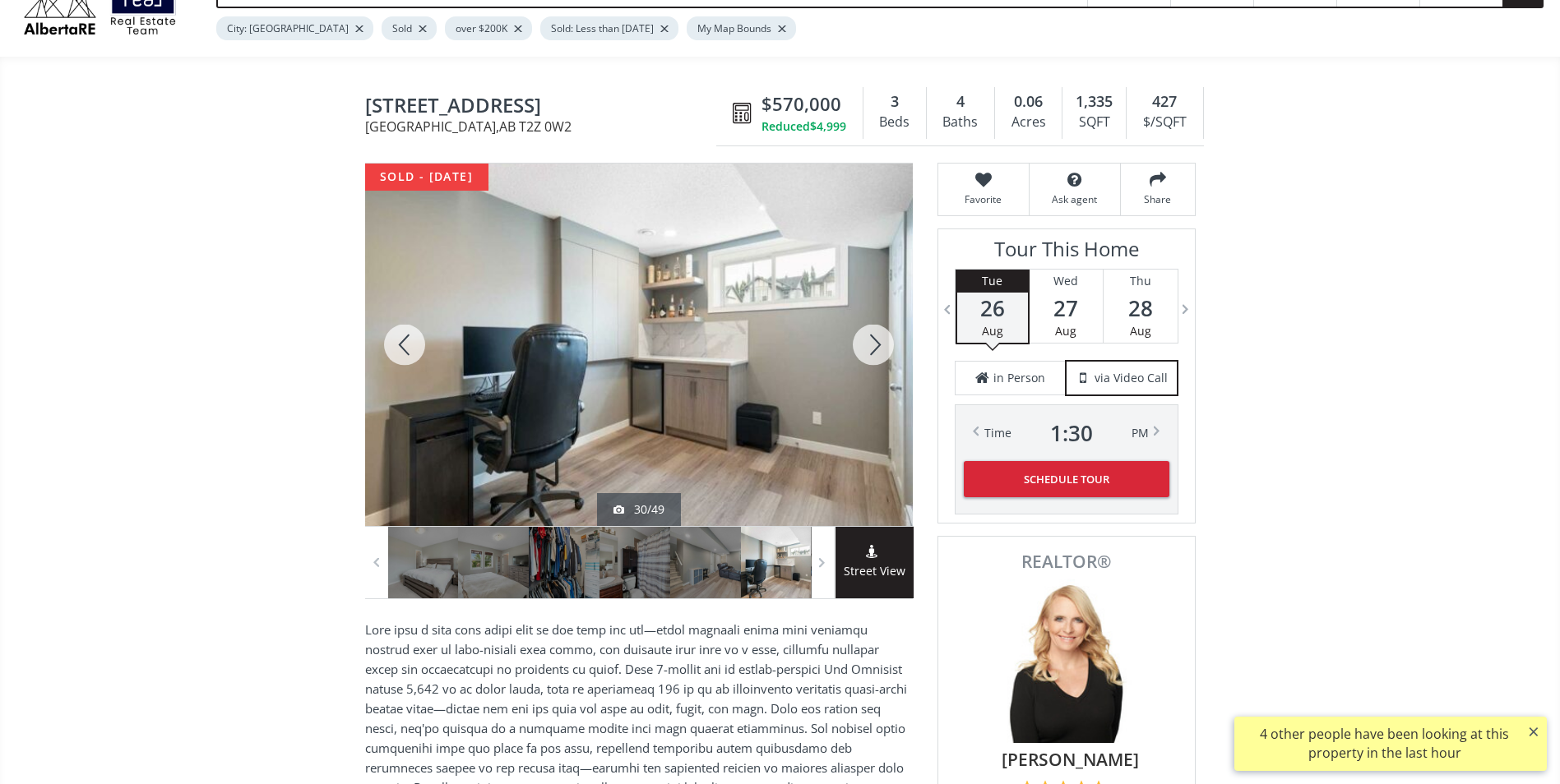
click at [875, 350] on div at bounding box center [873, 345] width 79 height 362
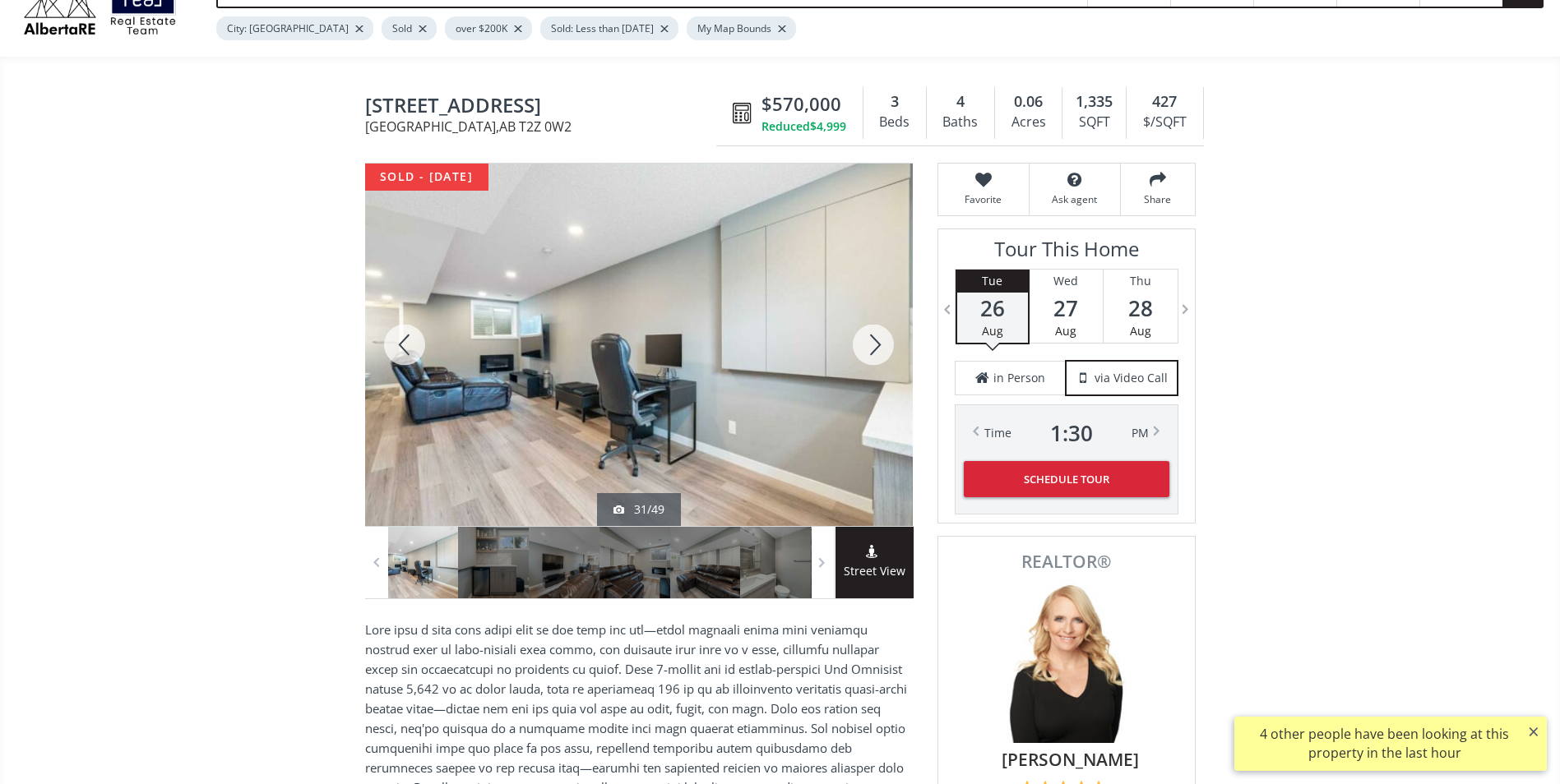
click at [875, 350] on div at bounding box center [873, 345] width 79 height 362
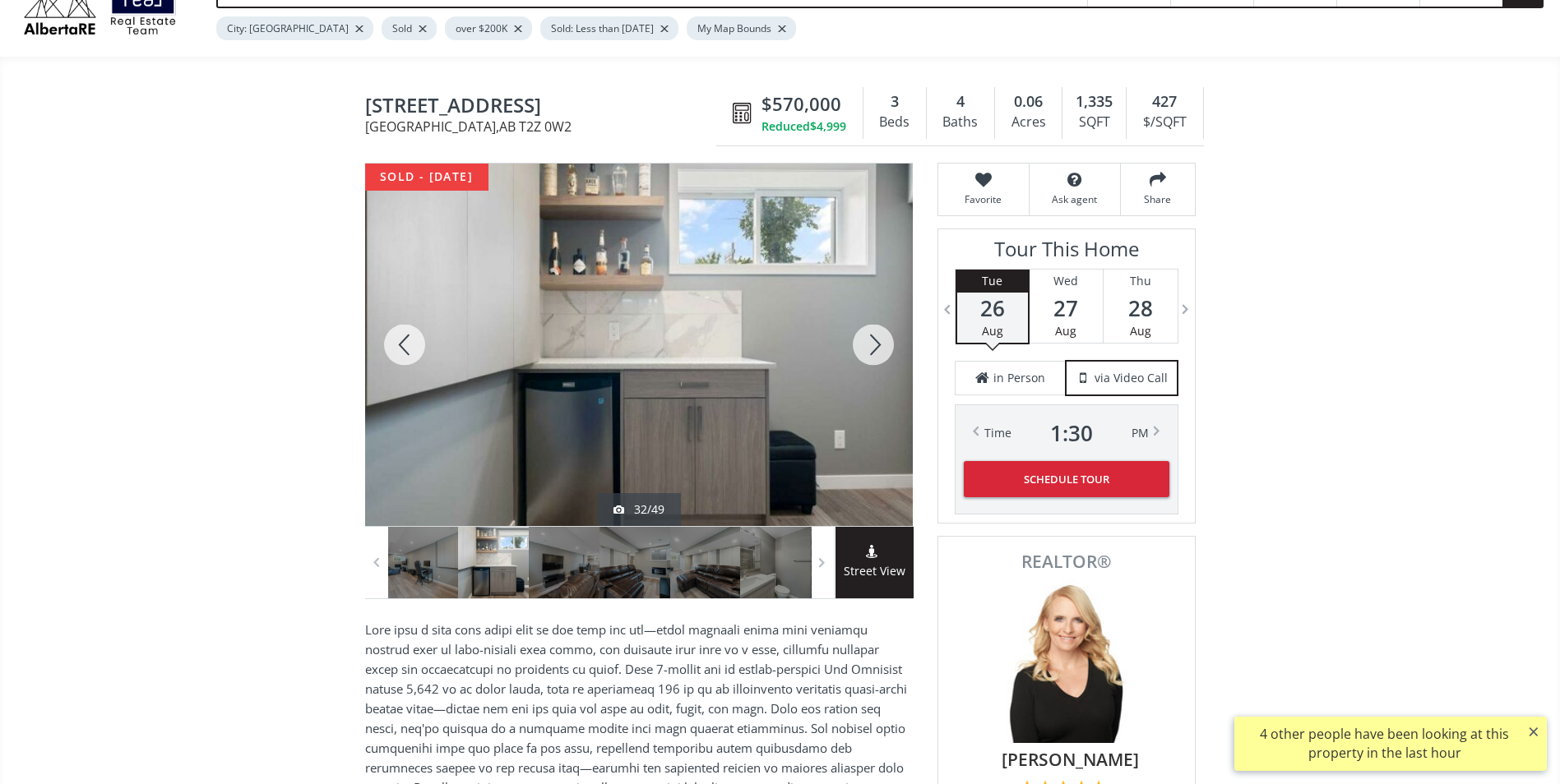
click at [875, 350] on div at bounding box center [873, 345] width 79 height 362
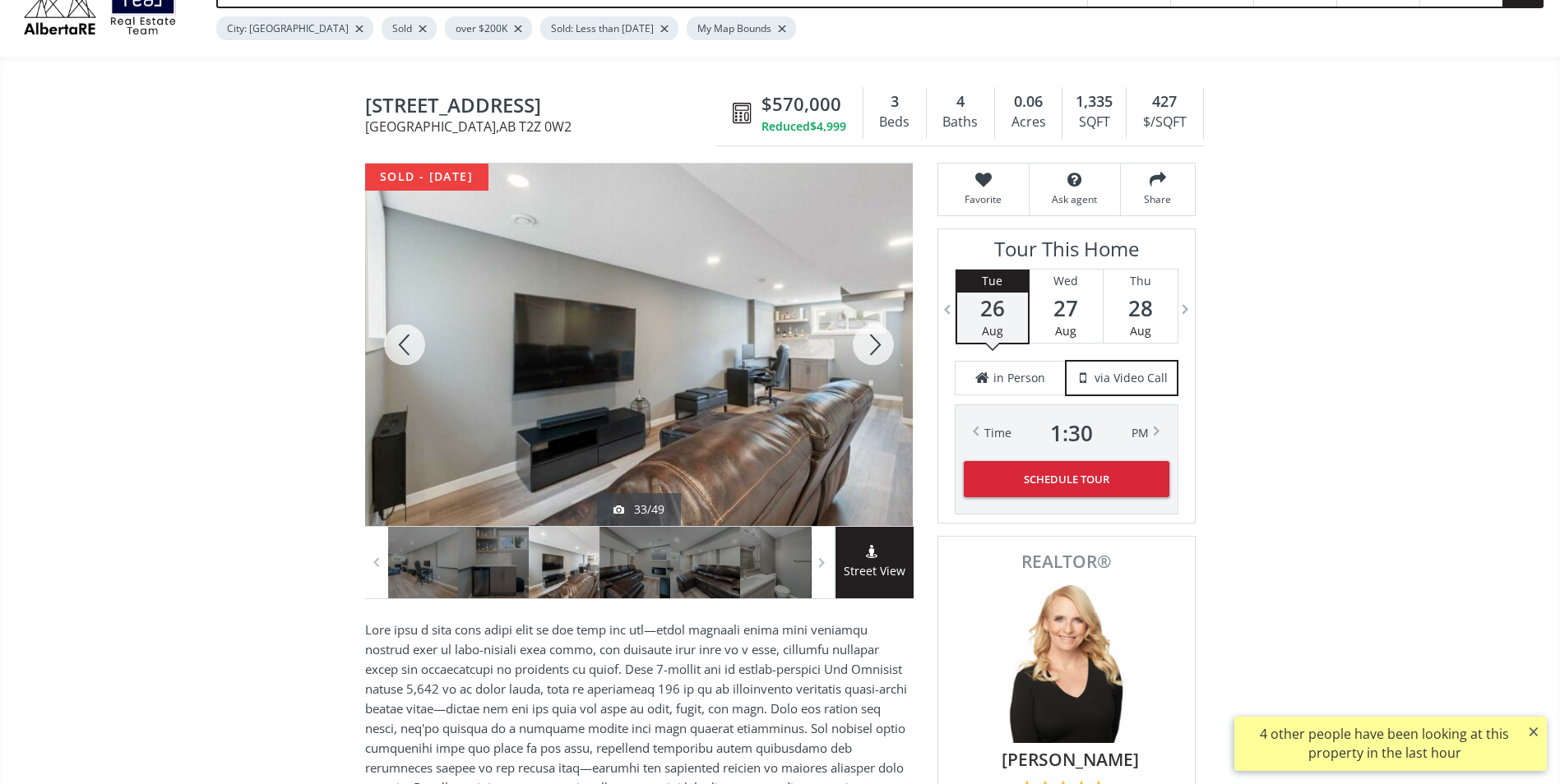
click at [875, 350] on div at bounding box center [873, 345] width 79 height 362
